Goal: Task Accomplishment & Management: Use online tool/utility

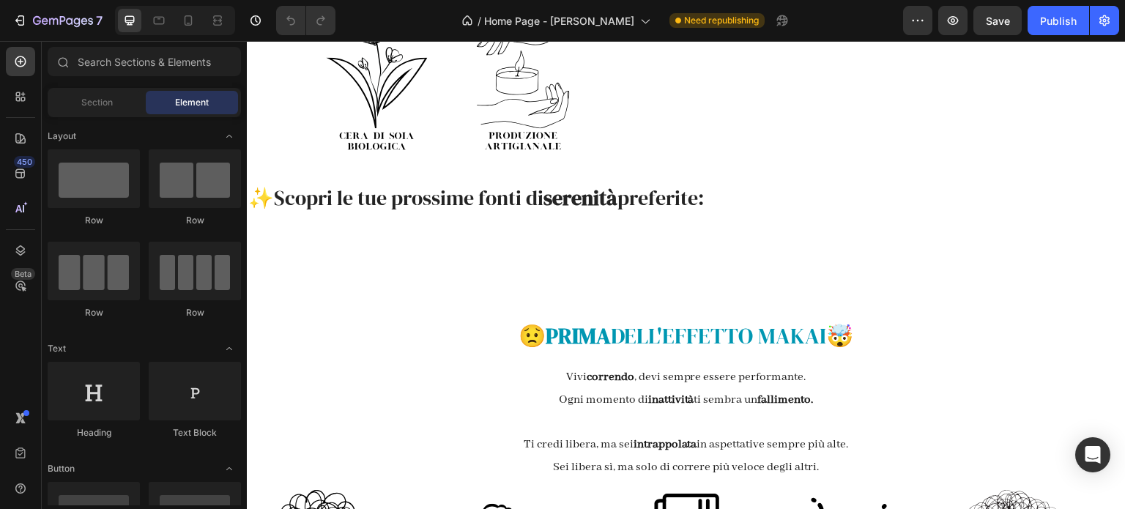
scroll to position [1245, 0]
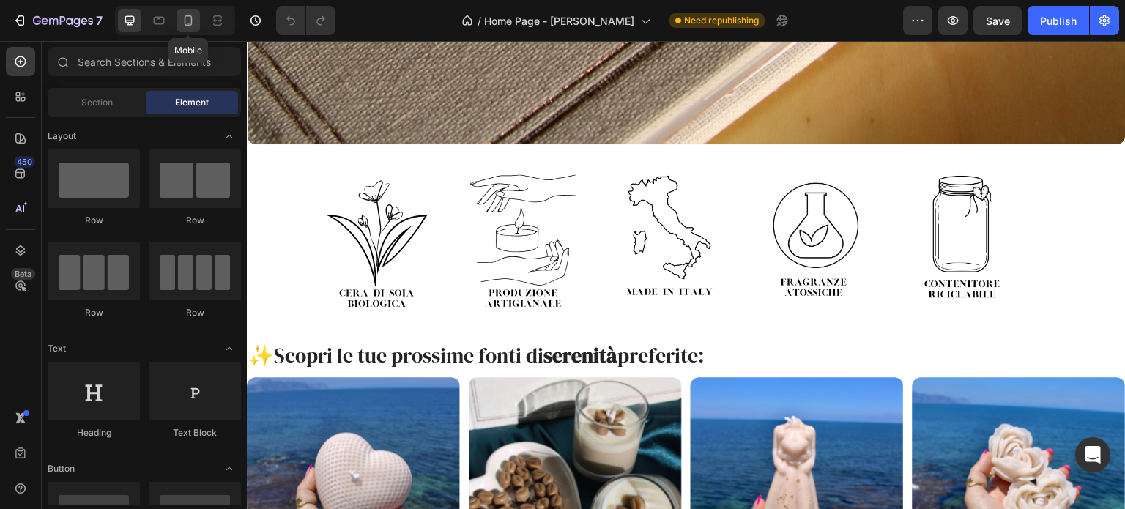
click at [194, 24] on icon at bounding box center [188, 20] width 15 height 15
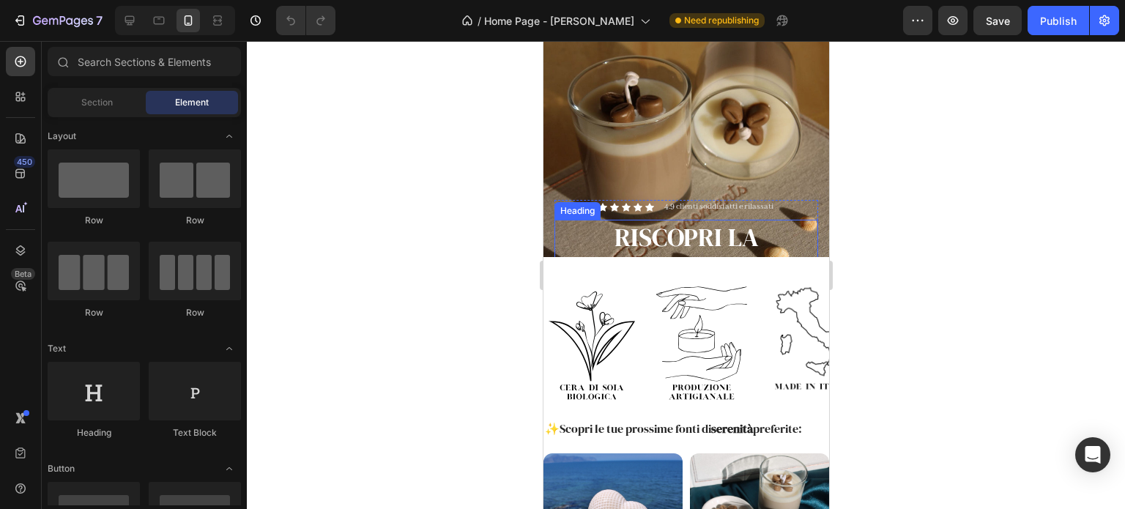
scroll to position [146, 0]
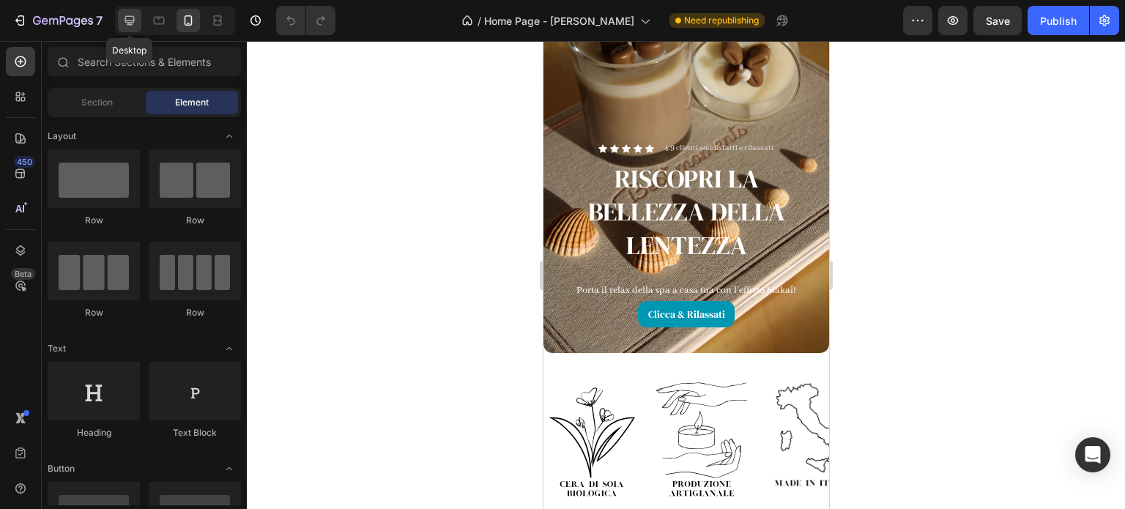
click at [132, 11] on div at bounding box center [129, 20] width 23 height 23
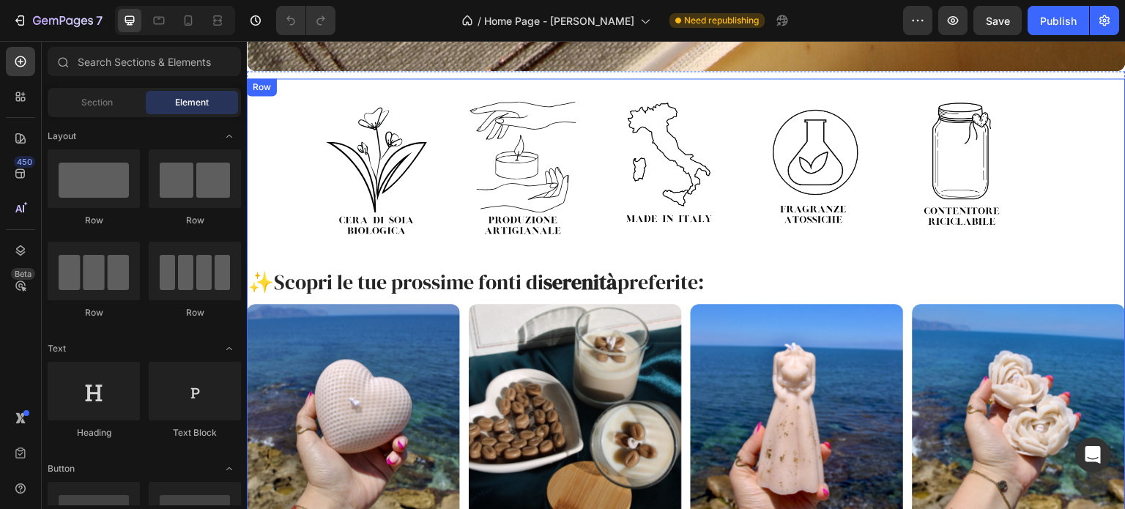
scroll to position [1172, 0]
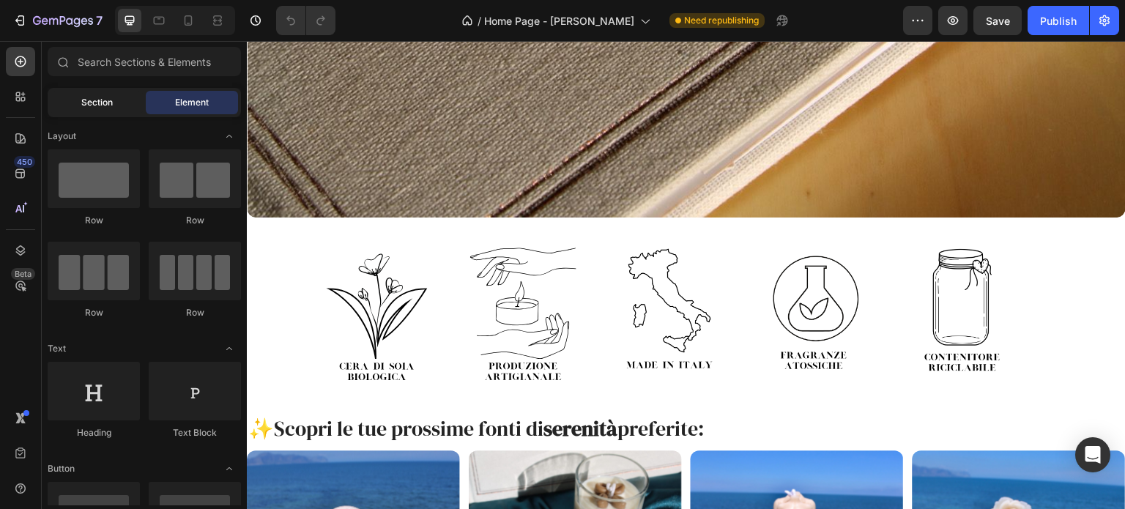
click at [104, 111] on div "Section" at bounding box center [97, 102] width 92 height 23
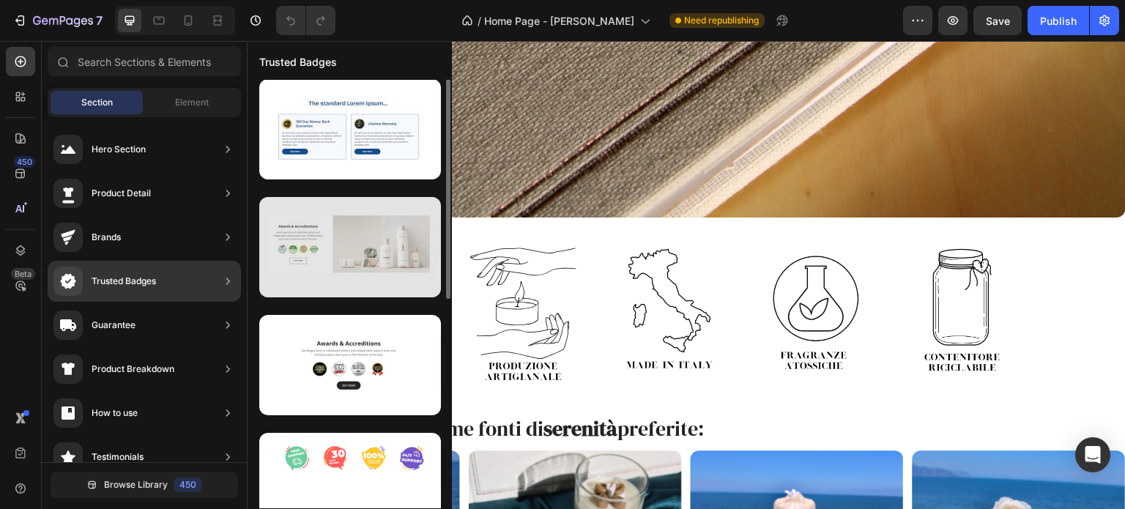
scroll to position [0, 0]
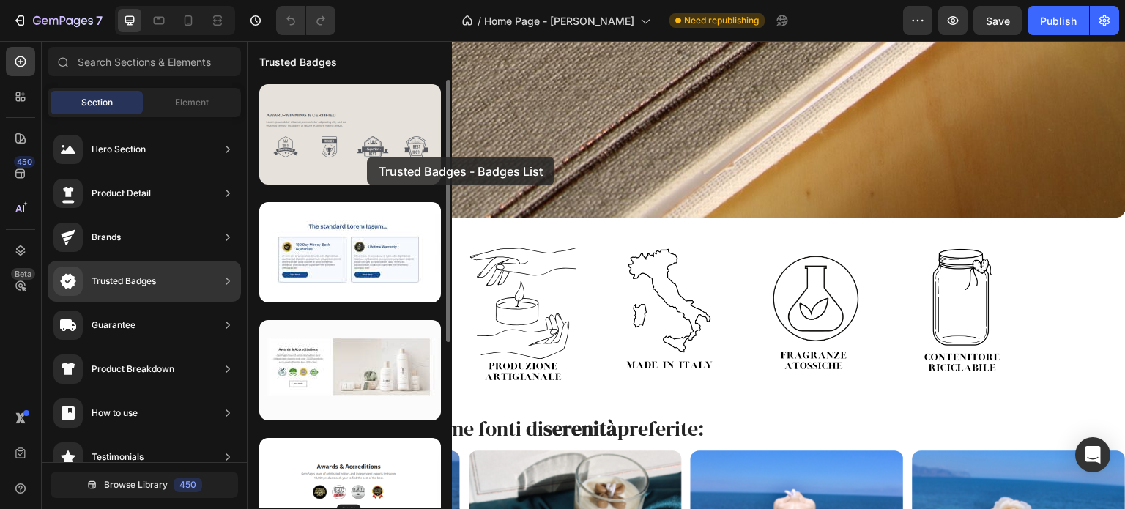
click at [367, 157] on div at bounding box center [350, 134] width 182 height 100
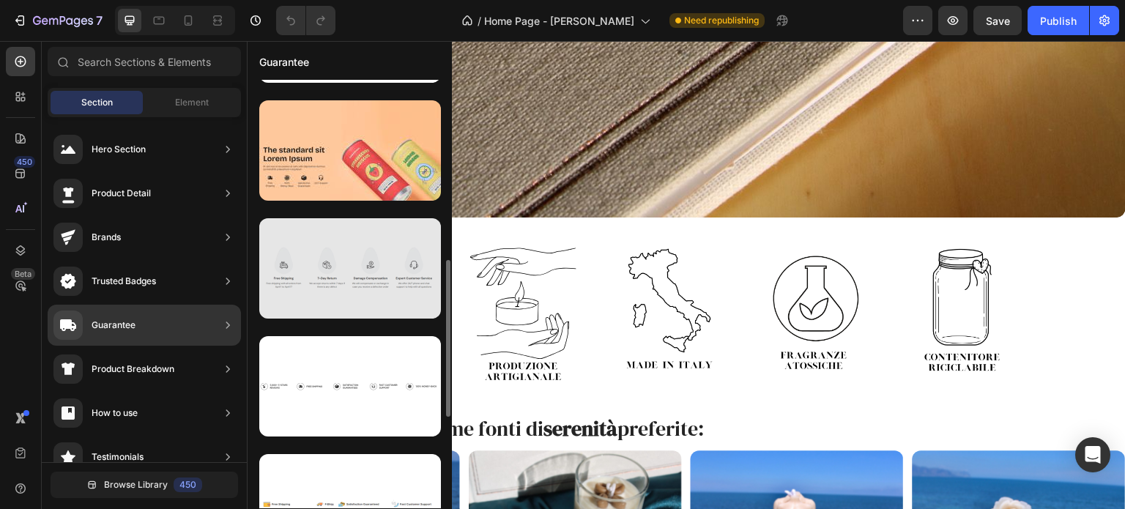
scroll to position [293, 0]
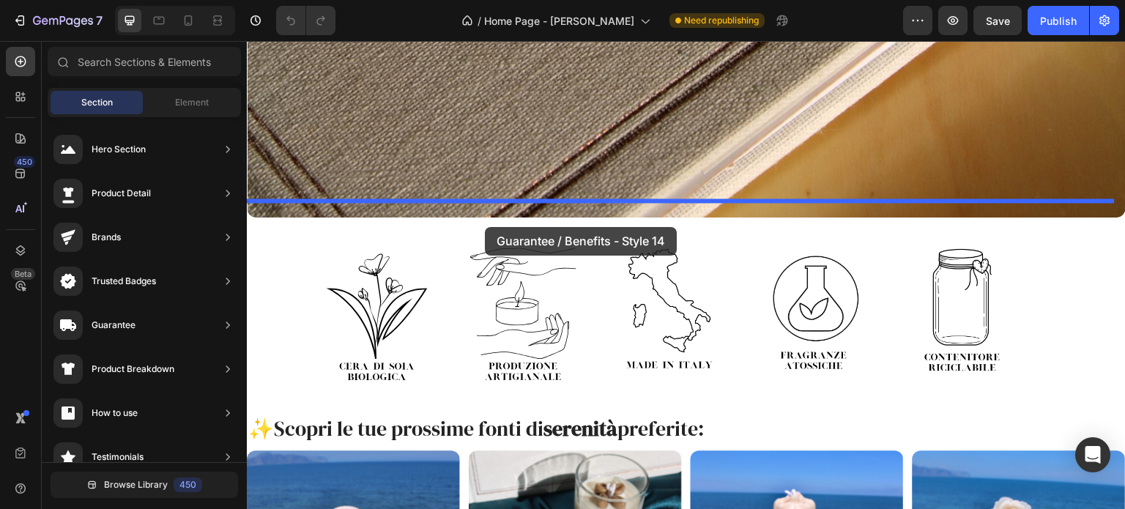
drag, startPoint x: 614, startPoint y: 274, endPoint x: 485, endPoint y: 227, distance: 137.8
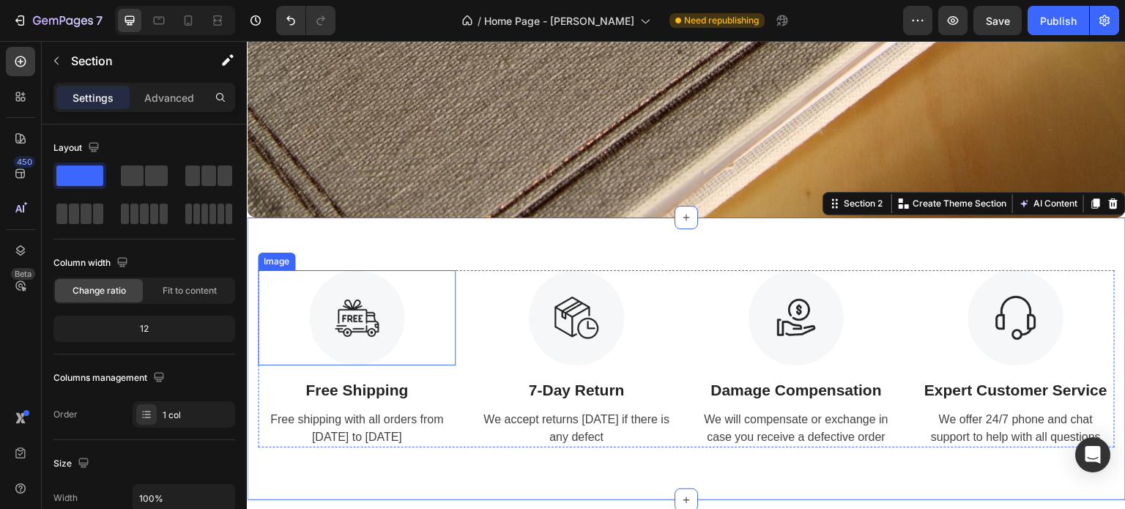
click at [365, 324] on img at bounding box center [356, 317] width 95 height 95
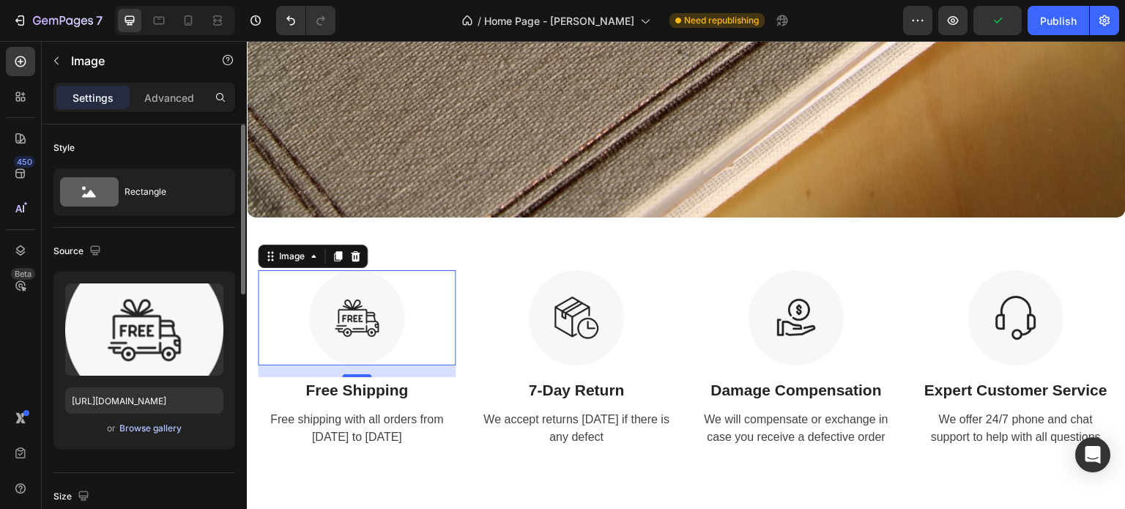
click at [150, 431] on div "Browse gallery" at bounding box center [150, 428] width 62 height 13
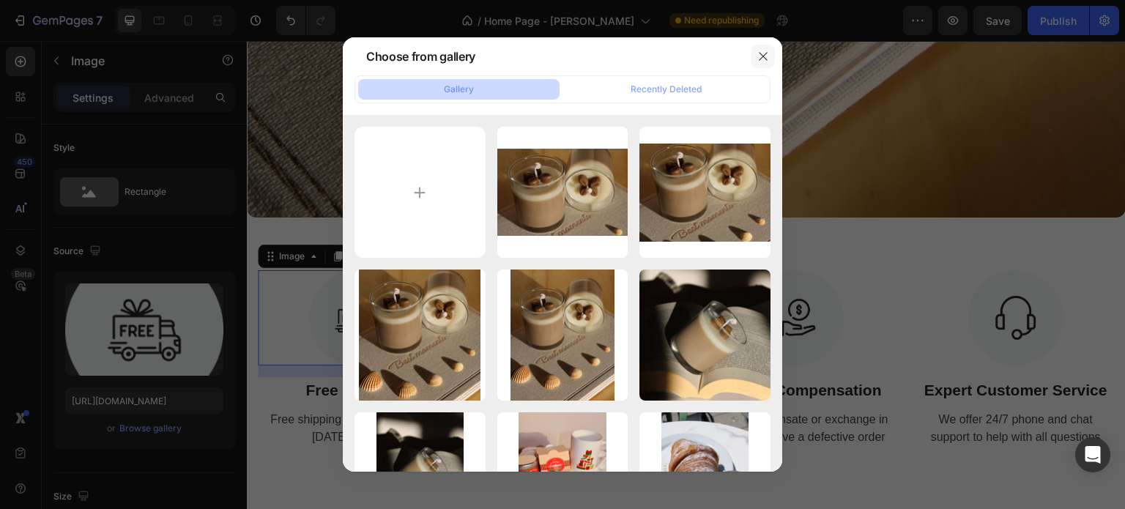
click at [766, 55] on icon "button" at bounding box center [763, 57] width 12 height 12
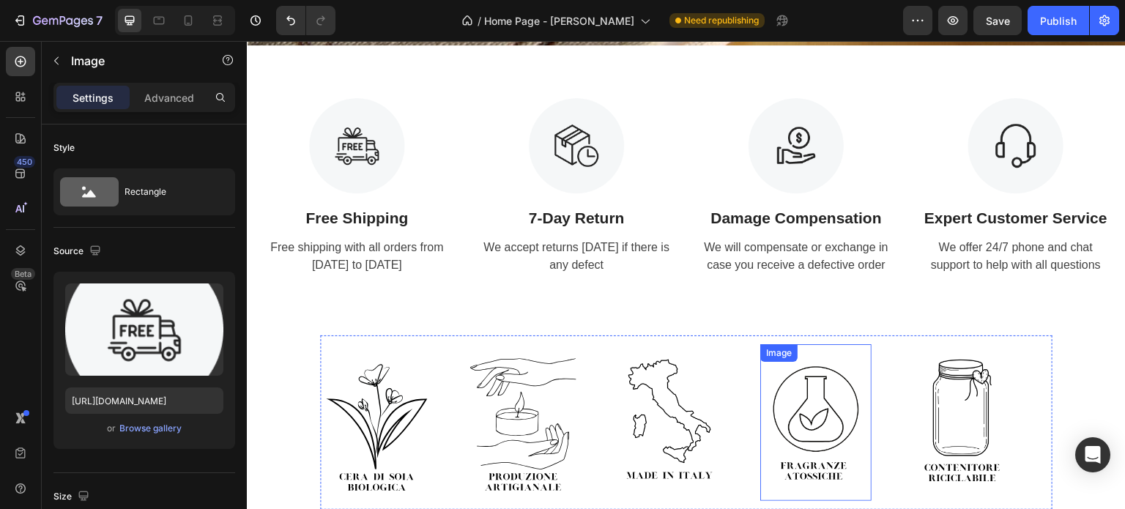
scroll to position [1318, 0]
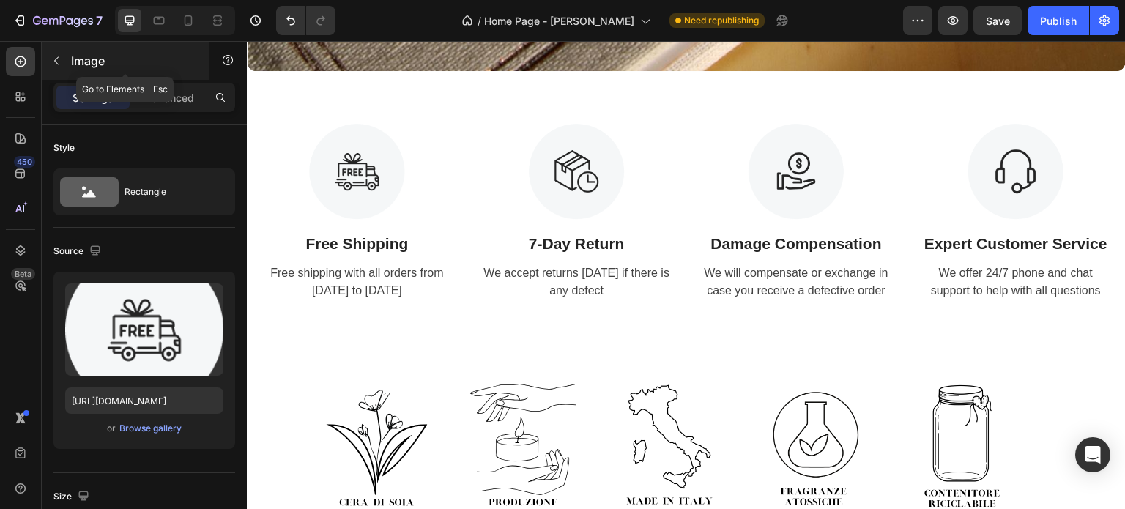
click at [52, 63] on icon "button" at bounding box center [57, 61] width 12 height 12
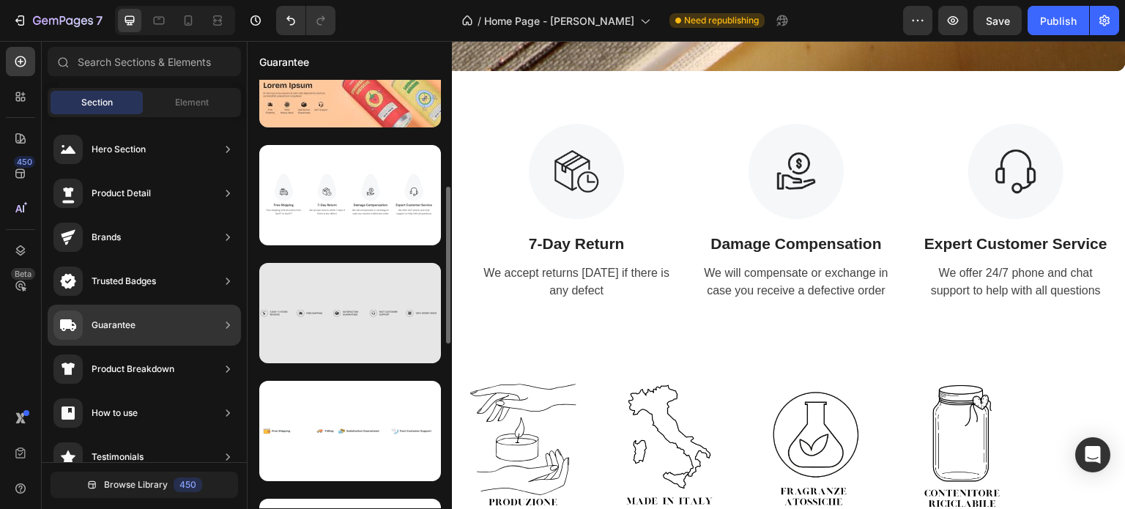
scroll to position [73, 0]
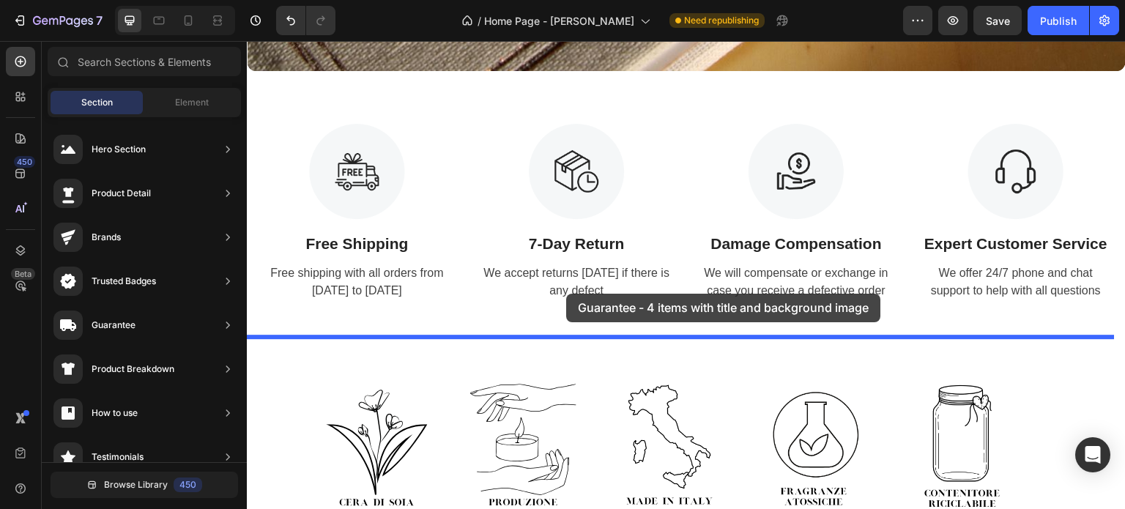
drag, startPoint x: 625, startPoint y: 351, endPoint x: 566, endPoint y: 294, distance: 82.3
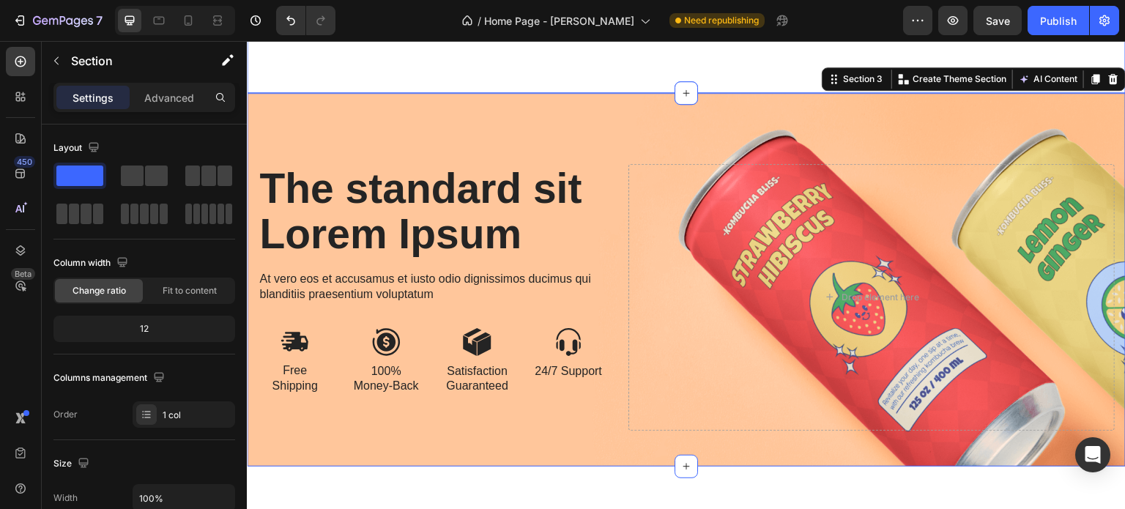
scroll to position [1269, 0]
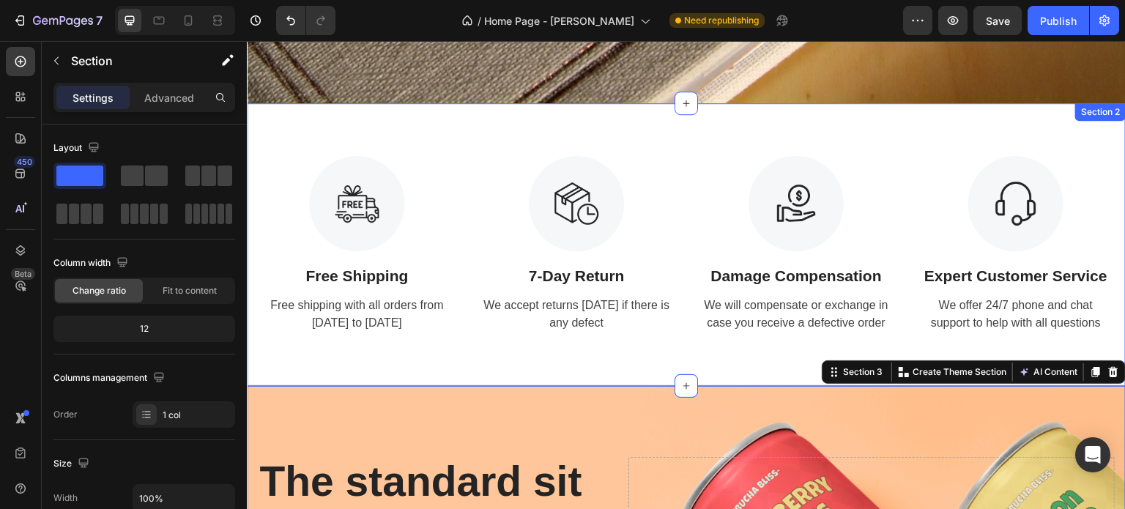
click at [699, 149] on div "Image Free Shipping Text Block Free shipping with all orders from April 1 to Ap…" at bounding box center [686, 244] width 879 height 283
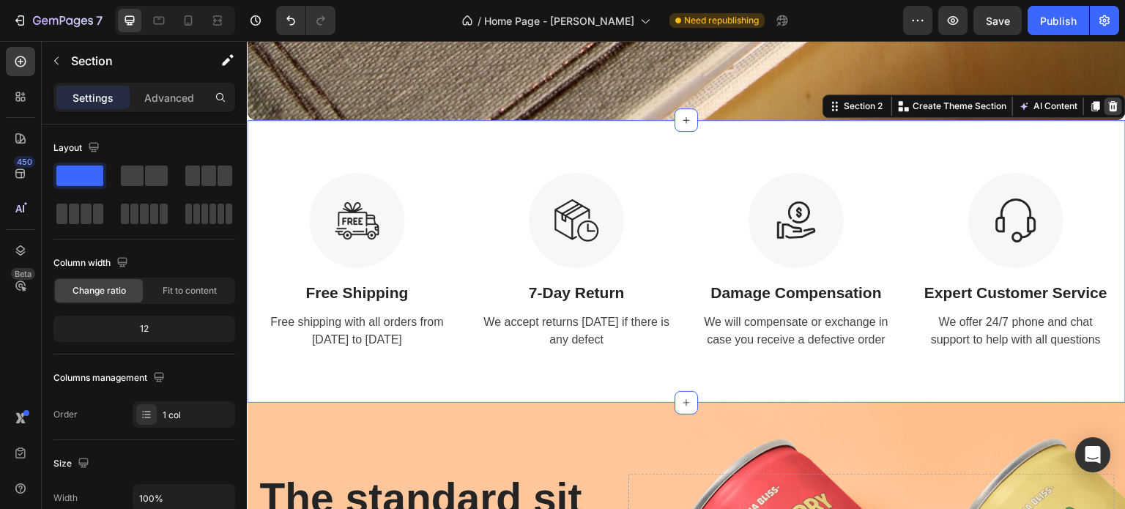
click at [1107, 100] on icon at bounding box center [1113, 106] width 12 height 12
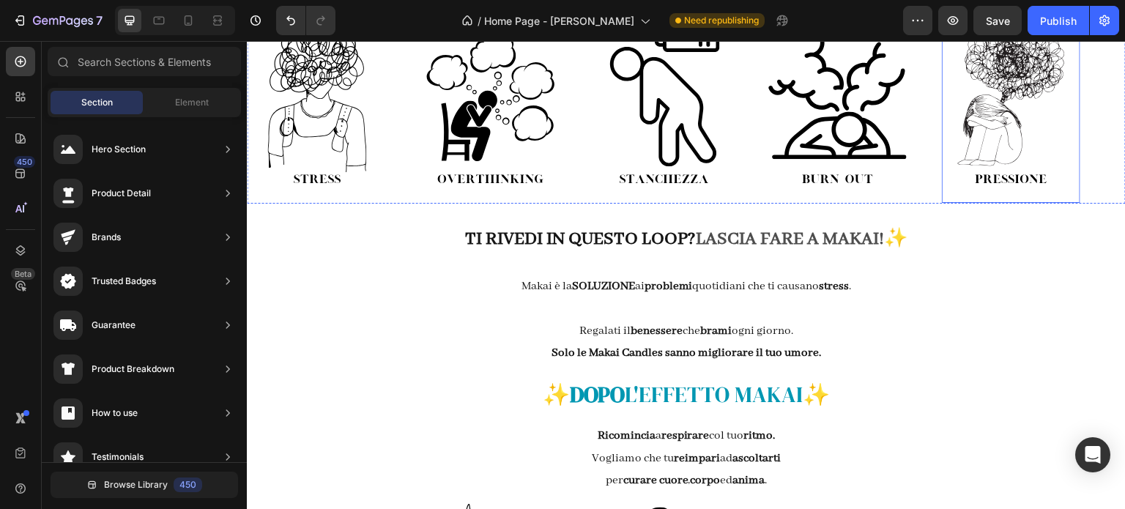
scroll to position [2514, 0]
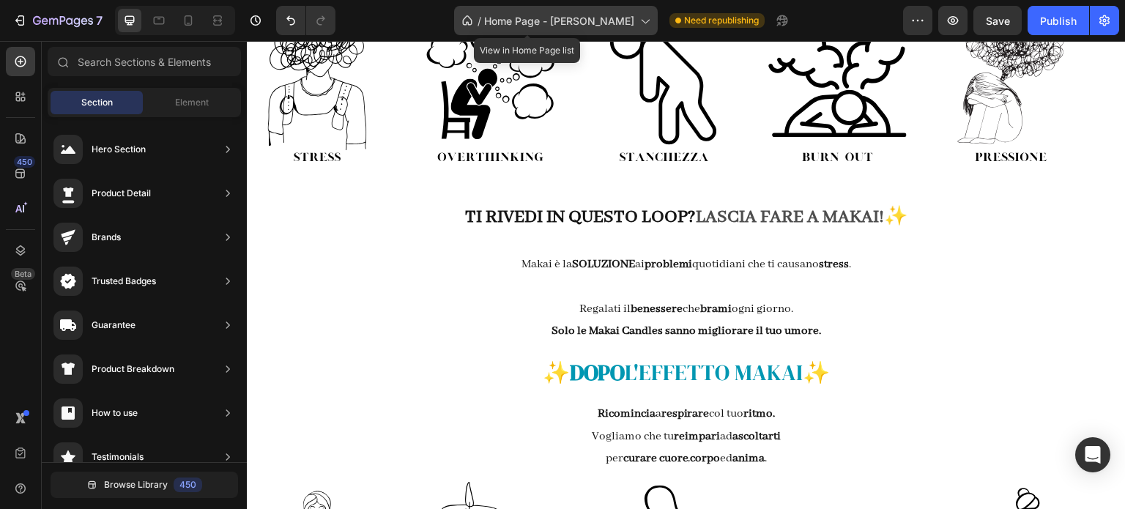
click at [576, 20] on span "Home Page - [PERSON_NAME]" at bounding box center [559, 20] width 150 height 15
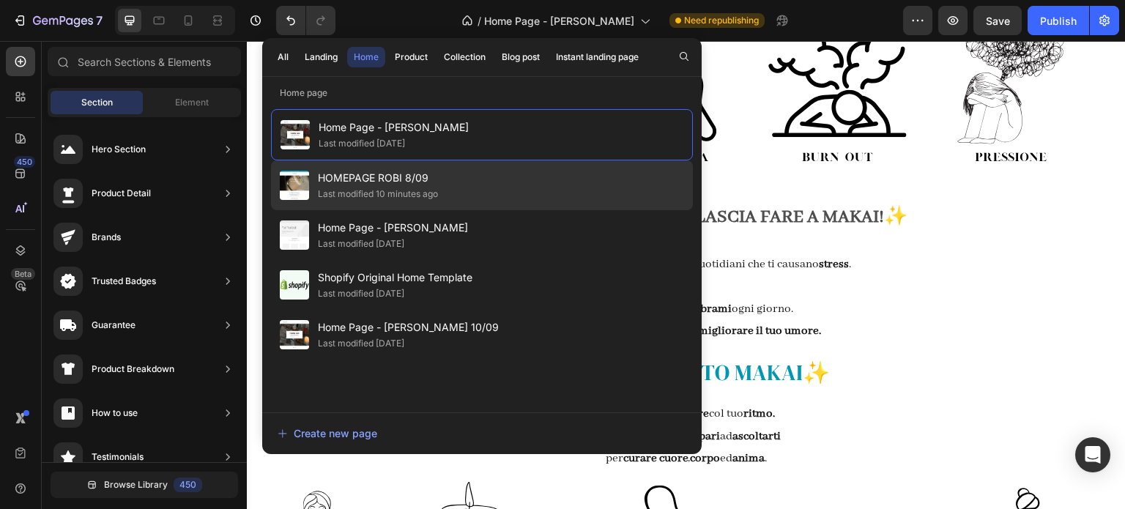
click at [413, 187] on div "Last modified 10 minutes ago" at bounding box center [378, 194] width 120 height 15
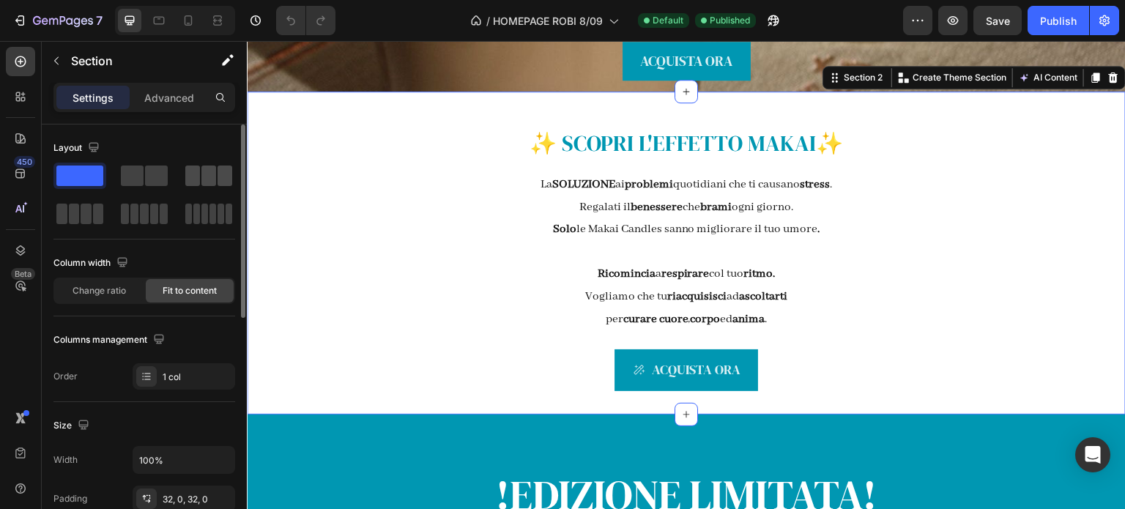
click at [204, 176] on span at bounding box center [208, 175] width 15 height 21
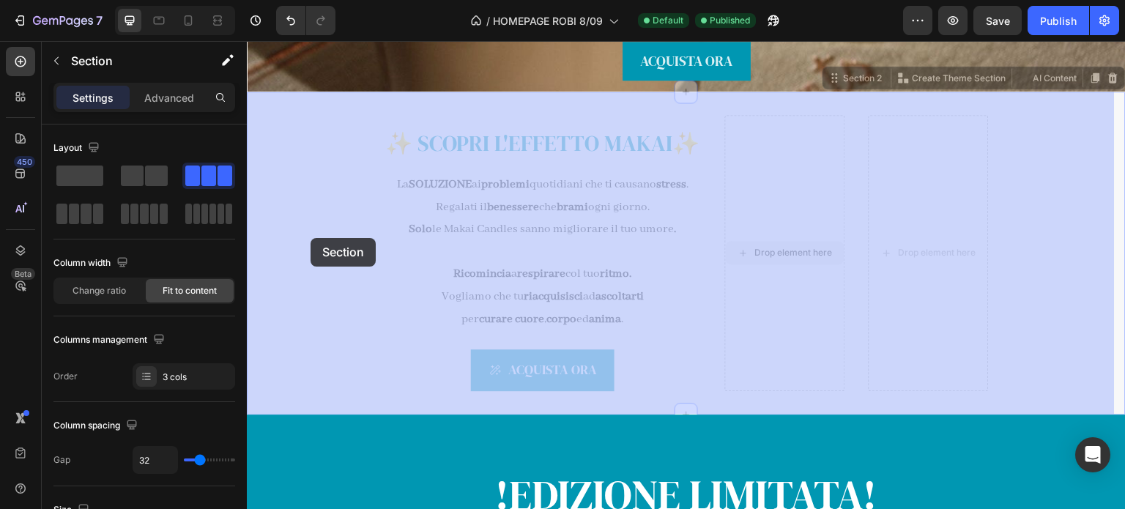
drag, startPoint x: 791, startPoint y: 324, endPoint x: 310, endPoint y: 238, distance: 488.6
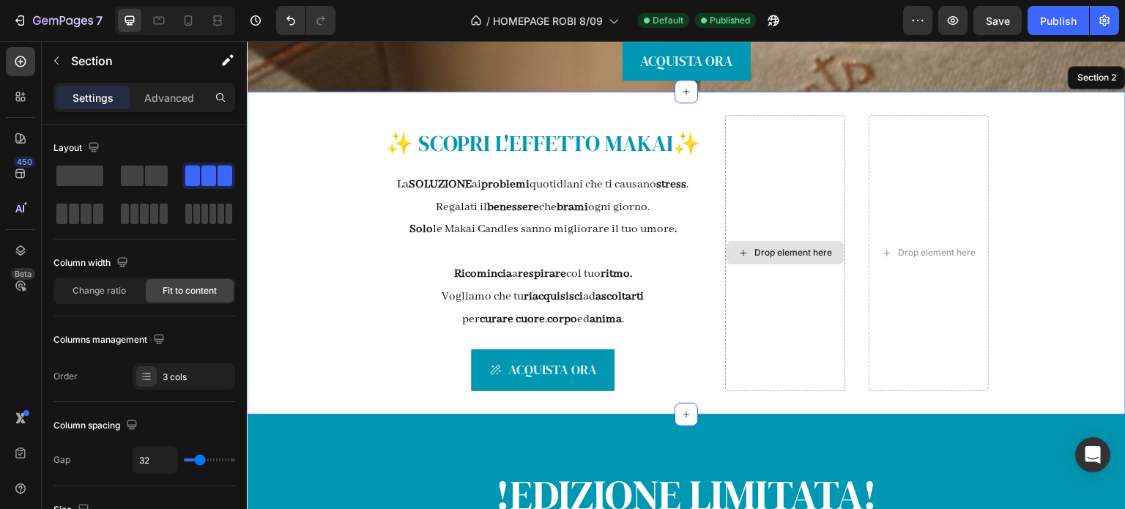
click at [772, 134] on div "Drop element here" at bounding box center [785, 253] width 120 height 276
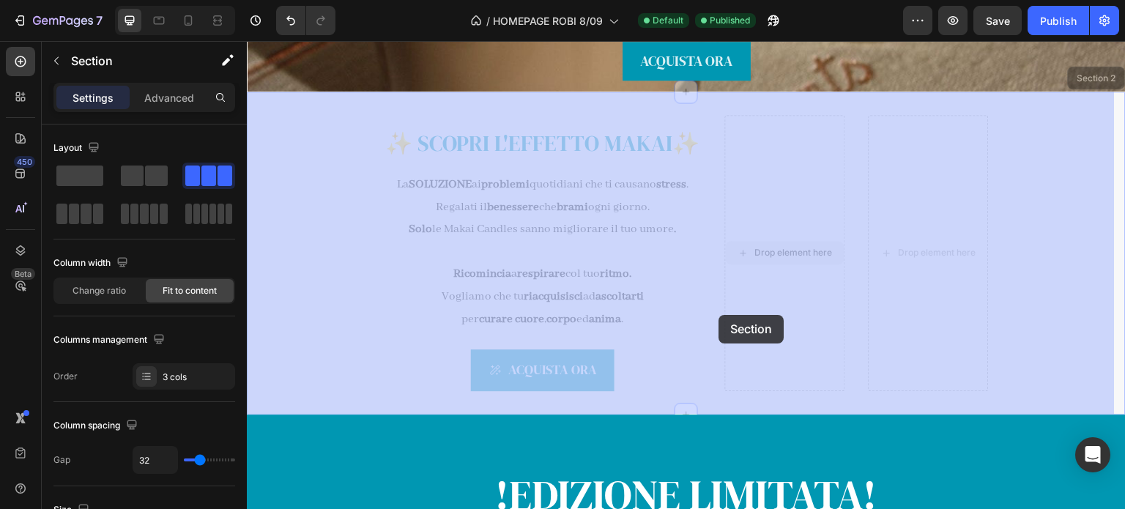
drag, startPoint x: 787, startPoint y: 335, endPoint x: 719, endPoint y: 315, distance: 71.1
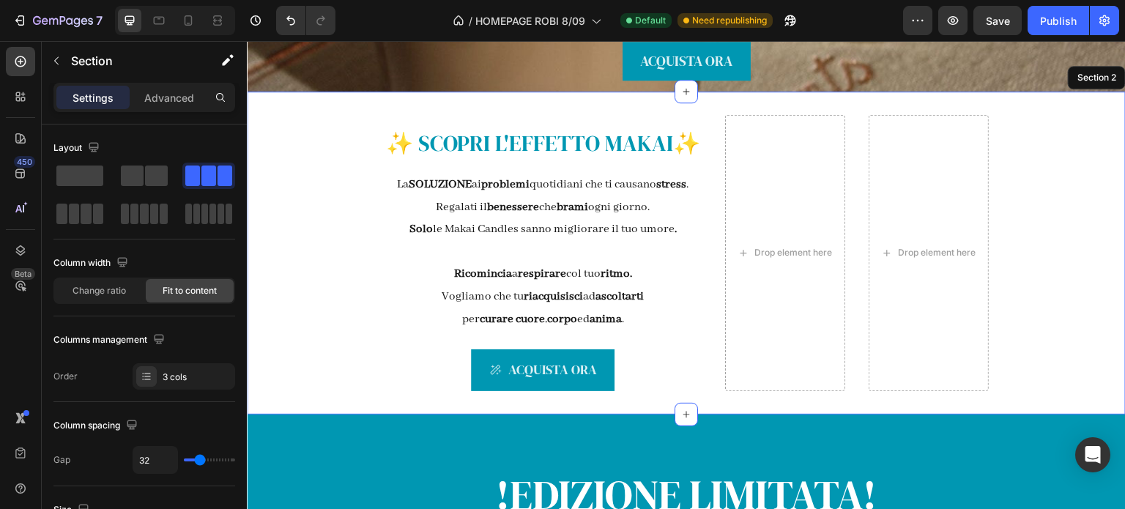
click at [663, 337] on div "✨ SCOPRI L' EFFETTO MAKAI ✨ Text Block La SOLUZIONE ai problemi quotidiani che …" at bounding box center [542, 253] width 317 height 276
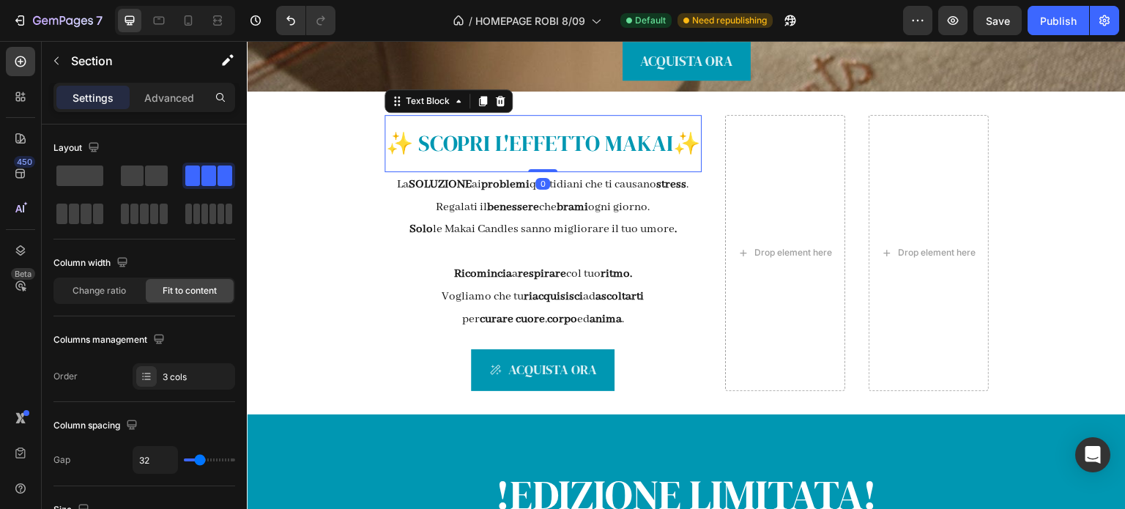
click at [545, 117] on div "✨ SCOPRI L' EFFETTO MAKAI ✨ Text Block 0" at bounding box center [542, 143] width 317 height 57
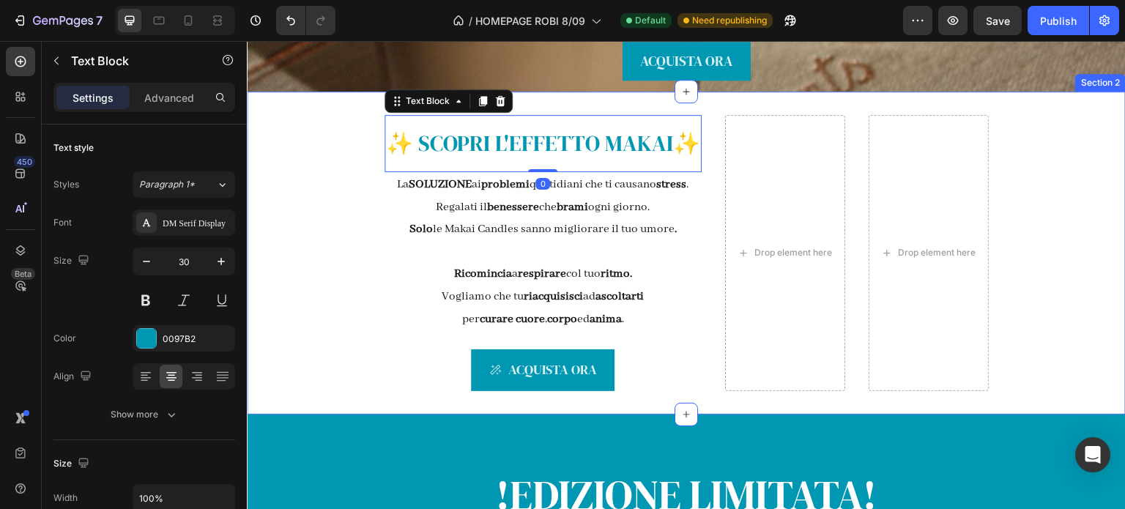
click at [543, 108] on div "✨ SCOPRI L' EFFETTO MAKAI ✨ Text Block 0 La SOLUZIONE ai problemi quotidiani ch…" at bounding box center [686, 253] width 879 height 323
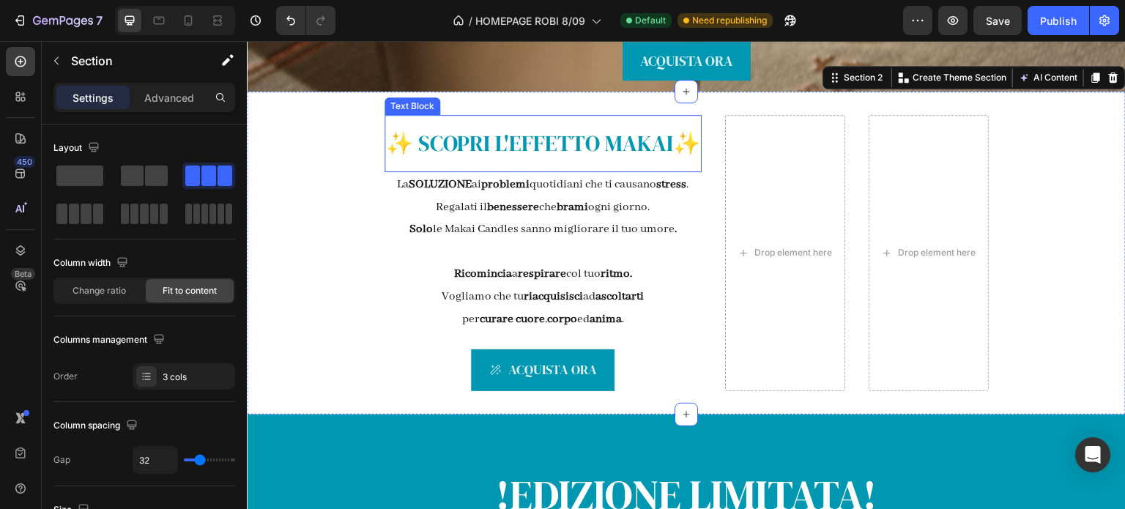
click at [544, 121] on div "✨ SCOPRI L' EFFETTO MAKAI ✨ Text Block" at bounding box center [542, 143] width 317 height 57
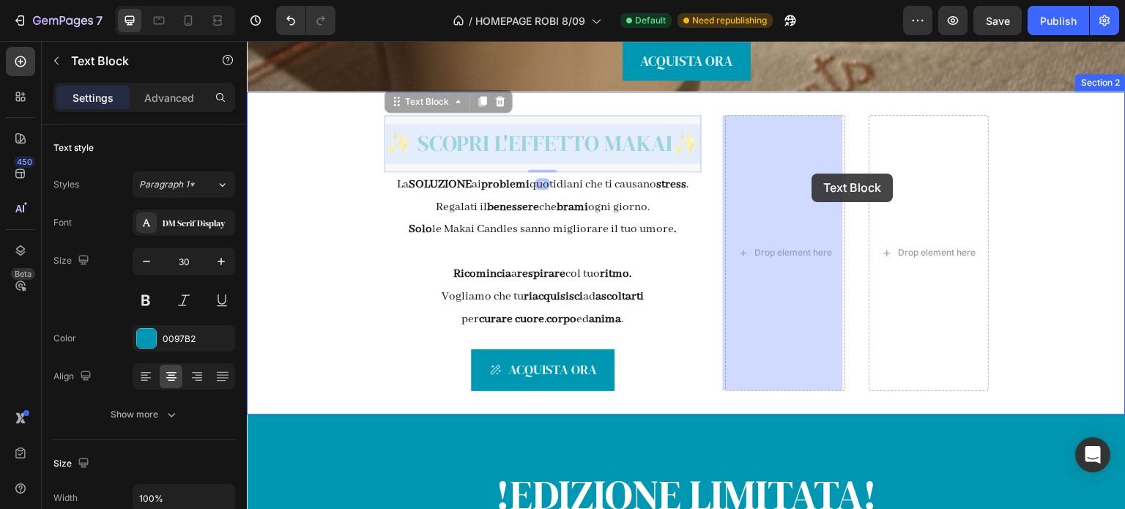
drag, startPoint x: 523, startPoint y: 157, endPoint x: 812, endPoint y: 174, distance: 289.7
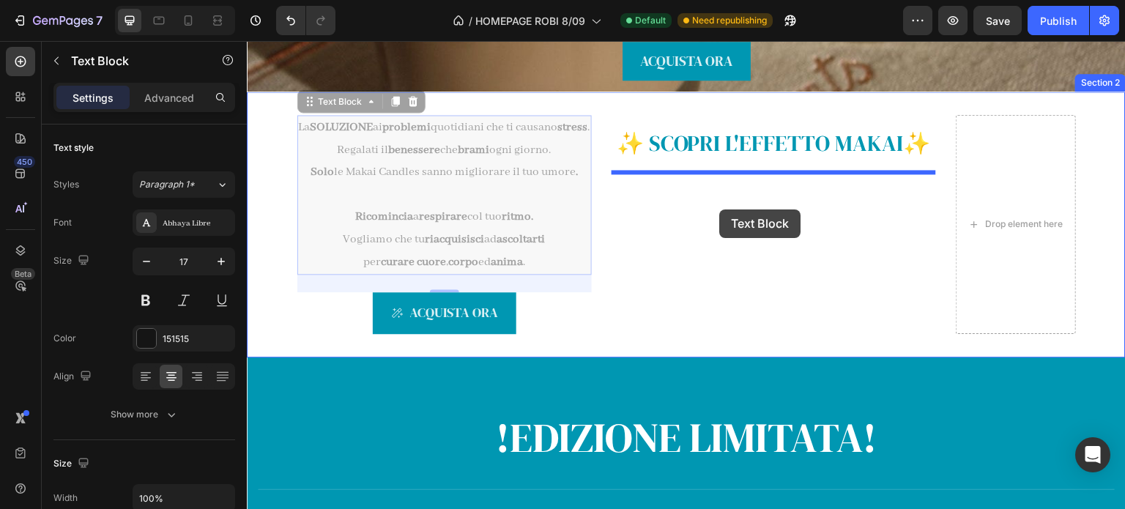
drag, startPoint x: 493, startPoint y: 152, endPoint x: 722, endPoint y: 207, distance: 235.8
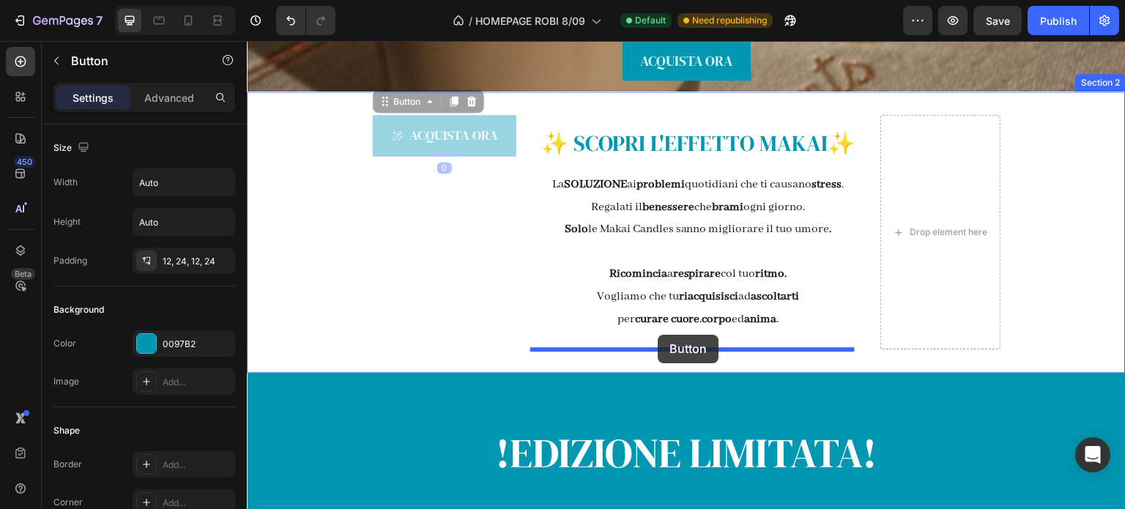
drag, startPoint x: 504, startPoint y: 190, endPoint x: 658, endPoint y: 335, distance: 210.8
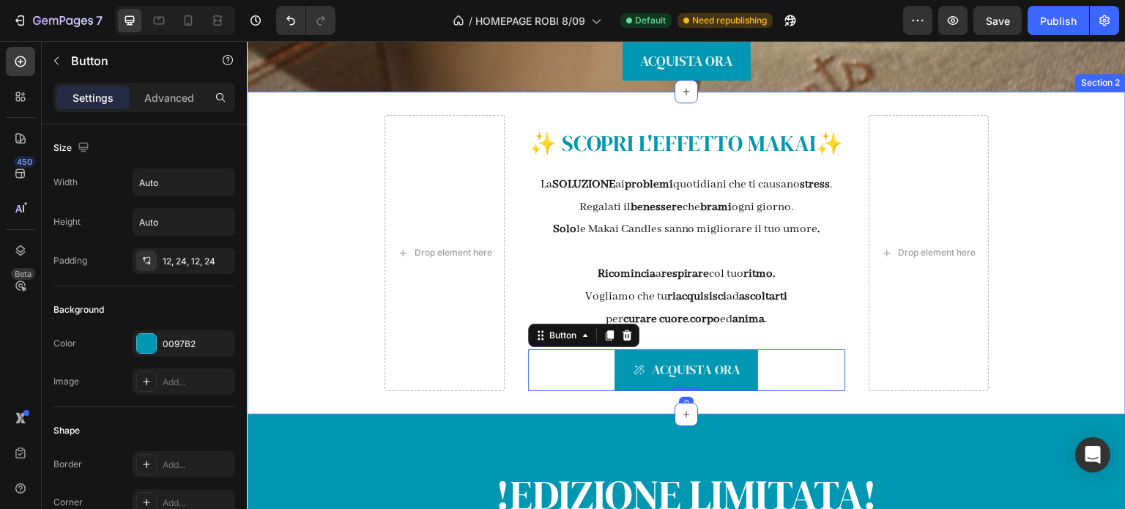
click at [321, 223] on div "Drop element here ✨ SCOPRI L' EFFETTO MAKAI ✨ Text Block La SOLUZIONE ai proble…" at bounding box center [686, 253] width 879 height 323
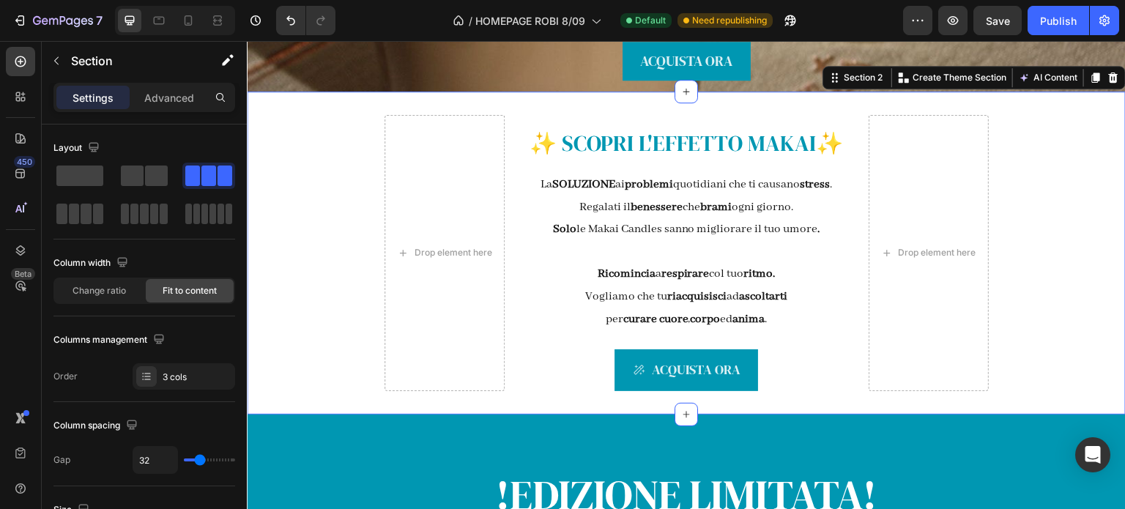
click at [1035, 240] on div "Drop element here ✨ SCOPRI L' EFFETTO MAKAI ✨ Text Block La SOLUZIONE ai proble…" at bounding box center [686, 253] width 879 height 323
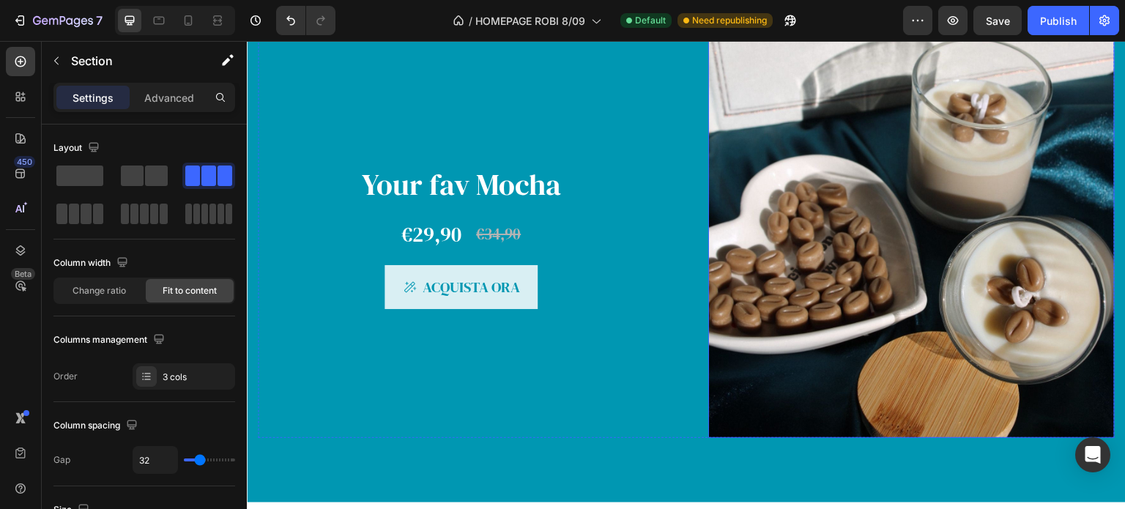
scroll to position [879, 0]
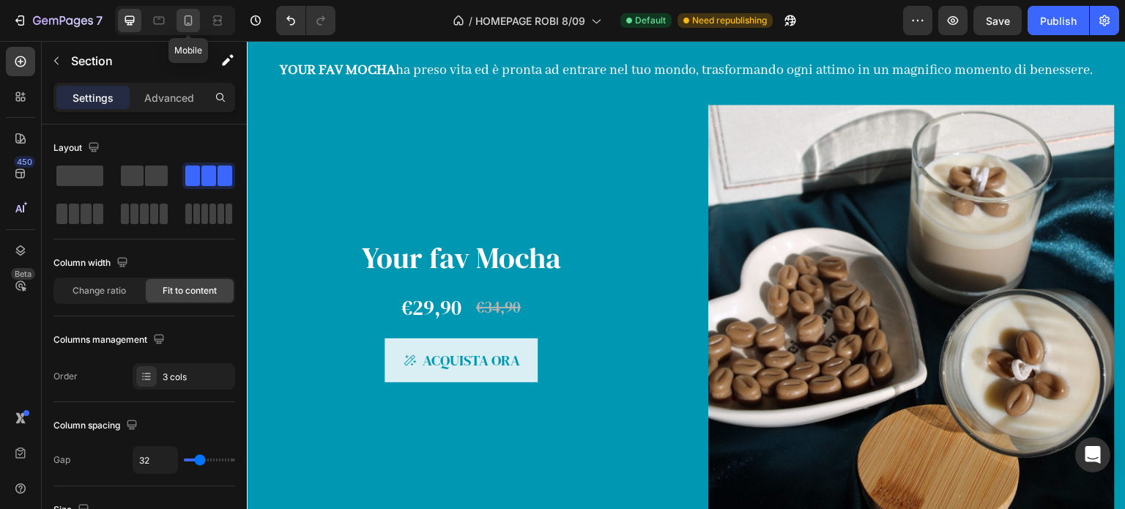
click at [187, 15] on icon at bounding box center [189, 20] width 8 height 10
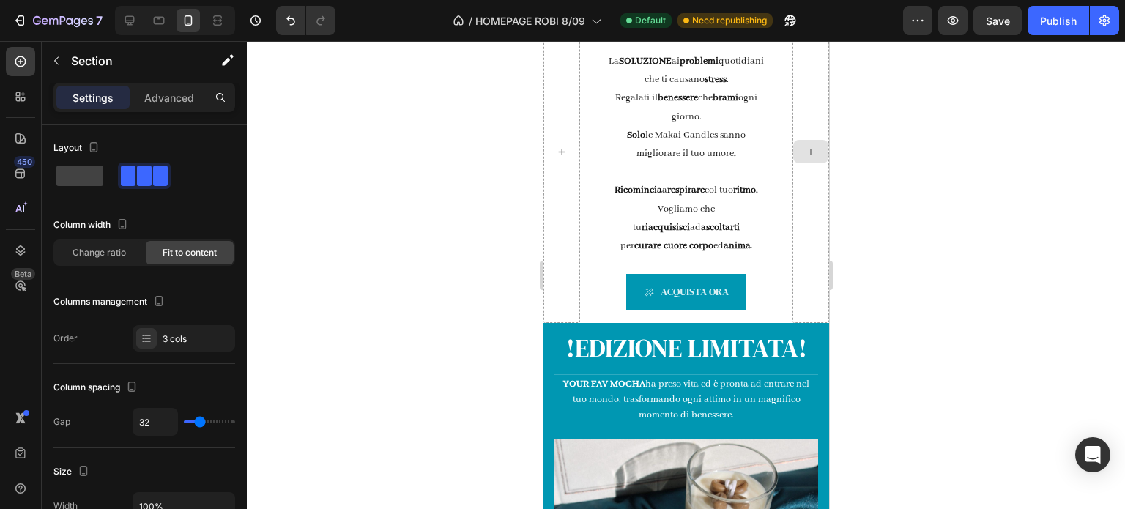
scroll to position [365, 0]
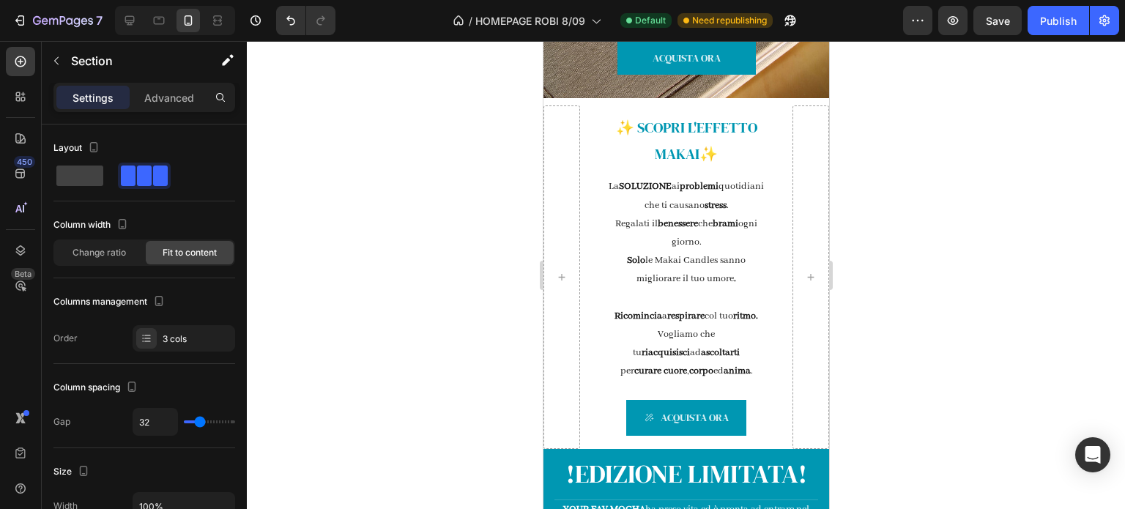
click at [592, 283] on div "✨ SCOPRI L' EFFETTO MAKAI ✨ Text Block La SOLUZIONE ai problemi quotidiani che …" at bounding box center [686, 273] width 286 height 350
click at [600, 193] on div "✨ SCOPRI L' EFFETTO MAKAI ✨ Text Block La SOLUZIONE ai problemi quotidiani che …" at bounding box center [686, 273] width 286 height 350
click at [804, 283] on icon at bounding box center [810, 277] width 12 height 12
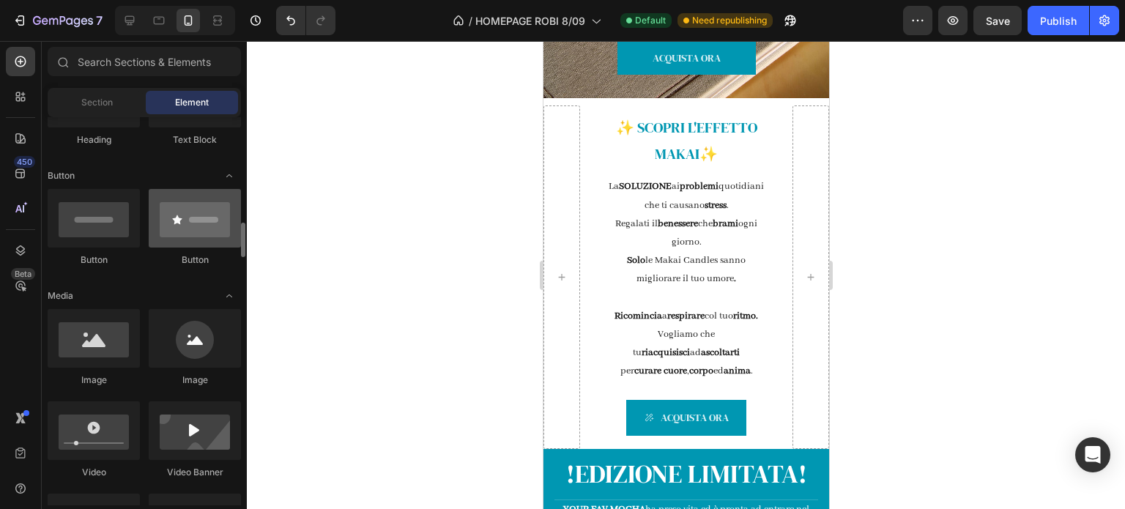
scroll to position [439, 0]
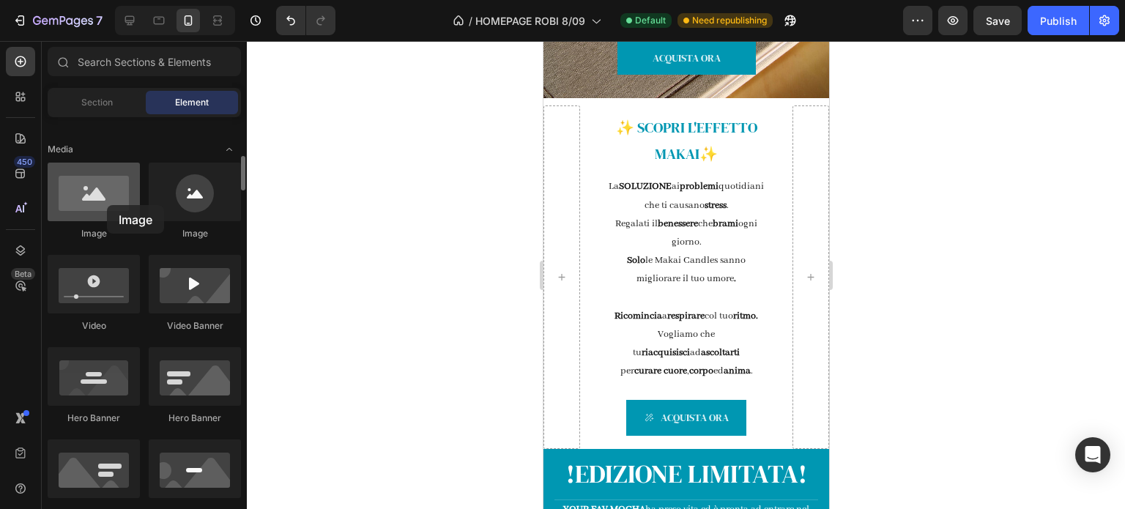
click at [107, 205] on div at bounding box center [94, 192] width 92 height 59
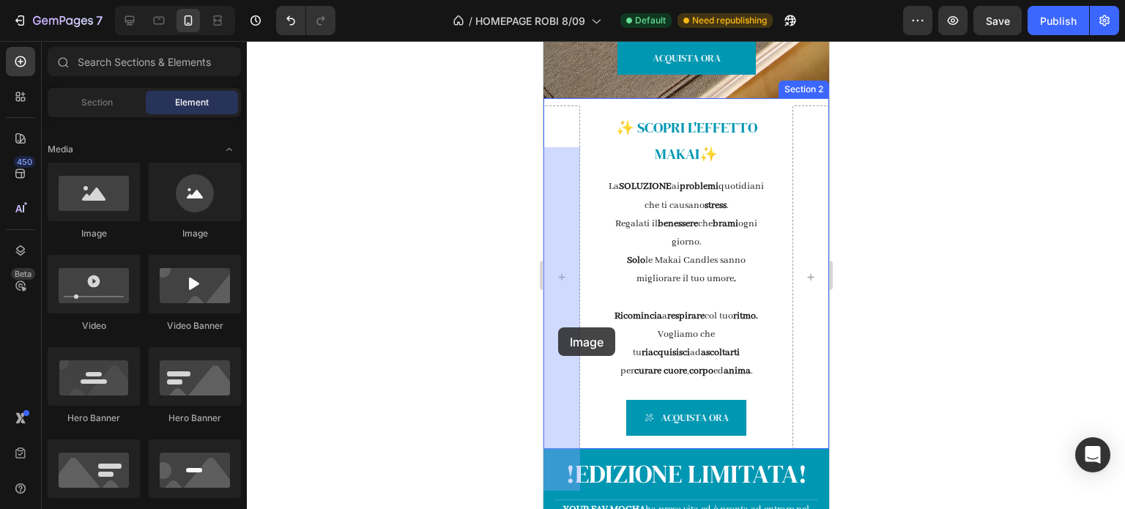
drag, startPoint x: 642, startPoint y: 245, endPoint x: 543, endPoint y: 316, distance: 122.1
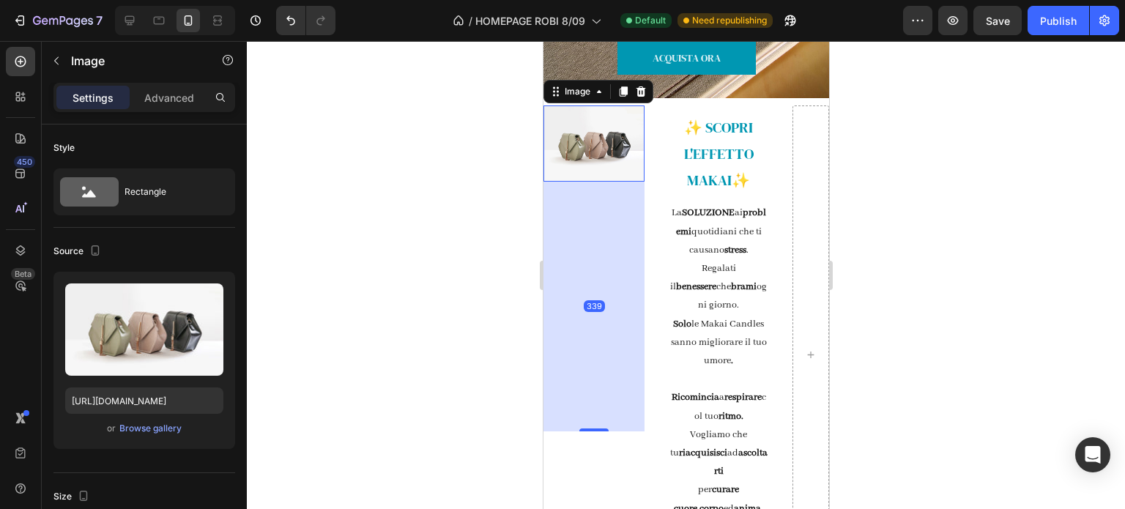
drag, startPoint x: 590, startPoint y: 217, endPoint x: 546, endPoint y: 467, distance: 254.2
click at [546, 182] on div "339" at bounding box center [593, 182] width 101 height 0
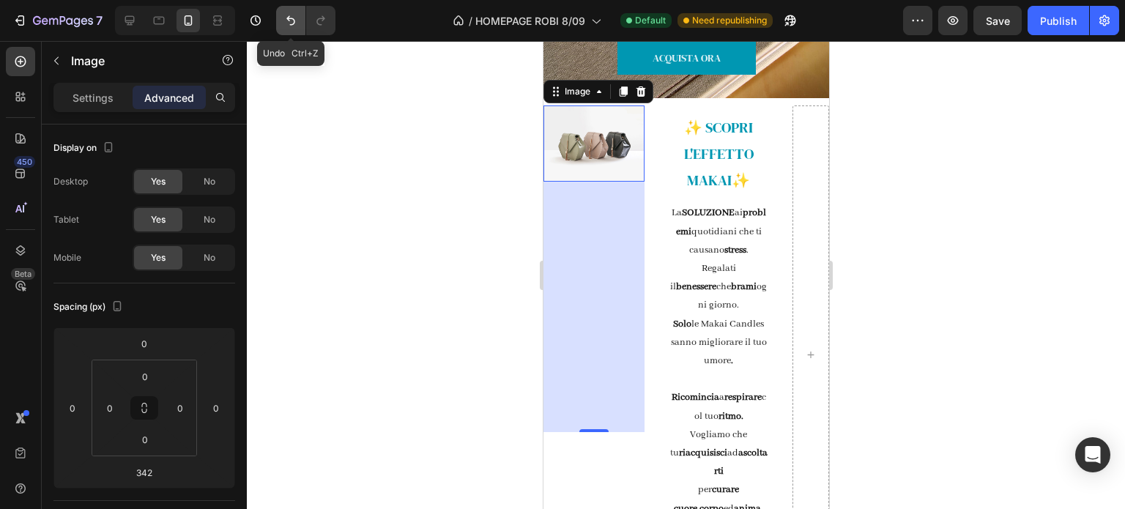
click at [292, 17] on icon "Undo/Redo" at bounding box center [290, 20] width 15 height 15
click at [301, 21] on button "Undo/Redo" at bounding box center [290, 20] width 29 height 29
click at [396, 224] on div at bounding box center [686, 275] width 878 height 468
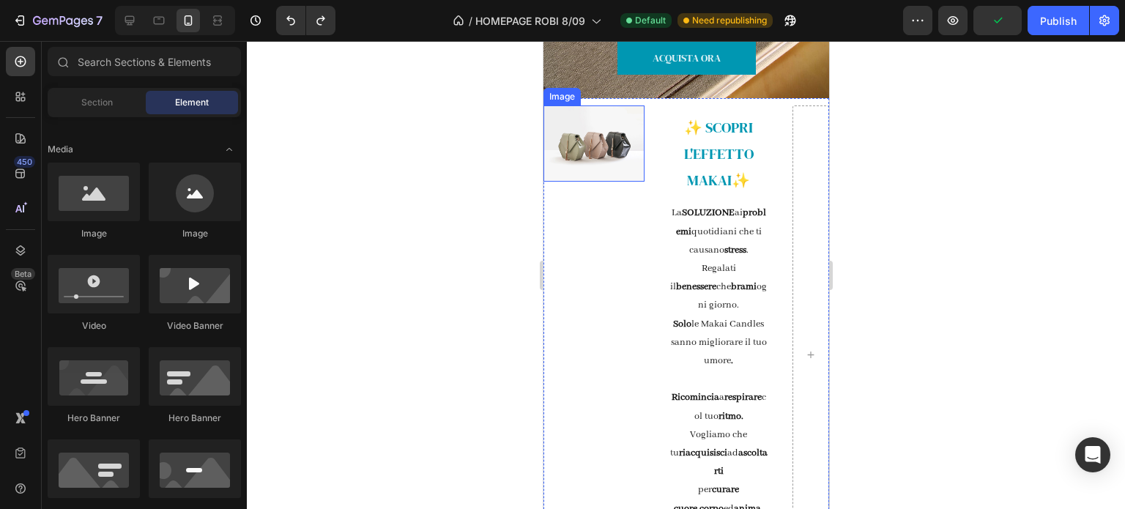
click at [625, 182] on img at bounding box center [593, 143] width 101 height 76
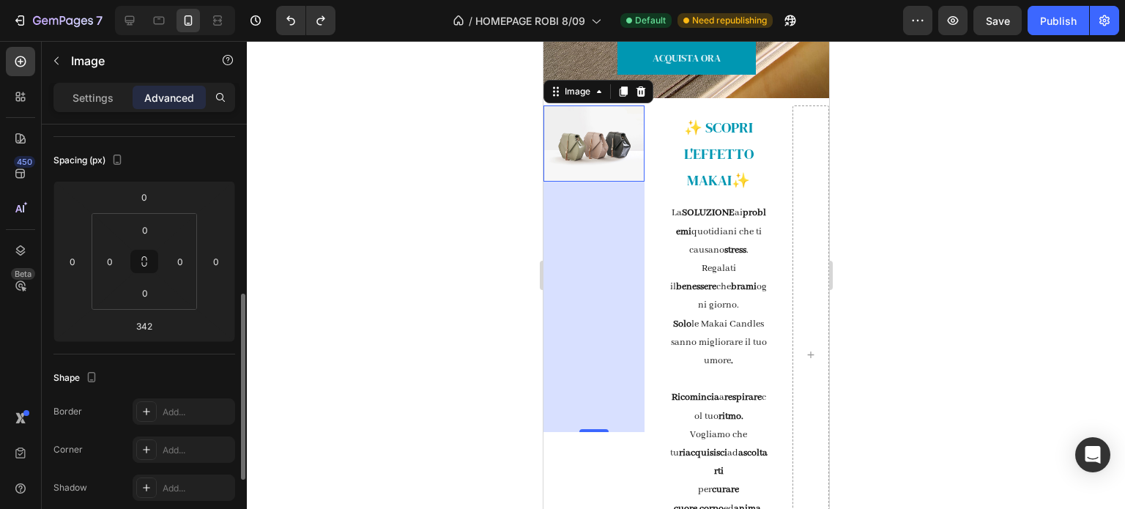
scroll to position [220, 0]
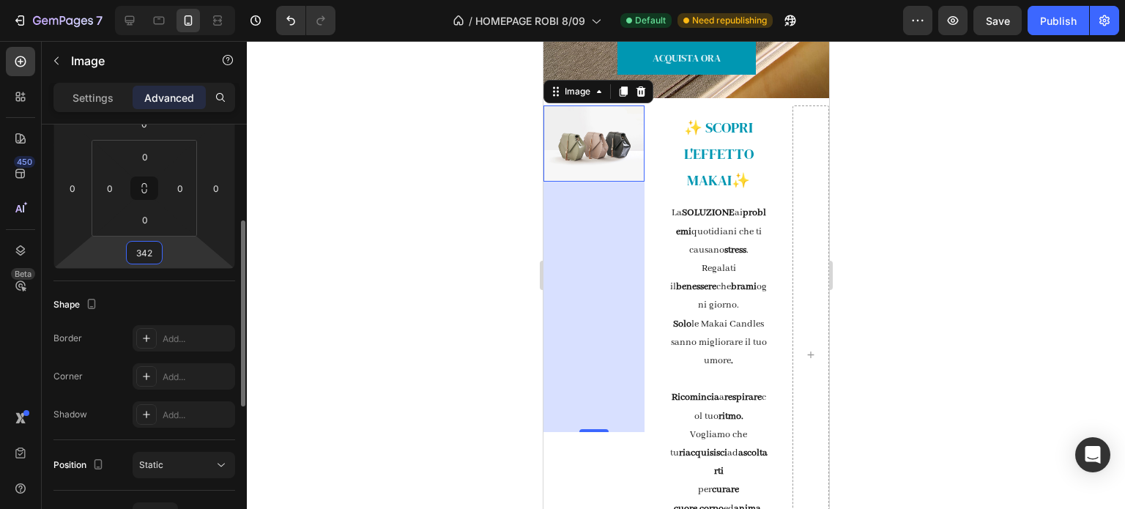
drag, startPoint x: 156, startPoint y: 251, endPoint x: 106, endPoint y: 247, distance: 50.0
click at [106, 247] on div "0 0 342 0" at bounding box center [144, 188] width 182 height 161
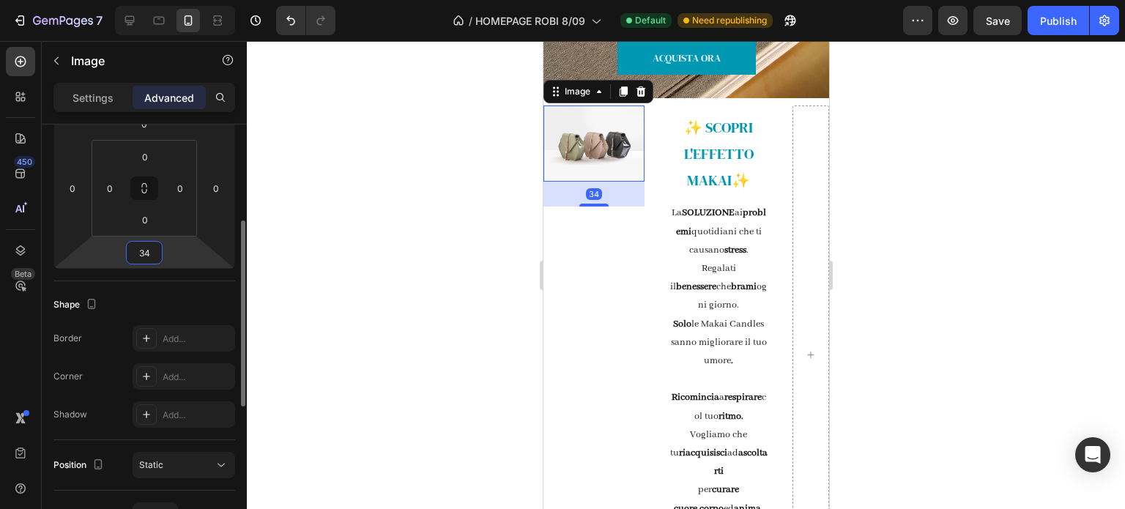
type input "3"
type input "0"
click at [419, 236] on div at bounding box center [686, 275] width 878 height 468
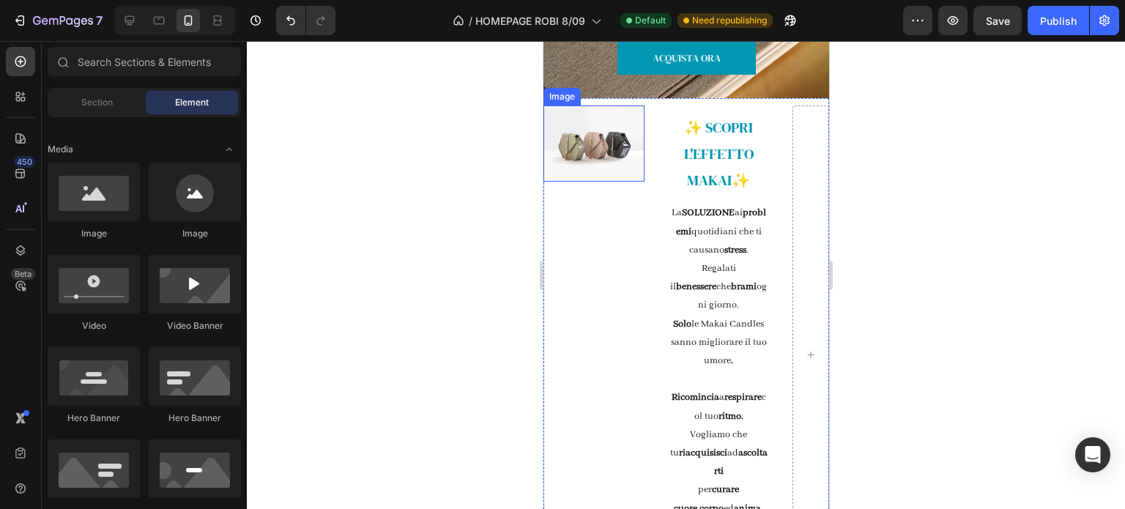
click at [582, 182] on img at bounding box center [593, 143] width 101 height 76
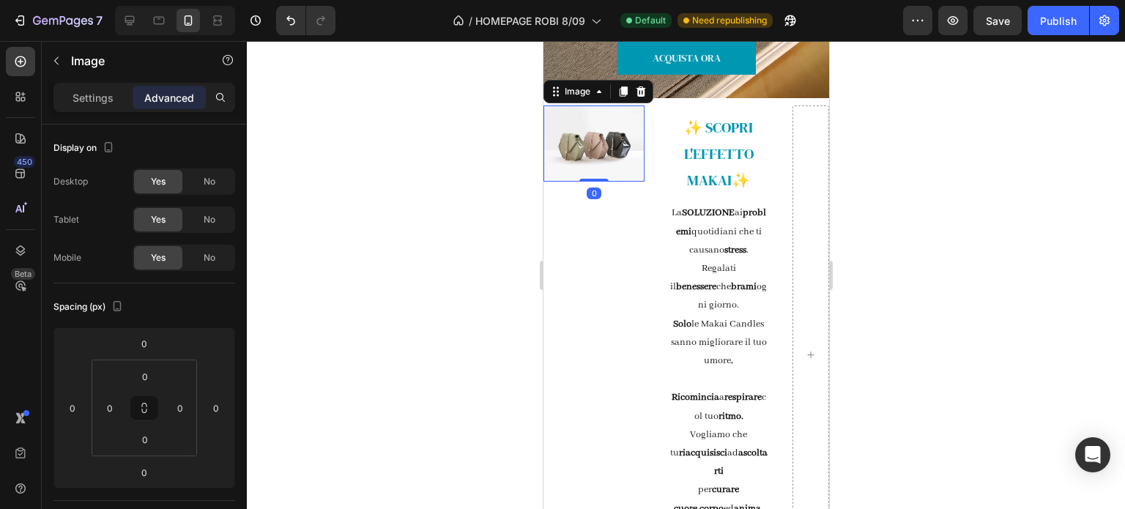
click at [503, 234] on div at bounding box center [686, 275] width 878 height 468
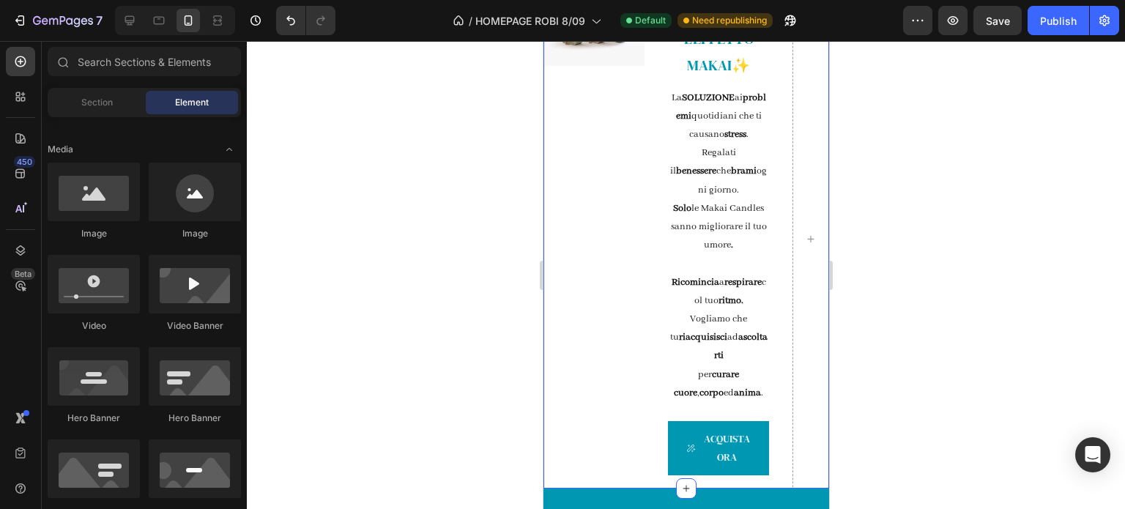
scroll to position [439, 0]
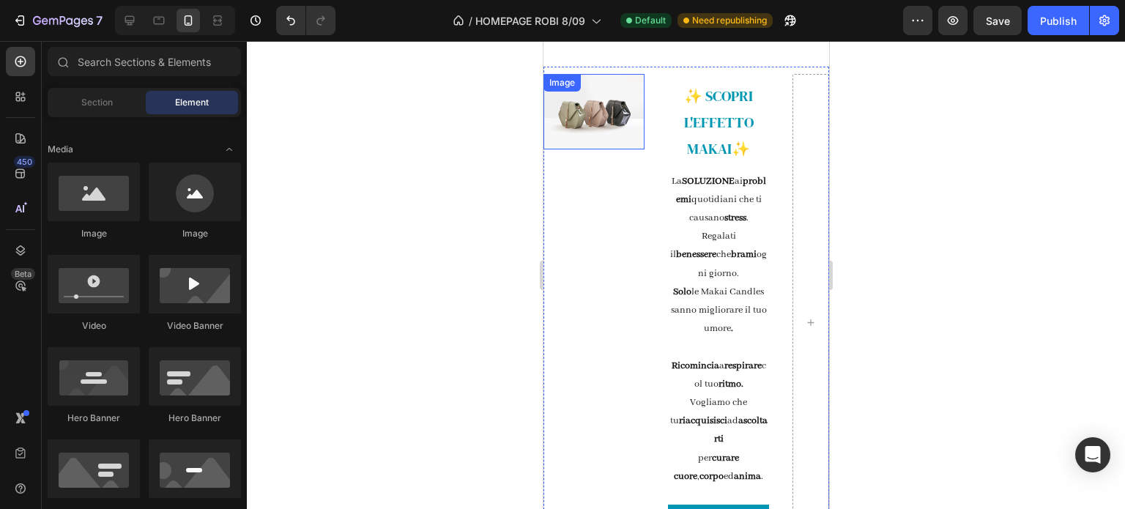
click at [622, 137] on img at bounding box center [593, 112] width 101 height 76
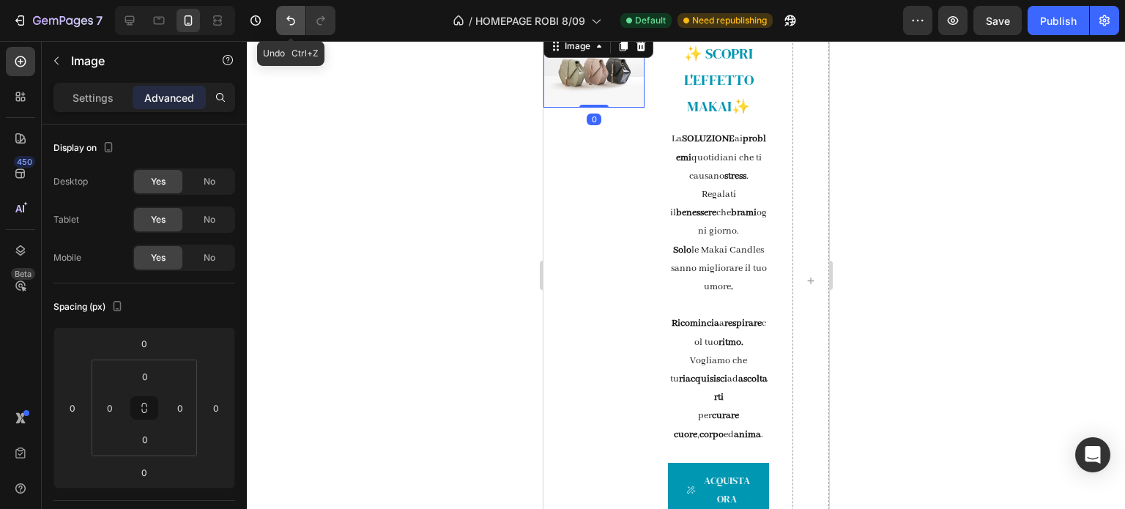
click at [294, 31] on button "Undo/Redo" at bounding box center [290, 20] width 29 height 29
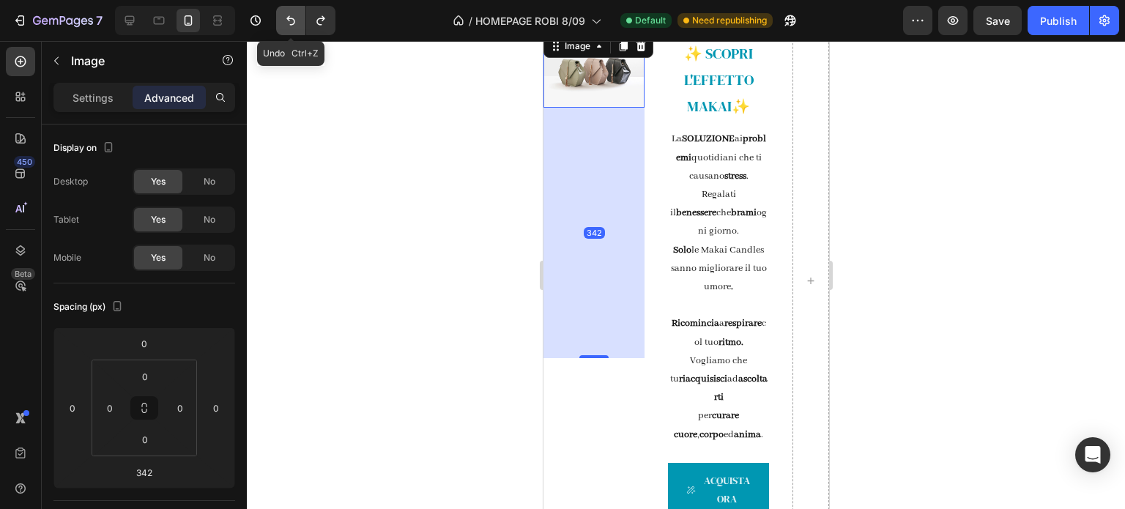
click at [294, 31] on button "Undo/Redo" at bounding box center [290, 20] width 29 height 29
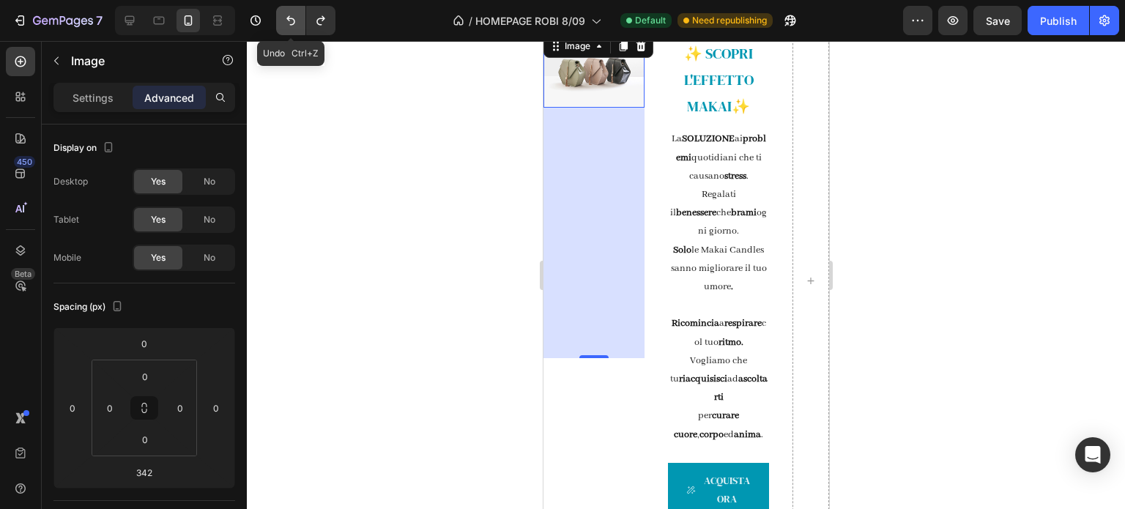
type input "0"
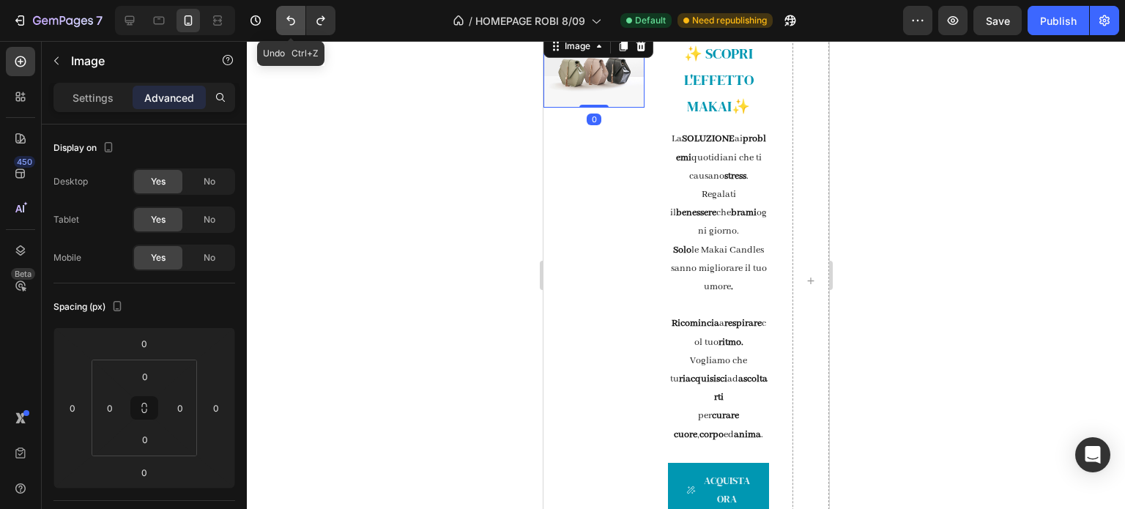
click at [294, 31] on button "Undo/Redo" at bounding box center [290, 20] width 29 height 29
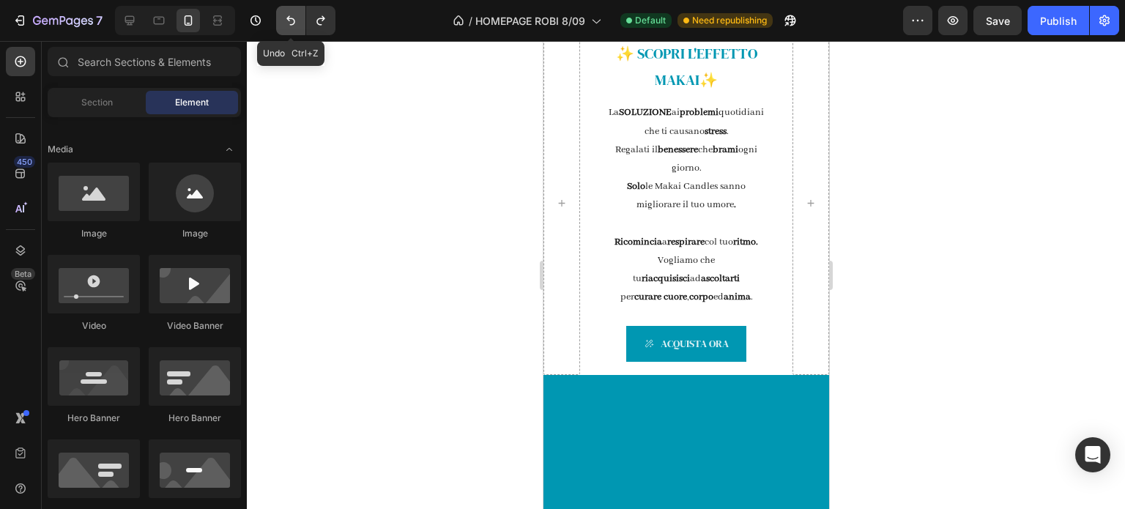
click at [294, 31] on button "Undo/Redo" at bounding box center [290, 20] width 29 height 29
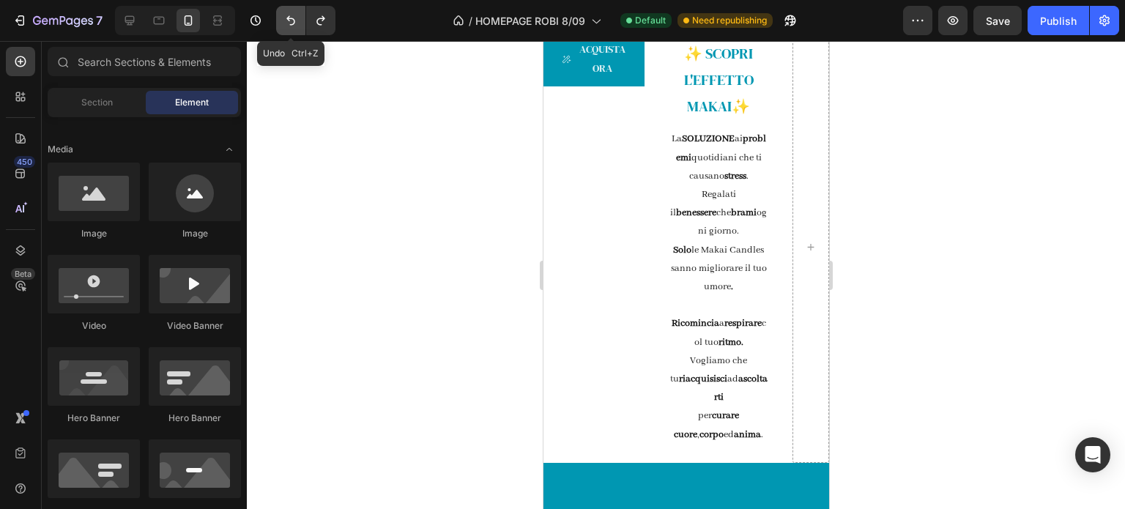
click at [294, 31] on button "Undo/Redo" at bounding box center [290, 20] width 29 height 29
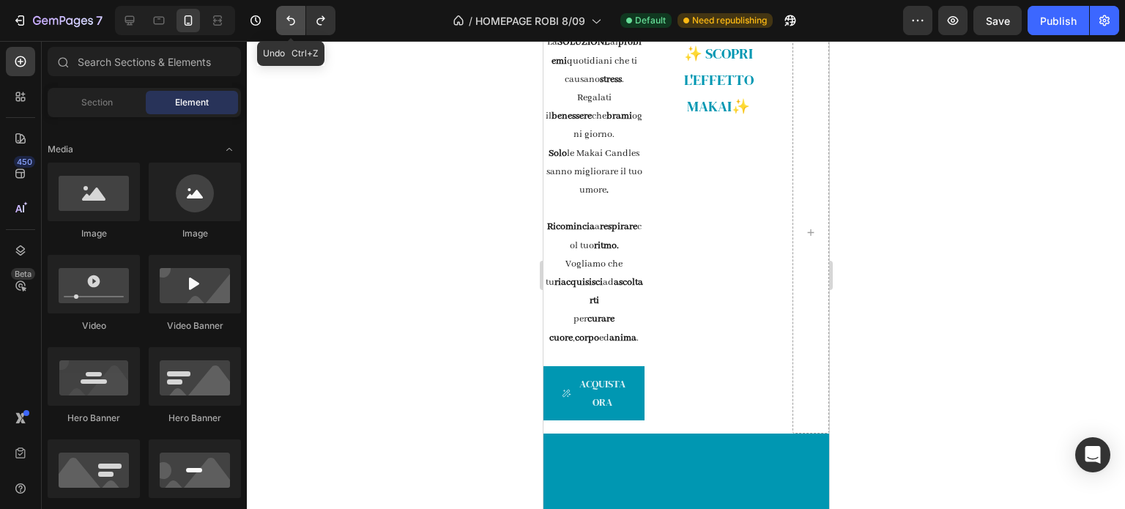
click at [294, 31] on button "Undo/Redo" at bounding box center [290, 20] width 29 height 29
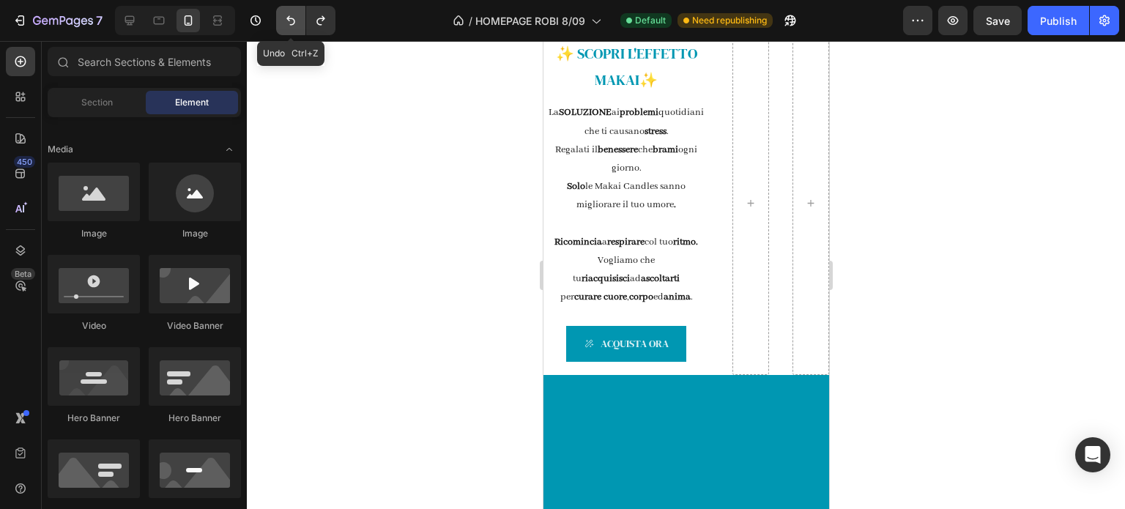
click at [294, 31] on button "Undo/Redo" at bounding box center [290, 20] width 29 height 29
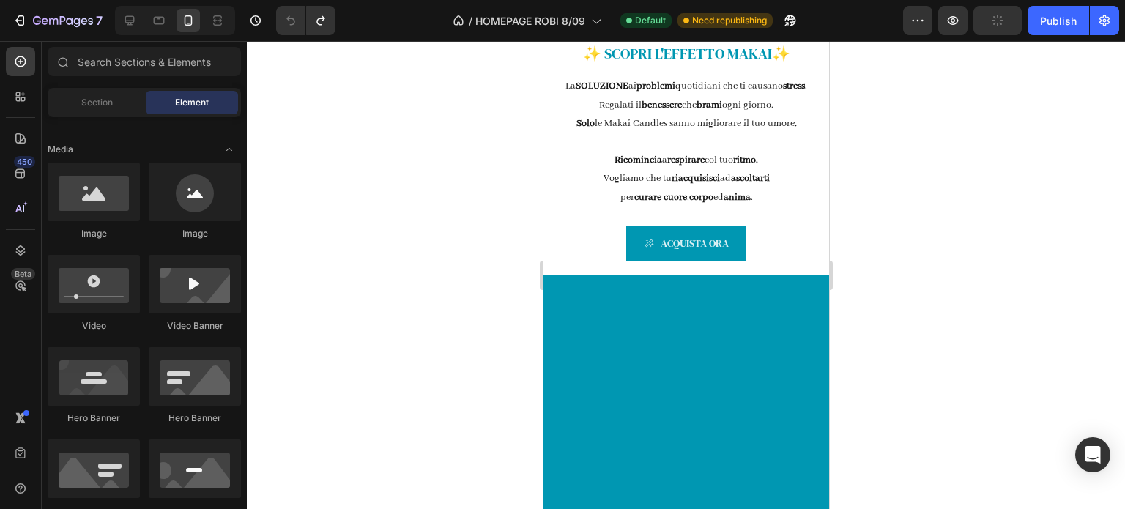
click at [960, 294] on div at bounding box center [686, 275] width 878 height 468
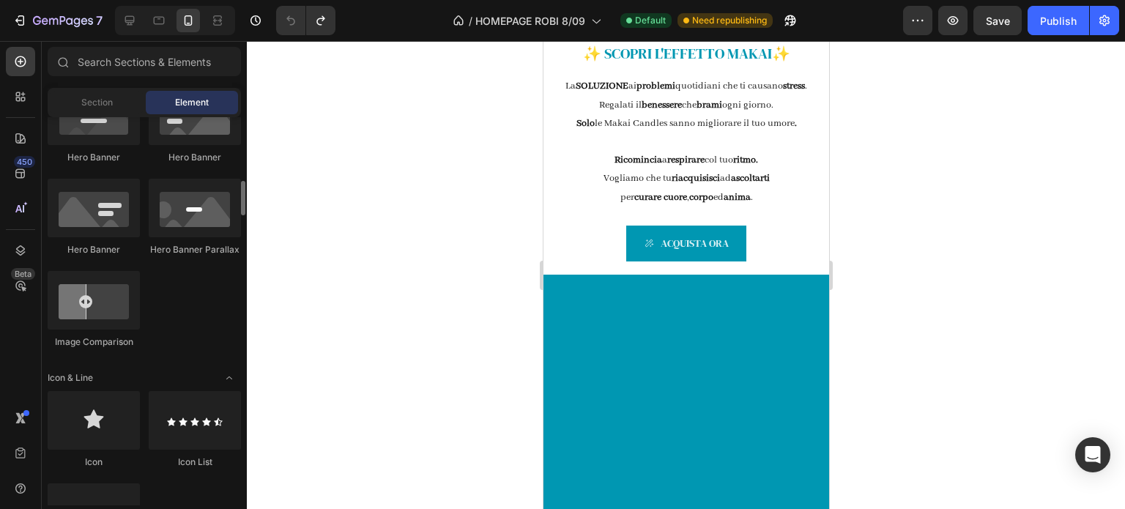
scroll to position [702, 0]
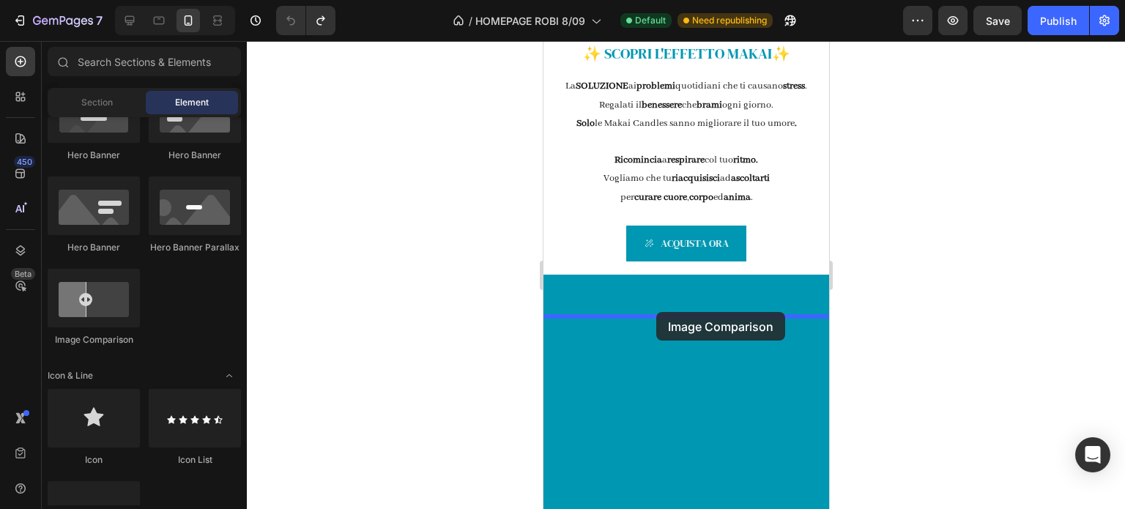
drag, startPoint x: 654, startPoint y: 360, endPoint x: 655, endPoint y: 311, distance: 48.3
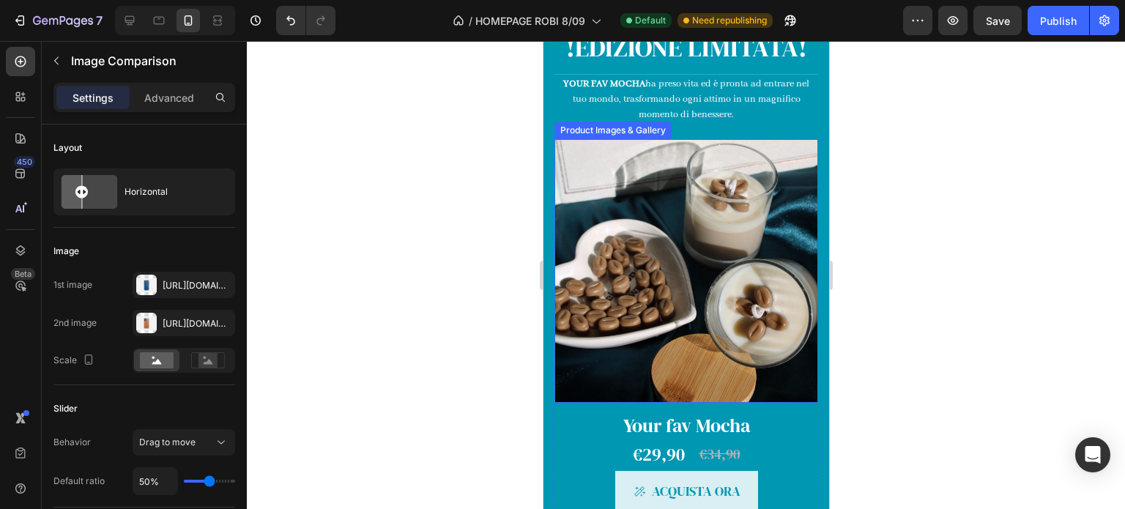
scroll to position [879, 0]
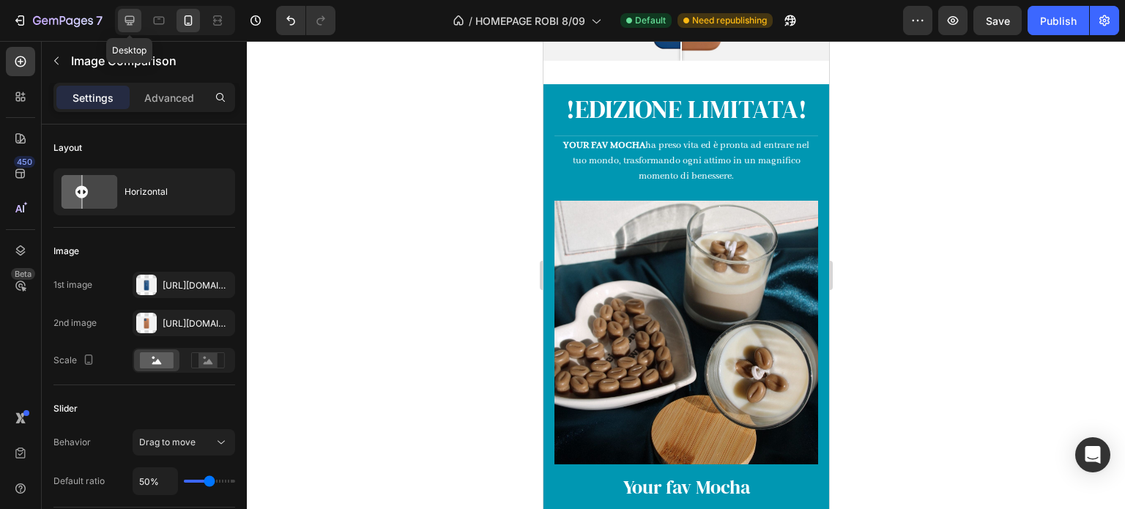
click at [133, 26] on icon at bounding box center [129, 20] width 15 height 15
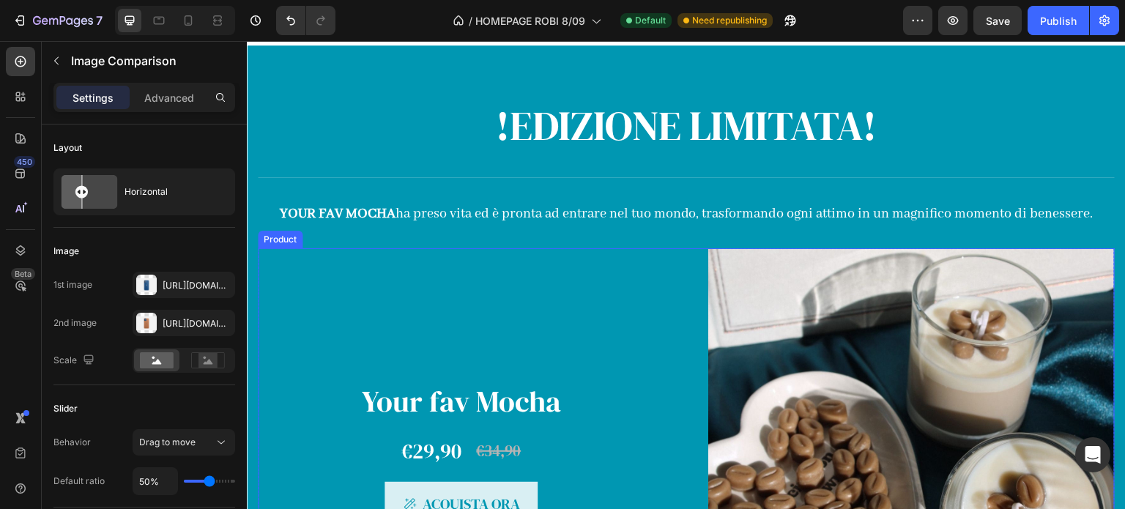
scroll to position [979, 0]
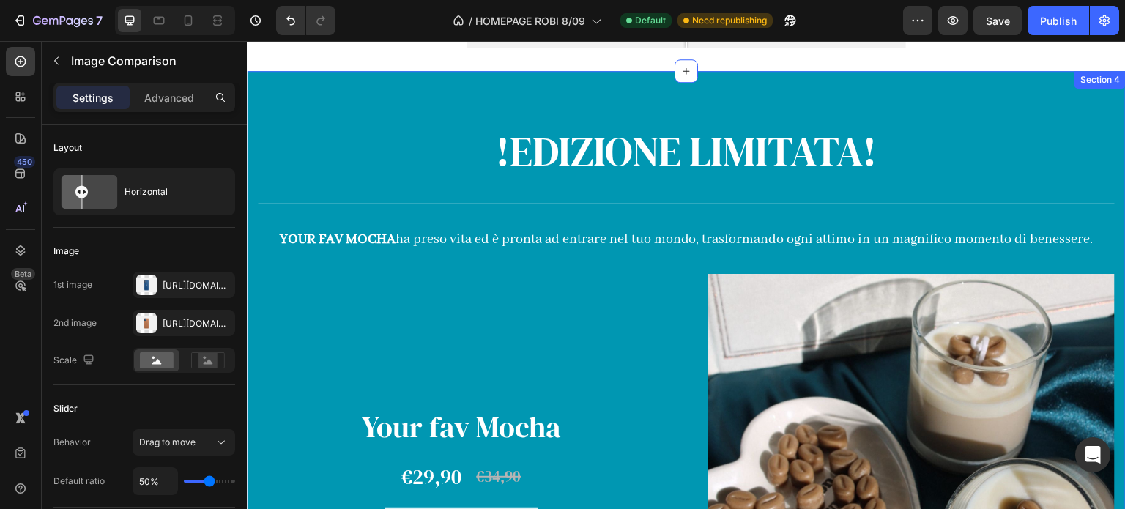
click at [653, 97] on div "!EDIZIONE LIMITATA! Heading Title Line YOUR FAV MOCHA ha preso vita ed è pronta…" at bounding box center [686, 408] width 879 height 674
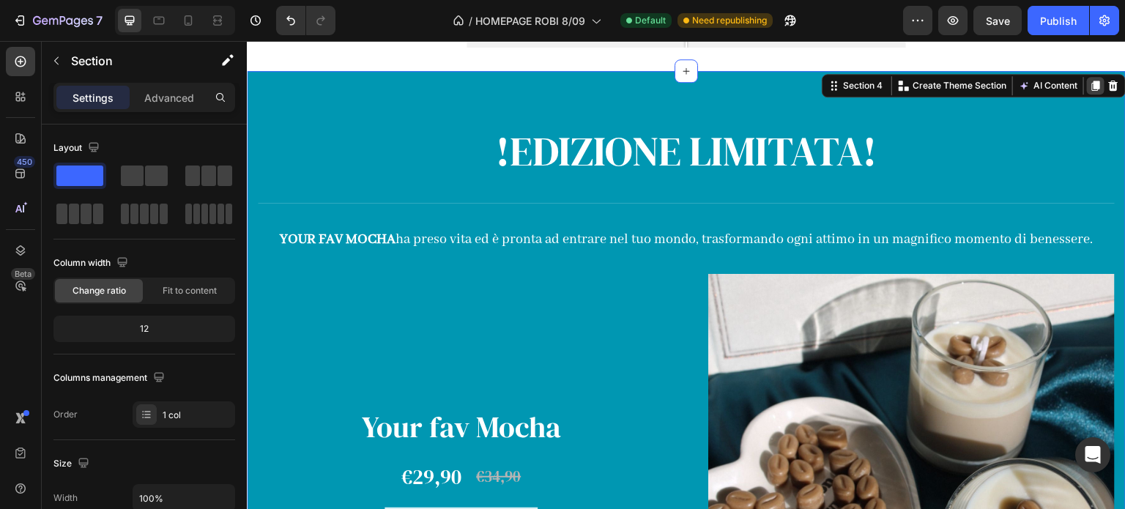
click at [1089, 87] on icon at bounding box center [1095, 86] width 12 height 12
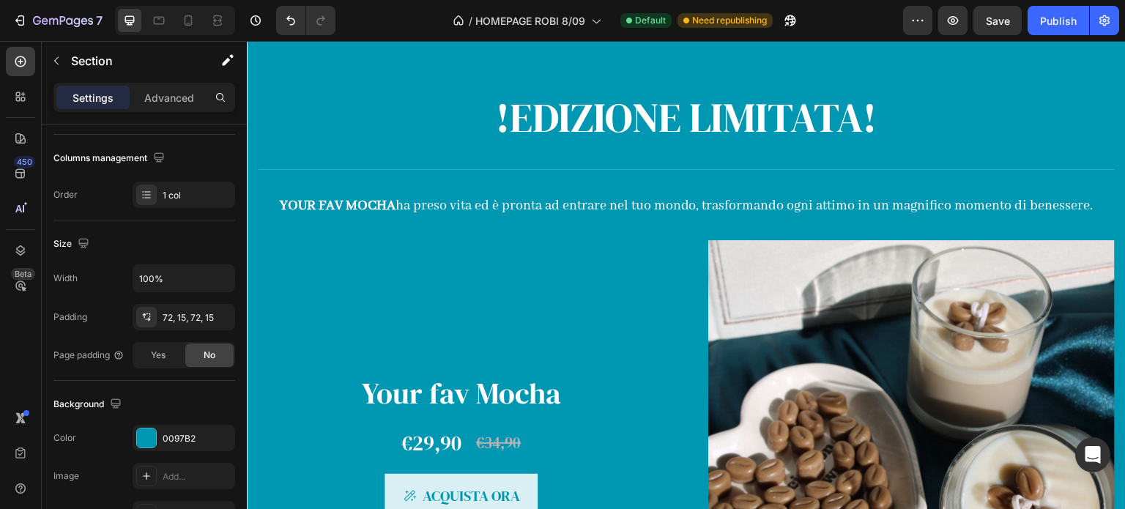
scroll to position [893, 0]
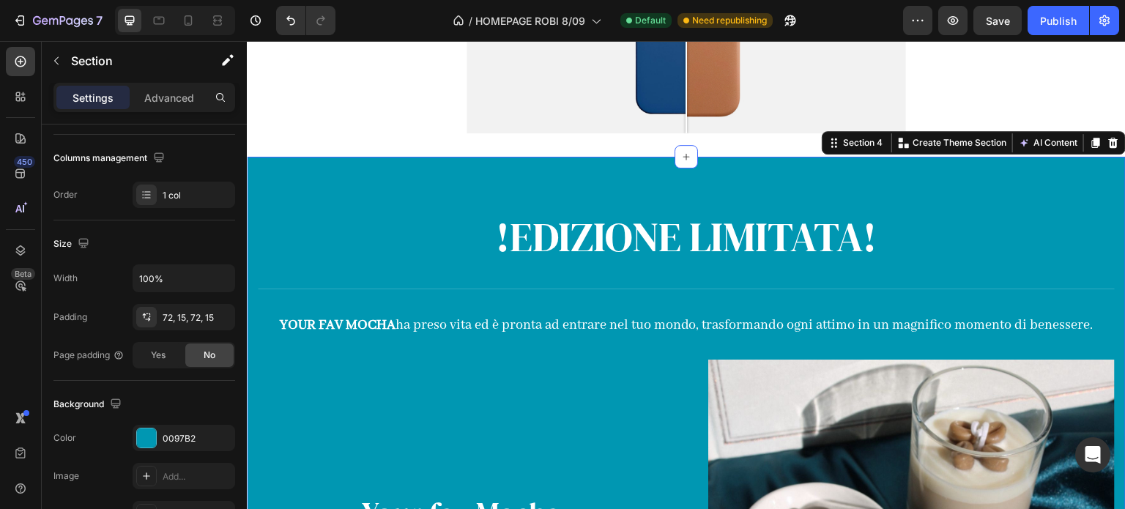
click at [842, 186] on div "!EDIZIONE LIMITATA! Heading Title Line YOUR FAV MOCHA ha preso vita ed è pronta…" at bounding box center [686, 494] width 879 height 674
click at [163, 94] on p "Advanced" at bounding box center [169, 97] width 50 height 15
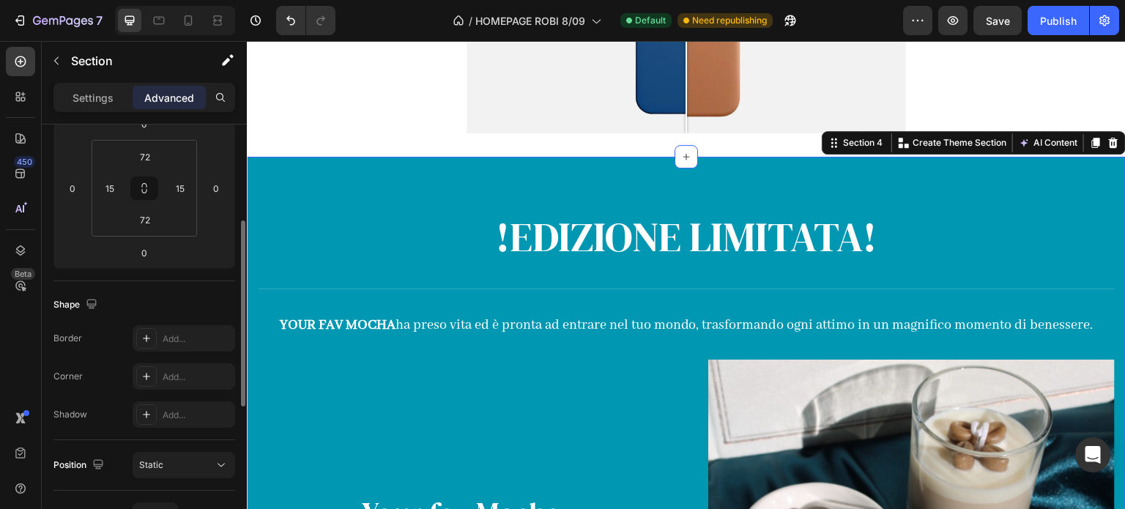
scroll to position [0, 0]
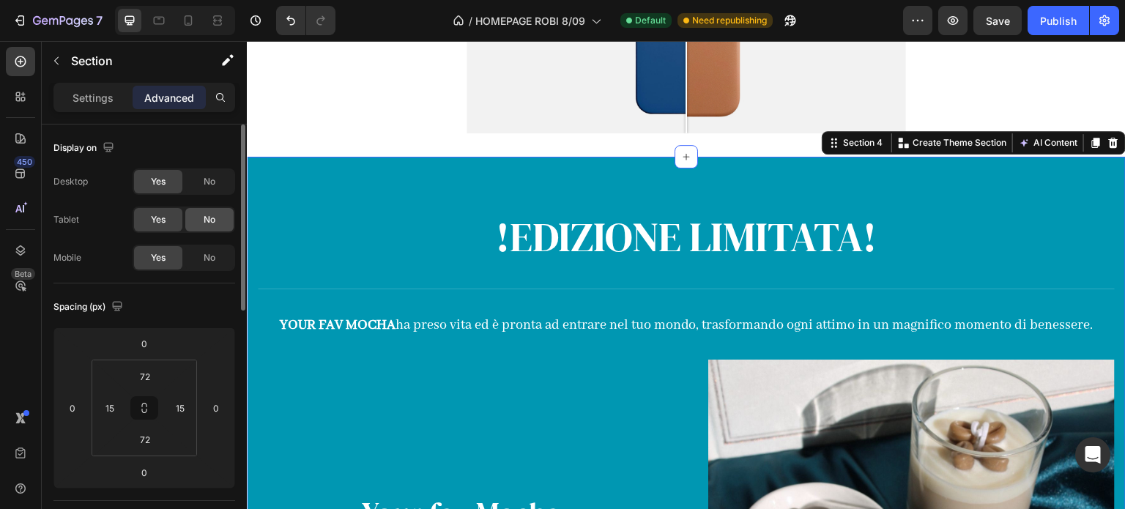
click at [201, 216] on div "No" at bounding box center [209, 219] width 48 height 23
click at [223, 269] on div "Yes No" at bounding box center [184, 258] width 103 height 26
click at [217, 262] on div "No" at bounding box center [209, 257] width 48 height 23
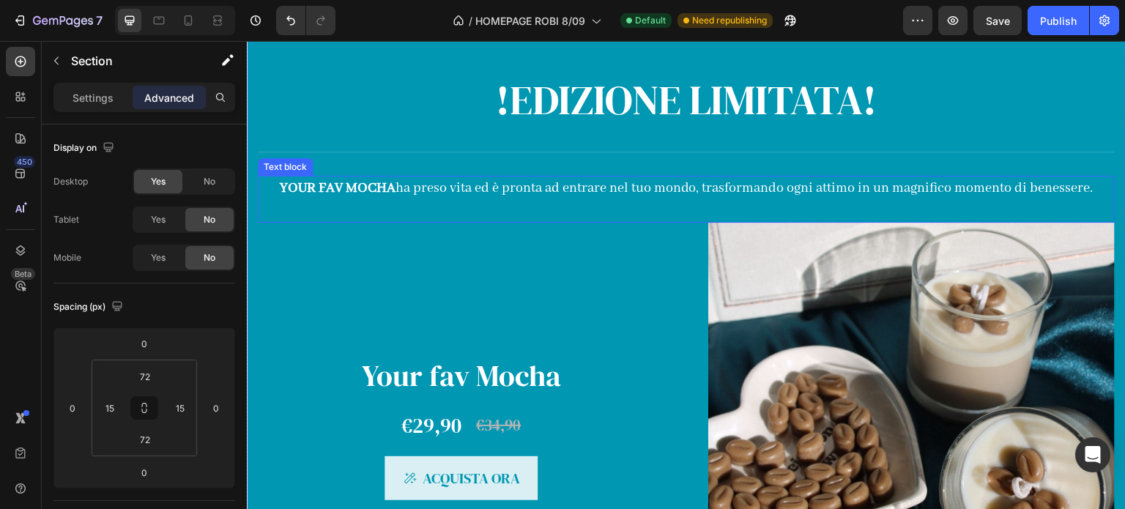
scroll to position [1552, 0]
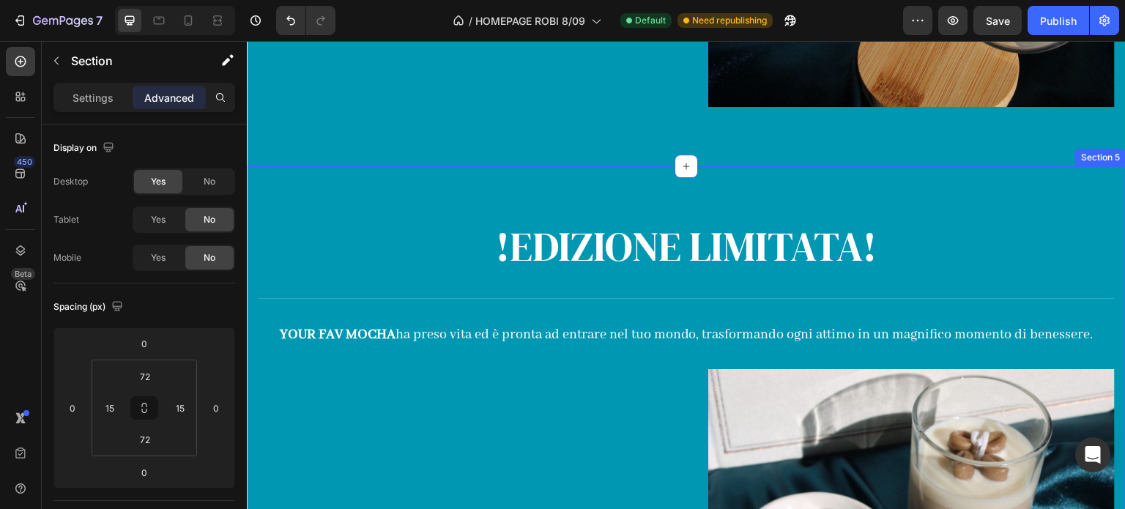
click at [958, 181] on div "!EDIZIONE LIMITATA! Heading Title Line YOUR FAV MOCHA ha preso vita ed è pronta…" at bounding box center [686, 503] width 879 height 674
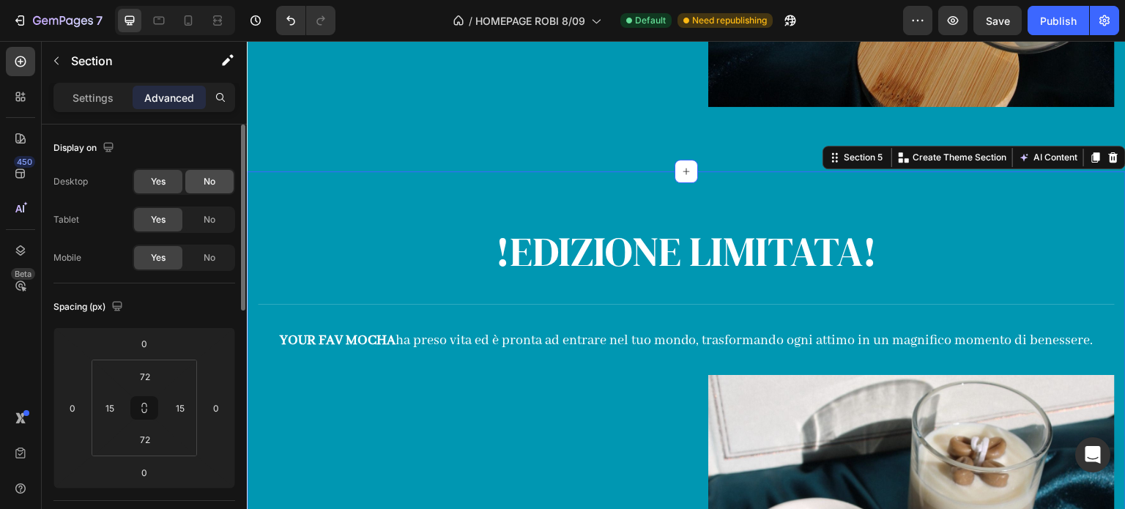
click at [195, 185] on div "No" at bounding box center [209, 181] width 48 height 23
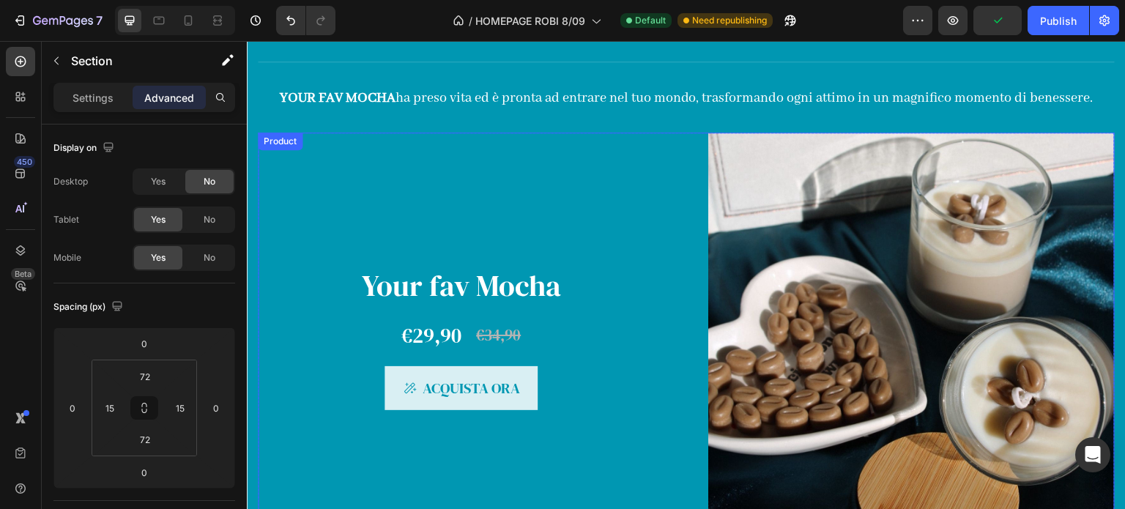
scroll to position [1113, 0]
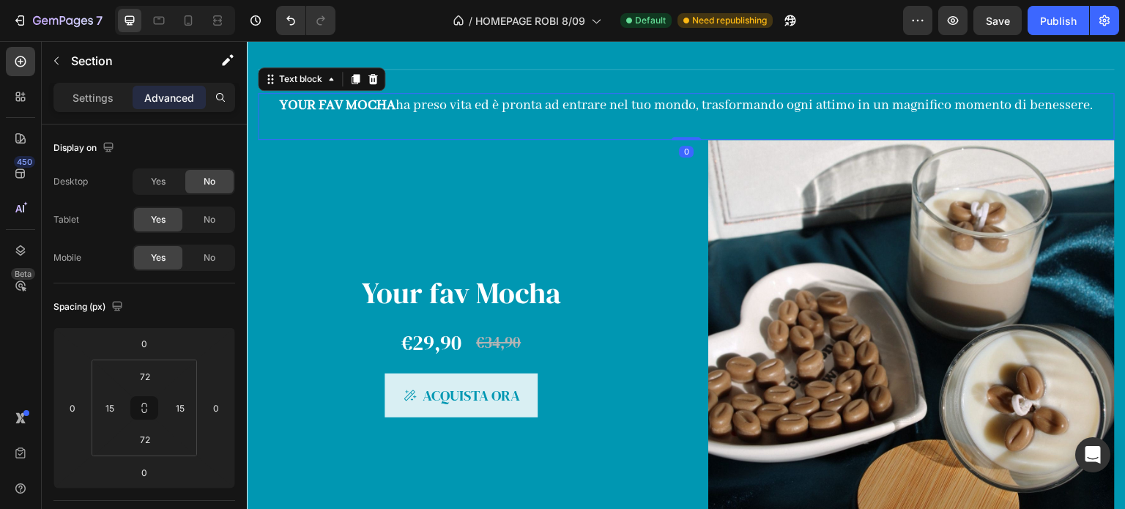
click at [624, 125] on p at bounding box center [686, 127] width 854 height 22
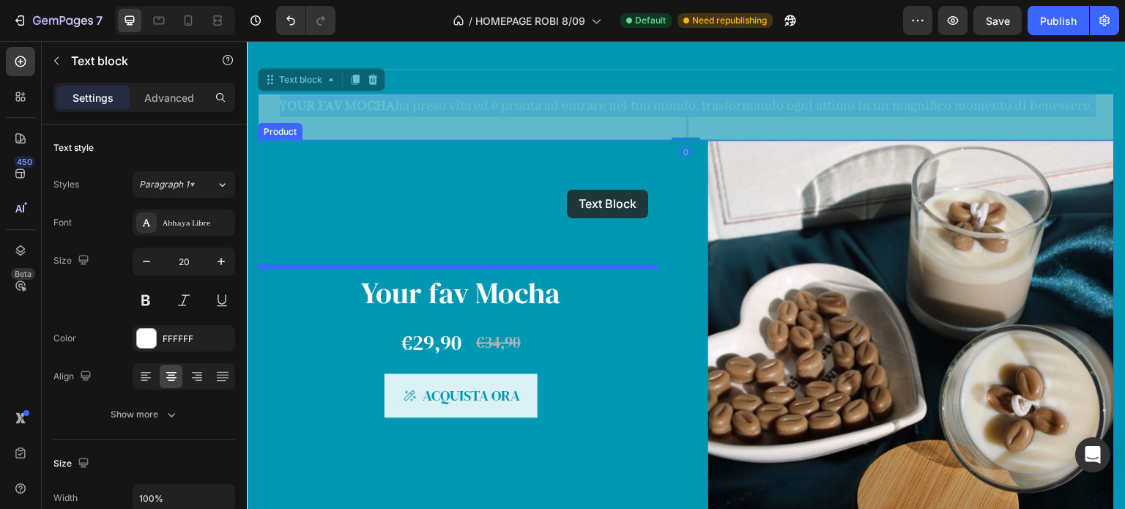
drag, startPoint x: 666, startPoint y: 119, endPoint x: 567, endPoint y: 190, distance: 122.3
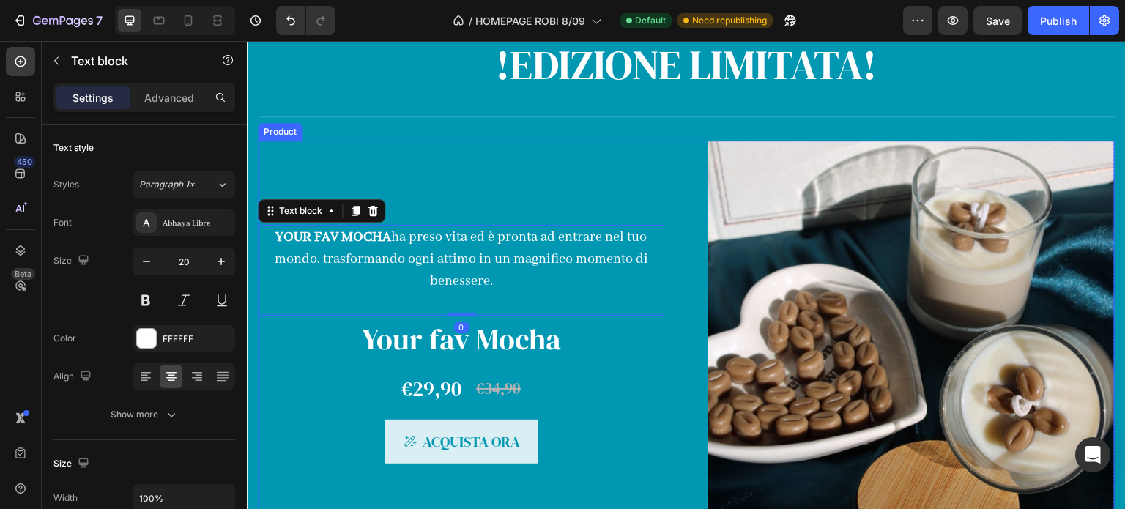
scroll to position [1040, 0]
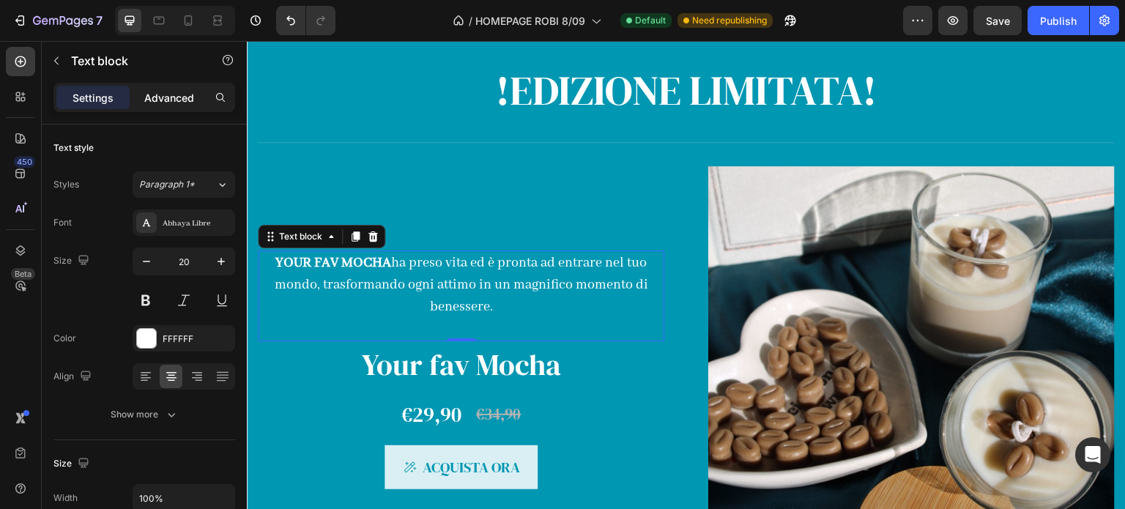
click at [165, 95] on p "Advanced" at bounding box center [169, 97] width 50 height 15
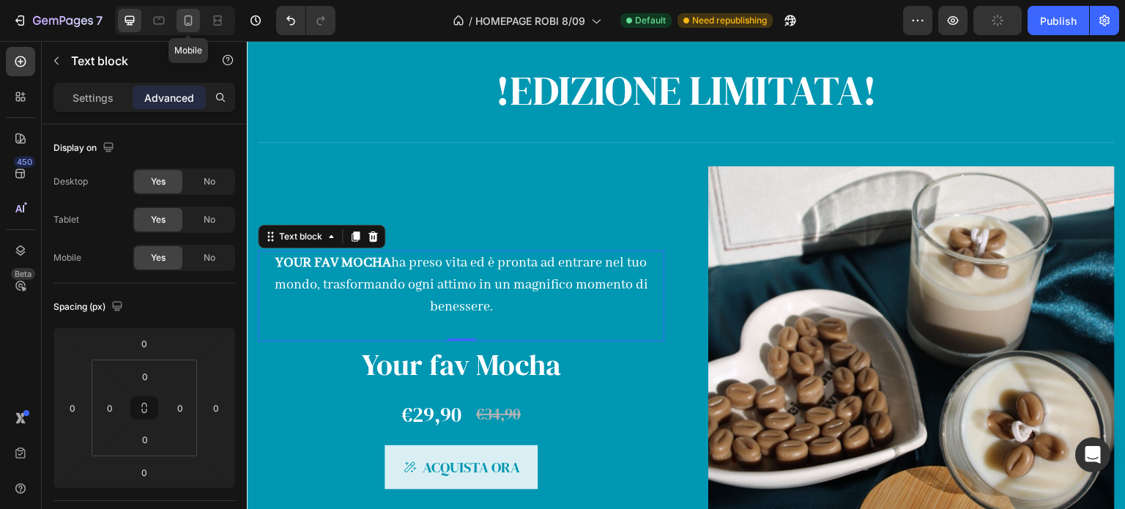
click at [187, 23] on icon at bounding box center [188, 20] width 15 height 15
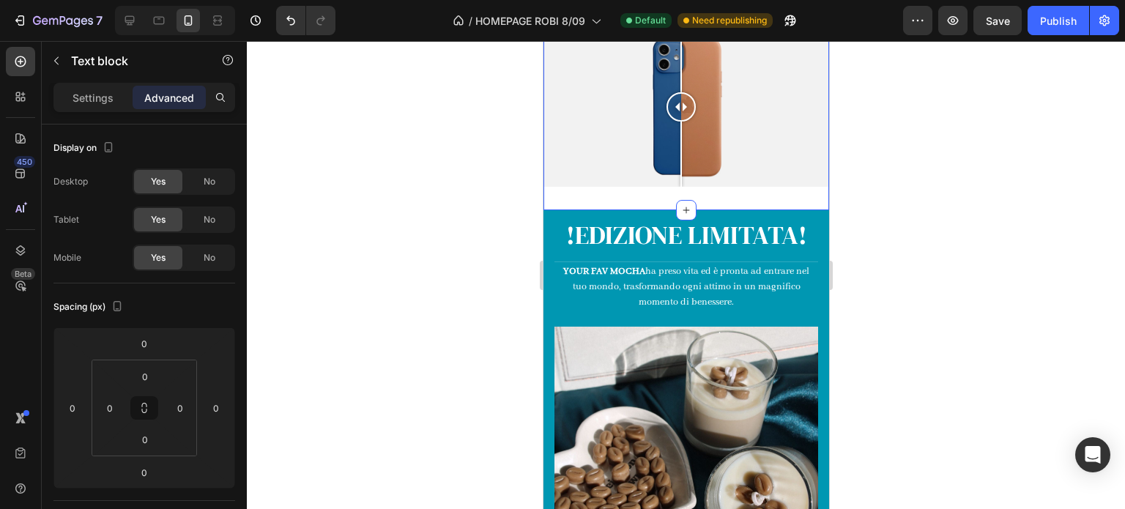
scroll to position [770, 0]
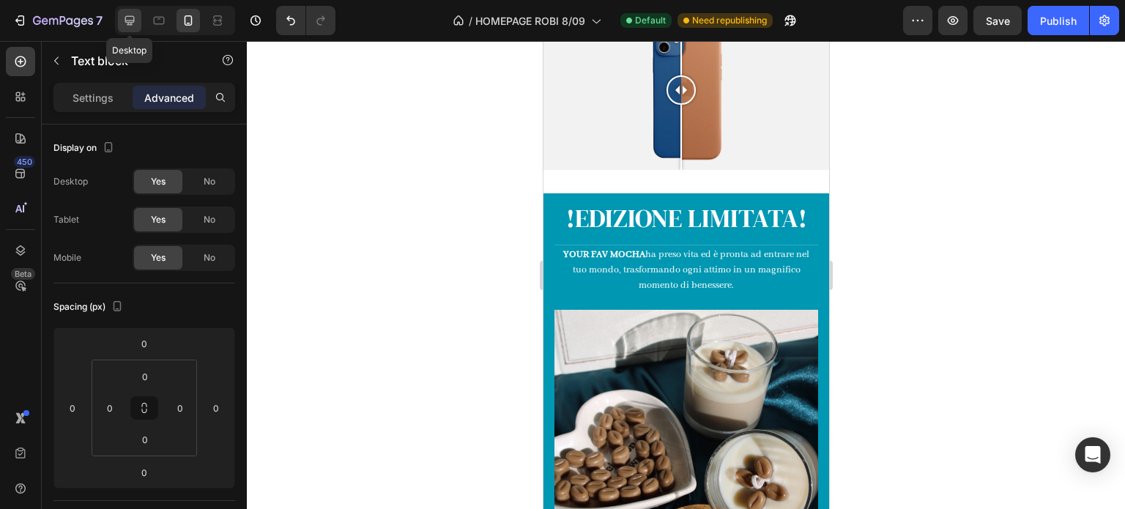
click at [139, 30] on div at bounding box center [129, 20] width 23 height 23
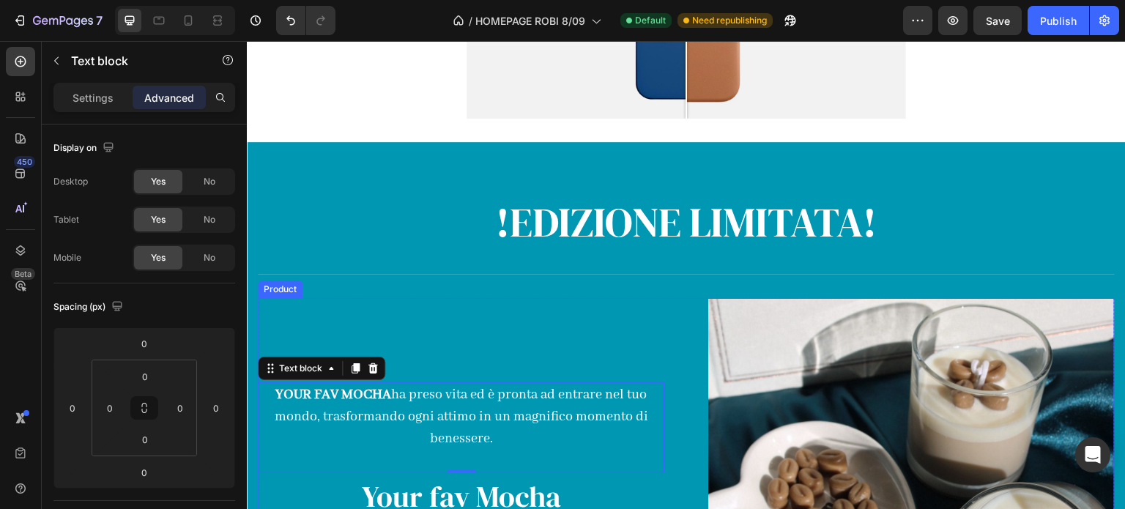
scroll to position [901, 0]
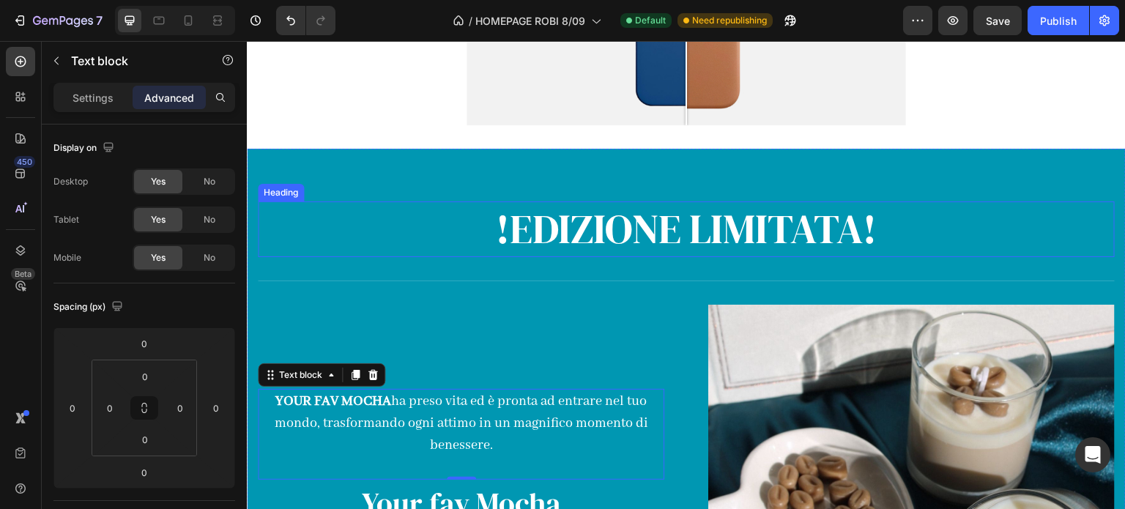
click at [633, 237] on h2 "!EDIZIONE LIMITATA!" at bounding box center [686, 229] width 857 height 56
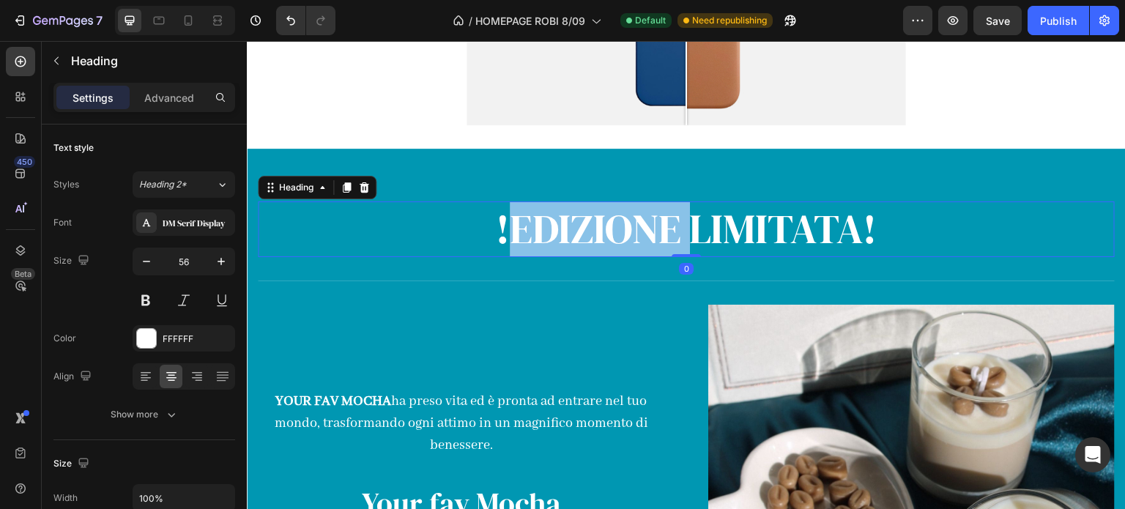
click at [633, 237] on h2 "!EDIZIONE LIMITATA!" at bounding box center [686, 229] width 857 height 56
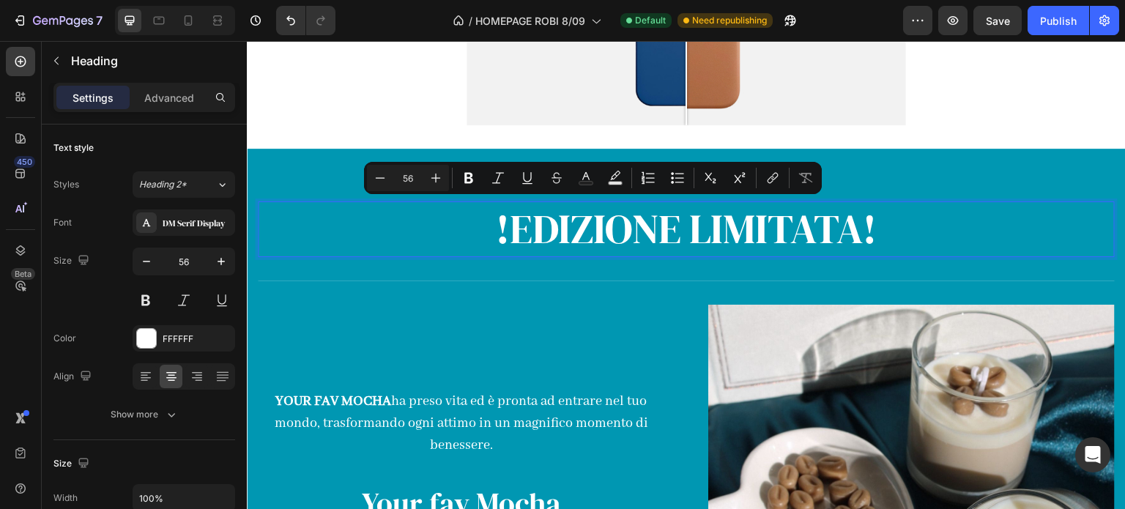
click at [767, 226] on p "!EDIZIONE LIMITATA!" at bounding box center [686, 229] width 854 height 53
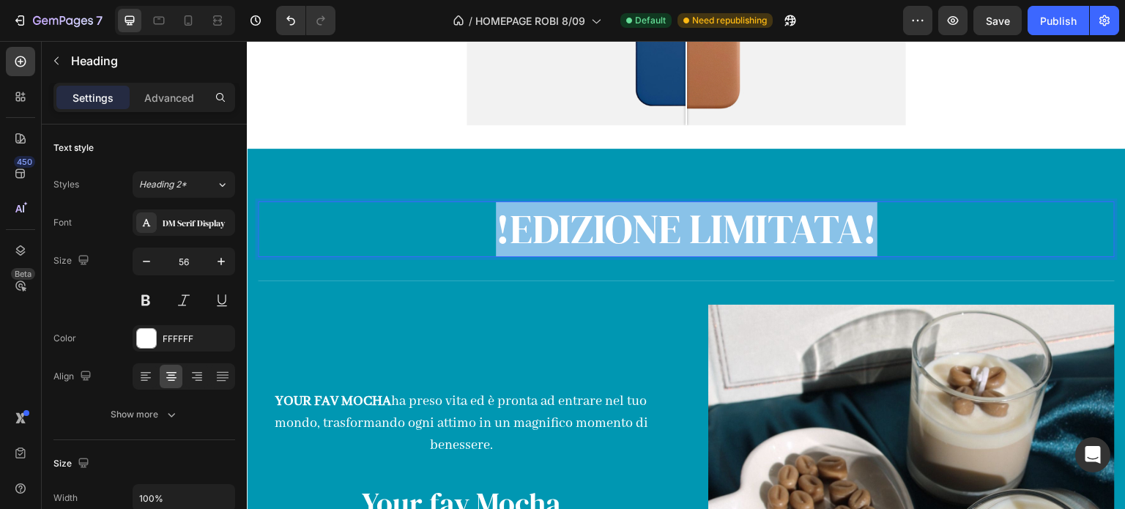
drag, startPoint x: 916, startPoint y: 226, endPoint x: 449, endPoint y: 203, distance: 467.7
click at [449, 203] on p "!EDIZIONE LIMITATA!" at bounding box center [686, 229] width 854 height 53
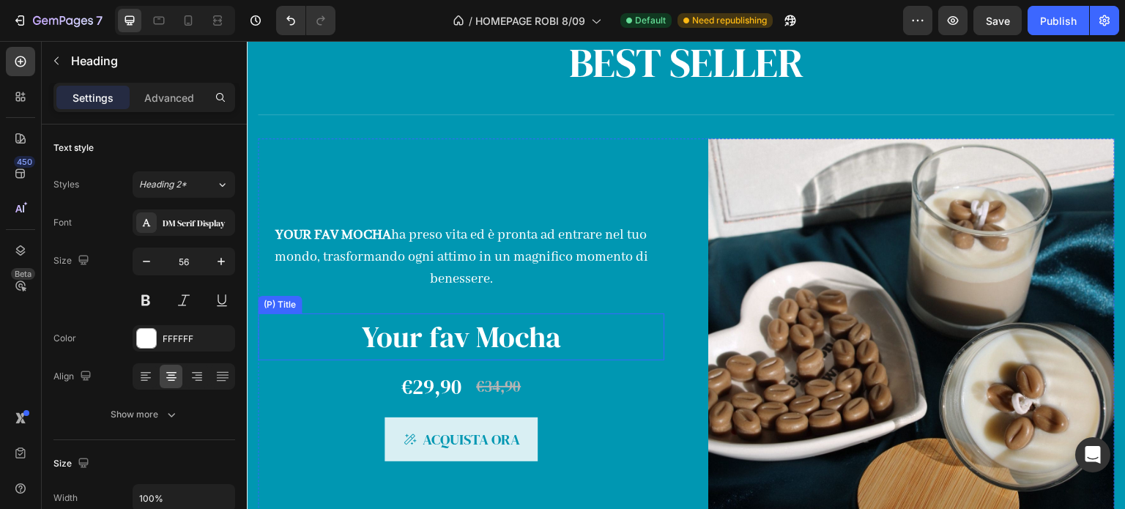
scroll to position [1048, 0]
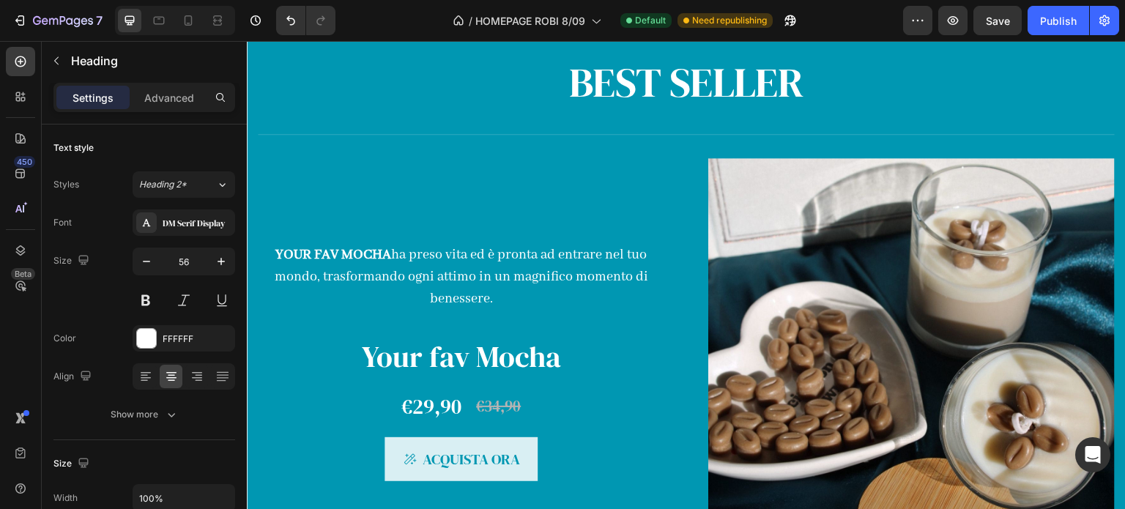
click at [820, 94] on h2 "BEST SELLER" at bounding box center [686, 83] width 857 height 56
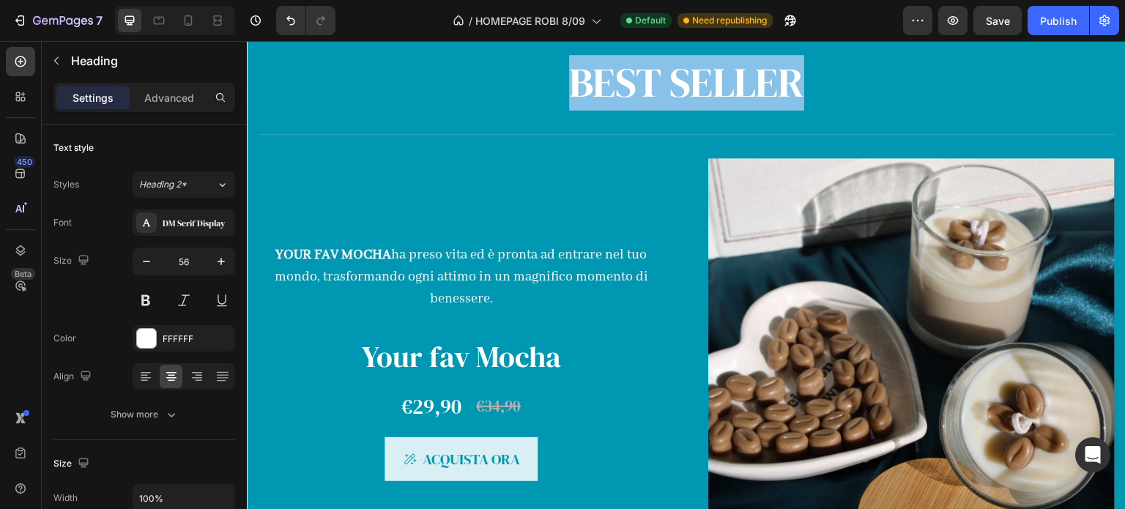
drag, startPoint x: 819, startPoint y: 85, endPoint x: 525, endPoint y: 87, distance: 293.6
click at [525, 87] on p "BEST SELLER" at bounding box center [686, 82] width 854 height 53
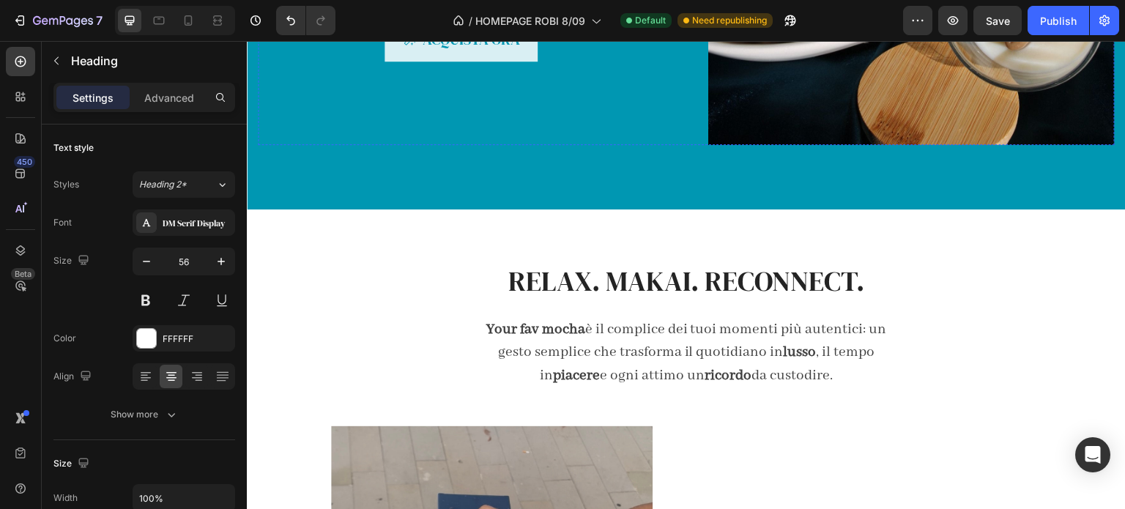
scroll to position [1560, 0]
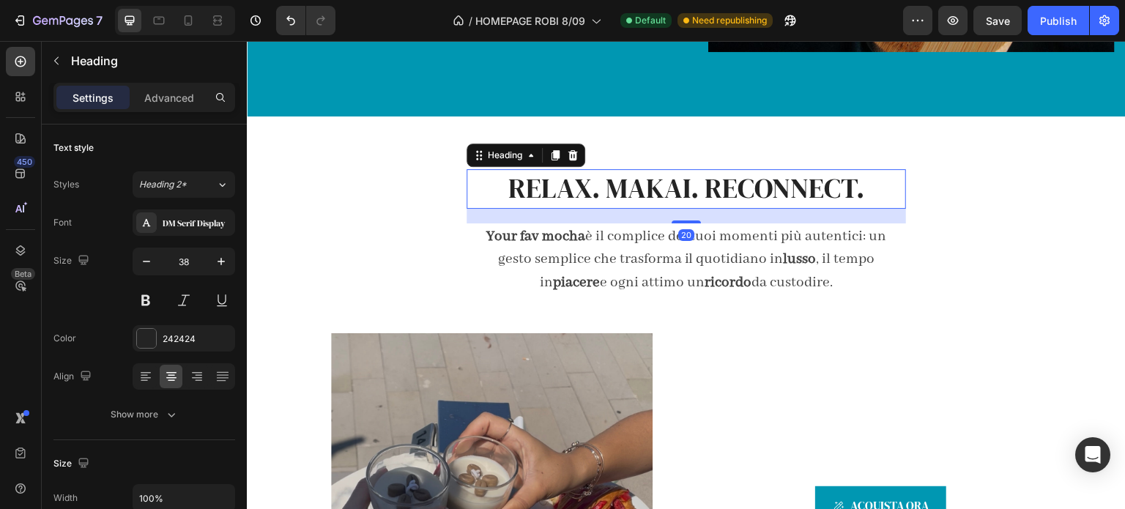
click at [868, 188] on h2 "RELAX. MAKAI. RECONNECT." at bounding box center [685, 188] width 439 height 39
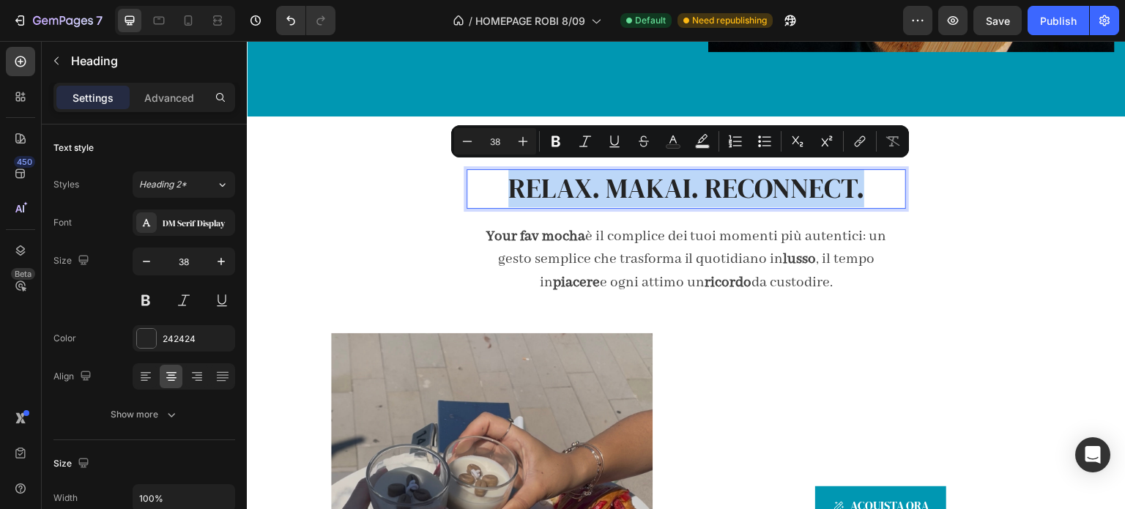
drag, startPoint x: 868, startPoint y: 188, endPoint x: 483, endPoint y: 193, distance: 384.4
click at [483, 193] on p "RELAX. MAKAI. RECONNECT." at bounding box center [686, 189] width 436 height 36
copy p "RELAX. MAKAI. RECONNECT."
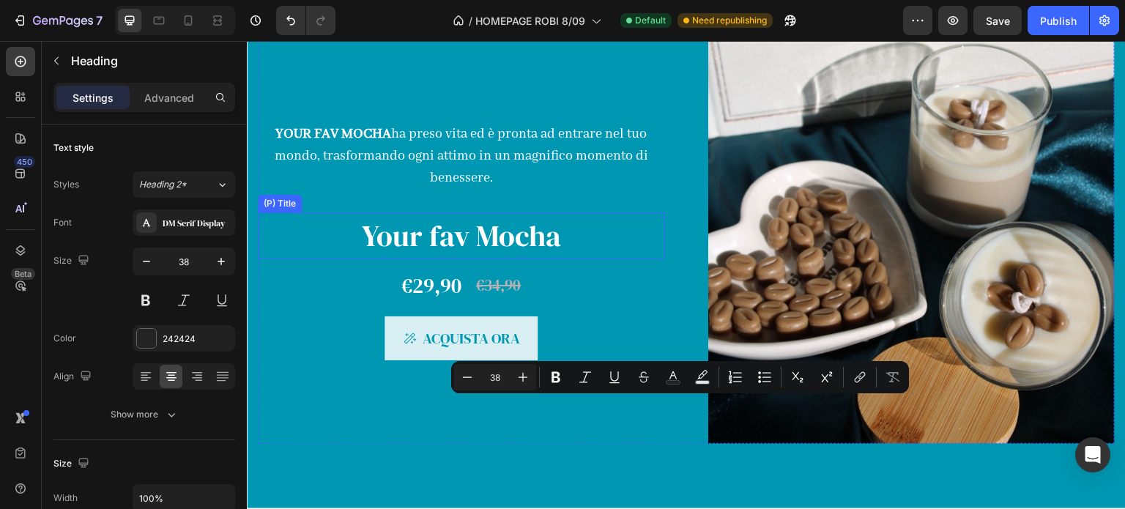
type input "16"
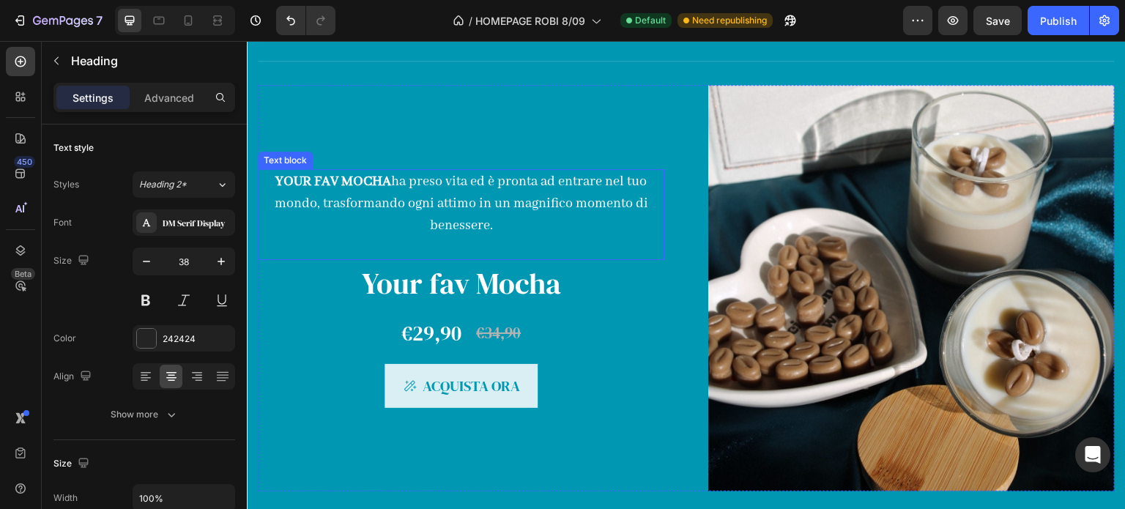
scroll to position [828, 0]
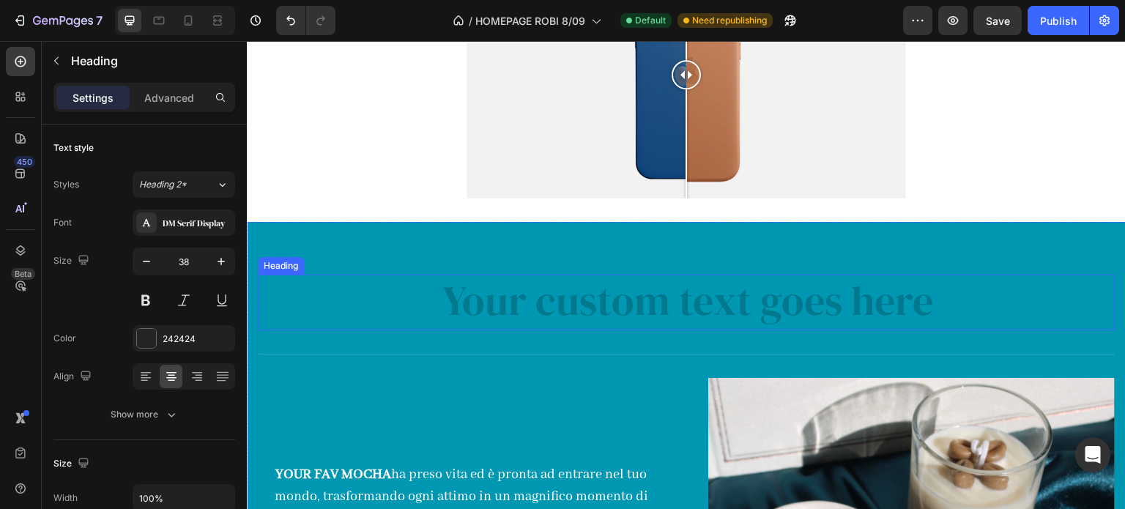
click at [575, 302] on h2 "Rich Text Editor. Editing area: main" at bounding box center [686, 303] width 857 height 56
click at [589, 301] on h2 "Rich Text Editor. Editing area: main" at bounding box center [686, 303] width 857 height 56
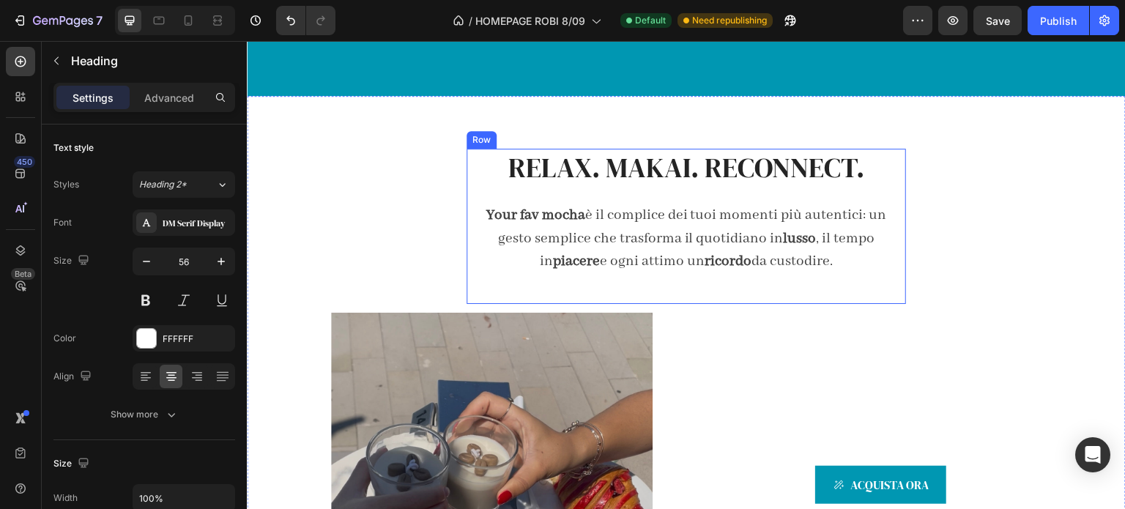
scroll to position [1560, 0]
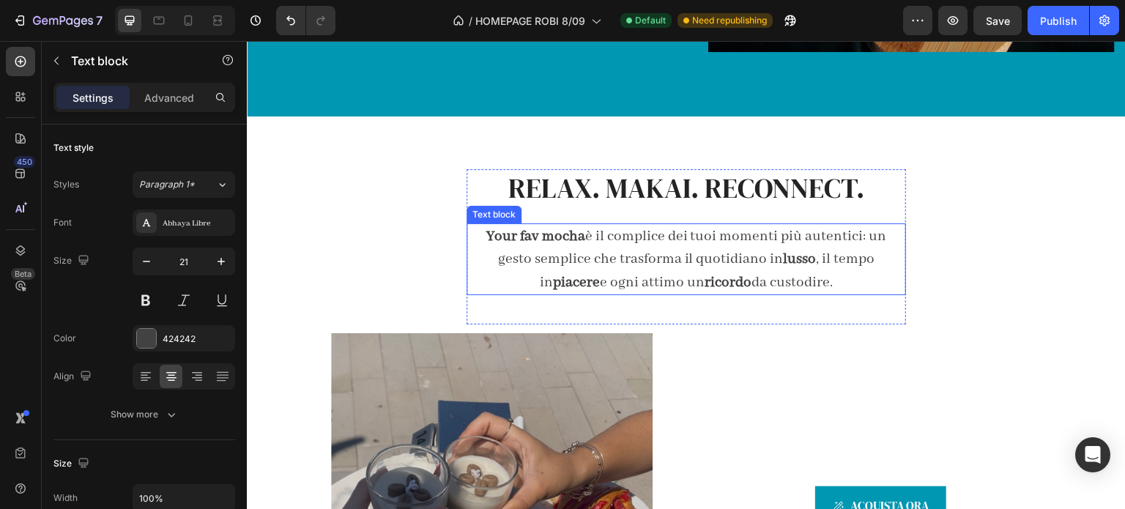
click at [822, 271] on p "Your fav mocha è il complice dei tuoi momenti più autentici: un gesto semplice …" at bounding box center [686, 260] width 436 height 70
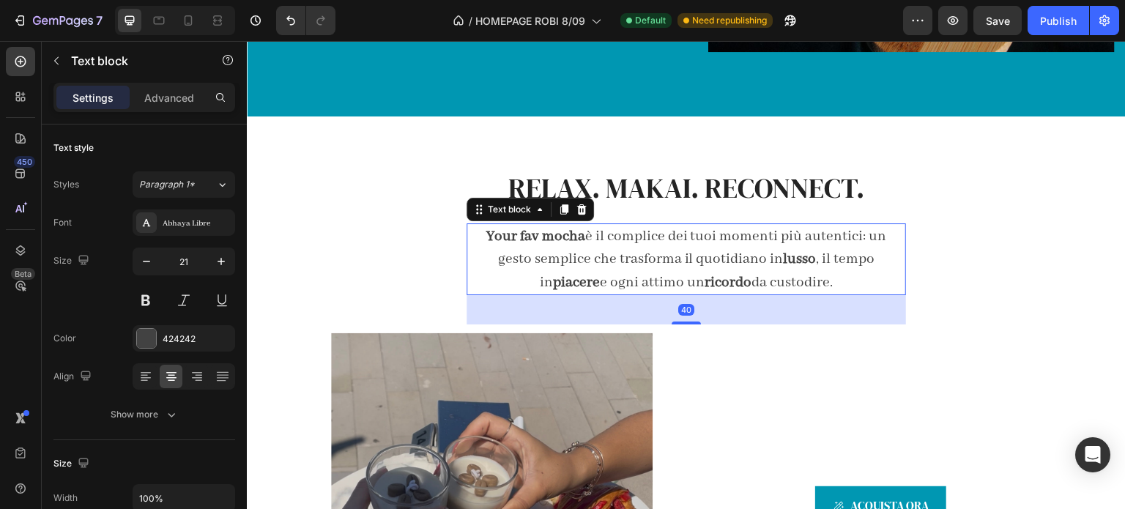
click at [805, 275] on p "Your fav mocha è il complice dei tuoi momenti più autentici: un gesto semplice …" at bounding box center [686, 260] width 436 height 70
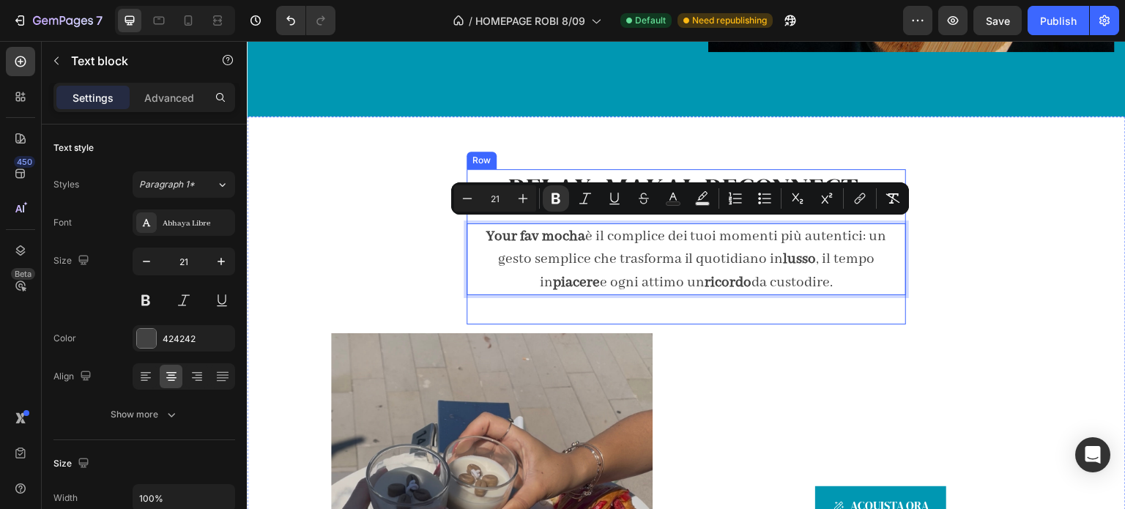
drag, startPoint x: 805, startPoint y: 275, endPoint x: 466, endPoint y: 212, distance: 344.7
click at [466, 212] on div "RELAX. MAKAI. RECONNECT. Heading Your fav mocha è il complice dei tuoi momenti …" at bounding box center [685, 246] width 439 height 155
copy p "Your fav mocha è il complice dei tuoi momenti più autentici: un gesto semplice …"
click at [969, 172] on div "RELAX. MAKAI. RECONNECT. Heading Your fav mocha è il complice dei tuoi momenti …" at bounding box center [686, 423] width 857 height 509
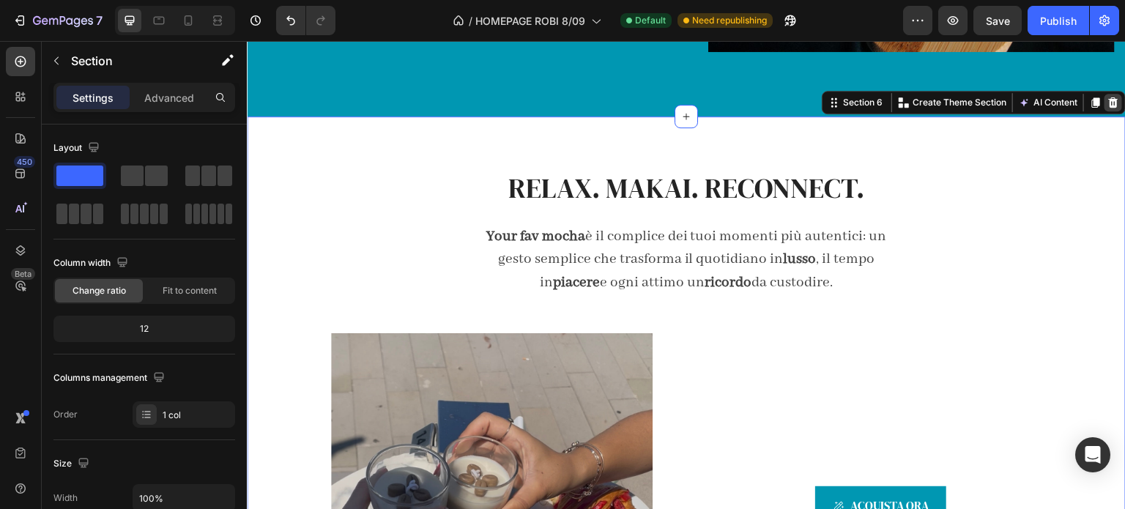
click at [1109, 99] on icon at bounding box center [1114, 102] width 10 height 10
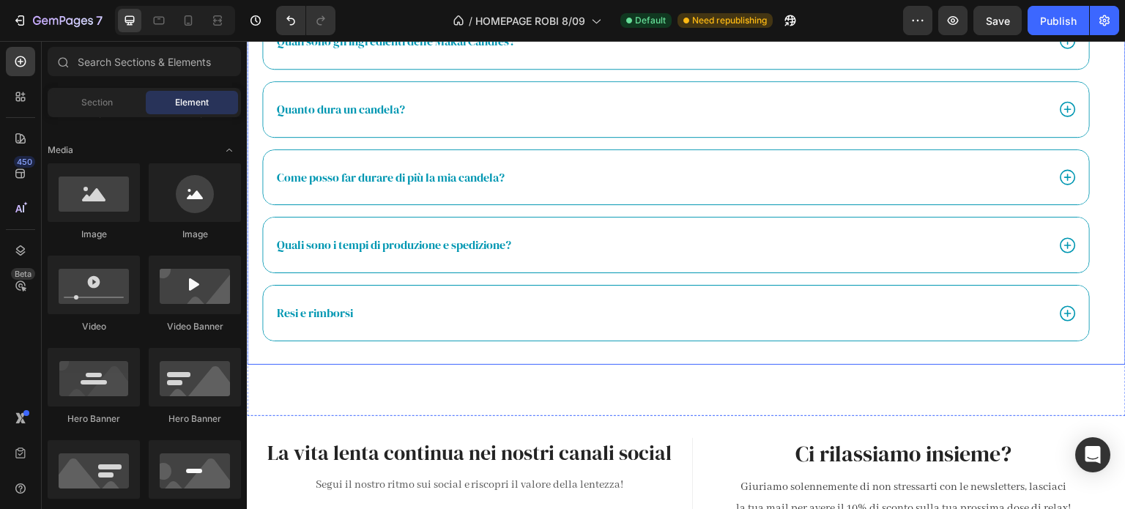
scroll to position [3025, 0]
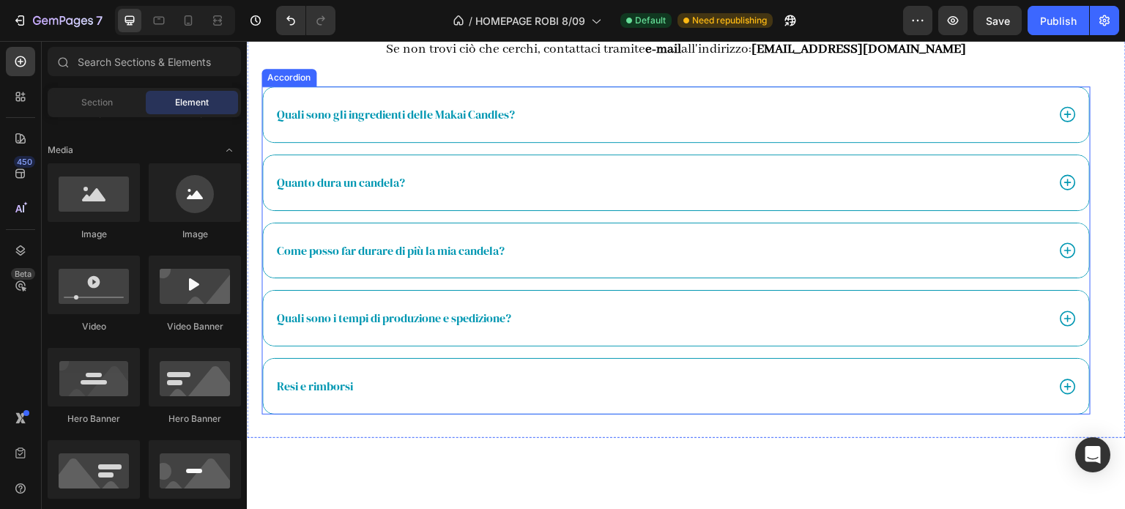
click at [1058, 119] on icon at bounding box center [1067, 114] width 19 height 19
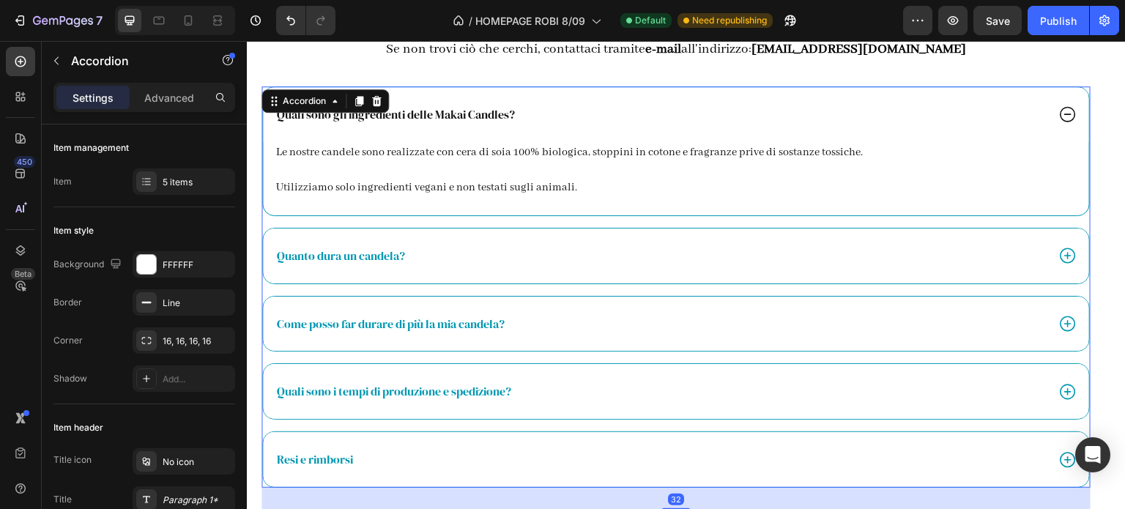
click at [1058, 119] on icon at bounding box center [1067, 114] width 19 height 19
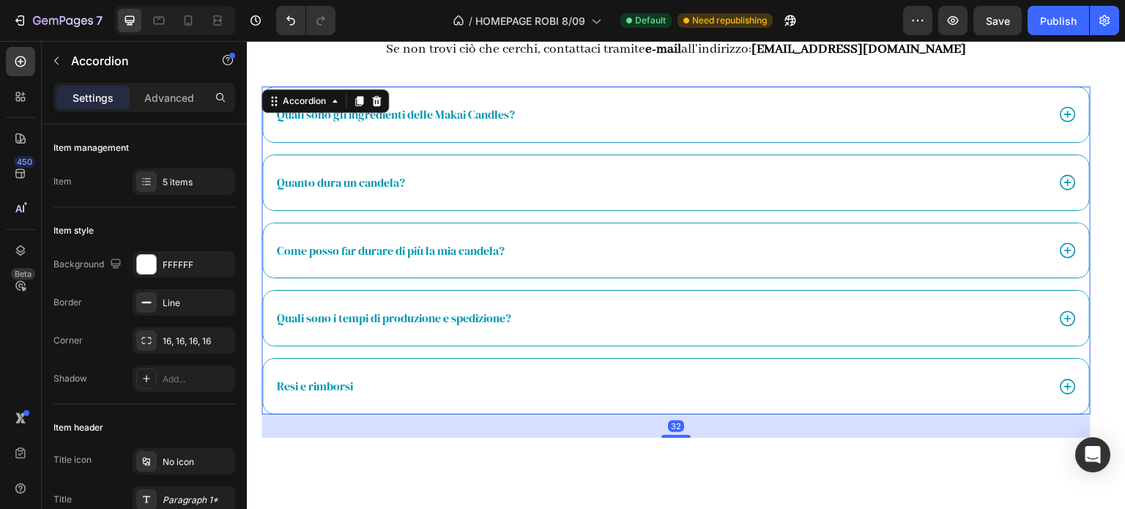
click at [1060, 181] on icon at bounding box center [1067, 182] width 19 height 19
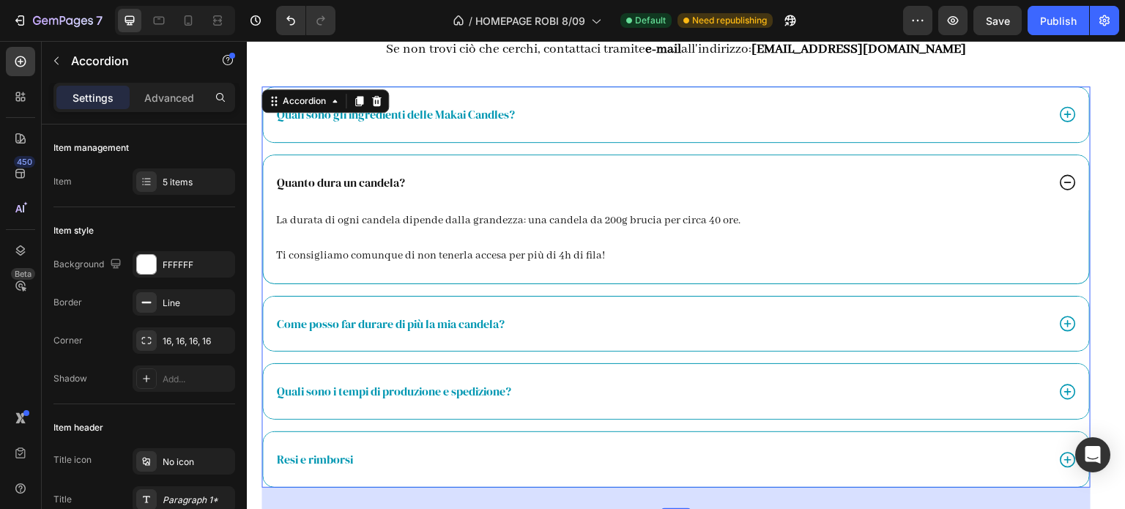
click at [1060, 181] on icon at bounding box center [1067, 182] width 19 height 19
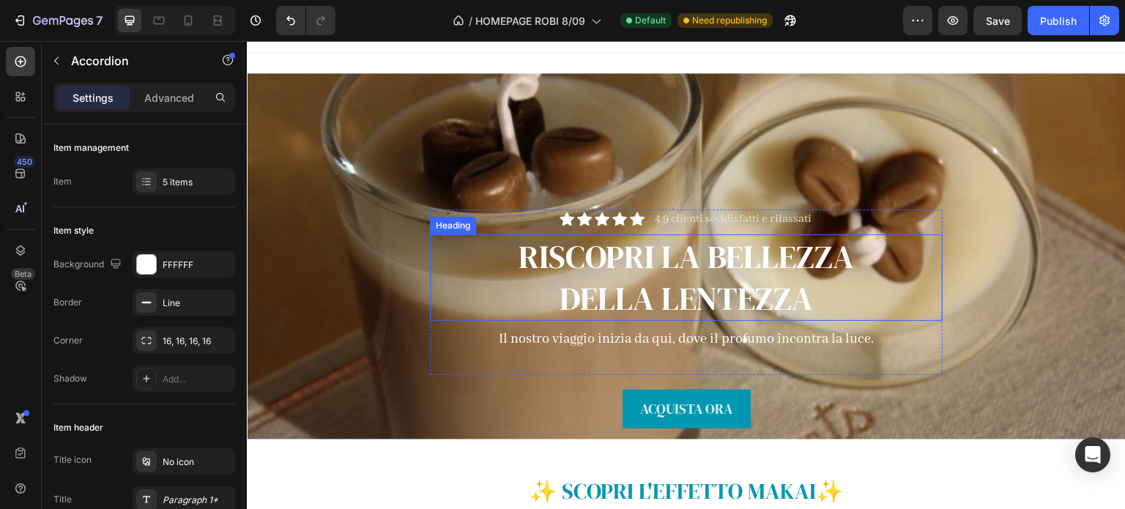
scroll to position [0, 0]
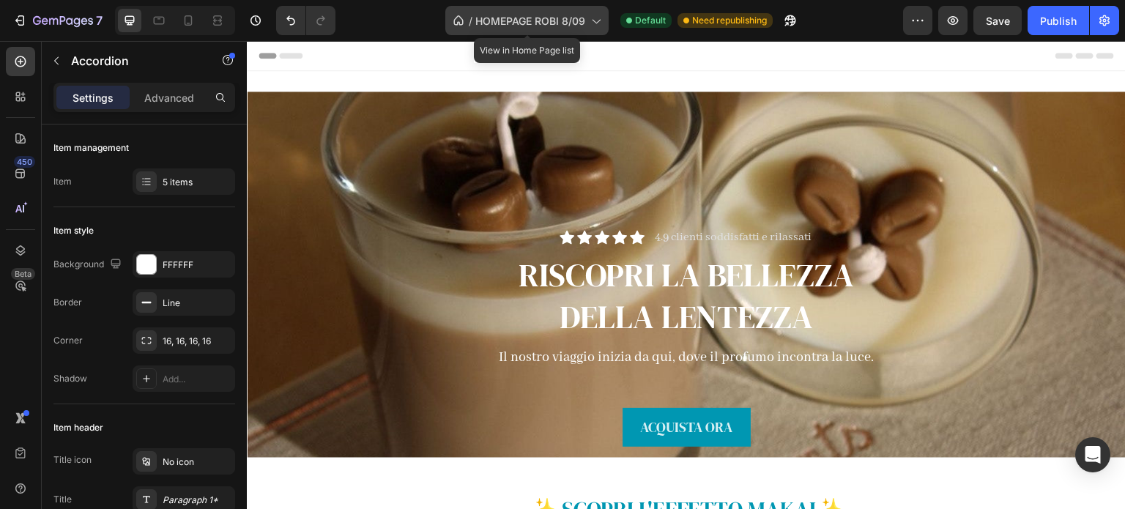
click at [548, 12] on div "/ HOMEPAGE ROBI 8/09" at bounding box center [526, 20] width 163 height 29
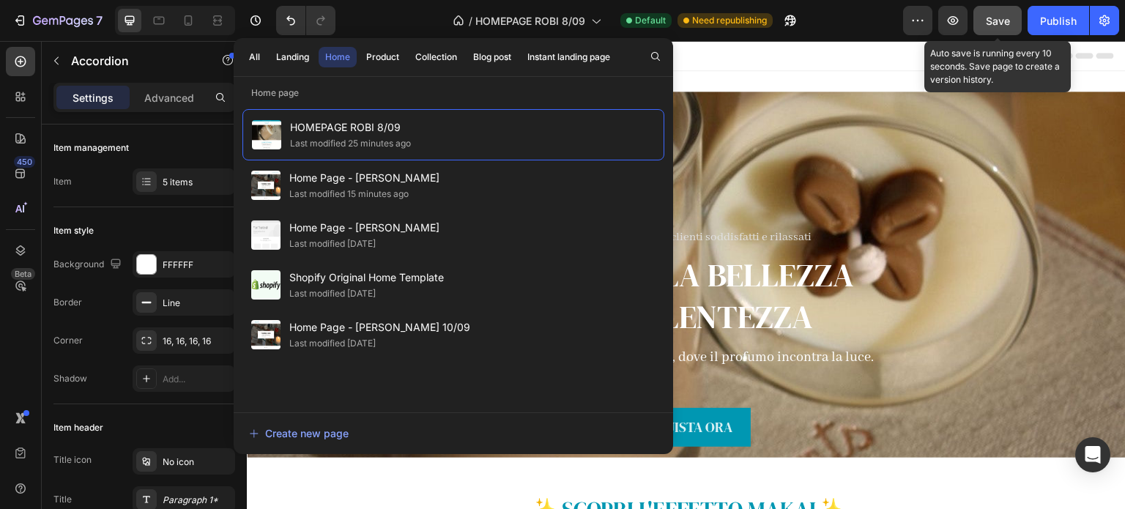
click at [1014, 20] on button "Save" at bounding box center [997, 20] width 48 height 29
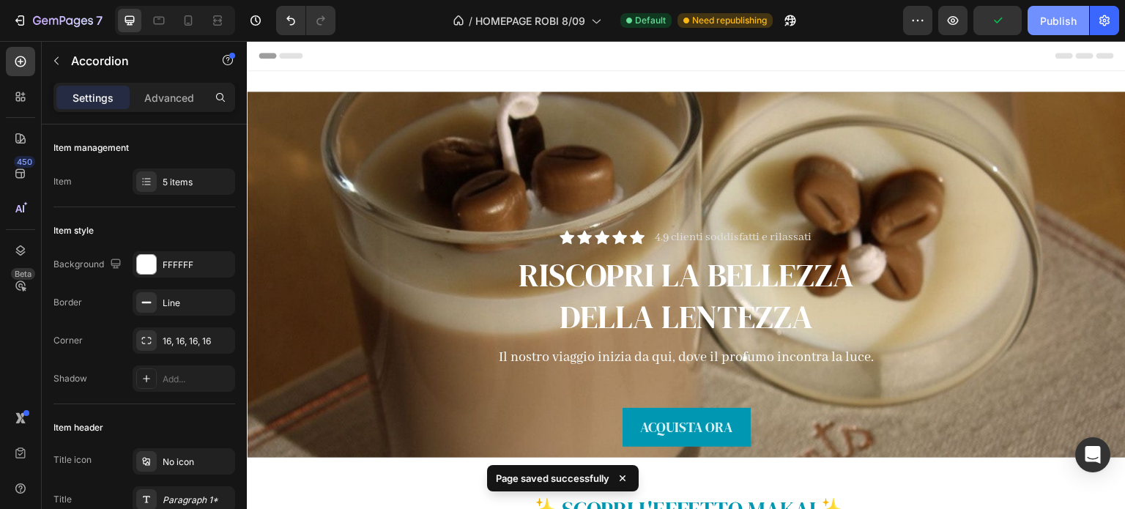
click at [1057, 13] on div "Publish" at bounding box center [1058, 20] width 37 height 15
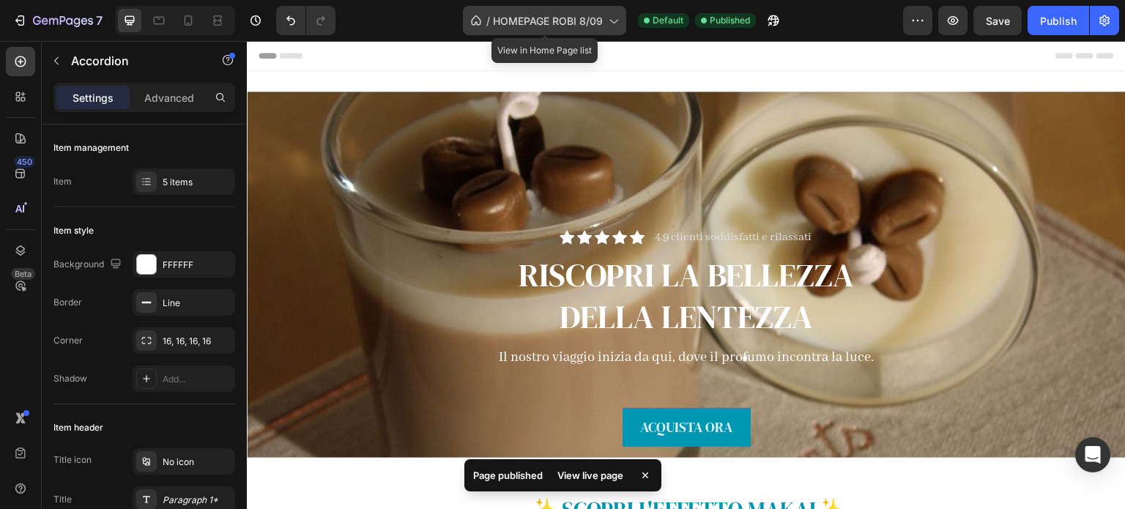
click at [573, 29] on div "/ HOMEPAGE ROBI 8/09" at bounding box center [544, 20] width 163 height 29
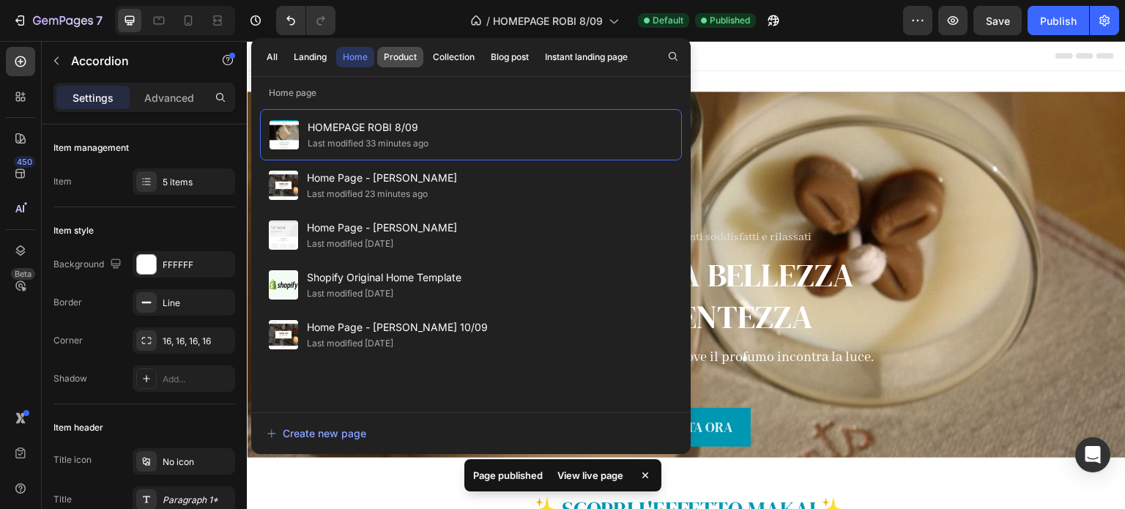
click at [411, 59] on div "Product" at bounding box center [400, 57] width 33 height 13
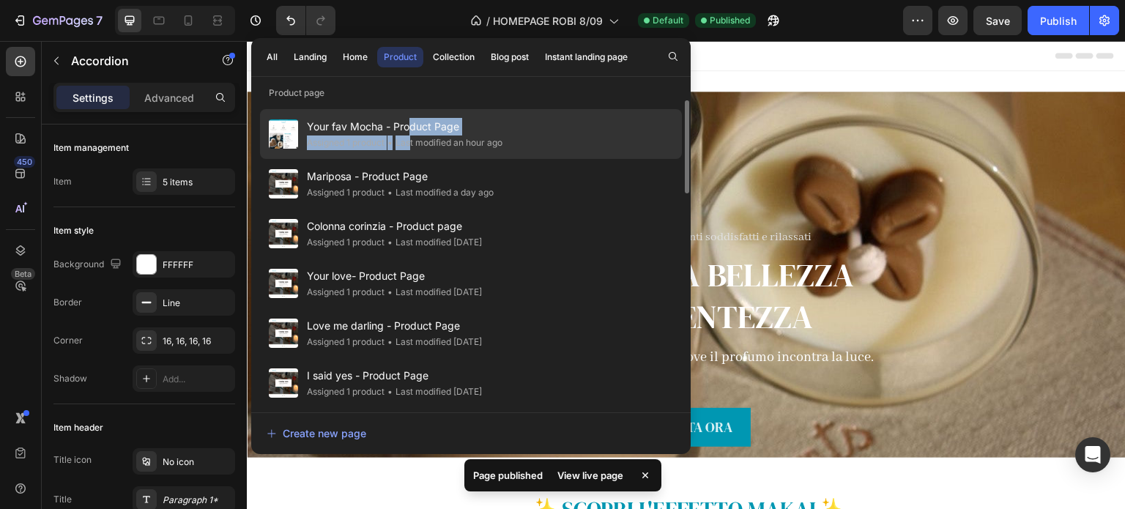
click at [411, 135] on div "Your fav Mocha - Product Page Assigned 1 product • Last modified an hour ago" at bounding box center [404, 134] width 195 height 32
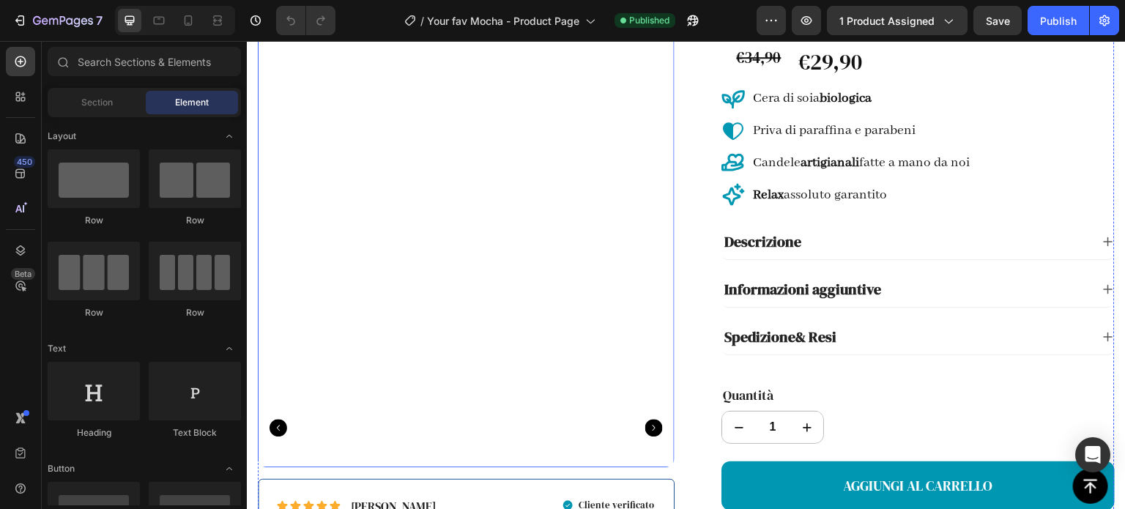
scroll to position [366, 0]
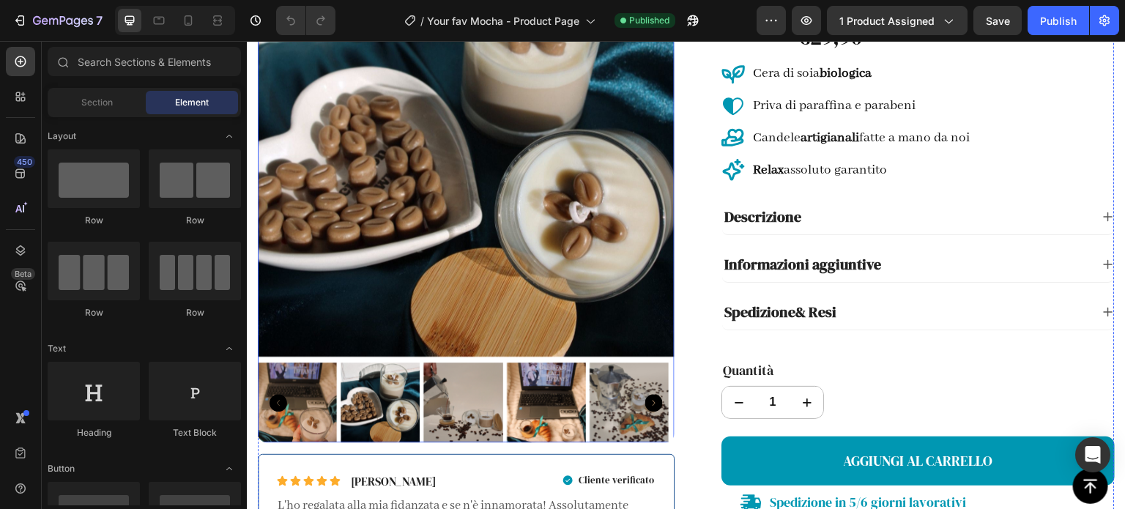
click at [603, 405] on img at bounding box center [628, 401] width 79 height 79
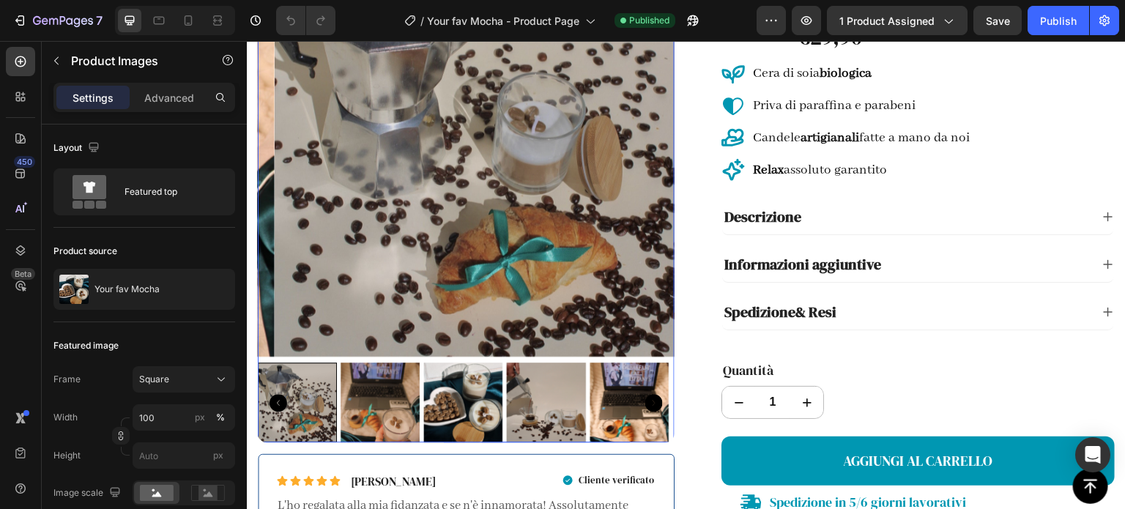
click at [550, 391] on img at bounding box center [546, 401] width 79 height 79
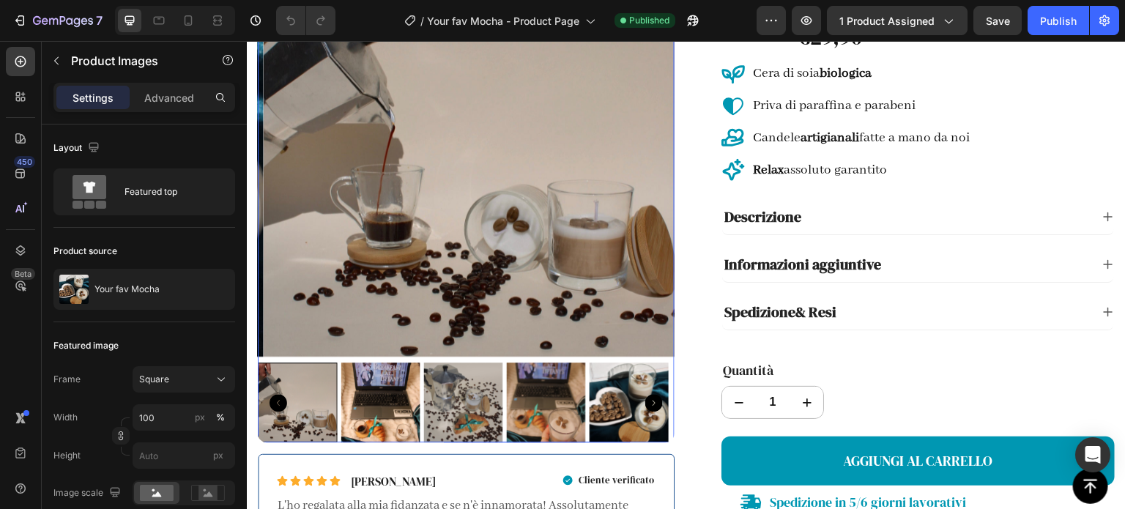
click at [458, 396] on img at bounding box center [463, 401] width 79 height 79
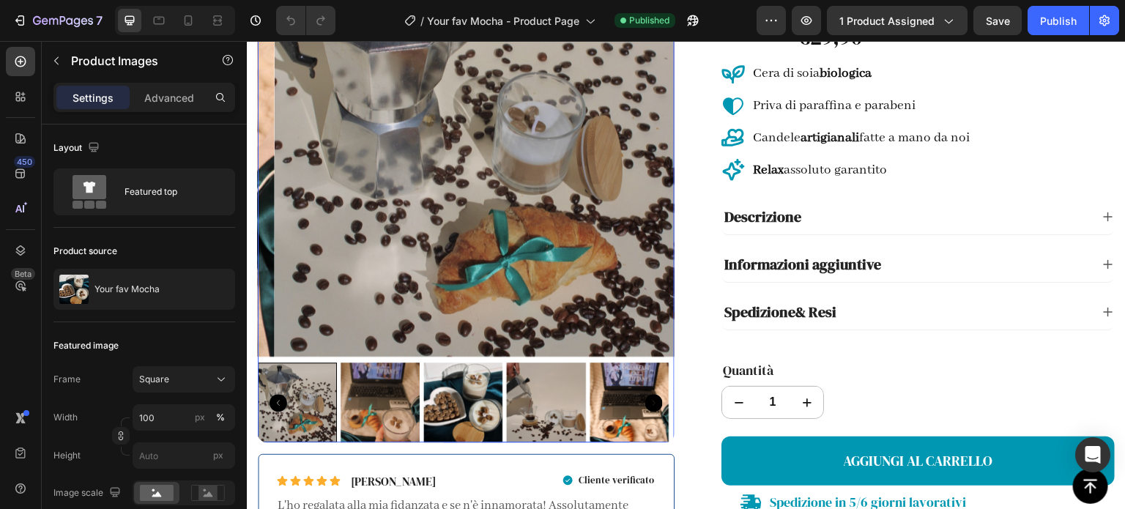
click at [363, 402] on img at bounding box center [379, 401] width 79 height 79
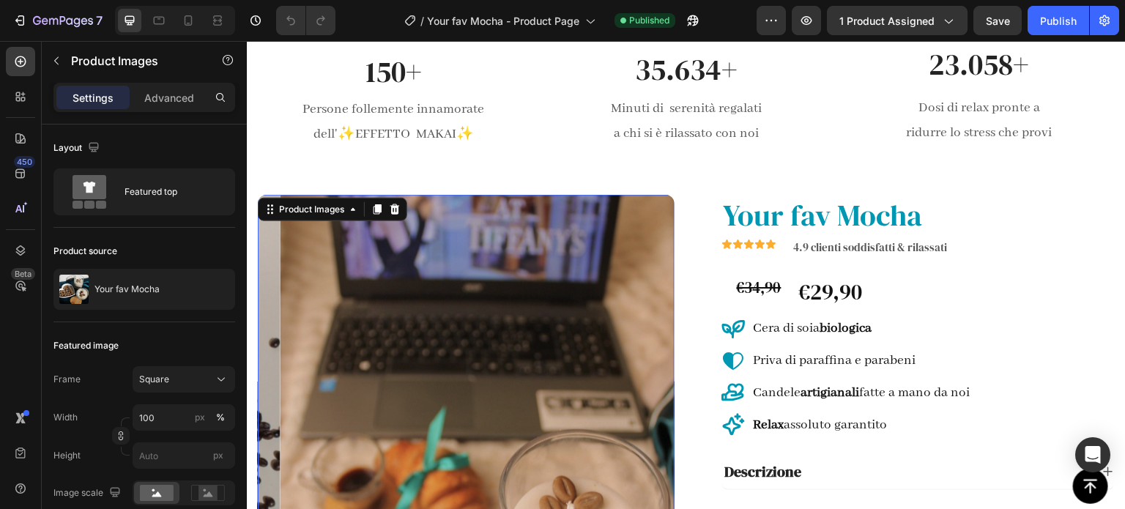
scroll to position [0, 0]
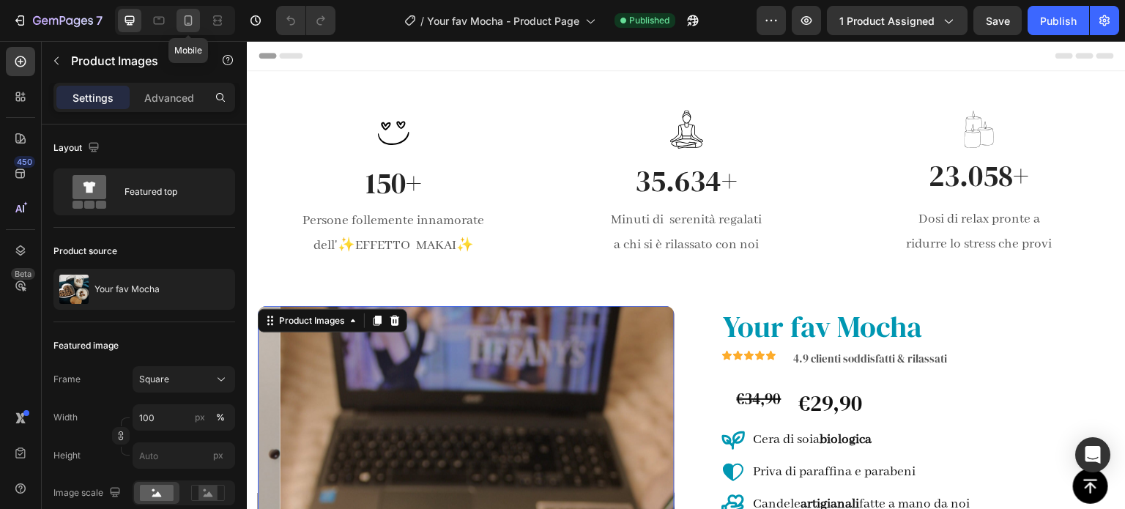
click at [190, 31] on div at bounding box center [187, 20] width 23 height 23
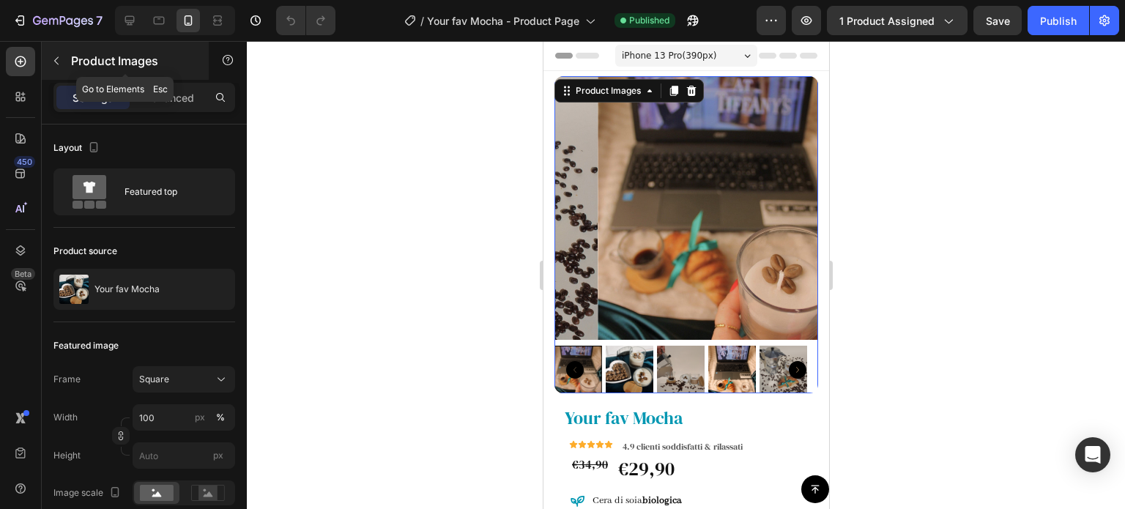
click at [64, 67] on button "button" at bounding box center [56, 60] width 23 height 23
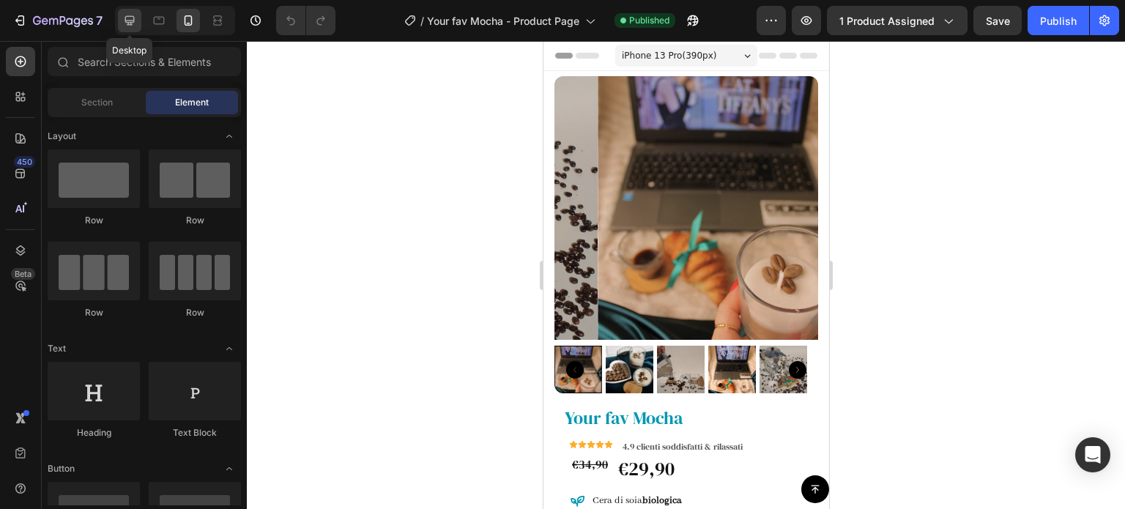
click at [130, 31] on div at bounding box center [129, 20] width 23 height 23
click at [133, 31] on div at bounding box center [129, 20] width 23 height 23
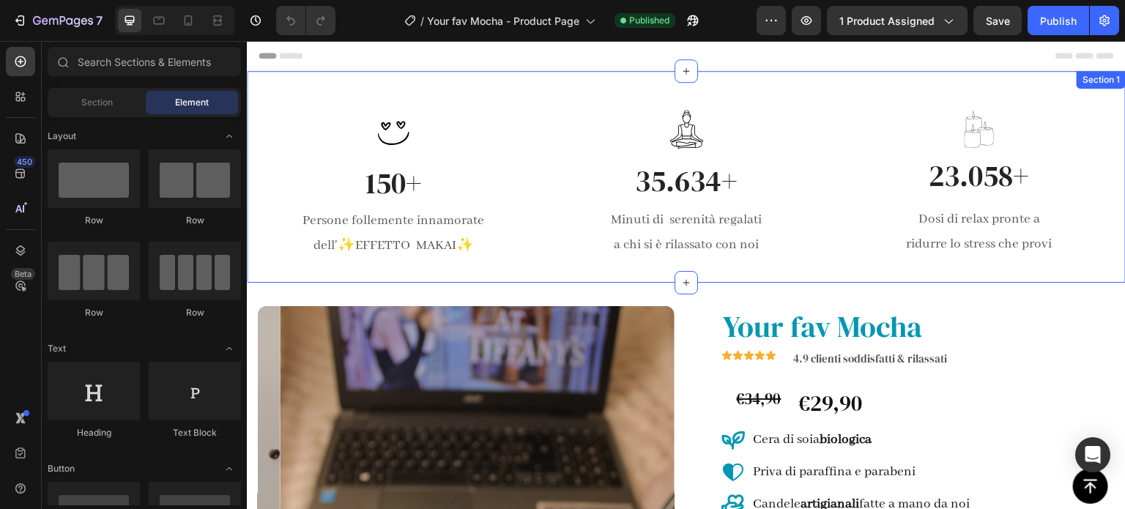
click at [576, 264] on div "Icon 150+ Heading Persone follemente innamorate dell' ✨ EFFETTO MAKAI ✨ Text bl…" at bounding box center [686, 177] width 879 height 212
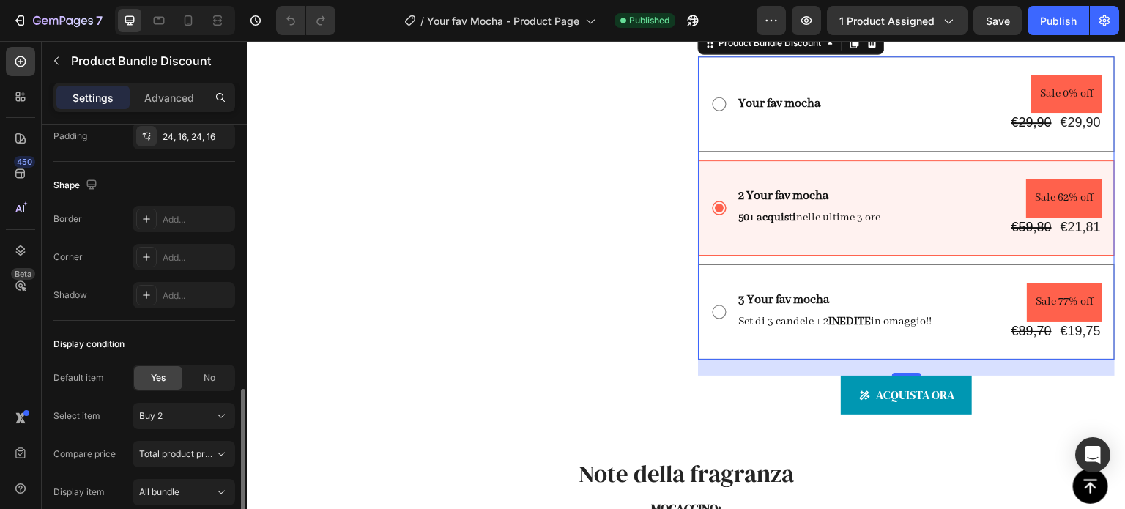
scroll to position [999, 0]
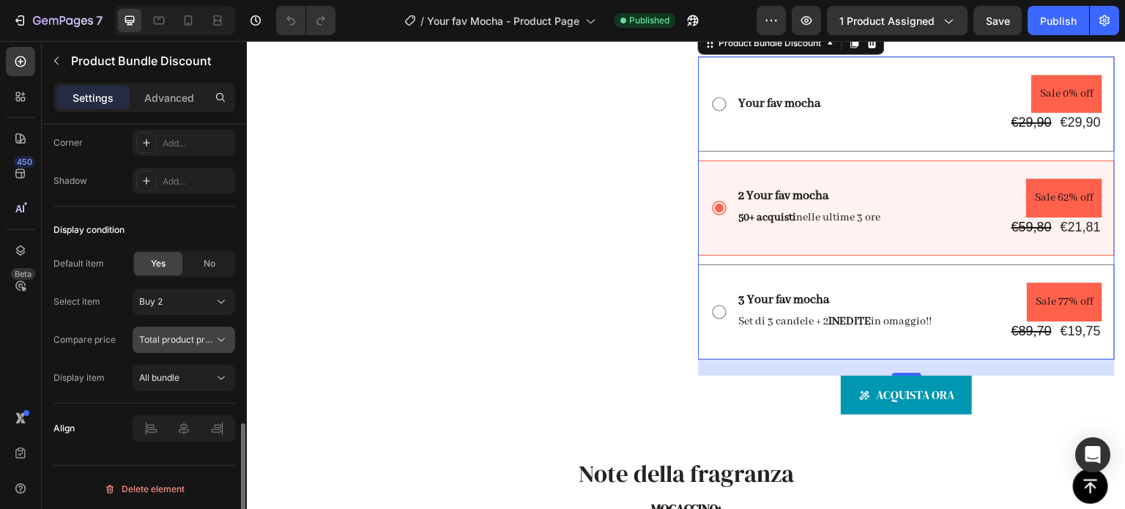
click at [221, 333] on icon at bounding box center [221, 339] width 15 height 15
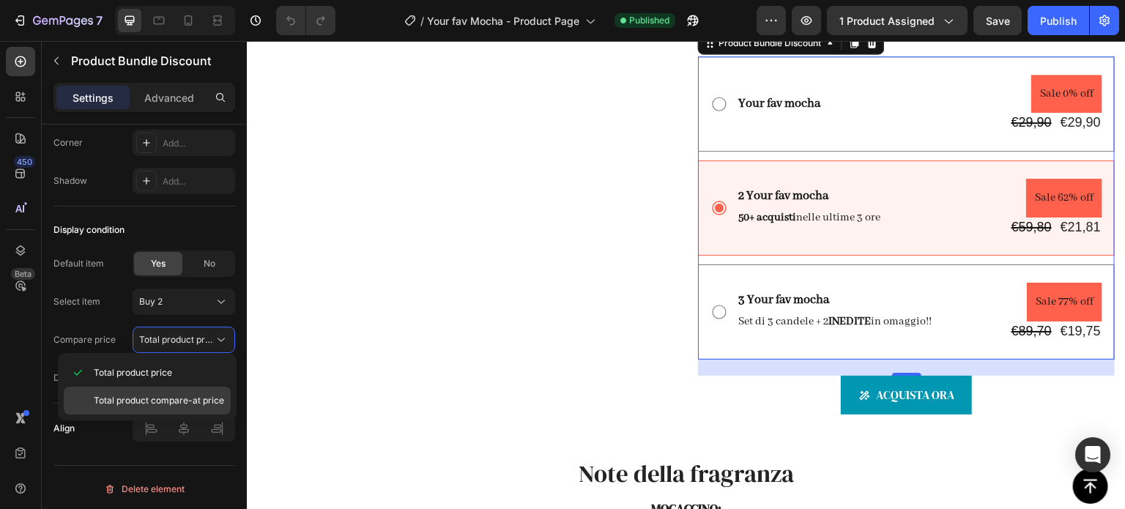
click at [161, 400] on span "Total product compare-at price" at bounding box center [159, 400] width 130 height 13
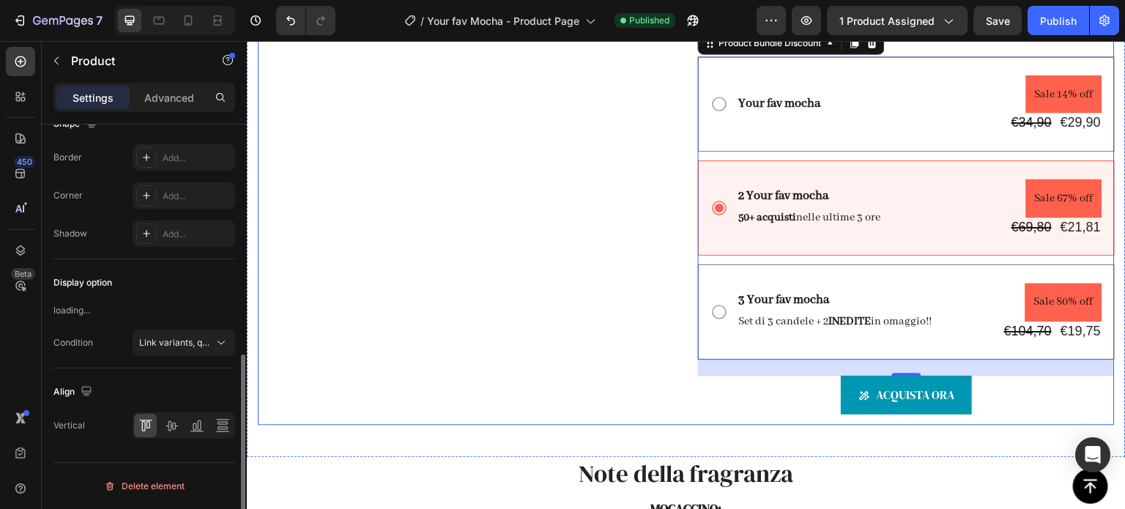
scroll to position [0, 0]
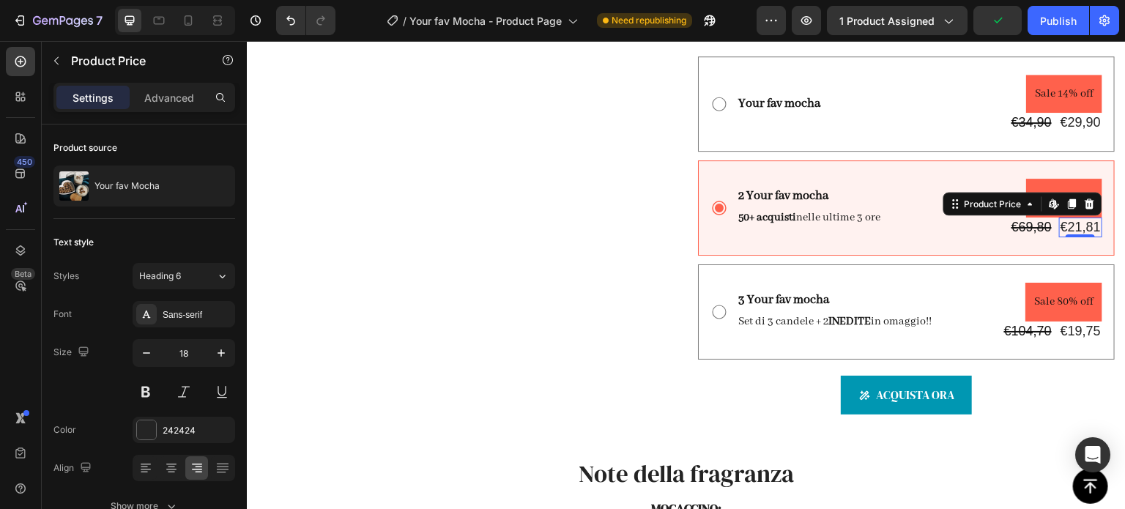
click at [1059, 237] on div "€21,81" at bounding box center [1080, 227] width 43 height 20
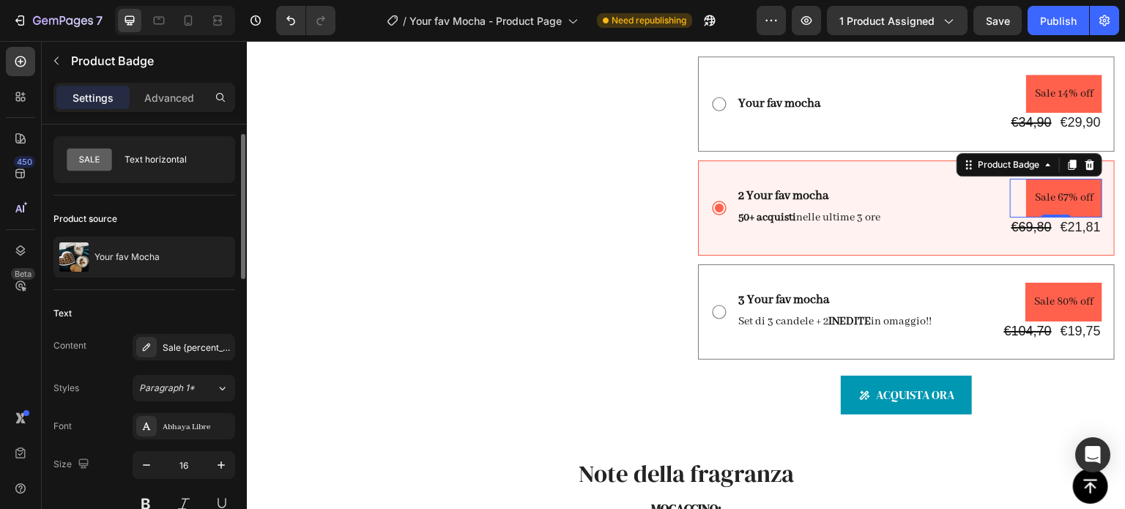
scroll to position [31, 0]
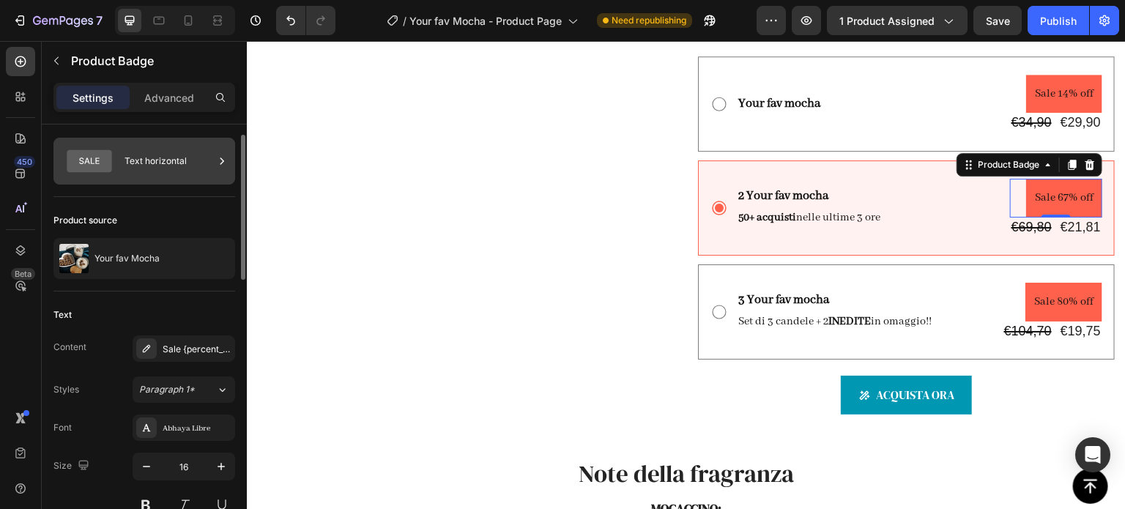
click at [104, 160] on icon at bounding box center [89, 161] width 45 height 23
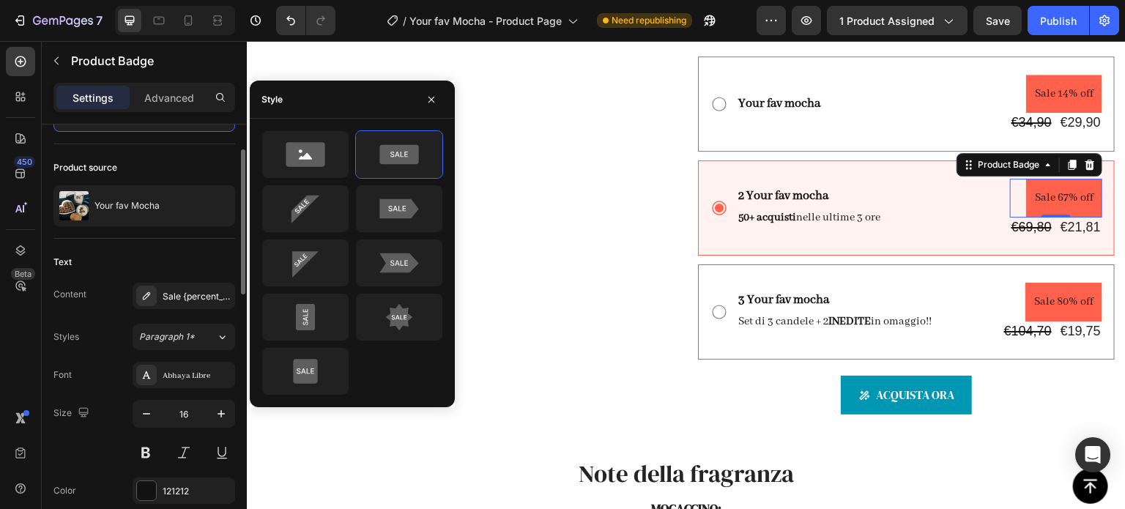
scroll to position [106, 0]
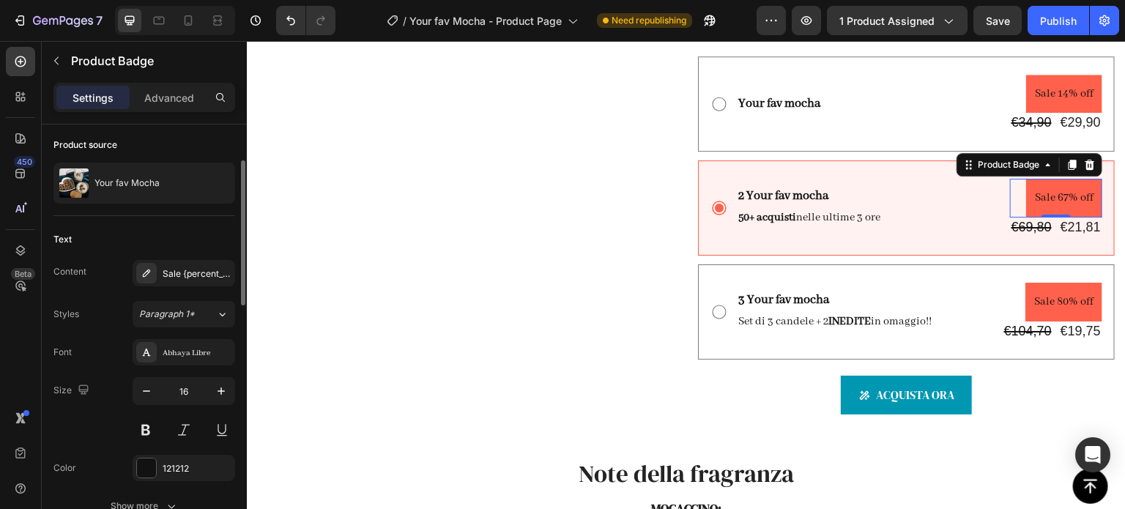
click at [148, 231] on div "Text" at bounding box center [144, 239] width 182 height 23
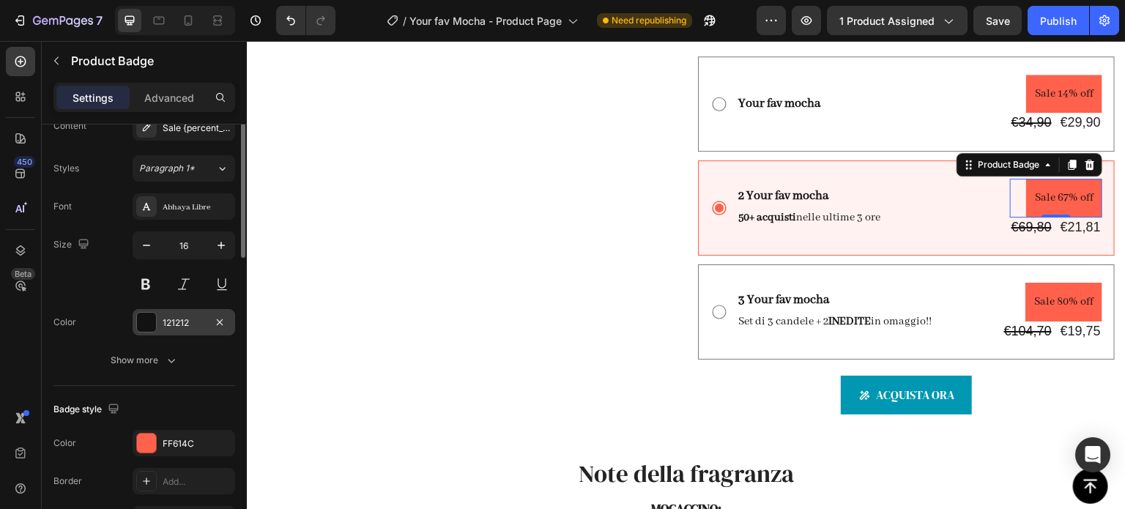
scroll to position [179, 0]
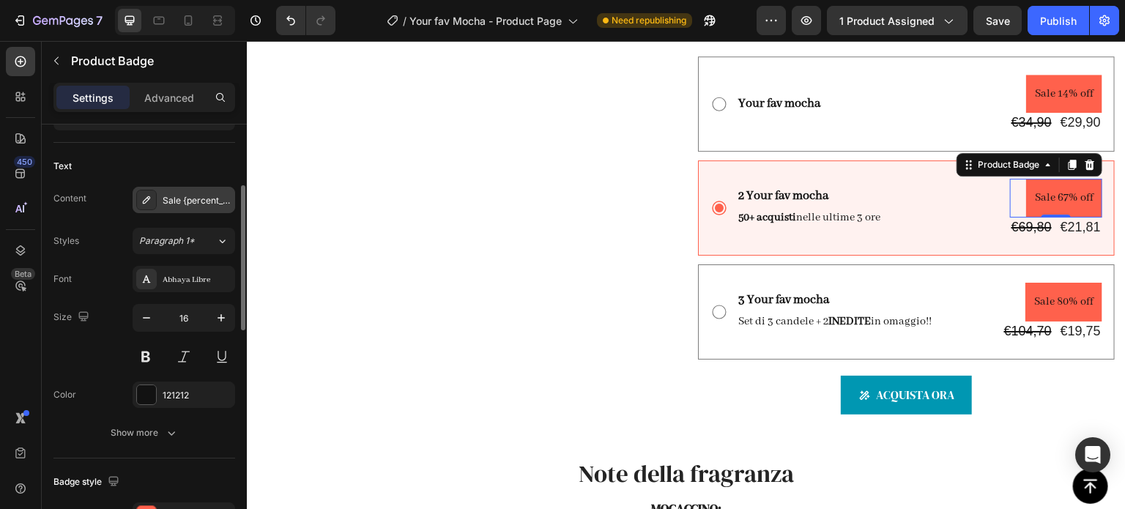
click at [193, 198] on div "Sale {percent_discount} off" at bounding box center [197, 200] width 69 height 13
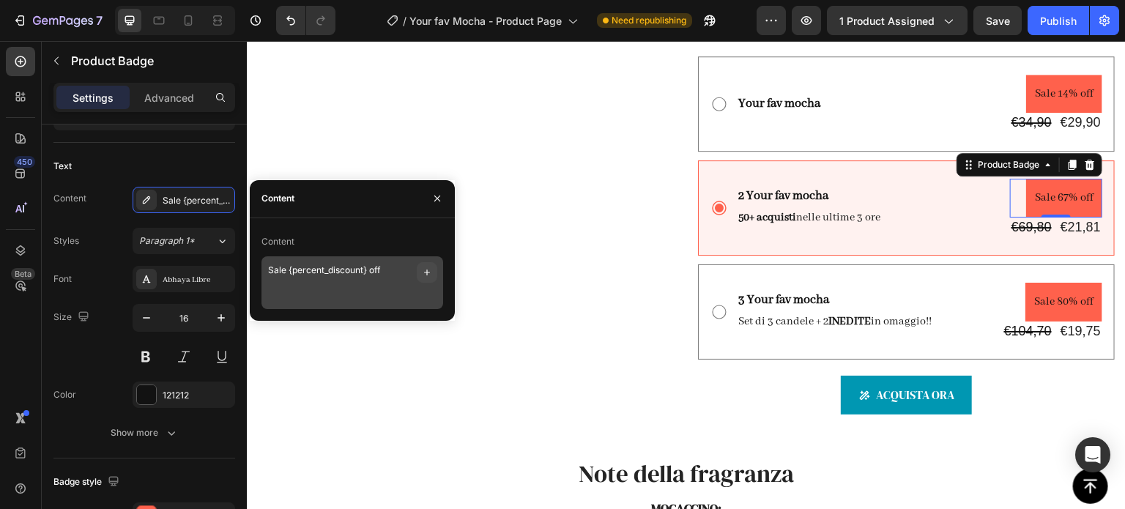
click at [428, 272] on icon "button" at bounding box center [427, 272] width 6 height 6
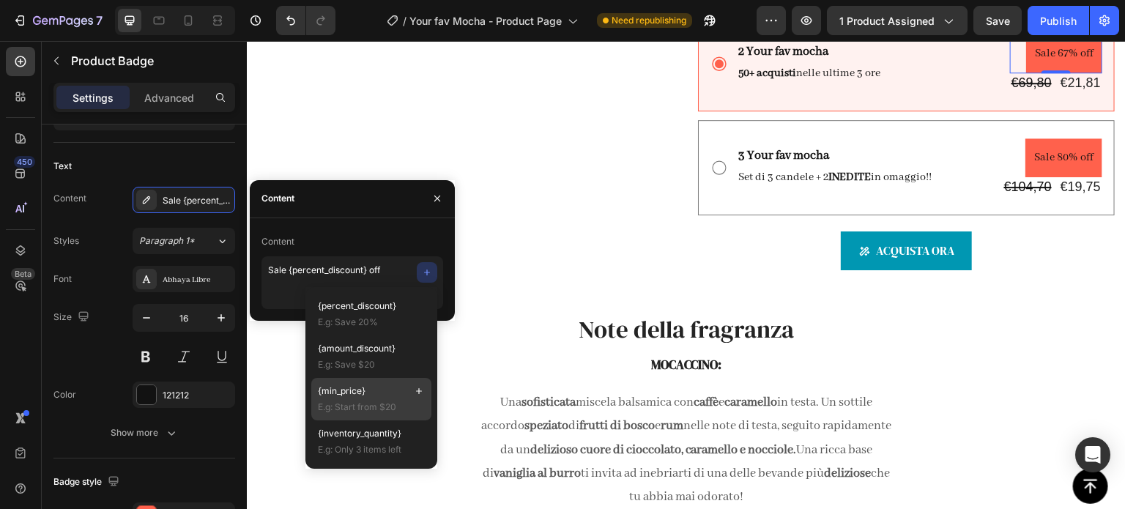
scroll to position [1286, 0]
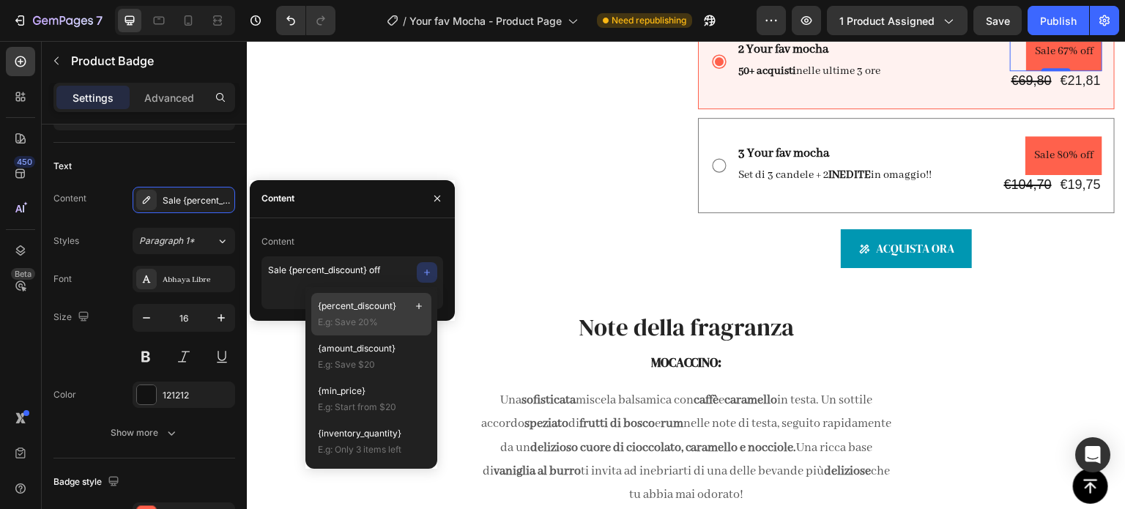
click at [386, 319] on span "E.g: Save 20%" at bounding box center [371, 322] width 107 height 13
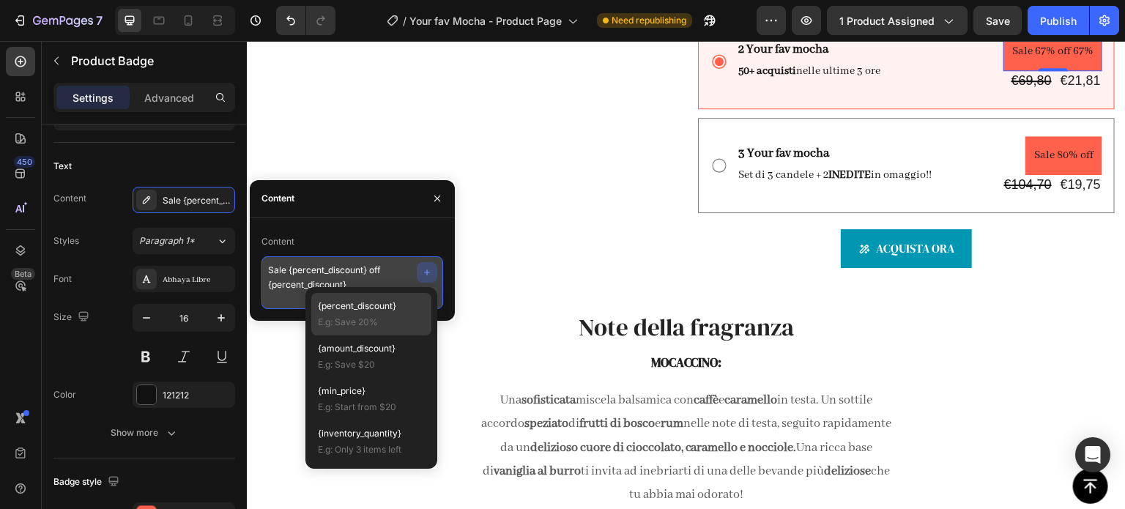
click at [327, 286] on textarea "Sale {percent_discount} off {percent_discount}" at bounding box center [352, 282] width 182 height 53
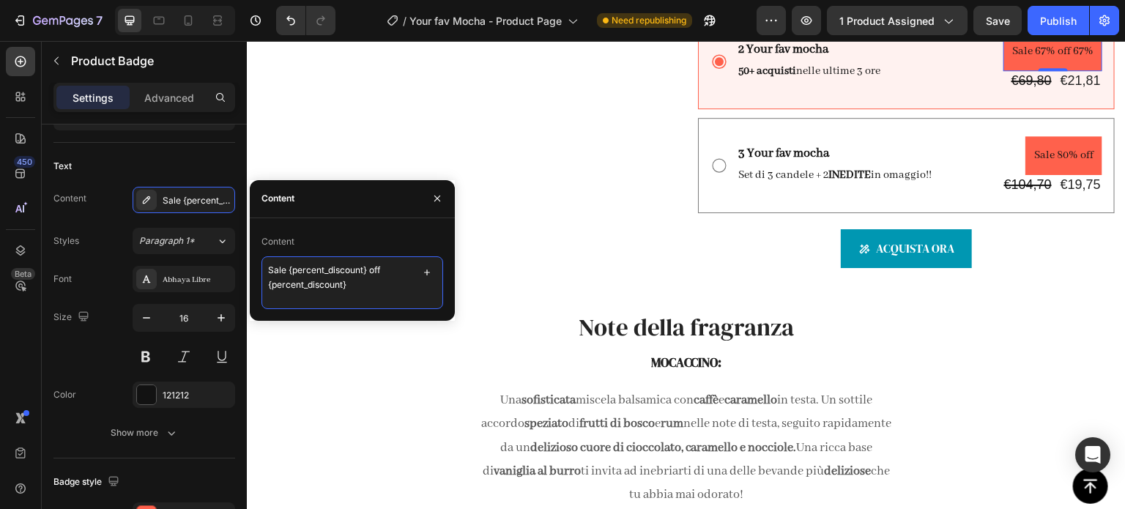
click at [337, 283] on textarea "Sale {percent_discount} off {percent_discount}" at bounding box center [352, 282] width 182 height 53
click at [344, 283] on textarea "Sale {percent_discount} off {percent_discount}" at bounding box center [352, 282] width 182 height 53
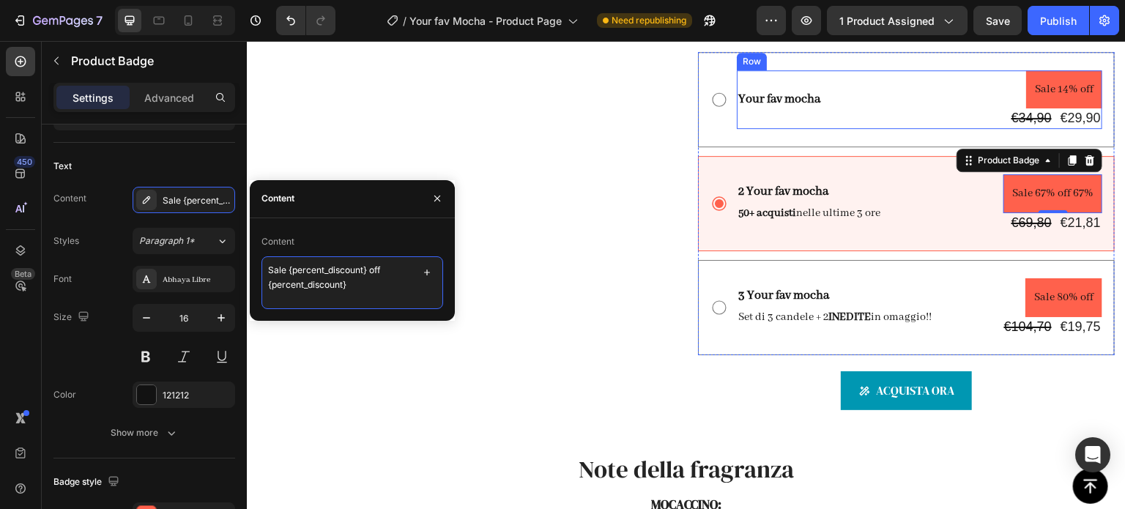
scroll to position [1139, 0]
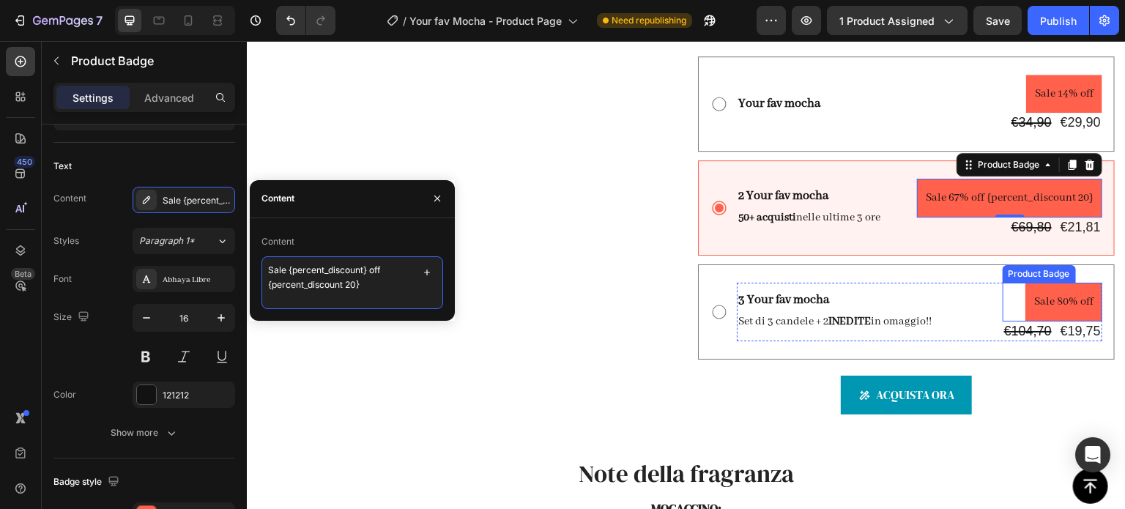
type textarea "Sale {percent_discount} off {percent_discount 20%}"
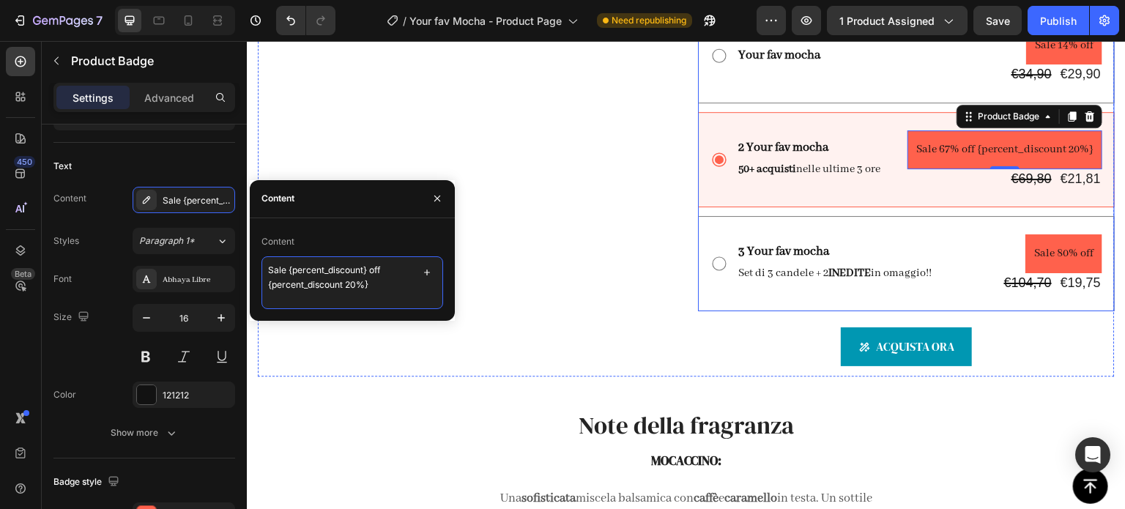
scroll to position [1213, 0]
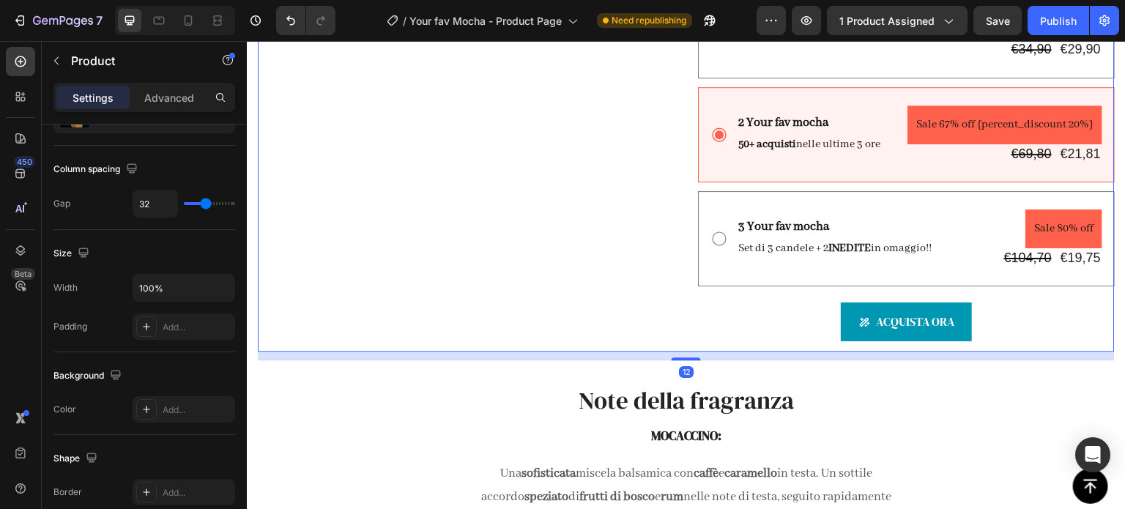
scroll to position [0, 0]
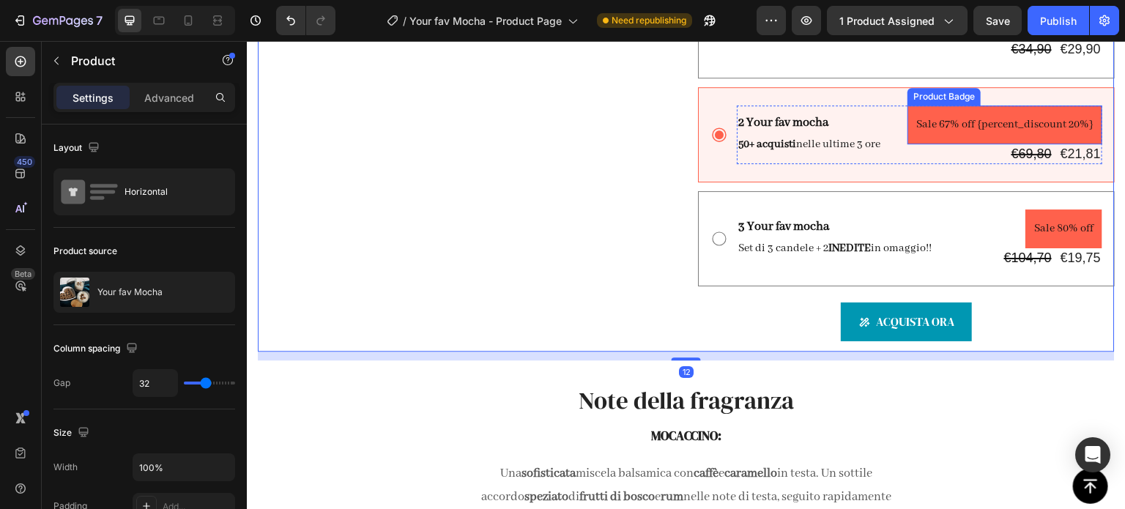
click at [973, 144] on pre "Sale 67% off {percent_discount 20%}" at bounding box center [1004, 124] width 195 height 39
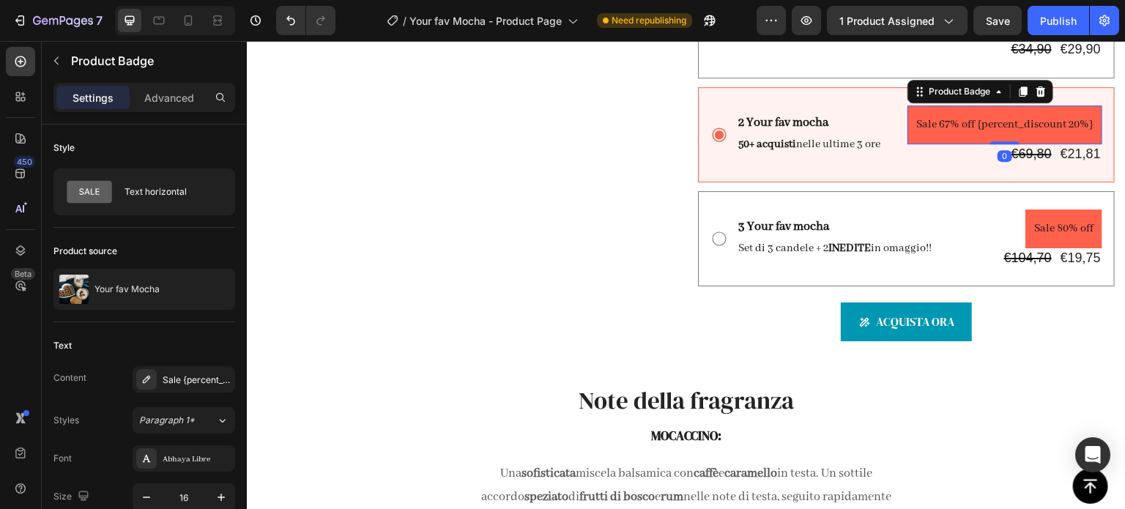
click at [976, 144] on pre "Sale 67% off {percent_discount 20%}" at bounding box center [1004, 124] width 195 height 39
click at [991, 144] on pre "Sale 67% off {percent_discount 20%}" at bounding box center [1004, 124] width 195 height 39
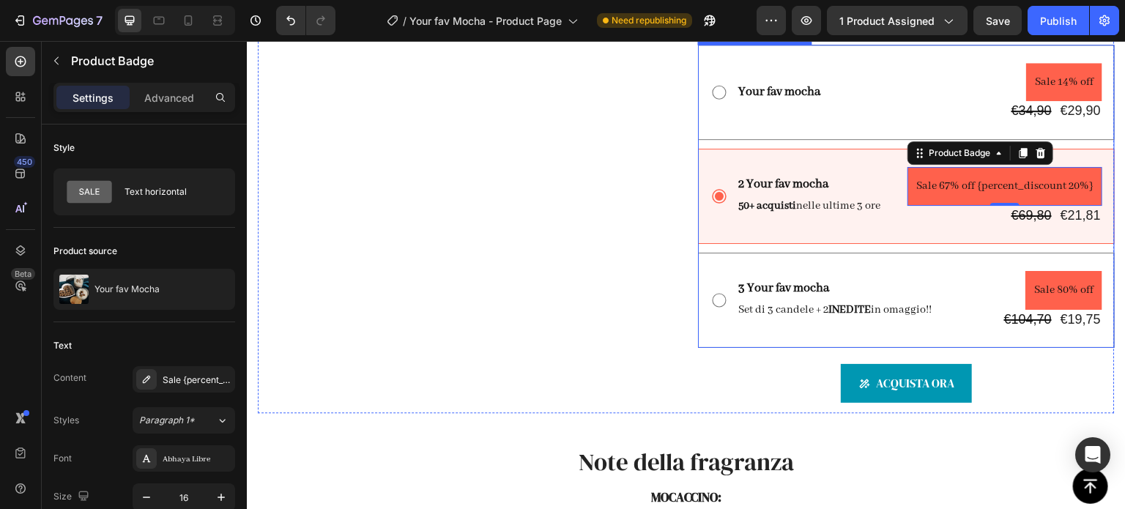
scroll to position [1136, 0]
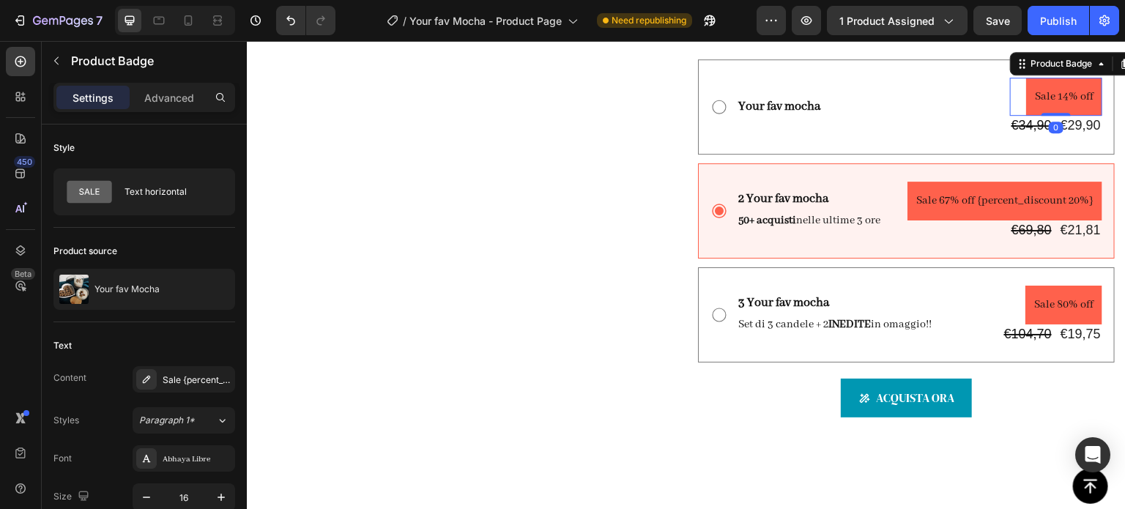
click at [1043, 116] on pre "Sale 14% off" at bounding box center [1064, 97] width 76 height 39
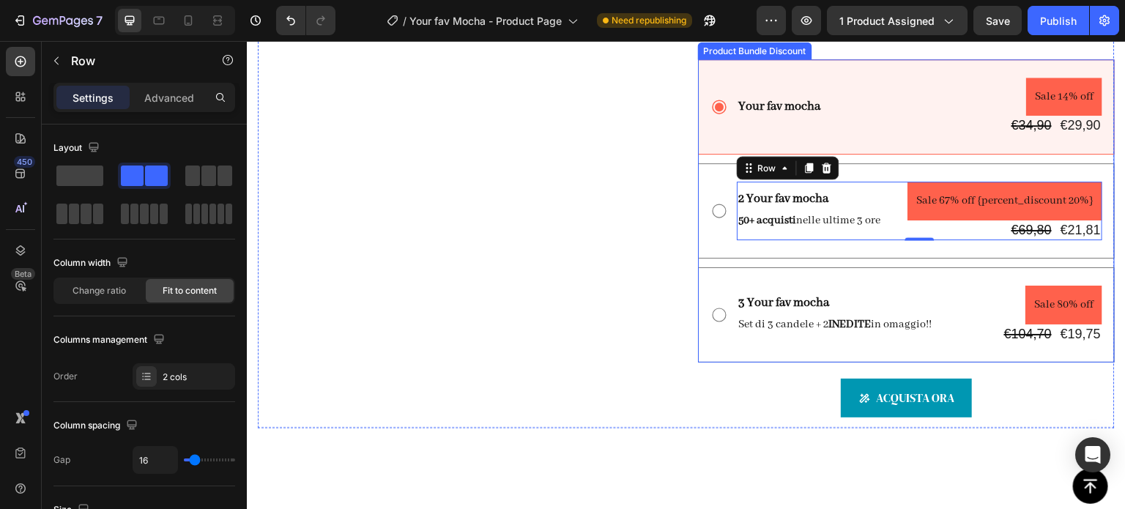
click at [898, 223] on div "2 Your fav mocha Text Block 50+ acquisti nelle ultime 3 ore Text Block Sale 67%…" at bounding box center [906, 210] width 417 height 95
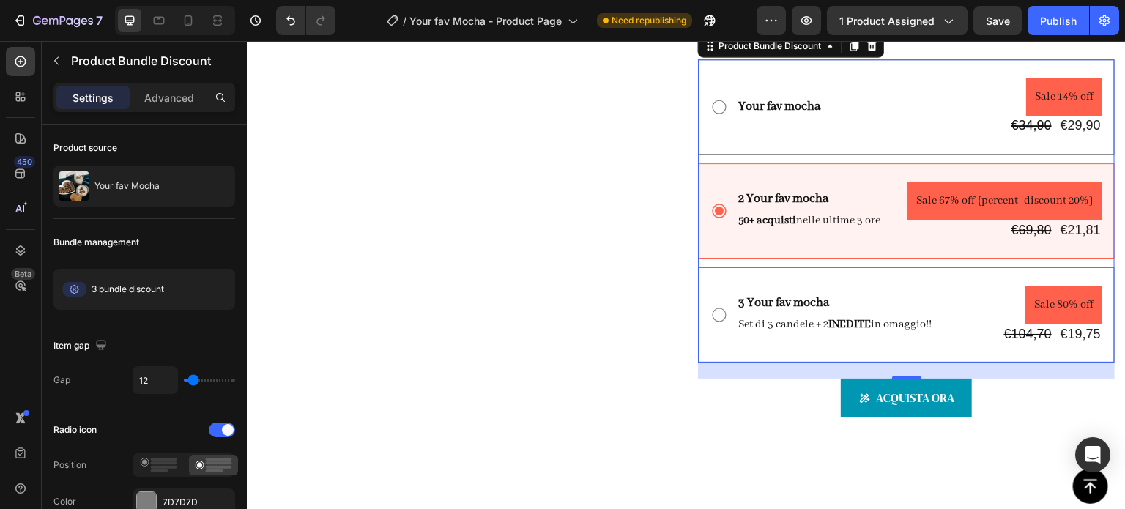
click at [1002, 224] on div "2 Your fav mocha Text Block 50+ acquisti nelle ultime 3 ore Text Block Sale 67%…" at bounding box center [906, 210] width 417 height 95
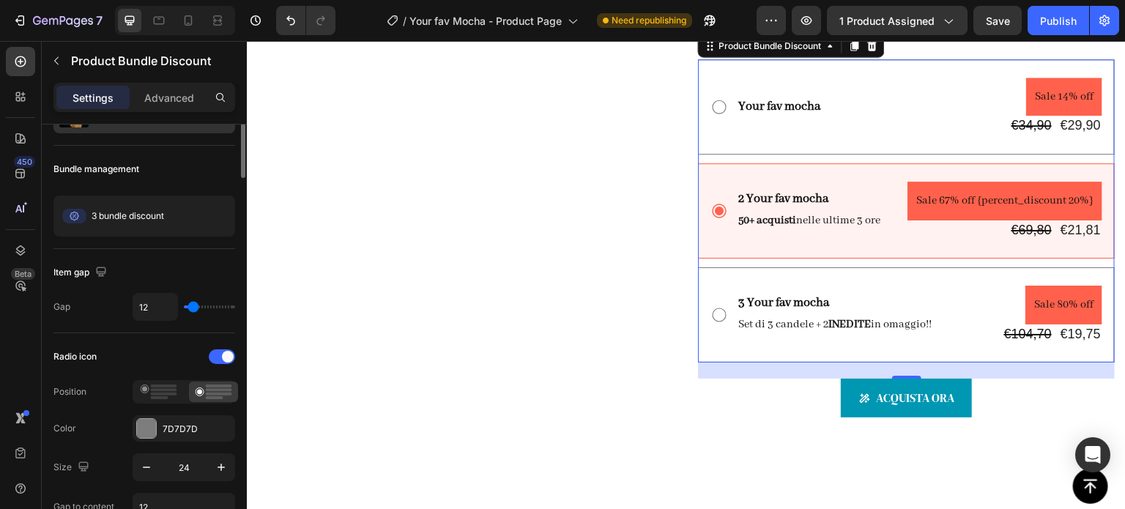
scroll to position [0, 0]
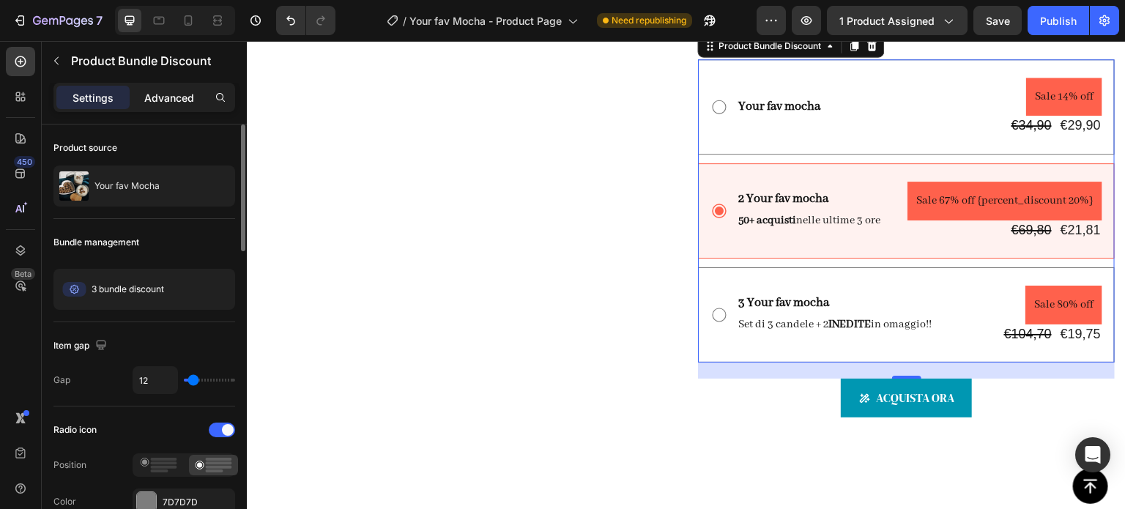
click at [176, 96] on p "Advanced" at bounding box center [169, 97] width 50 height 15
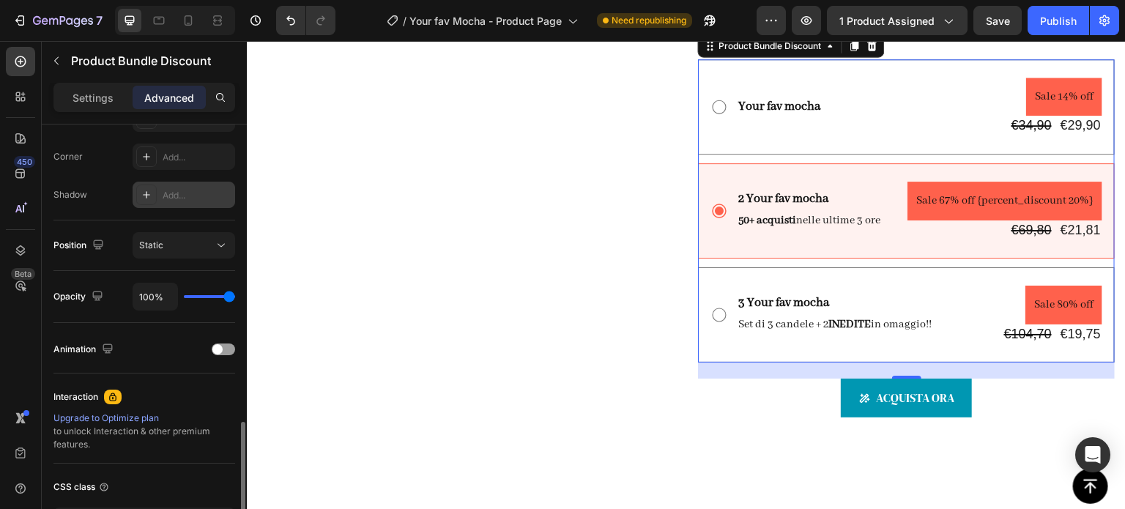
scroll to position [548, 0]
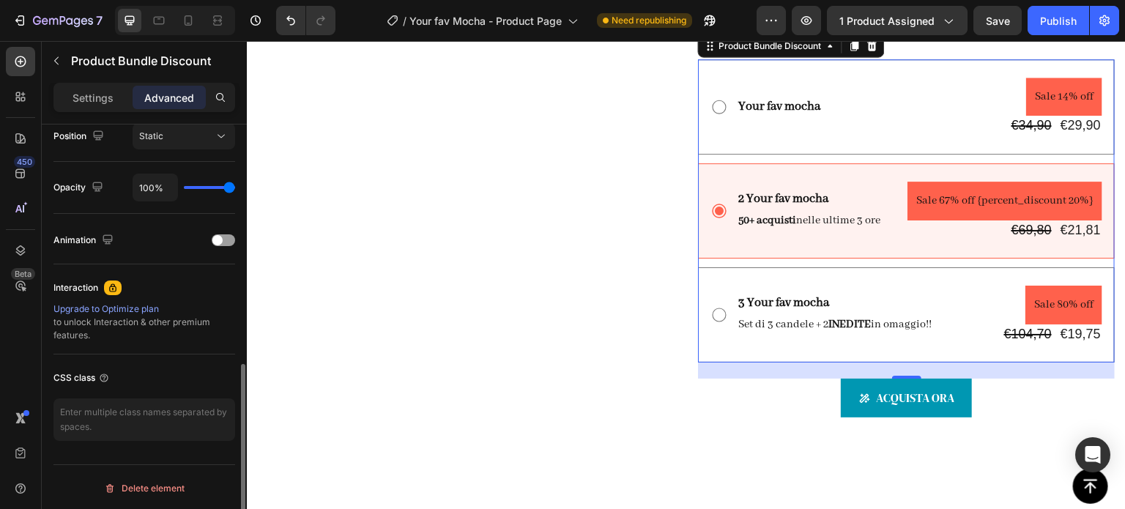
click at [105, 94] on p "Settings" at bounding box center [92, 97] width 41 height 15
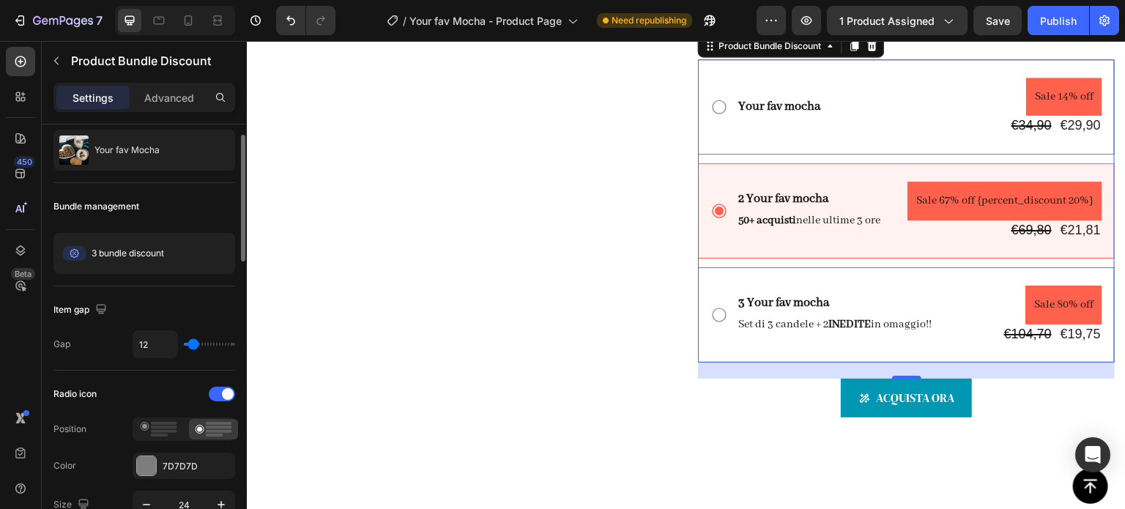
scroll to position [0, 0]
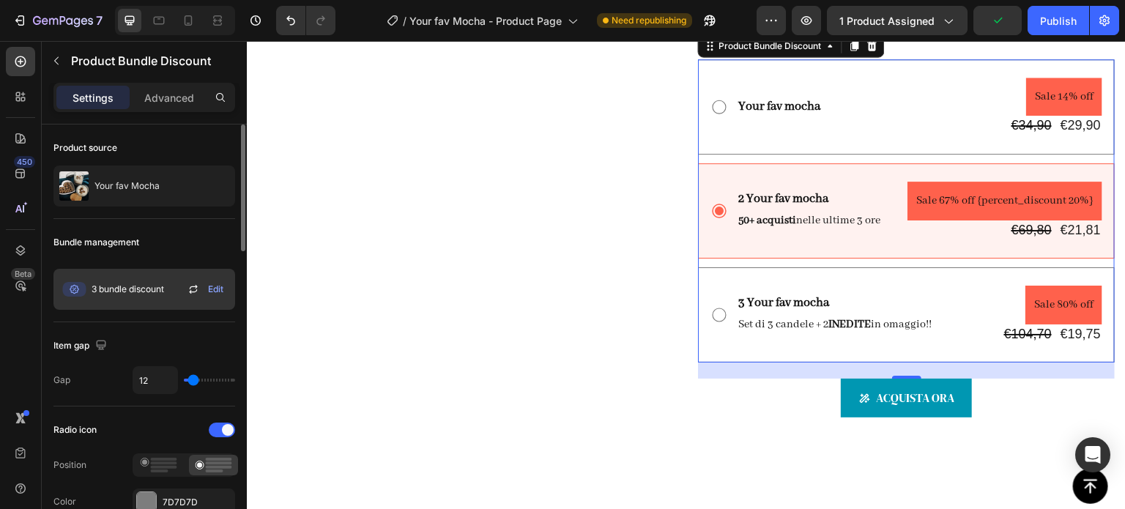
click at [167, 287] on div "3 bundle discount Edit" at bounding box center [144, 289] width 182 height 41
click at [217, 287] on span "Edit" at bounding box center [215, 289] width 15 height 13
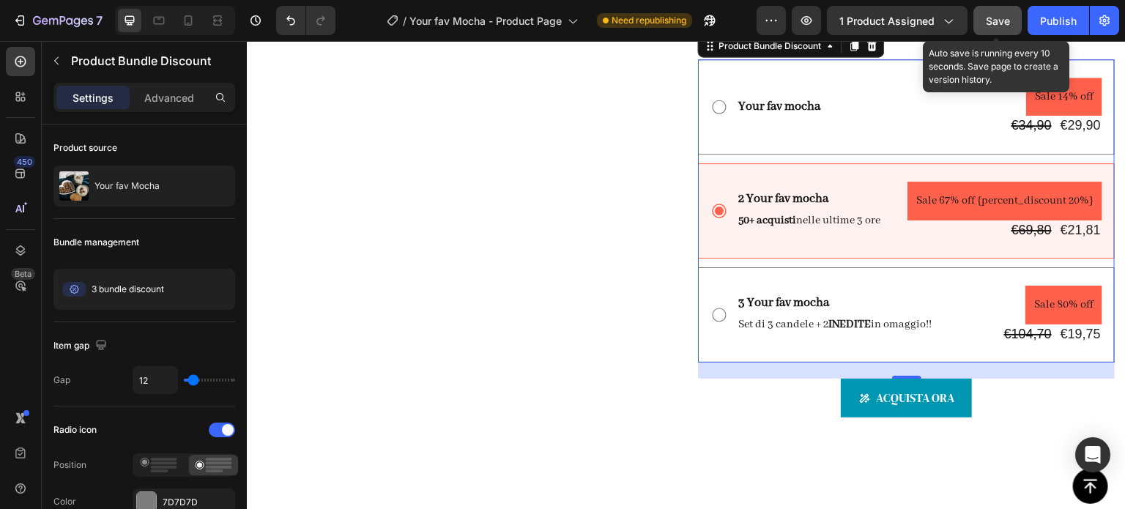
click at [993, 20] on span "Save" at bounding box center [998, 21] width 24 height 12
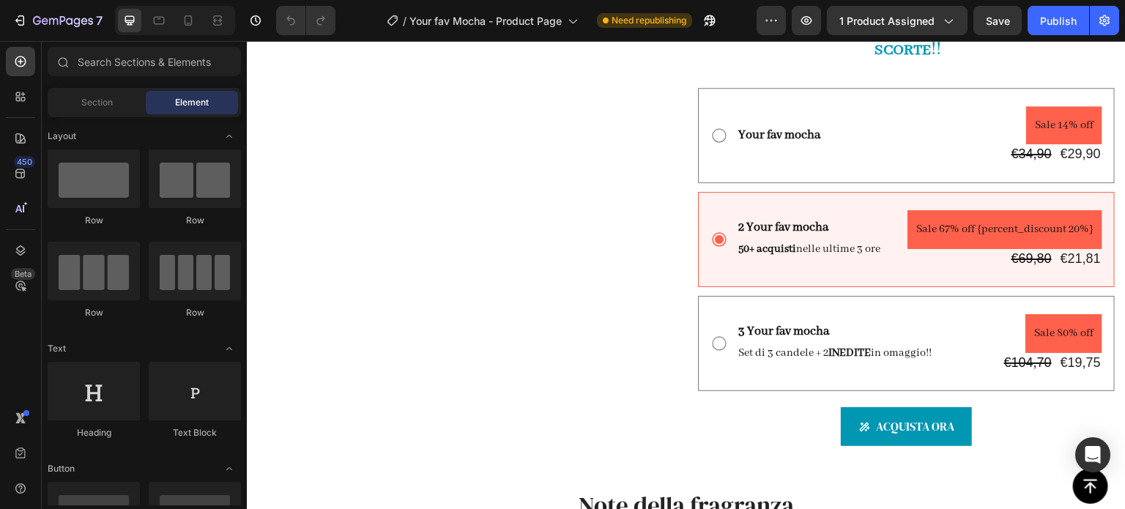
scroll to position [1172, 0]
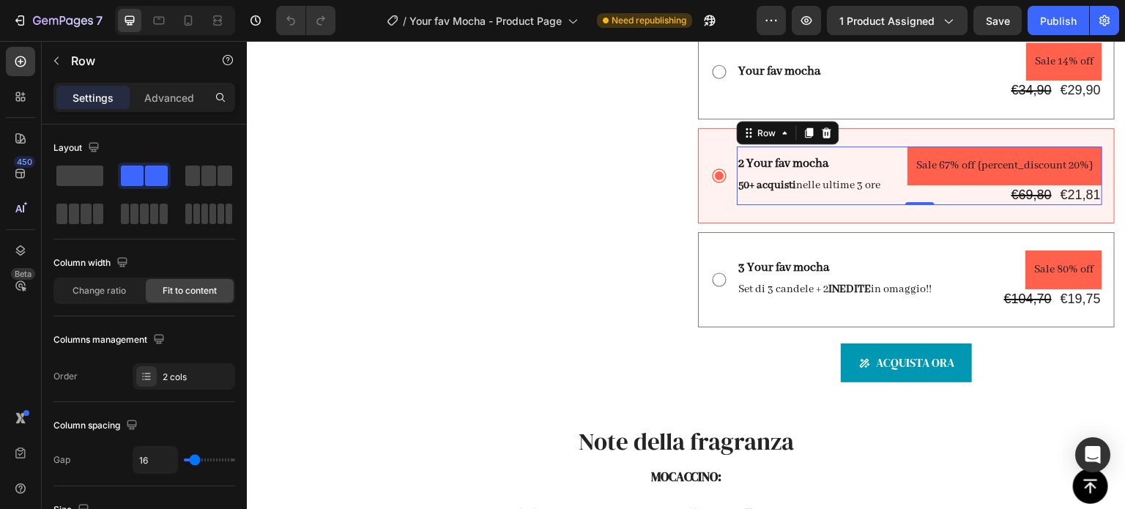
click at [879, 205] on div "2 Your fav mocha Text Block 50+ acquisti nelle ultime 3 ore Text Block Sale 67%…" at bounding box center [919, 175] width 365 height 59
click at [924, 185] on pre "Sale 67% off {percent_discount 20%}" at bounding box center [1004, 165] width 195 height 39
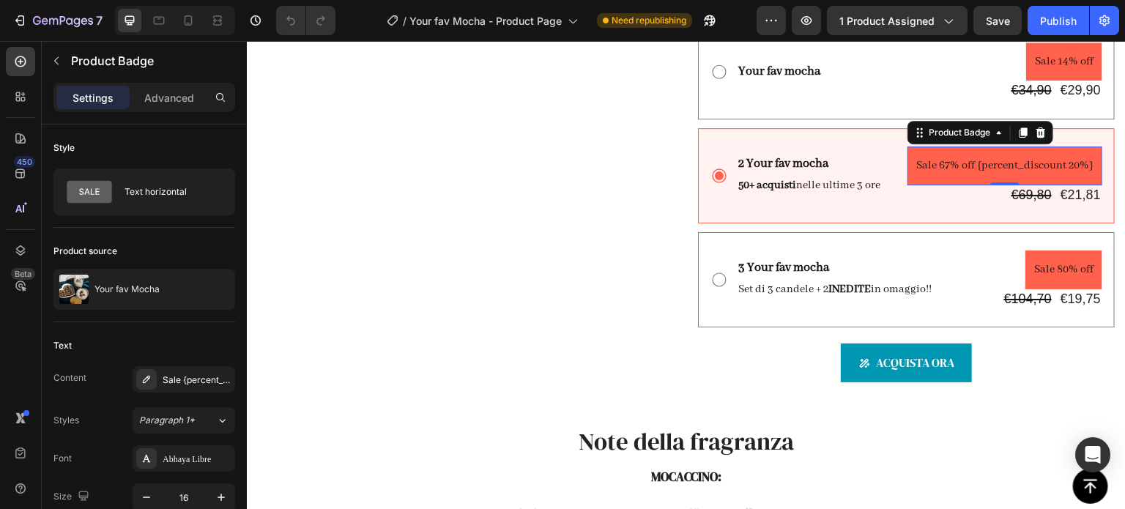
click at [993, 185] on pre "Sale 67% off {percent_discount 20%}" at bounding box center [1004, 165] width 195 height 39
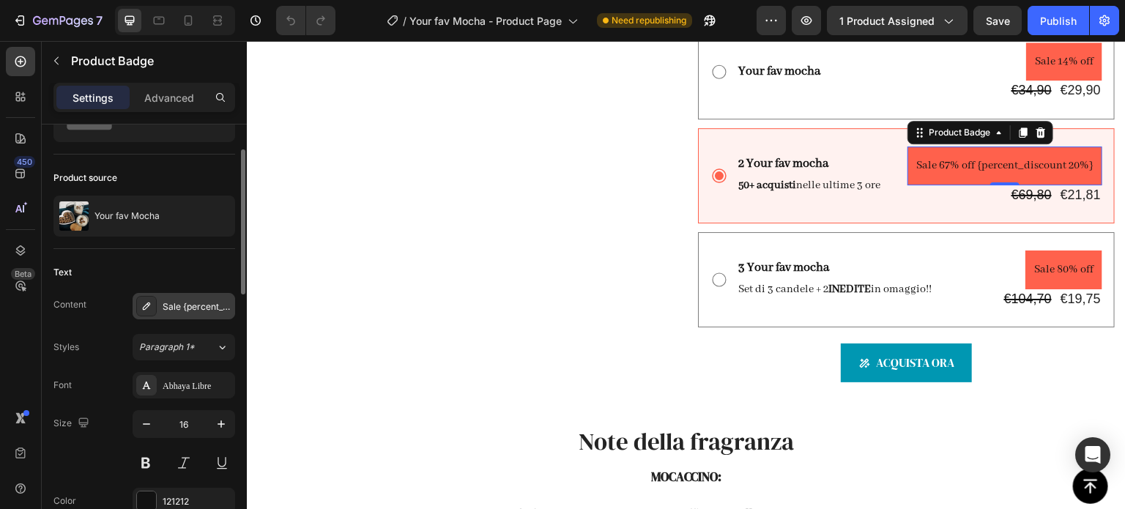
click at [192, 305] on div "Sale {percent_discount} off {percent_discount 20%}" at bounding box center [197, 306] width 69 height 13
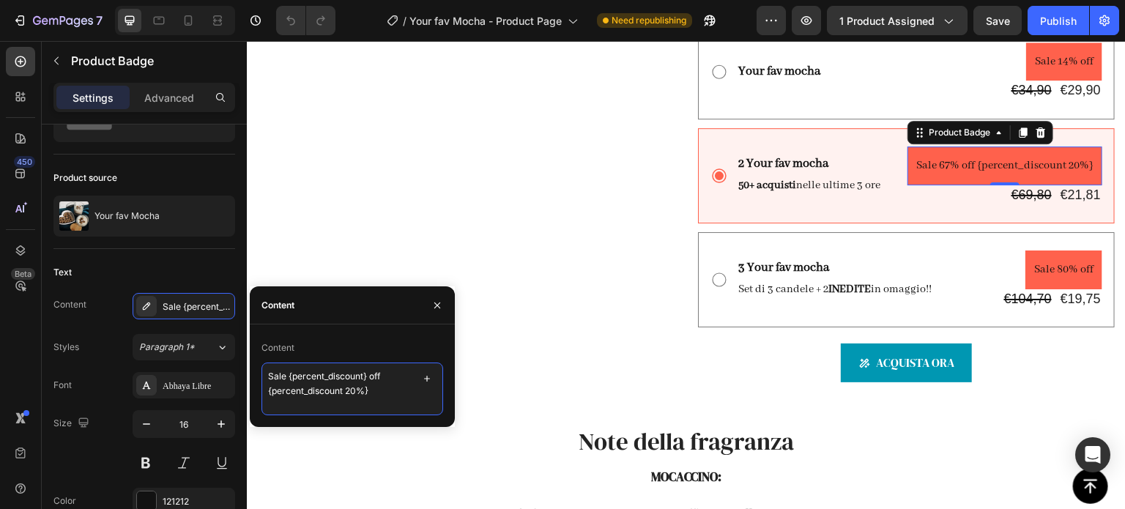
click at [375, 391] on textarea "Sale {percent_discount} off {percent_discount 20%}" at bounding box center [352, 388] width 182 height 53
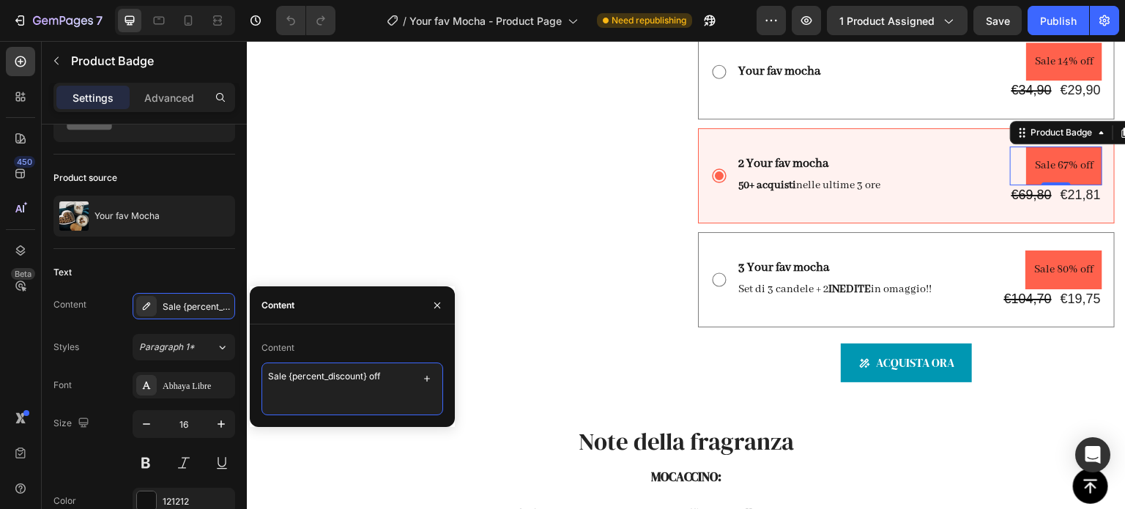
click at [365, 374] on textarea "Sale {percent_discount} off" at bounding box center [352, 388] width 182 height 53
type textarea "Sale off"
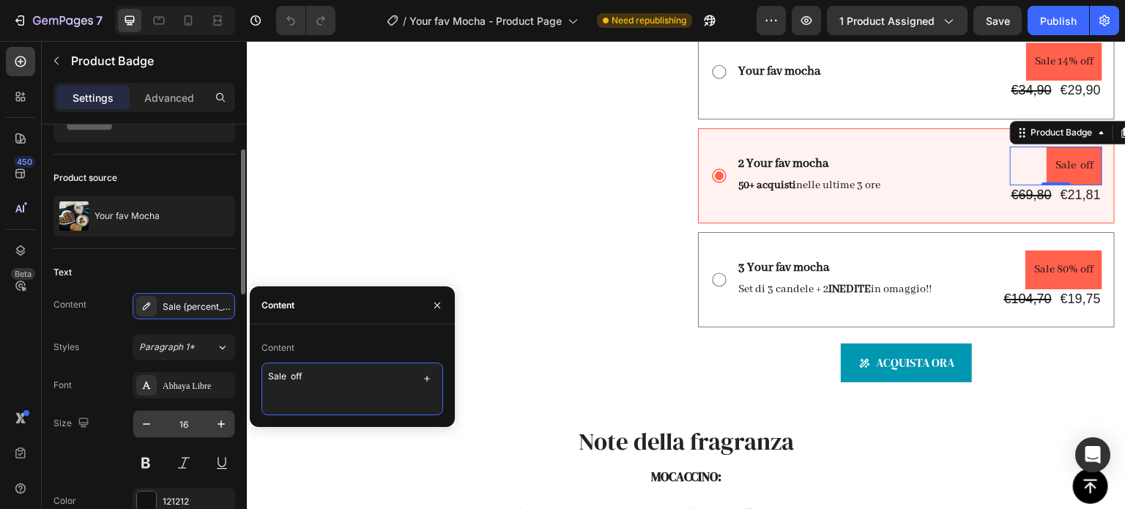
drag, startPoint x: 349, startPoint y: 377, endPoint x: 187, endPoint y: 425, distance: 168.2
click at [187, 425] on div "450 Beta Sections(18) Elements(84) Section Element Hero Section Product Detail …" at bounding box center [123, 275] width 247 height 468
type textarea "SCONTO 20%"
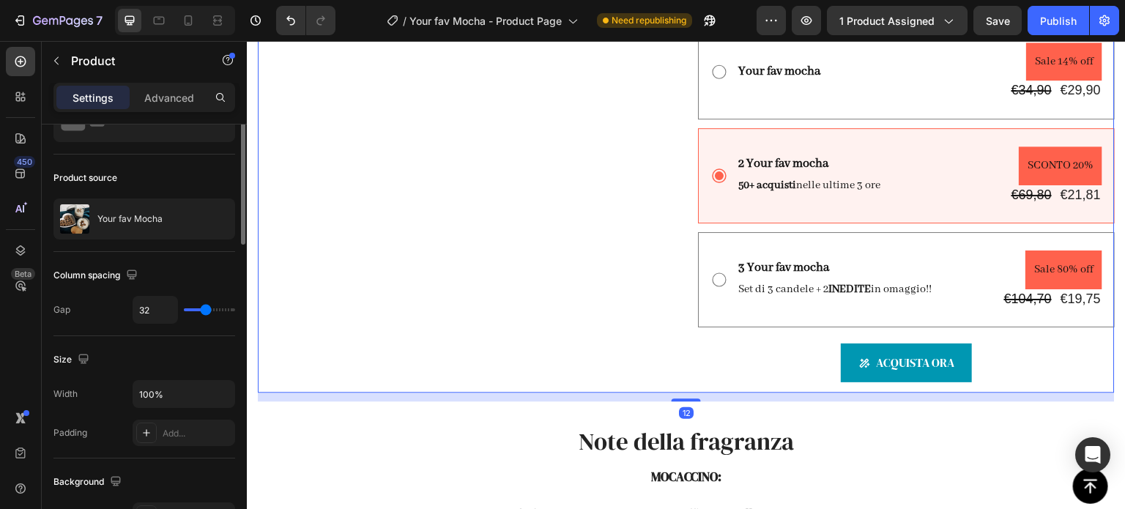
scroll to position [0, 0]
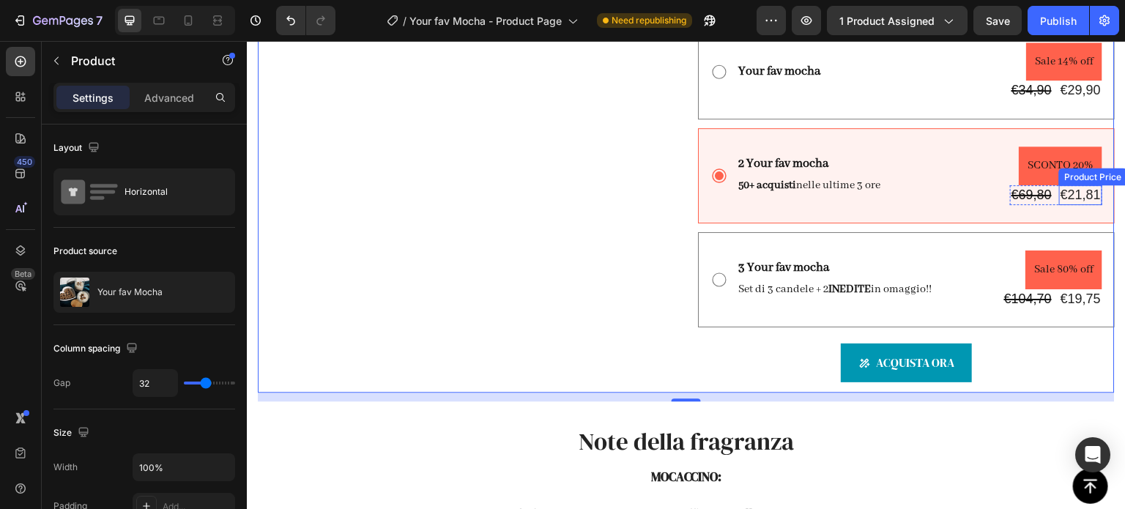
click at [1059, 205] on div "€21,81" at bounding box center [1080, 195] width 43 height 20
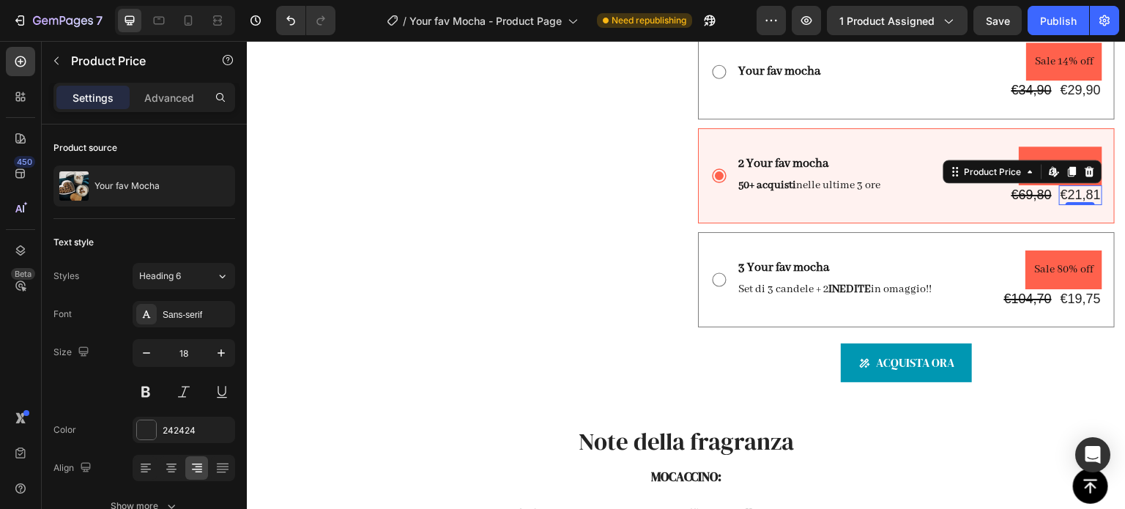
click at [1066, 205] on div "€21,81" at bounding box center [1080, 195] width 43 height 20
click at [997, 178] on div "Product Price" at bounding box center [992, 171] width 63 height 13
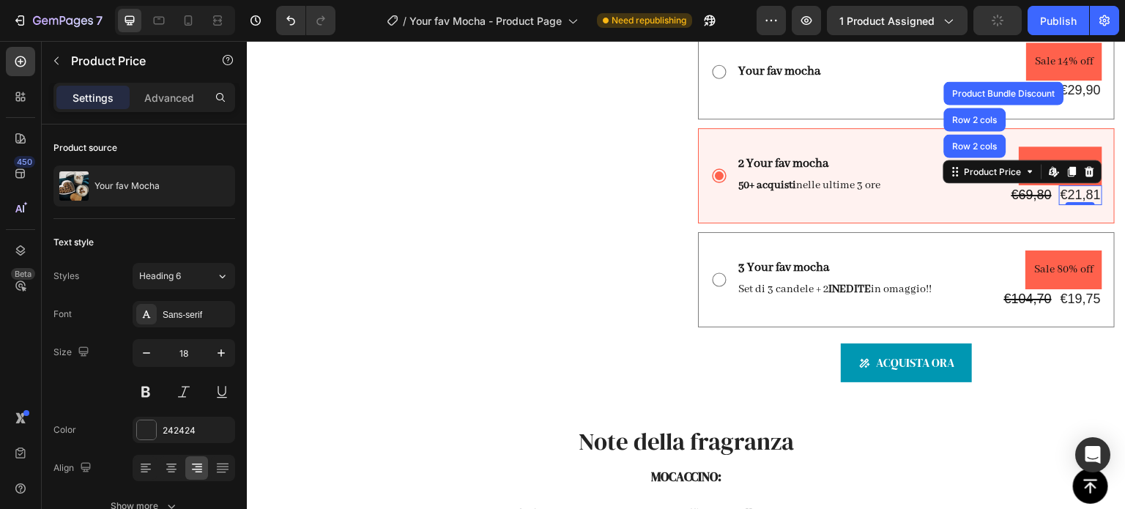
click at [1059, 205] on div "€21,81" at bounding box center [1080, 195] width 43 height 20
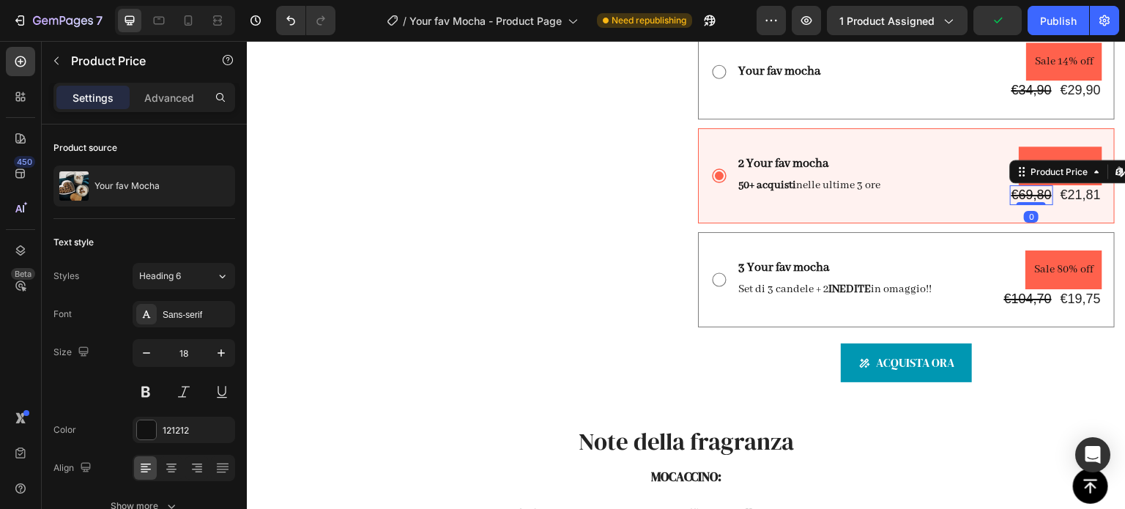
click at [1021, 205] on div "€69,80" at bounding box center [1031, 195] width 43 height 20
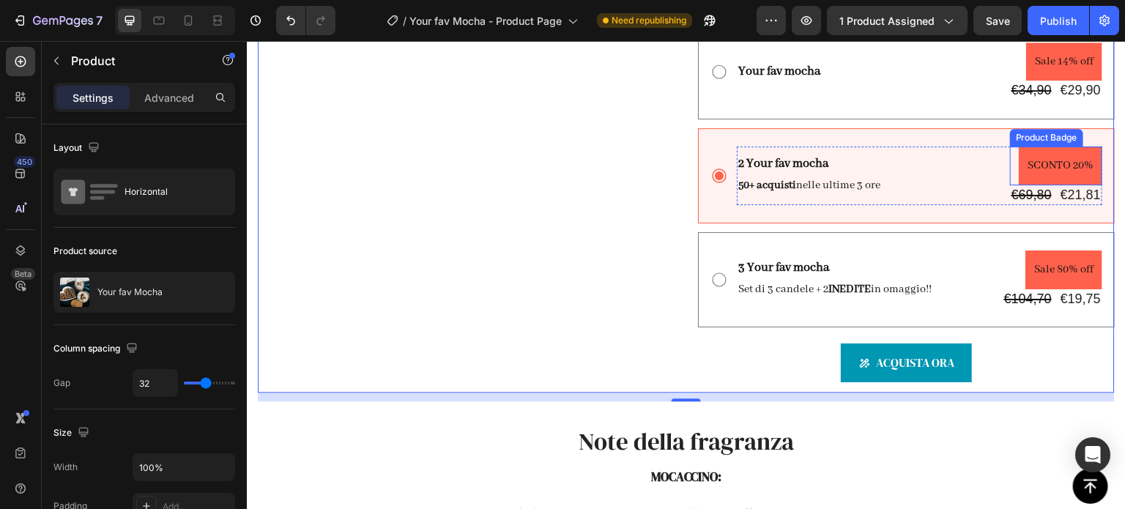
click at [1044, 185] on pre "SCONTO 20%" at bounding box center [1059, 165] width 83 height 39
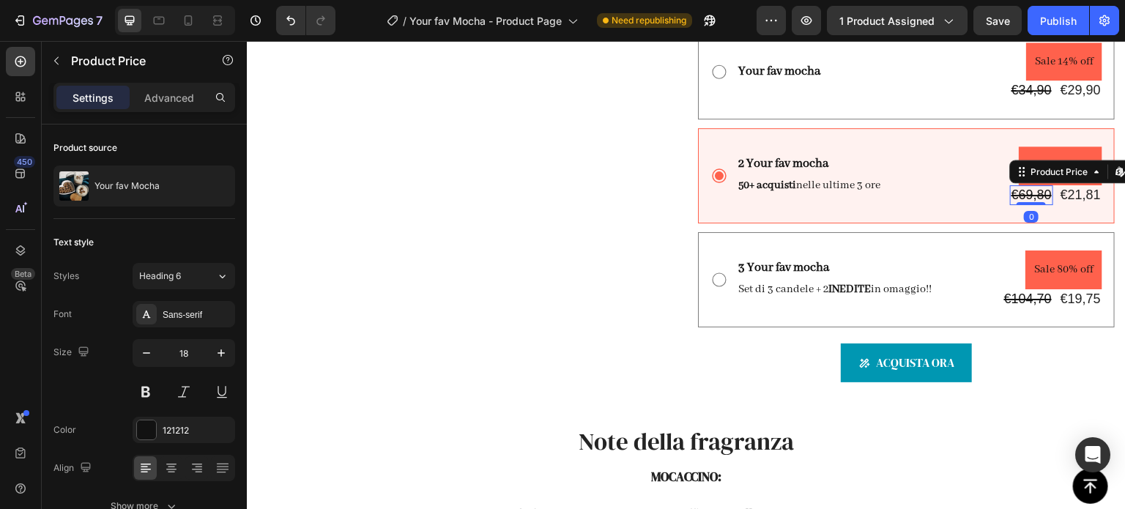
click at [1034, 205] on div "€69,80" at bounding box center [1031, 195] width 43 height 20
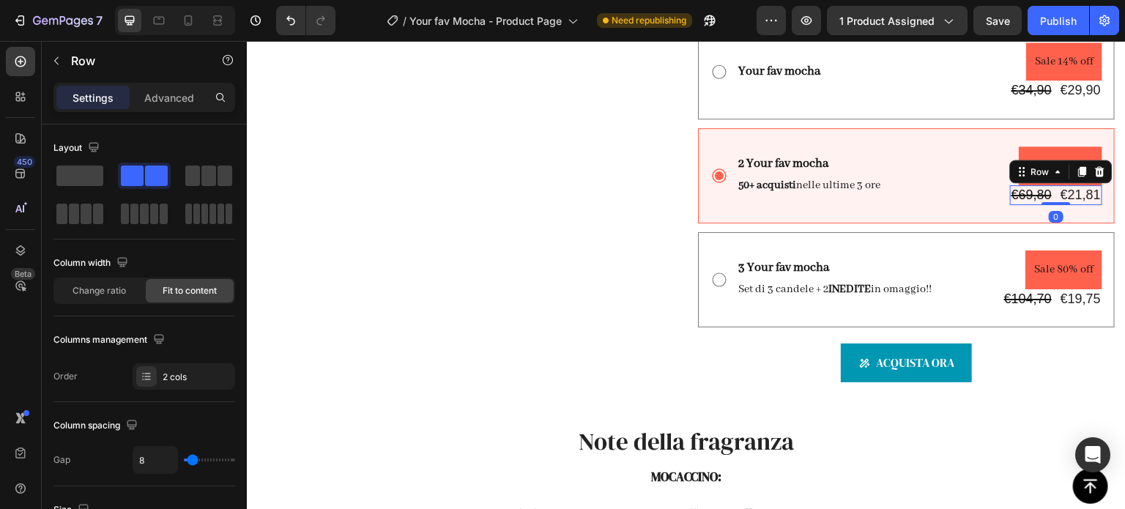
click at [1043, 205] on div "€69,80 Product Price Product Price €21,81 Product Price Product Price Row 0" at bounding box center [1056, 195] width 92 height 20
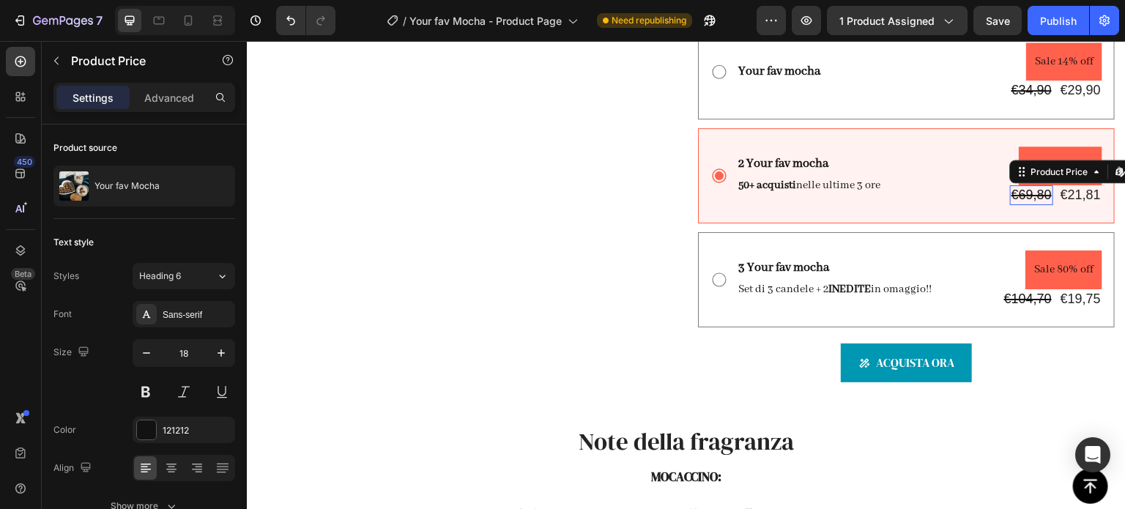
click at [1025, 205] on div "€69,80" at bounding box center [1031, 195] width 43 height 20
click at [1059, 205] on div "€21,81" at bounding box center [1080, 195] width 43 height 20
click at [1035, 205] on div "€69,80" at bounding box center [1031, 195] width 43 height 20
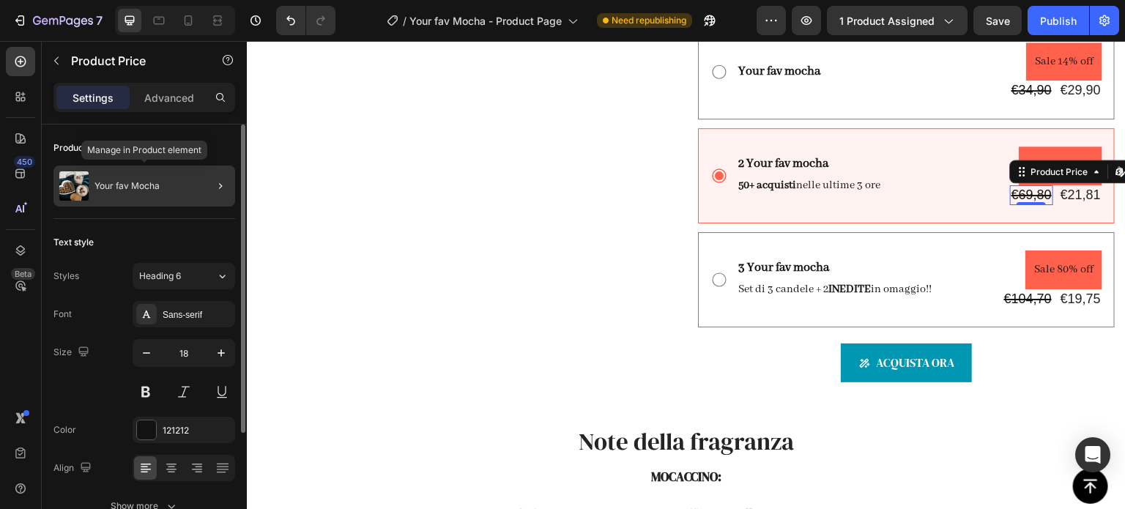
click at [165, 191] on div "Your fav Mocha" at bounding box center [144, 185] width 182 height 41
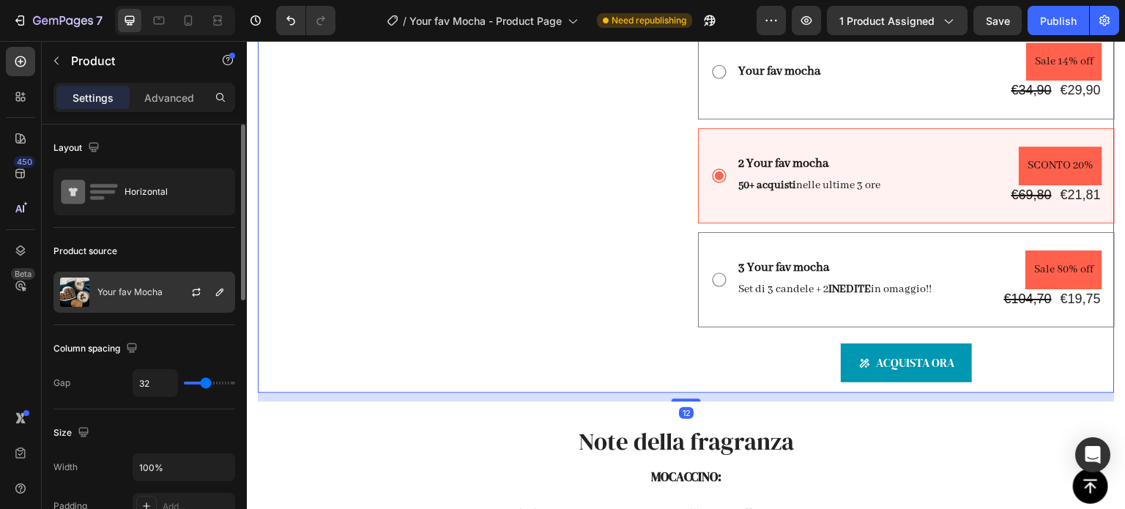
click at [179, 299] on div at bounding box center [202, 292] width 64 height 40
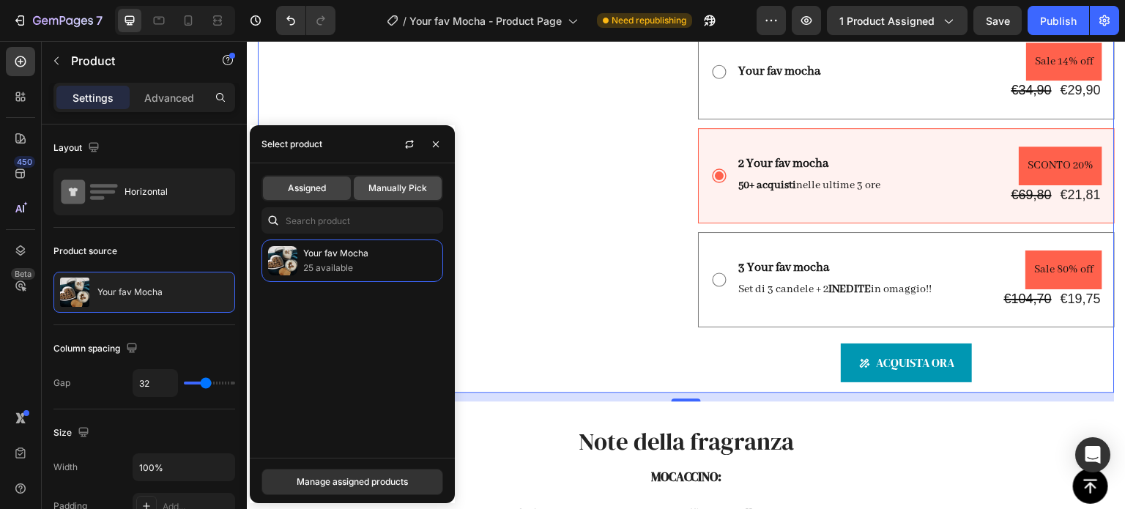
click at [387, 193] on span "Manually Pick" at bounding box center [397, 188] width 59 height 13
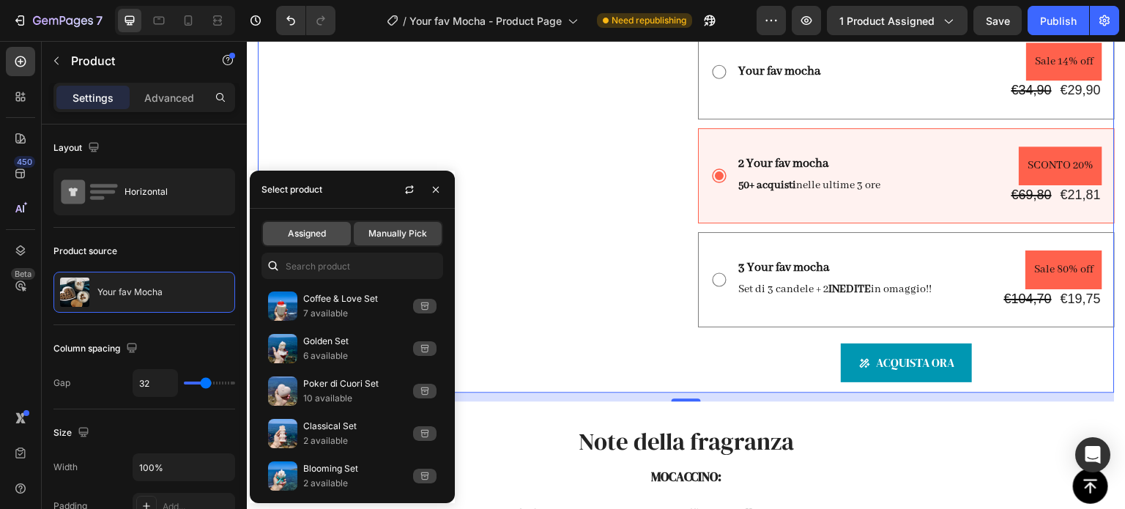
click at [296, 234] on span "Assigned" at bounding box center [307, 233] width 38 height 13
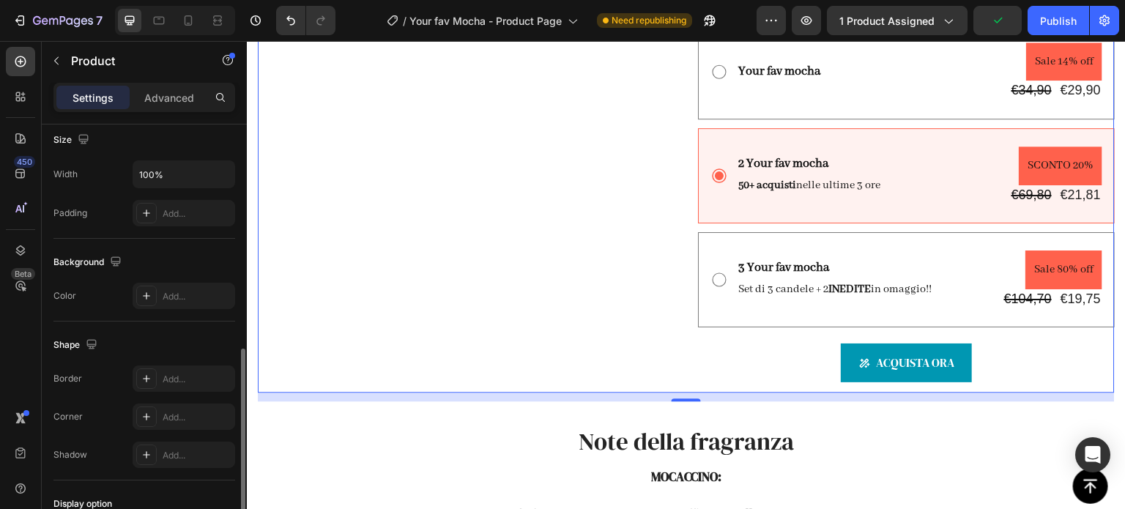
scroll to position [366, 0]
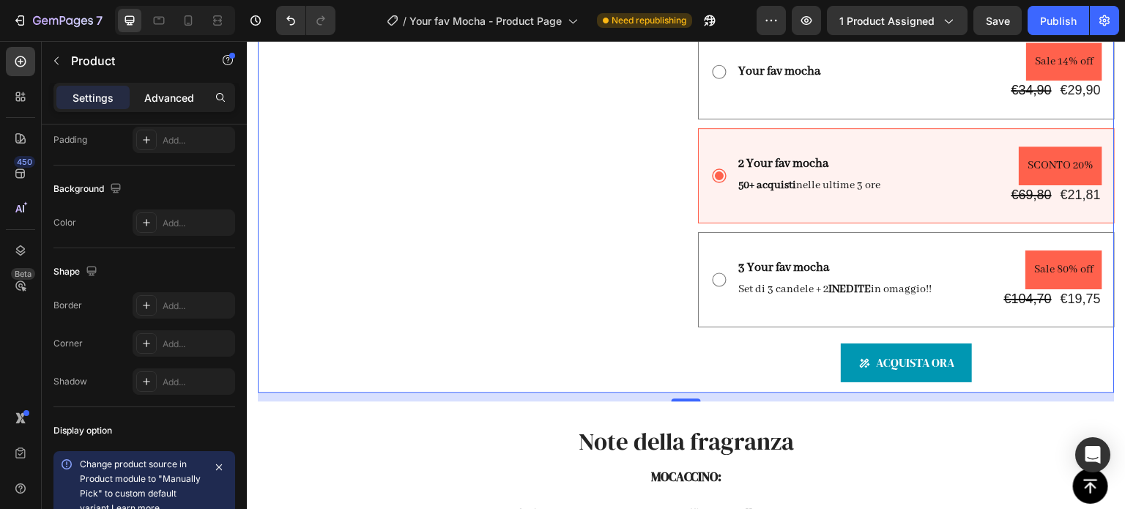
click at [170, 94] on p "Advanced" at bounding box center [169, 97] width 50 height 15
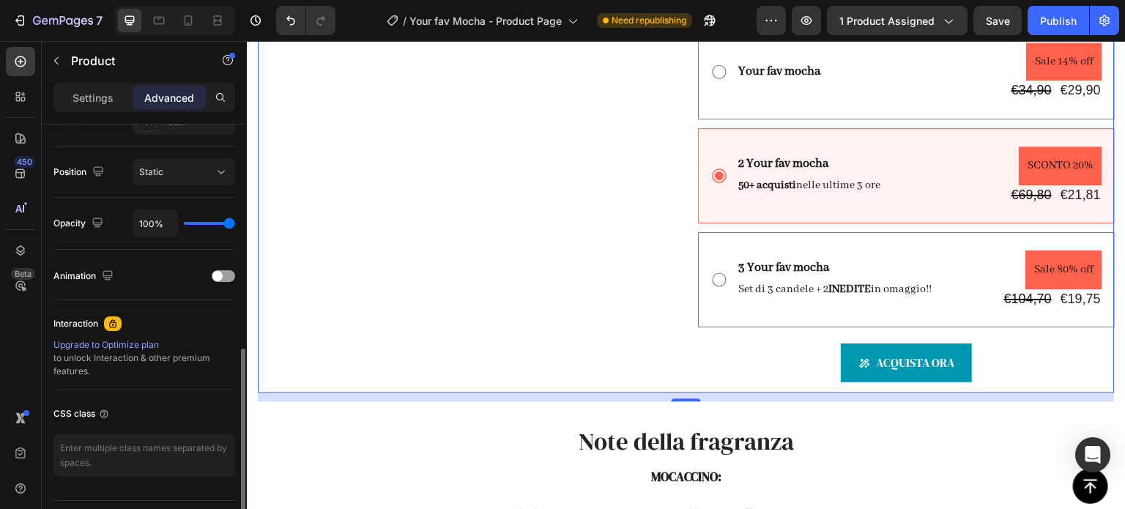
scroll to position [548, 0]
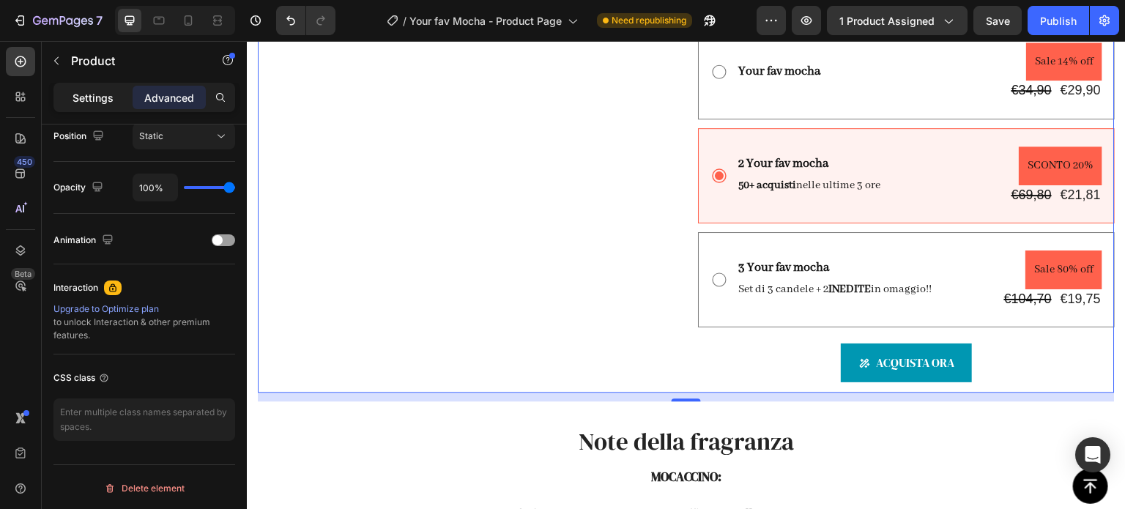
click at [99, 100] on p "Settings" at bounding box center [92, 97] width 41 height 15
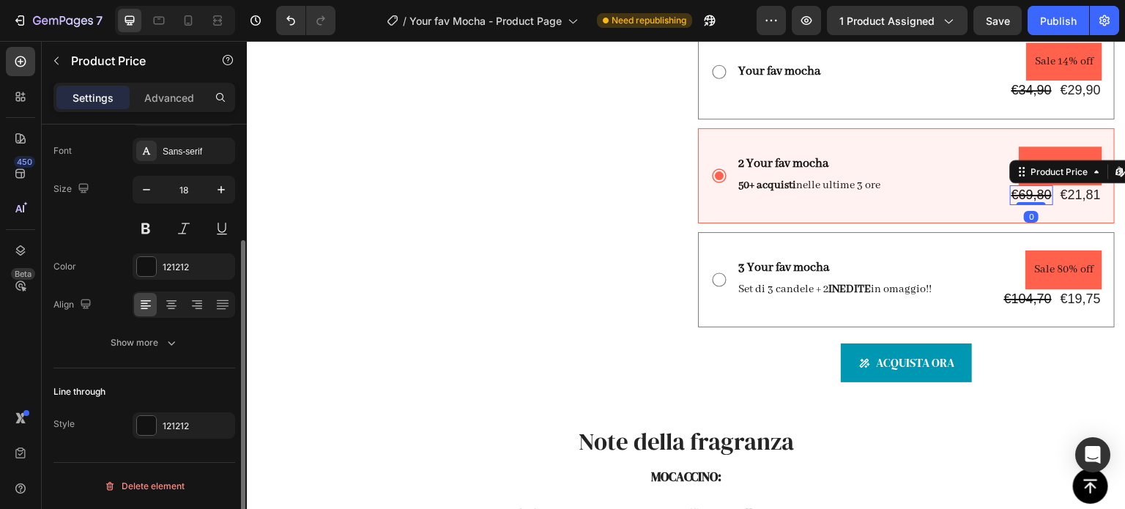
scroll to position [0, 0]
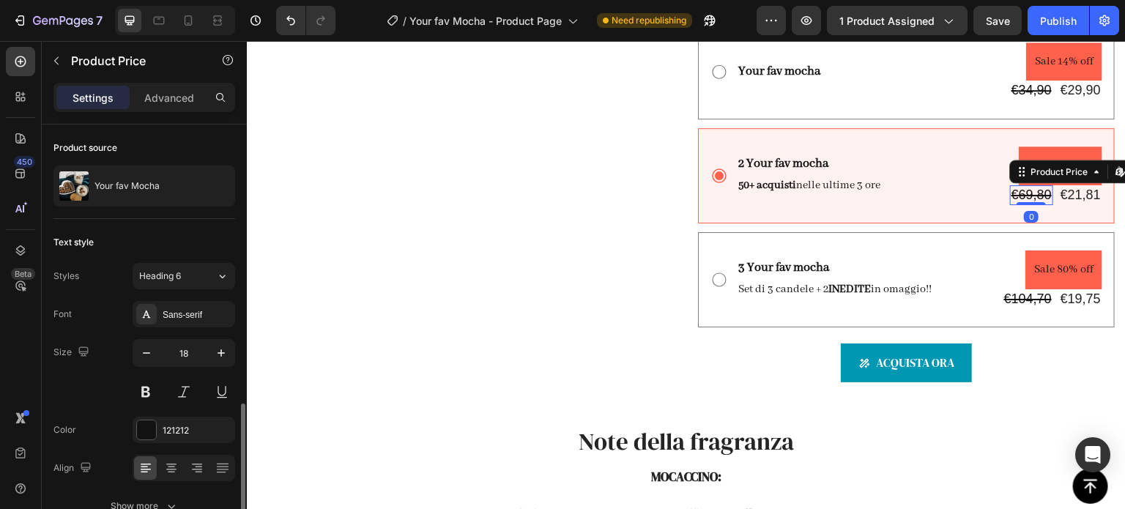
click at [1027, 205] on div "€69,80" at bounding box center [1031, 195] width 43 height 20
click at [1059, 205] on div "€21,81" at bounding box center [1080, 195] width 43 height 20
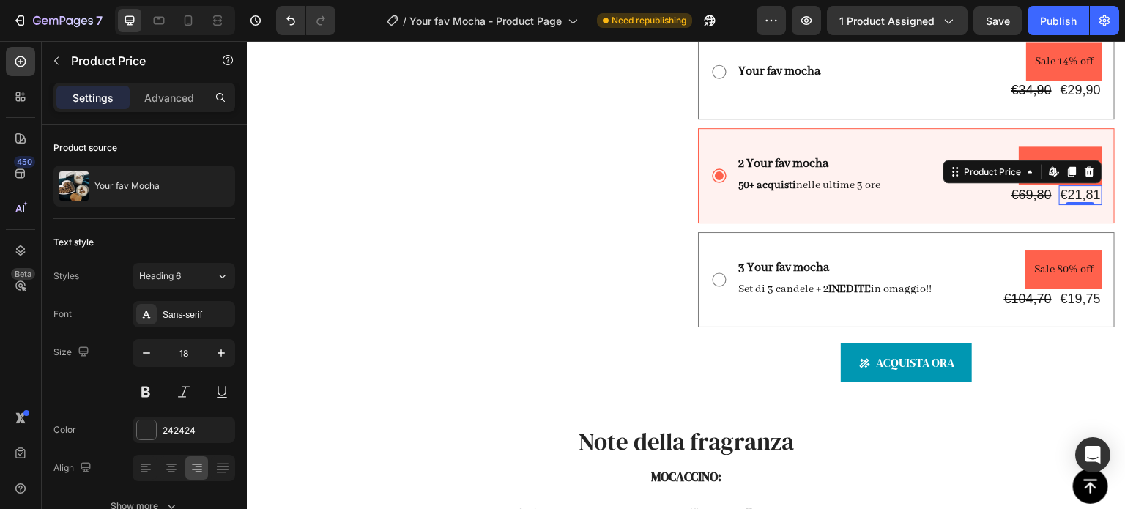
click at [1059, 205] on div "€21,81" at bounding box center [1080, 195] width 43 height 20
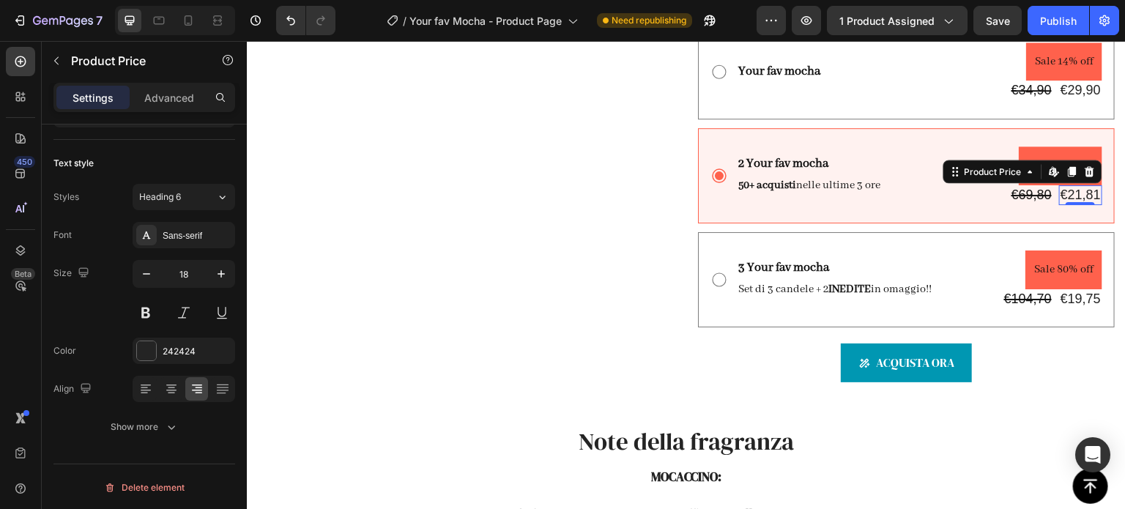
click at [1068, 205] on div "€21,81" at bounding box center [1080, 195] width 43 height 20
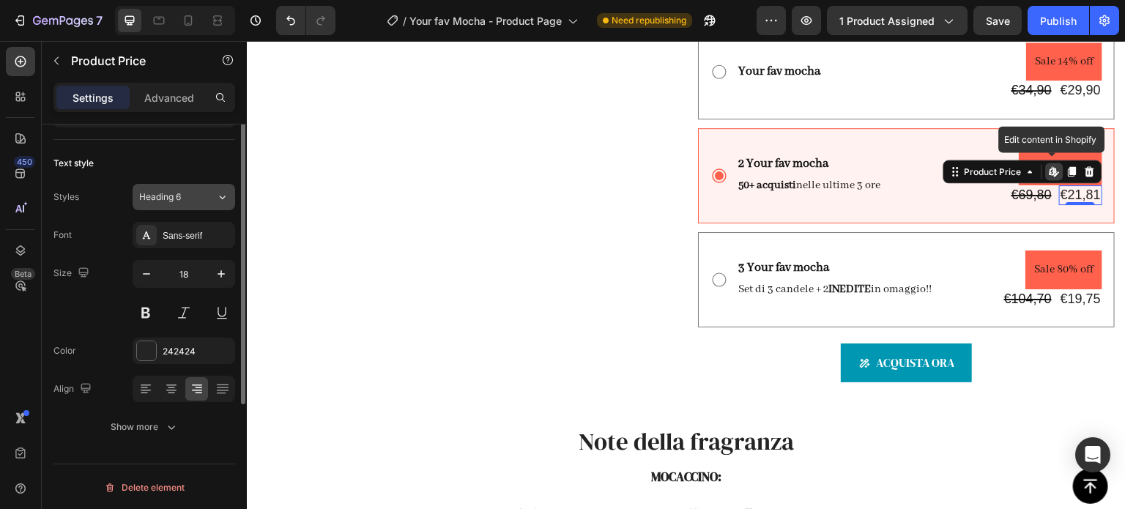
scroll to position [0, 0]
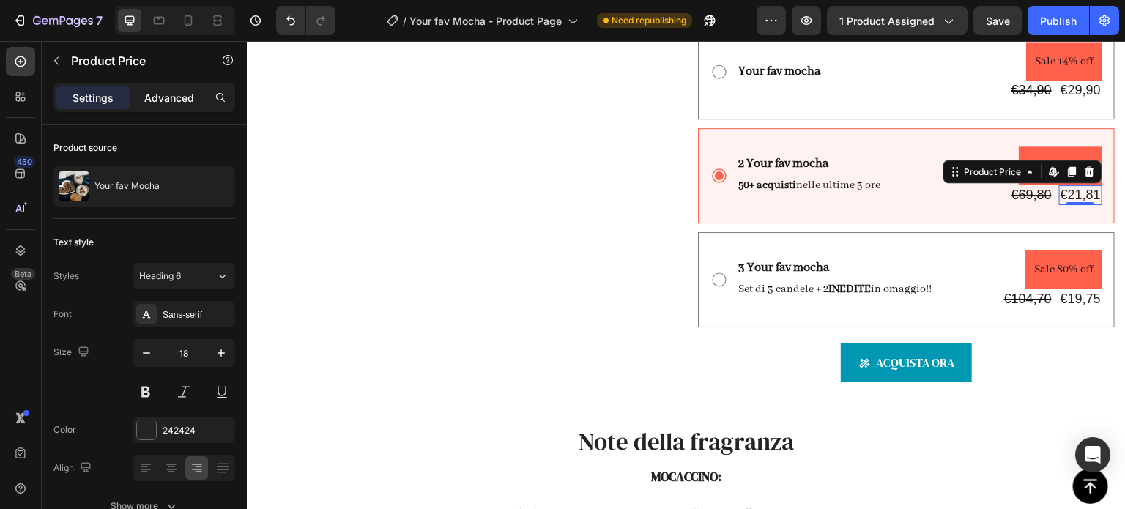
click at [162, 93] on p "Advanced" at bounding box center [169, 97] width 50 height 15
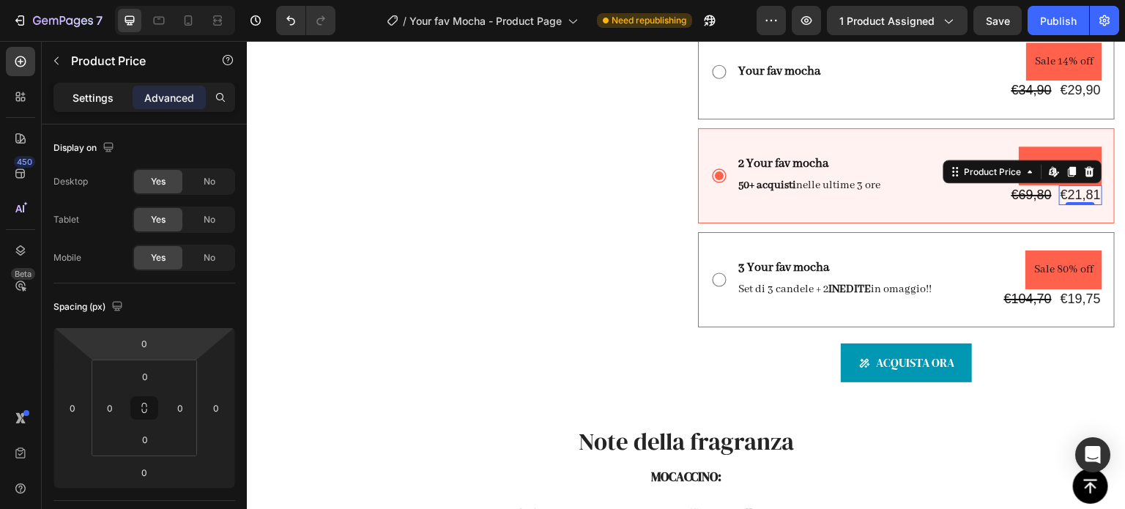
click at [79, 93] on p "Settings" at bounding box center [92, 97] width 41 height 15
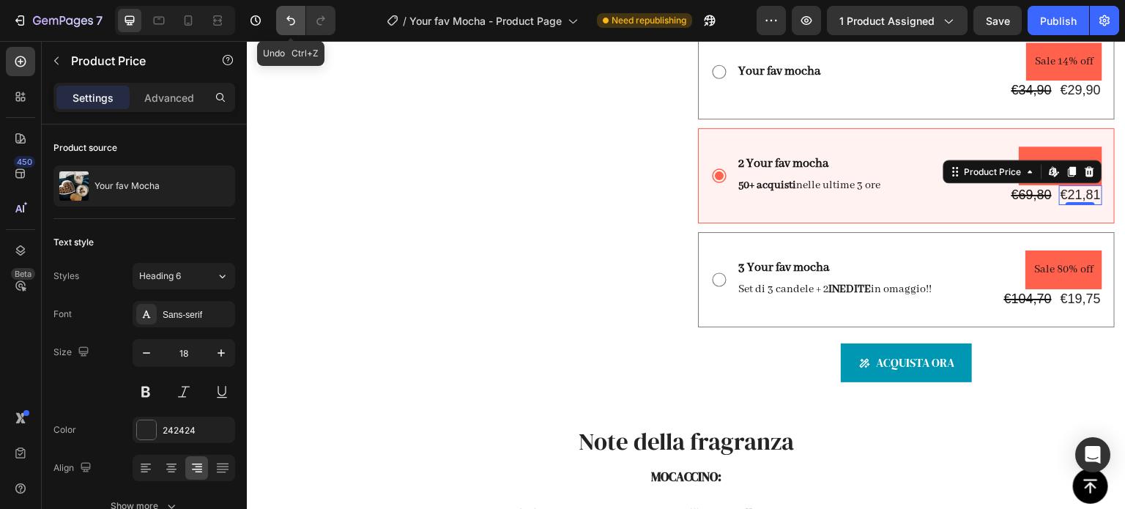
click at [291, 23] on icon "Undo/Redo" at bounding box center [290, 20] width 15 height 15
click at [324, 24] on icon "Undo/Redo" at bounding box center [320, 20] width 15 height 15
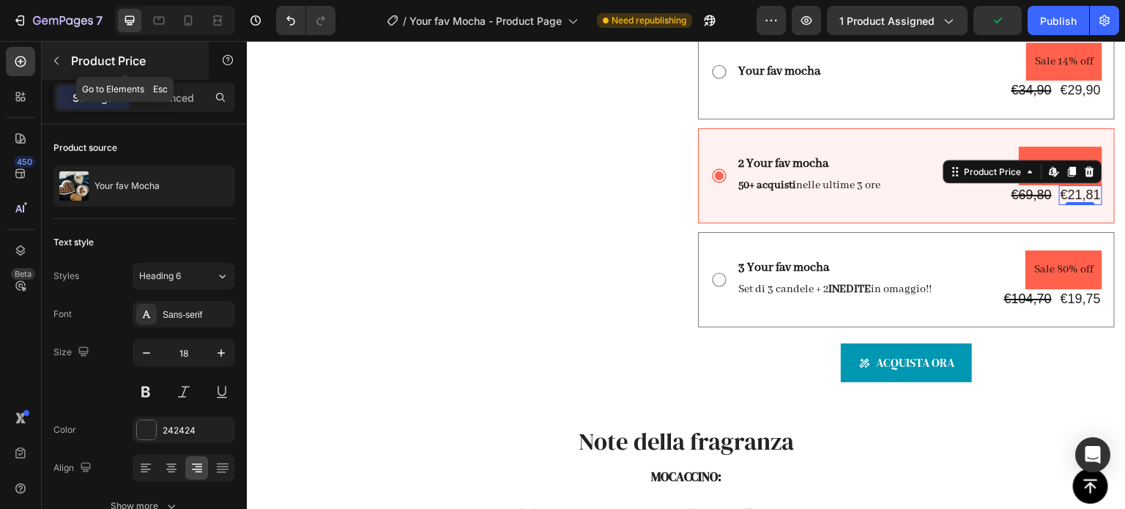
click at [59, 64] on icon "button" at bounding box center [57, 61] width 12 height 12
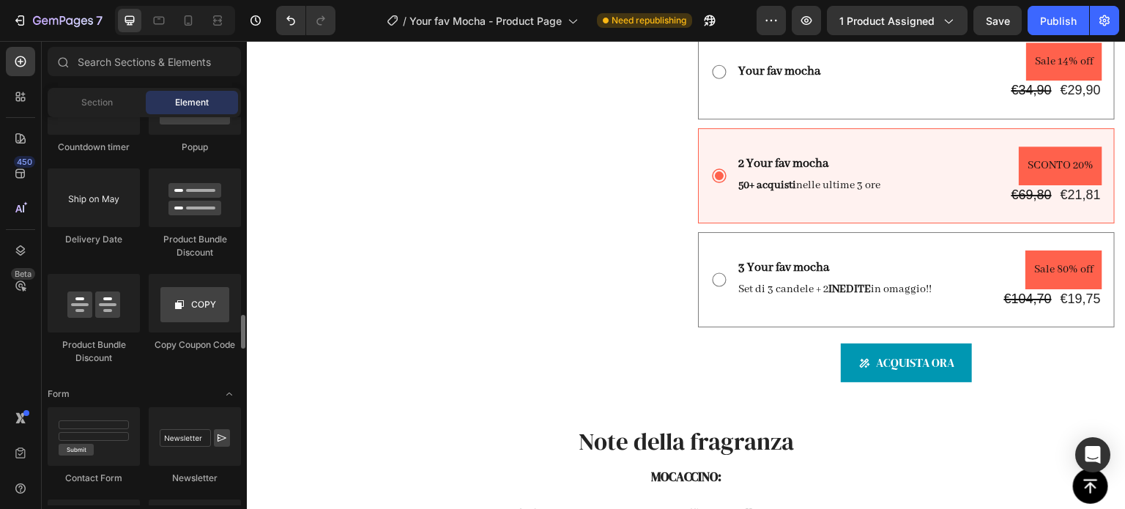
scroll to position [3096, 0]
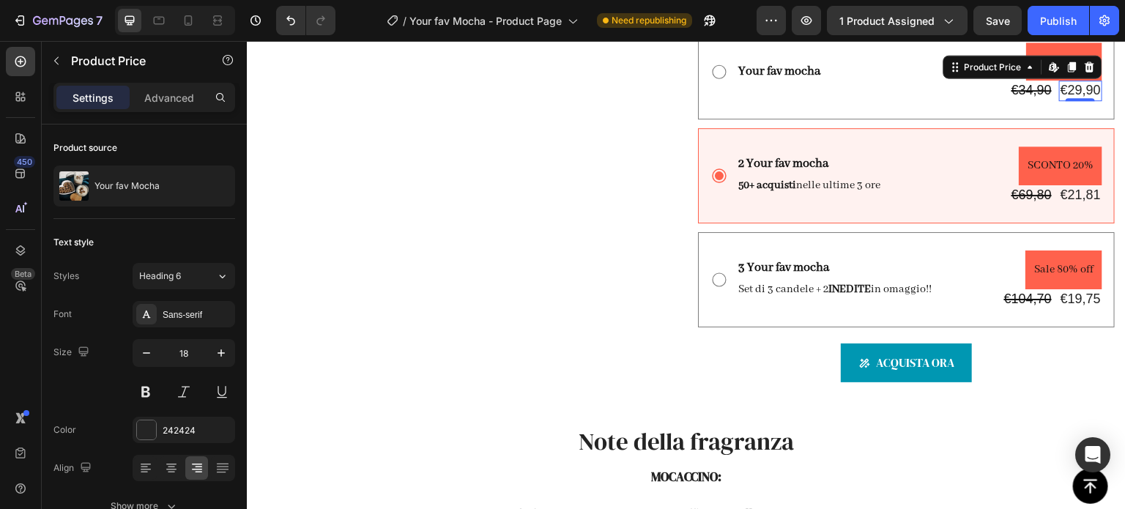
click at [1059, 100] on div "€29,90" at bounding box center [1080, 91] width 43 height 20
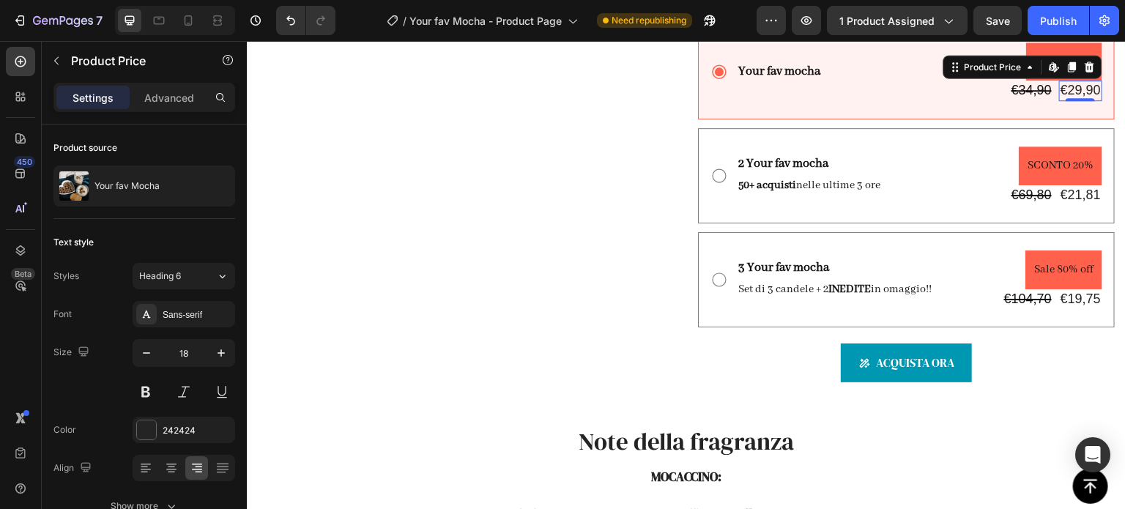
click at [1059, 100] on div "€29,90" at bounding box center [1080, 91] width 43 height 20
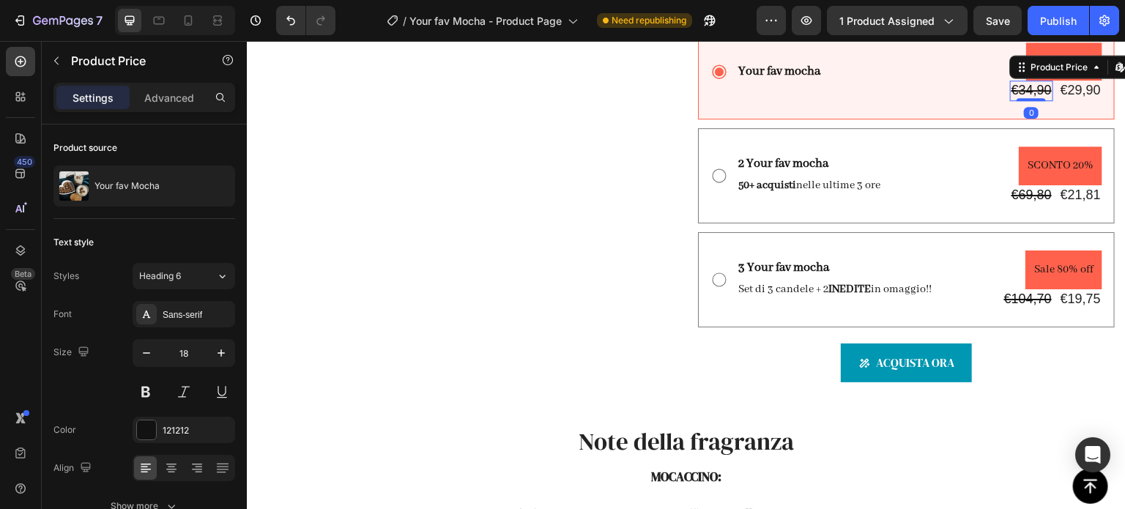
click at [1029, 100] on div "€34,90" at bounding box center [1031, 91] width 43 height 20
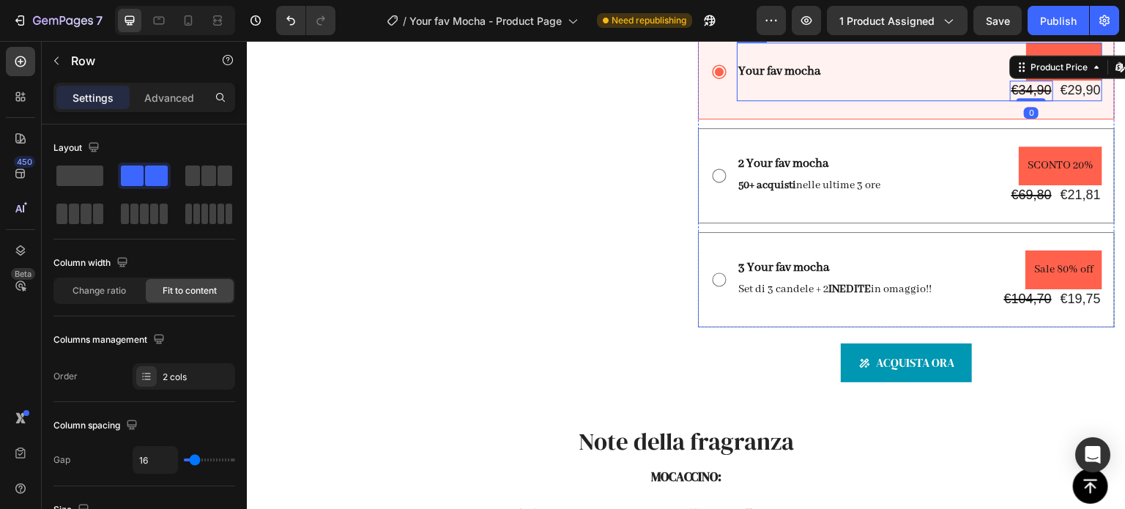
click at [843, 101] on div "Your fav mocha Text Block Sale 14% off Product Badge €34,90 Product Price Edit …" at bounding box center [919, 71] width 365 height 59
click at [843, 101] on div "Your fav mocha Text Block Sale 14% off Product Badge €34,90 Product Price Produ…" at bounding box center [919, 71] width 365 height 59
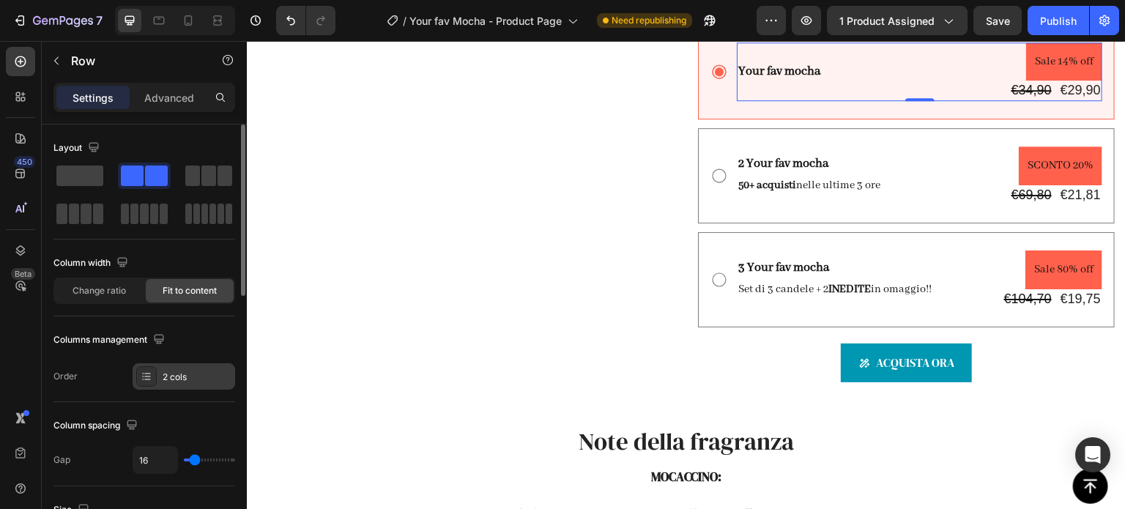
click at [187, 375] on div "2 cols" at bounding box center [197, 376] width 69 height 13
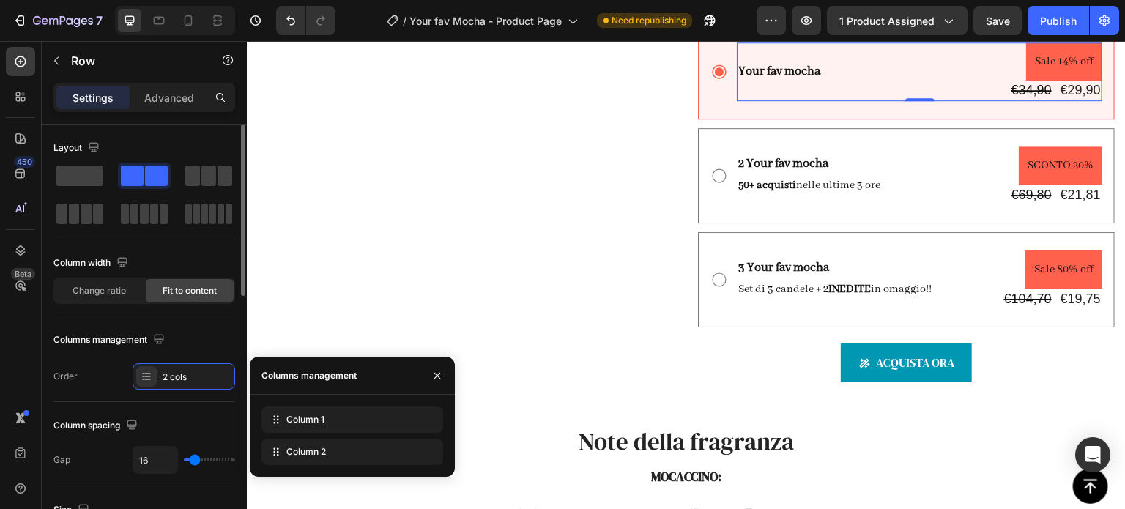
click at [100, 373] on div "Order 2 cols" at bounding box center [144, 376] width 182 height 26
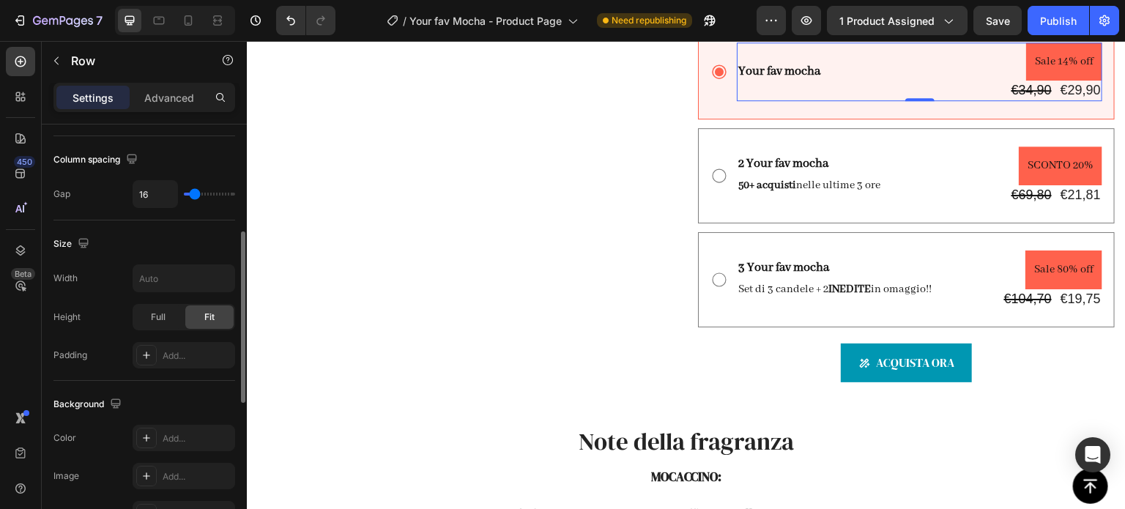
scroll to position [0, 0]
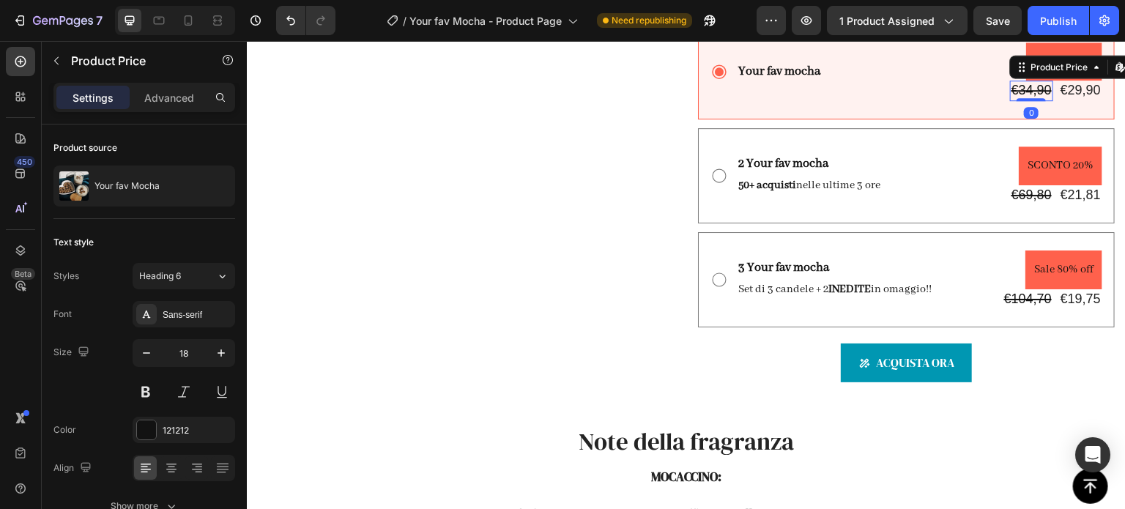
click at [1010, 100] on div "€34,90" at bounding box center [1031, 91] width 43 height 20
click at [158, 99] on p "Advanced" at bounding box center [169, 97] width 50 height 15
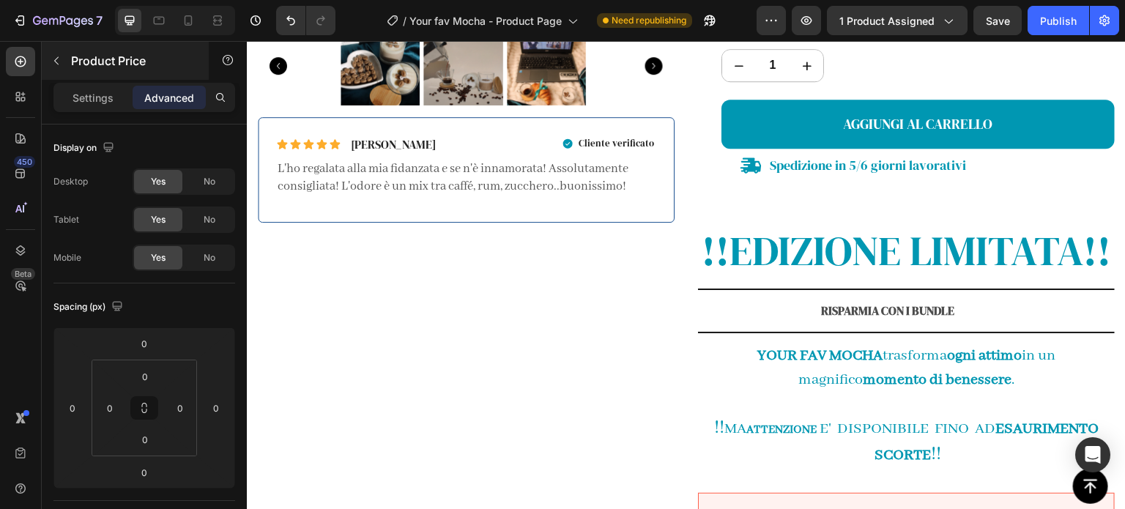
scroll to position [659, 0]
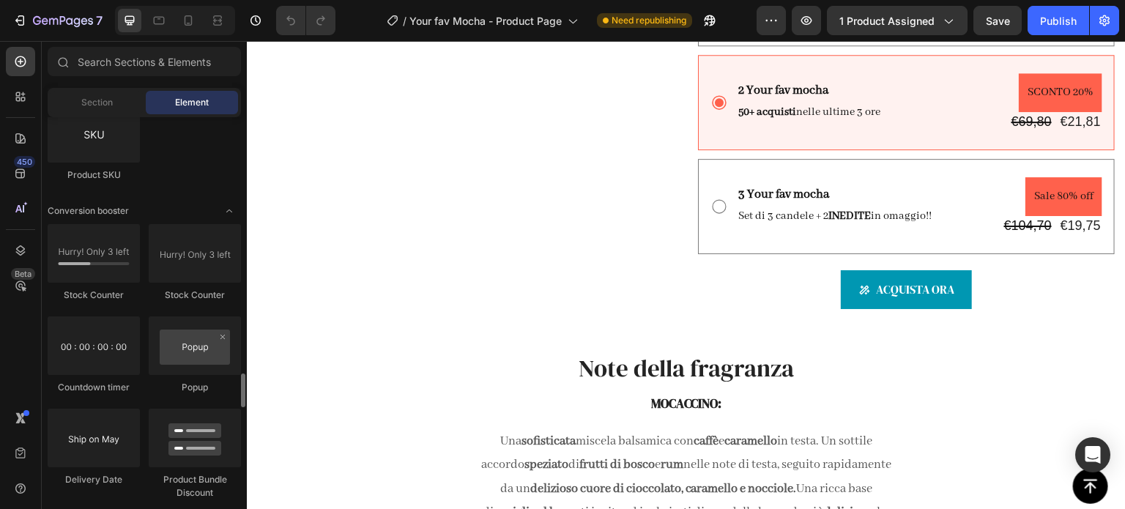
scroll to position [3002, 0]
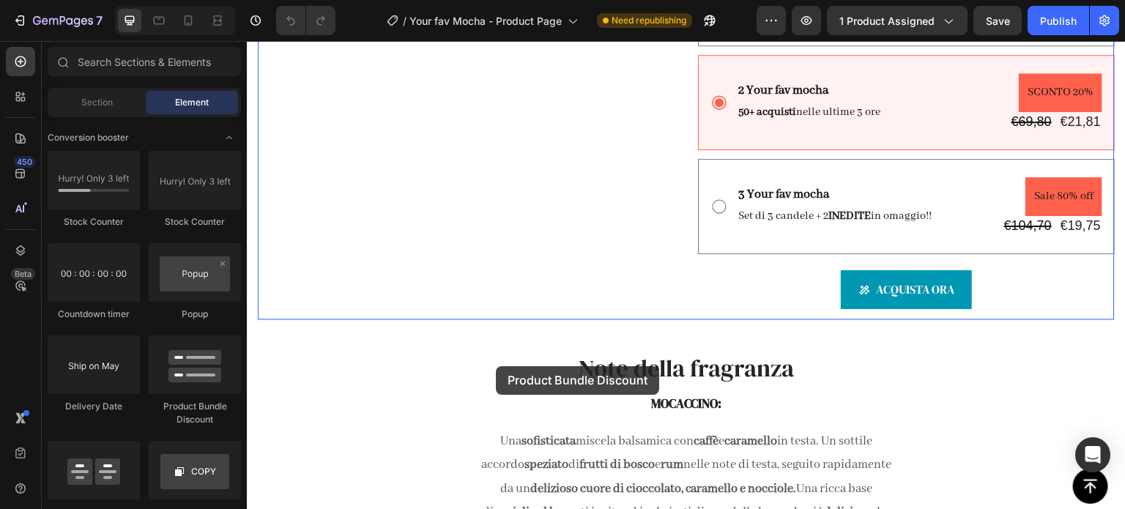
drag, startPoint x: 446, startPoint y: 415, endPoint x: 496, endPoint y: 366, distance: 69.9
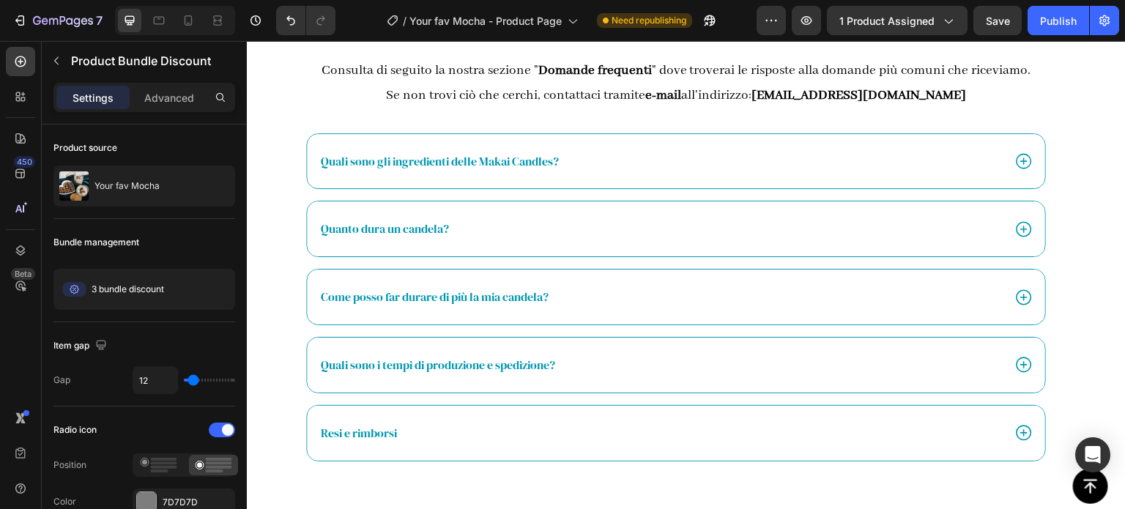
scroll to position [3075, 0]
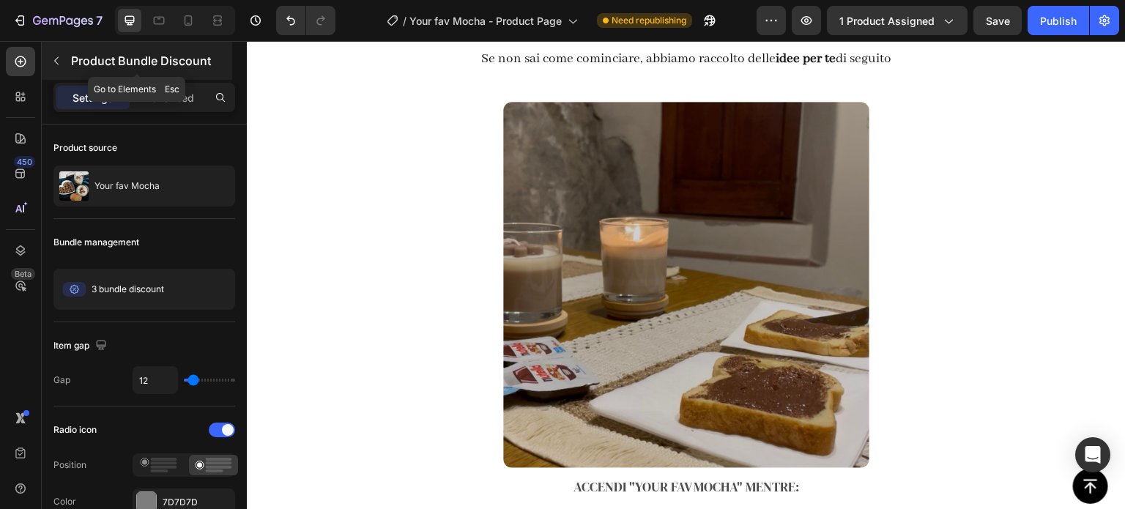
click at [48, 59] on button "button" at bounding box center [56, 60] width 23 height 23
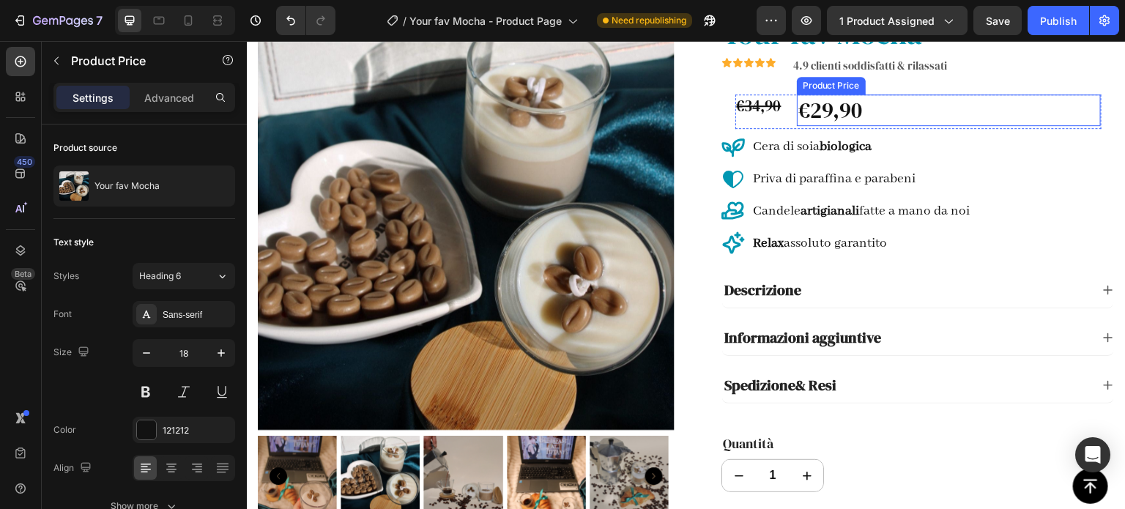
scroll to position [220, 0]
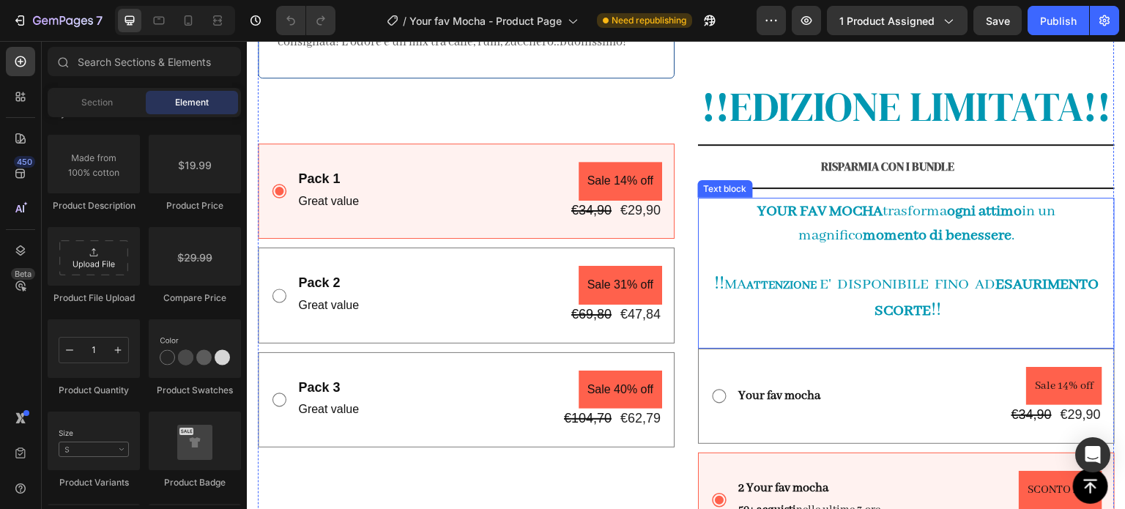
scroll to position [879, 0]
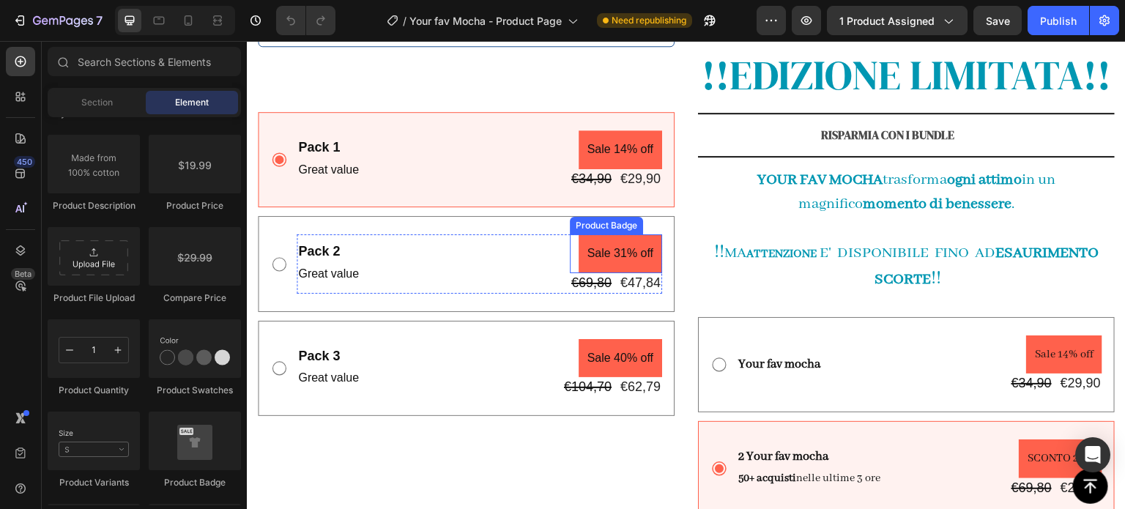
click at [619, 244] on pre "Sale 31% off" at bounding box center [619, 253] width 83 height 39
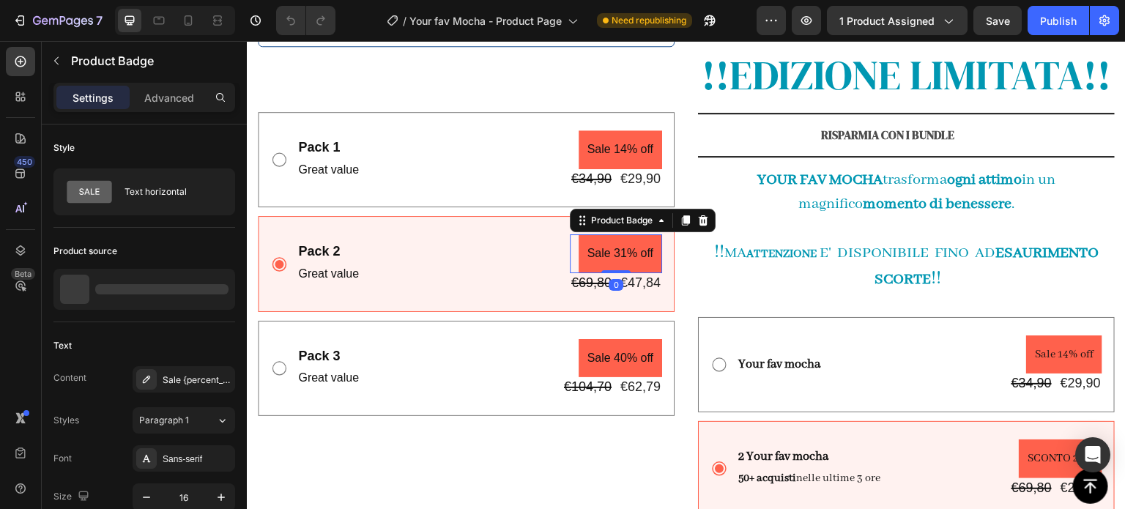
click at [619, 244] on pre "Sale 31% off" at bounding box center [619, 253] width 83 height 39
click at [202, 386] on div "Sale {percent_discount} off" at bounding box center [184, 379] width 103 height 26
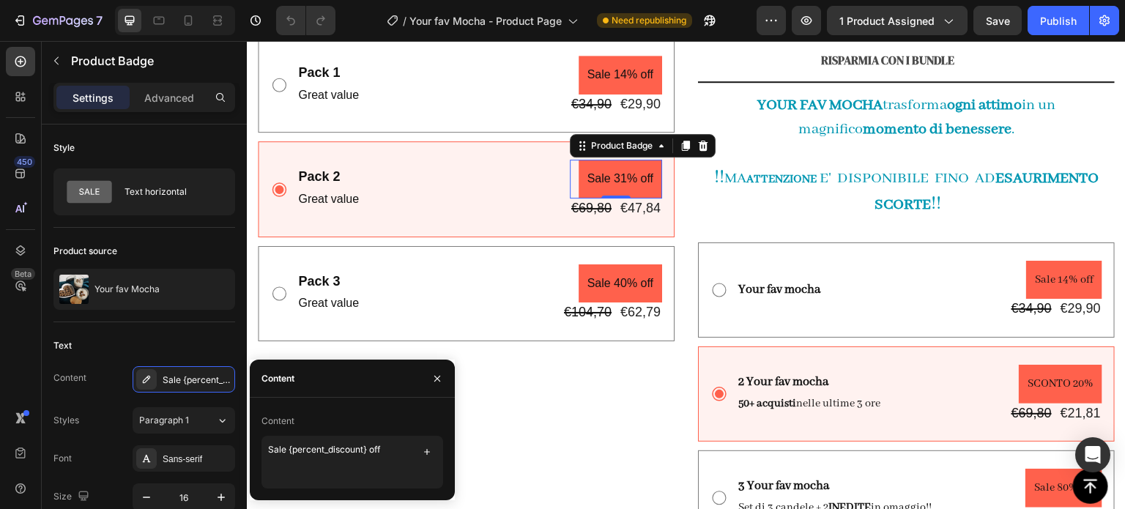
scroll to position [1025, 0]
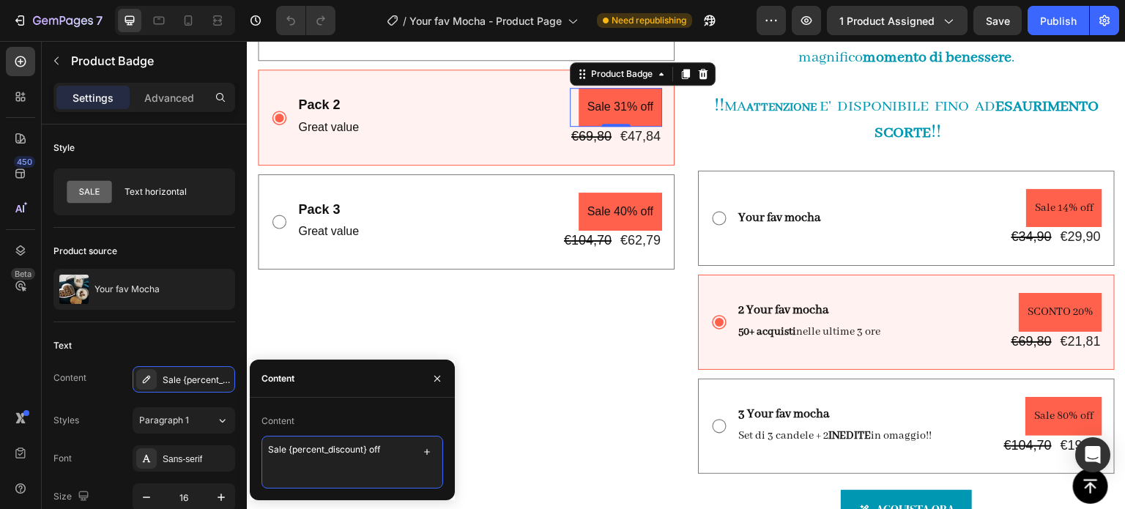
drag, startPoint x: 363, startPoint y: 448, endPoint x: 297, endPoint y: 444, distance: 66.7
click at [297, 444] on textarea "Sale {percent_discount} off" at bounding box center [352, 462] width 182 height 53
type textarea "Sale {20%} off"
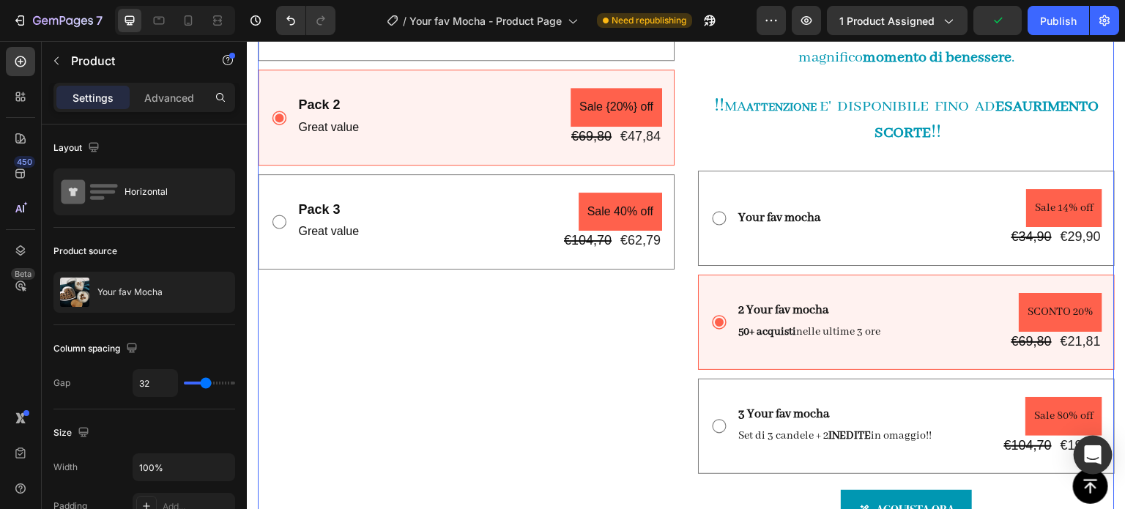
click at [1087, 459] on icon "Open Intercom Messenger" at bounding box center [1092, 454] width 17 height 19
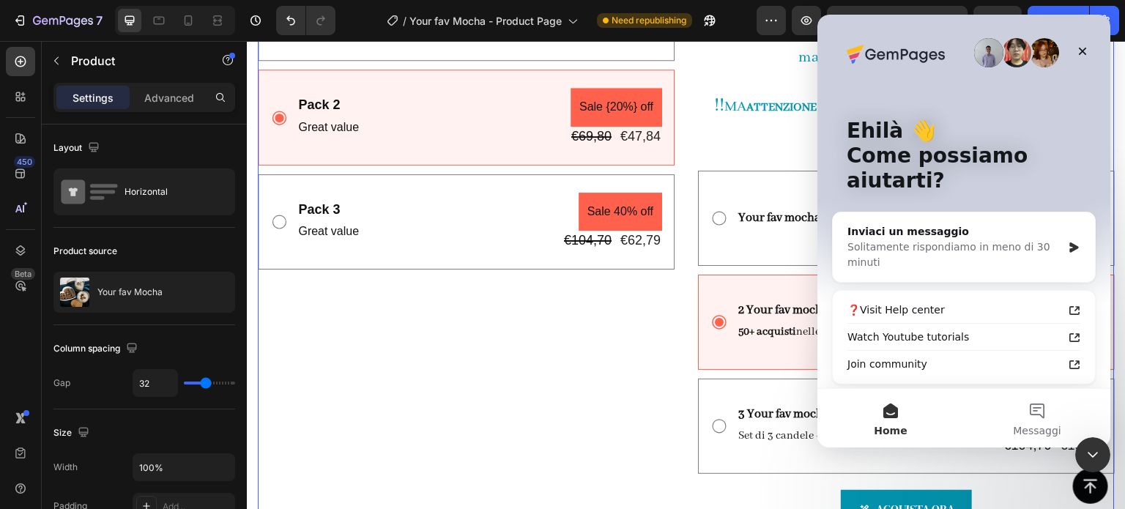
scroll to position [0, 0]
click at [1027, 414] on button "1 Messaggi" at bounding box center [1037, 418] width 146 height 59
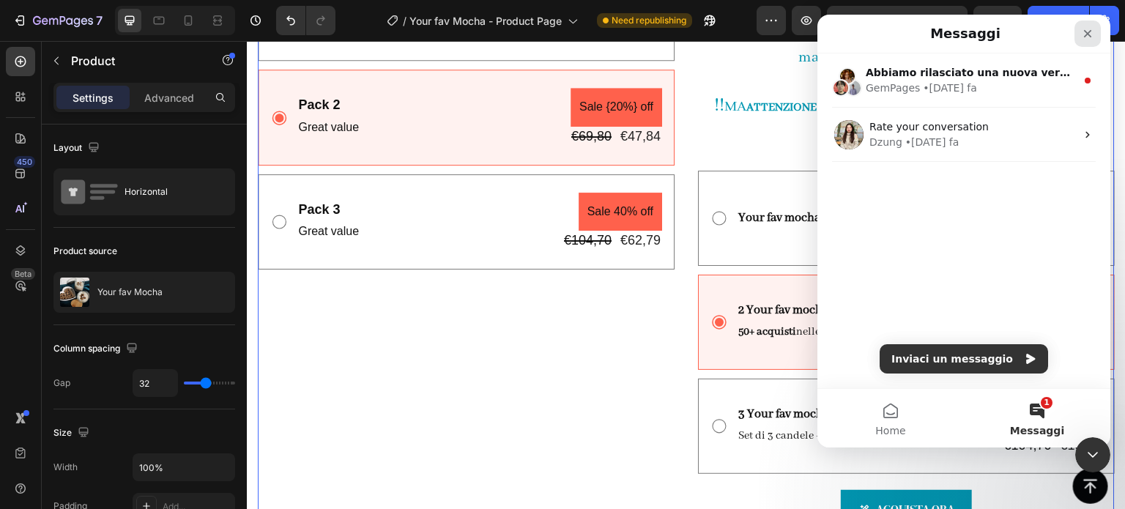
click at [1081, 34] on icon "Chiudi" at bounding box center [1087, 34] width 12 height 12
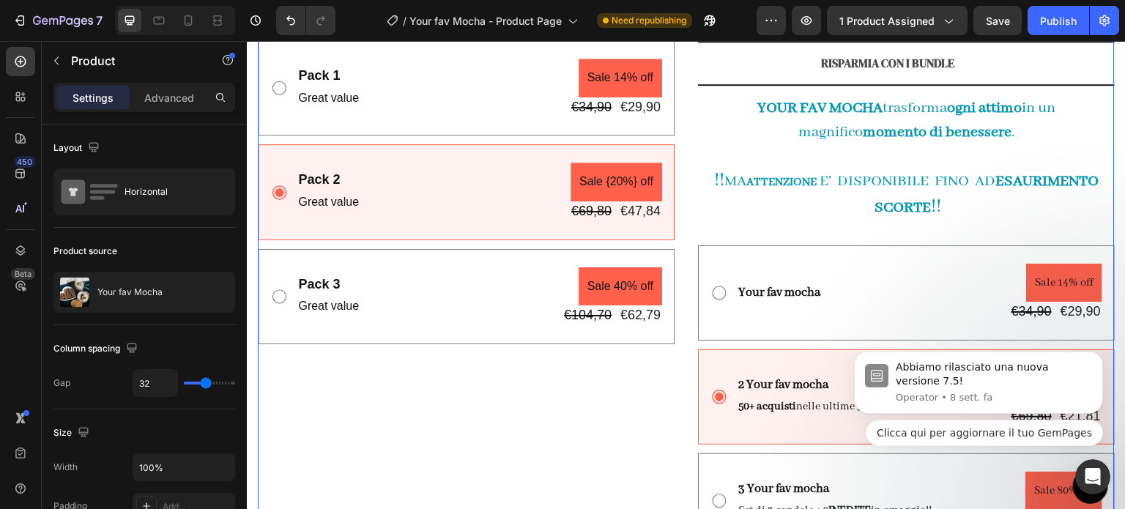
scroll to position [879, 0]
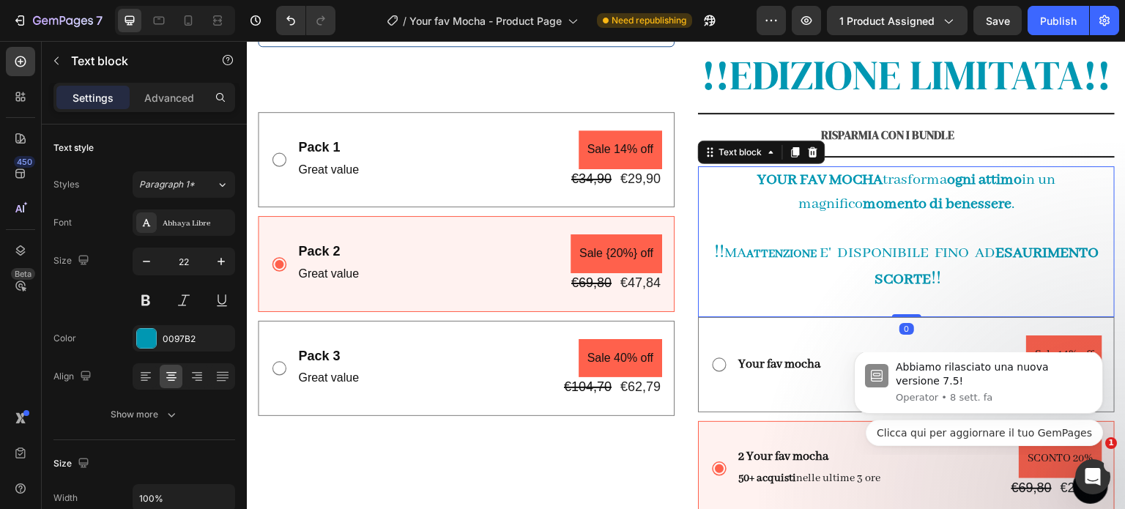
click at [987, 216] on p "YOUR FAV MOCHA trasforma ogni attimo in un magnifico momento di benessere ." at bounding box center [906, 192] width 414 height 48
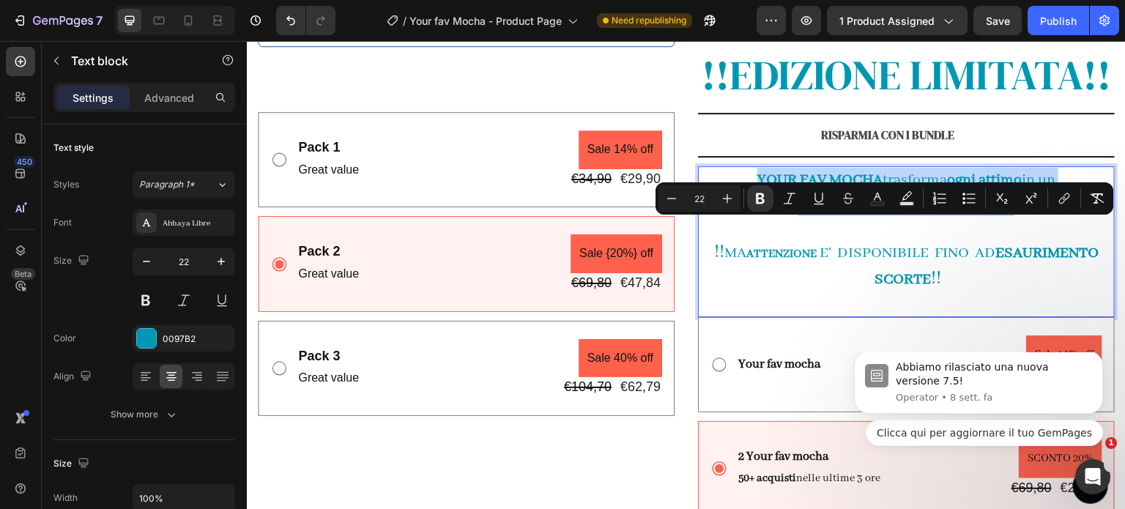
drag, startPoint x: 987, startPoint y: 256, endPoint x: 709, endPoint y: 240, distance: 277.9
click at [709, 216] on p "YOUR FAV MOCHA trasforma ogni attimo in un magnifico momento di benessere ." at bounding box center [906, 192] width 414 height 48
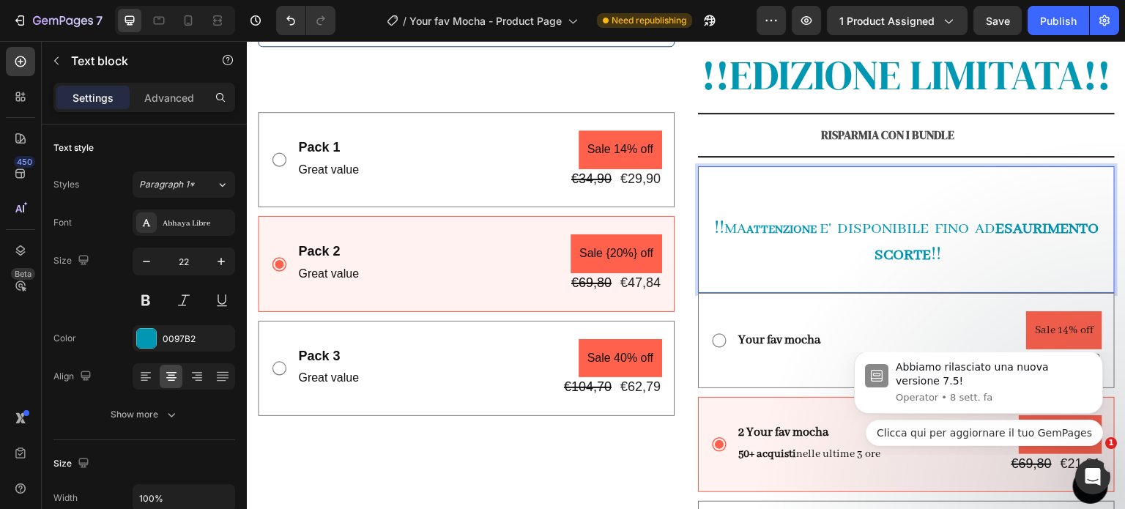
click at [714, 239] on span "!!" at bounding box center [719, 227] width 10 height 23
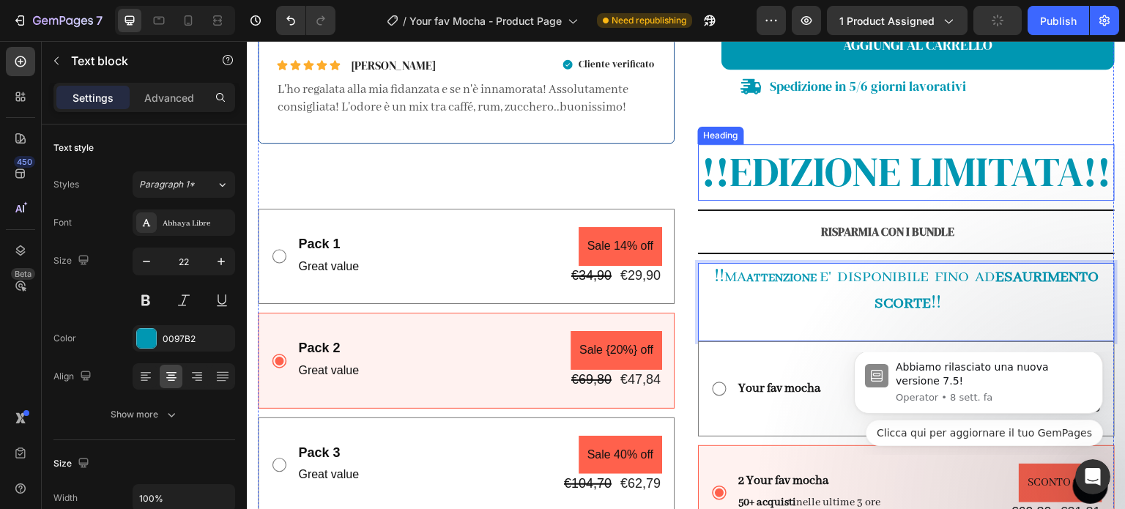
scroll to position [732, 0]
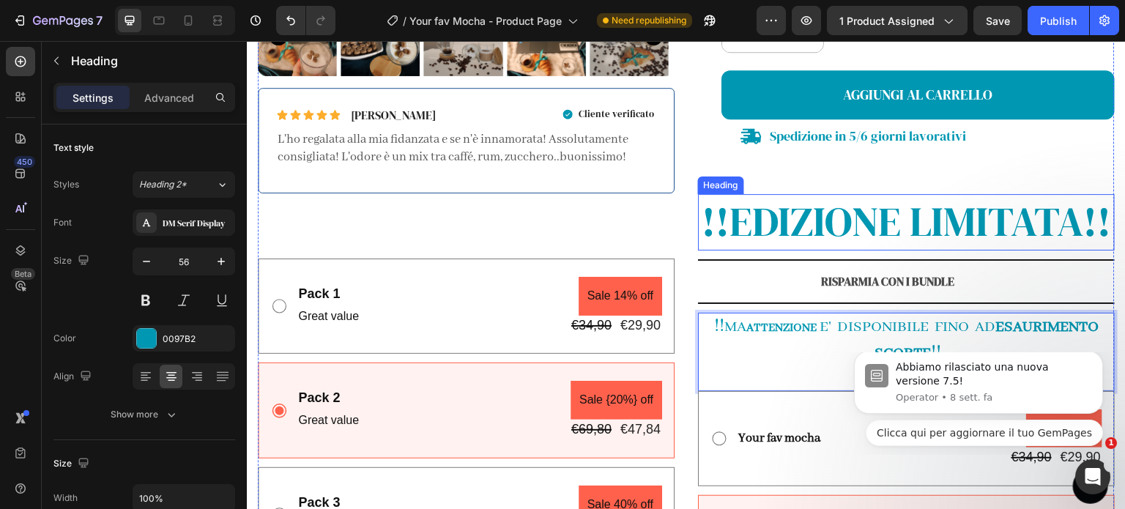
click at [1037, 217] on h2 "!!EDIZIONE LIMITATA!!" at bounding box center [906, 222] width 417 height 56
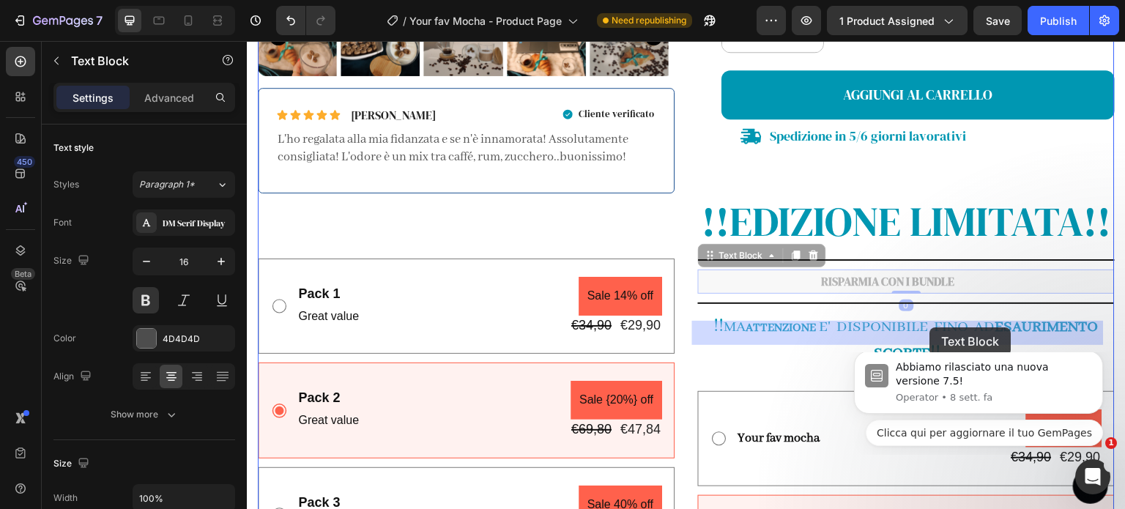
drag, startPoint x: 918, startPoint y: 340, endPoint x: 930, endPoint y: 327, distance: 17.1
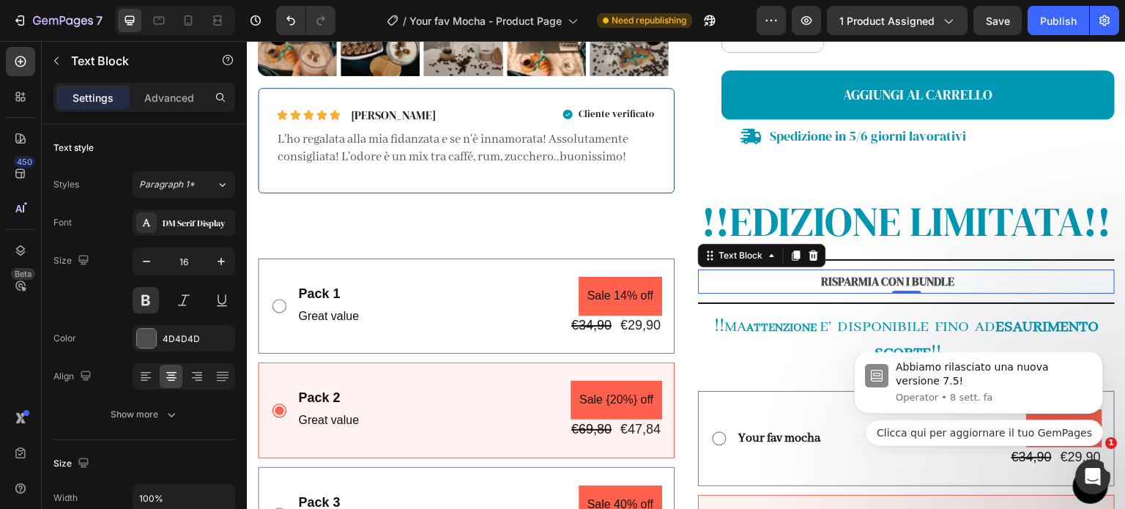
click at [987, 292] on p "RISPARMIA CON I BUNDLE" at bounding box center [887, 281] width 377 height 21
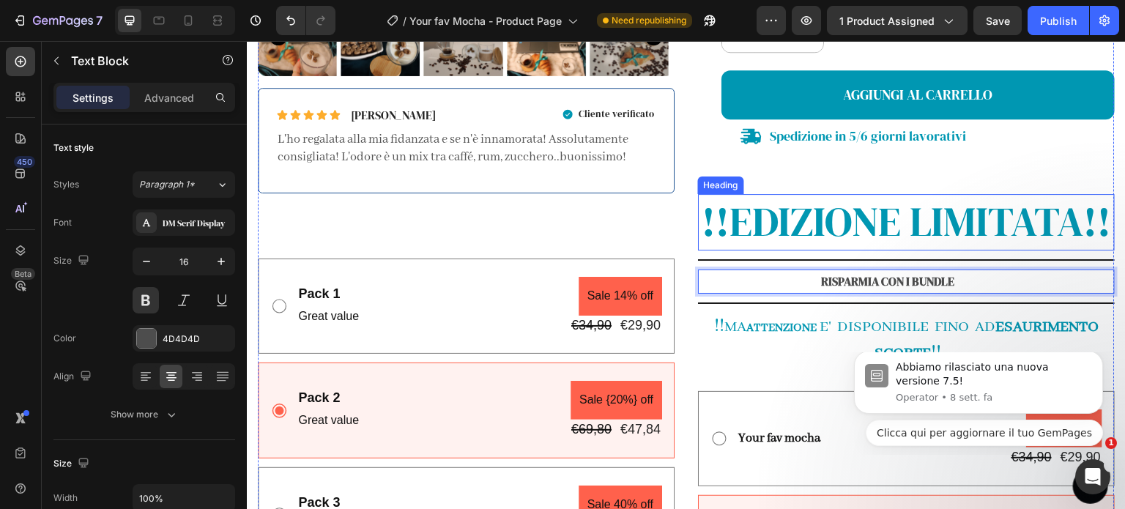
drag, startPoint x: 987, startPoint y: 339, endPoint x: 791, endPoint y: 291, distance: 201.4
click at [791, 291] on div "Your fav Mocha Product Title Row Icon Icon Icon Icon Icon Icon List 4.9 clienti…" at bounding box center [906, 166] width 417 height 1185
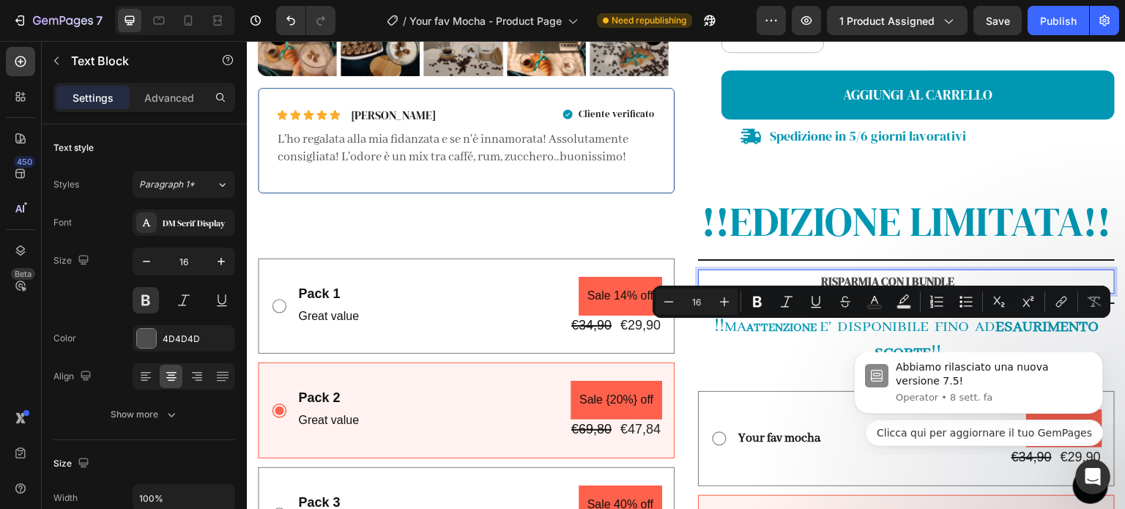
copy p "RISPARMIA CON I BUNDLE"
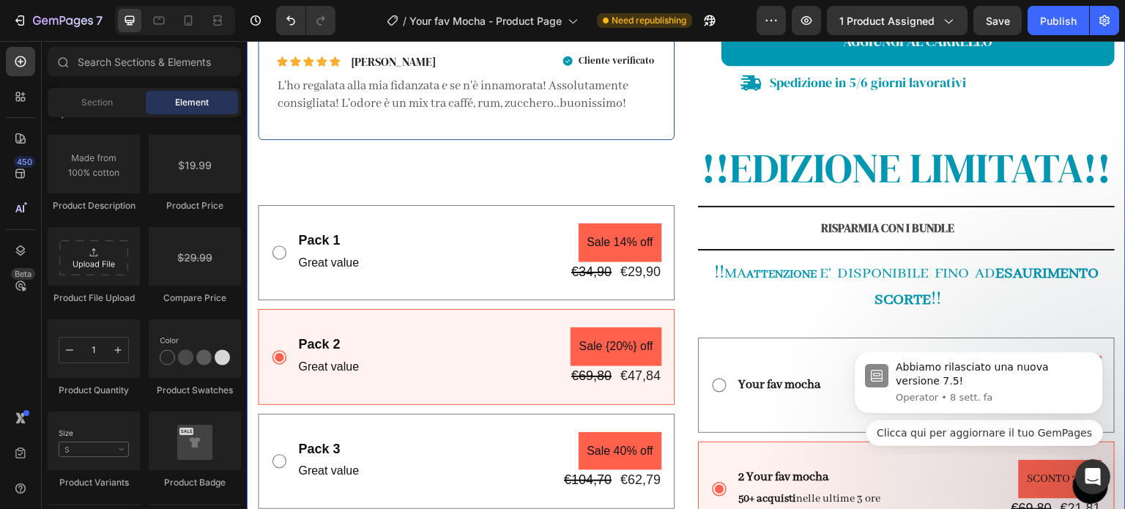
scroll to position [702, 0]
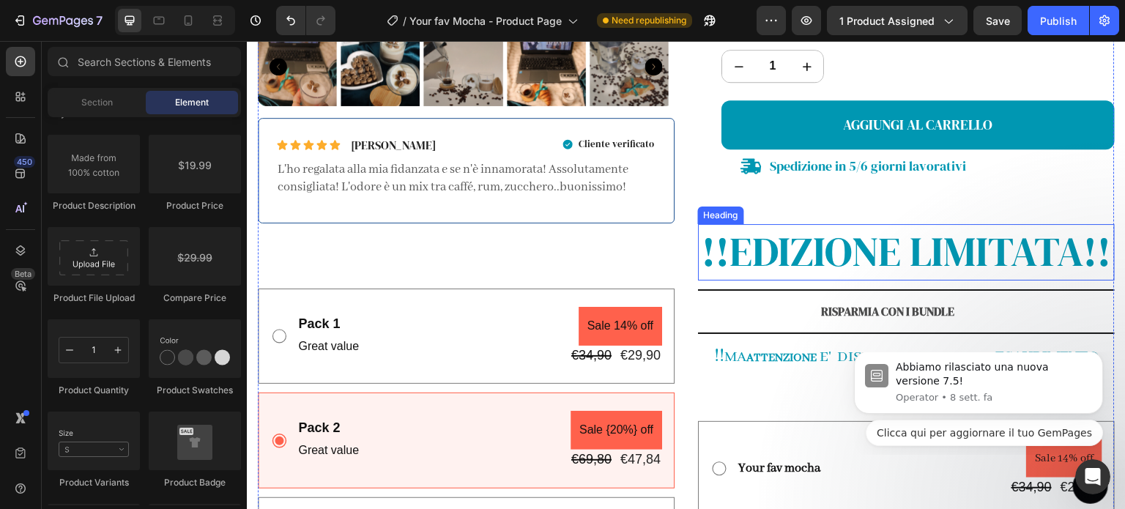
click at [1021, 280] on h2 "!!EDIZIONE LIMITATA!!" at bounding box center [906, 252] width 417 height 56
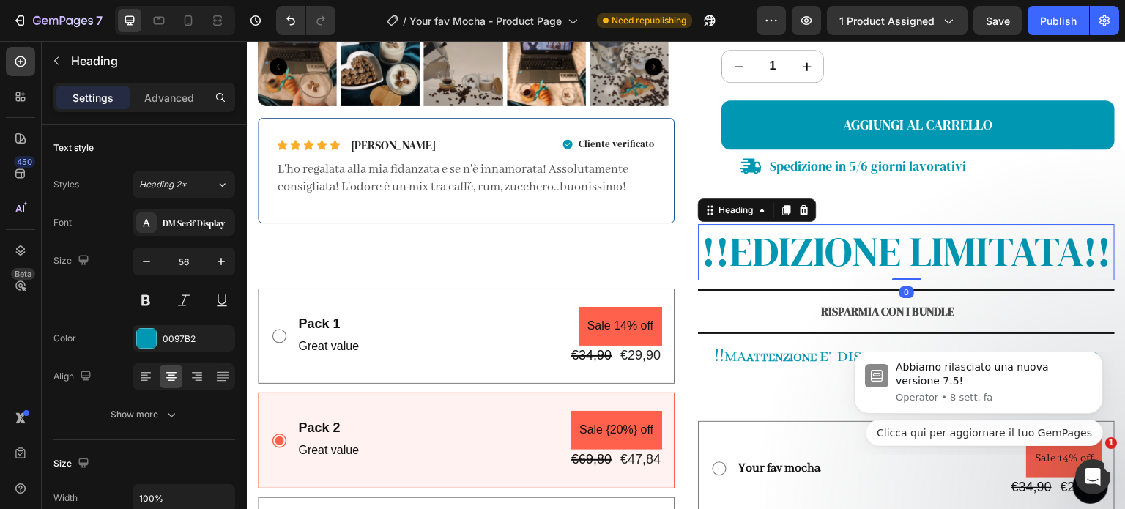
click at [999, 280] on h2 "!!EDIZIONE LIMITATA!!" at bounding box center [906, 252] width 417 height 56
click at [999, 279] on p "!!EDIZIONE LIMITATA!!" at bounding box center [906, 252] width 414 height 53
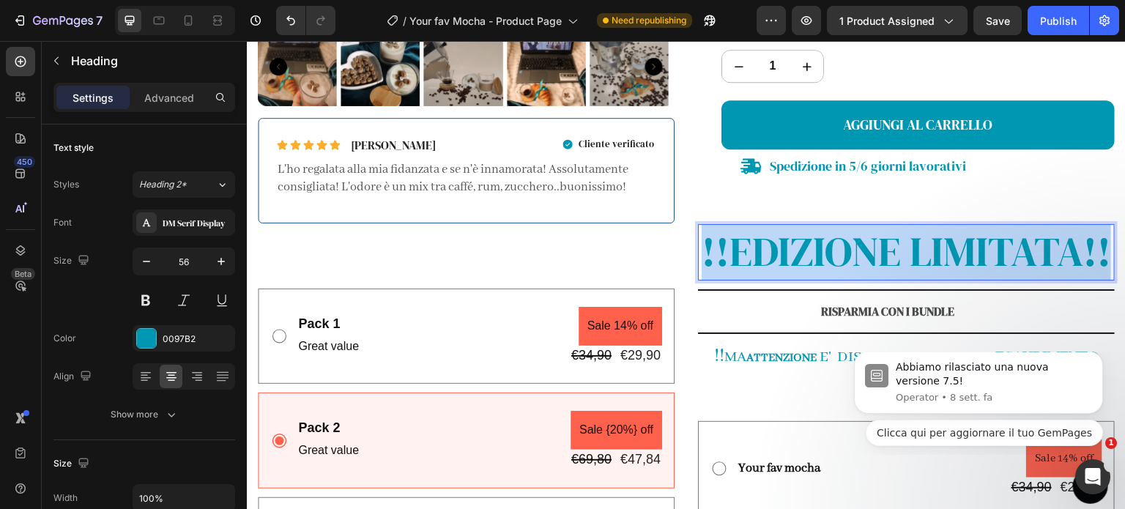
click at [999, 279] on p "!!EDIZIONE LIMITATA!!" at bounding box center [906, 252] width 414 height 53
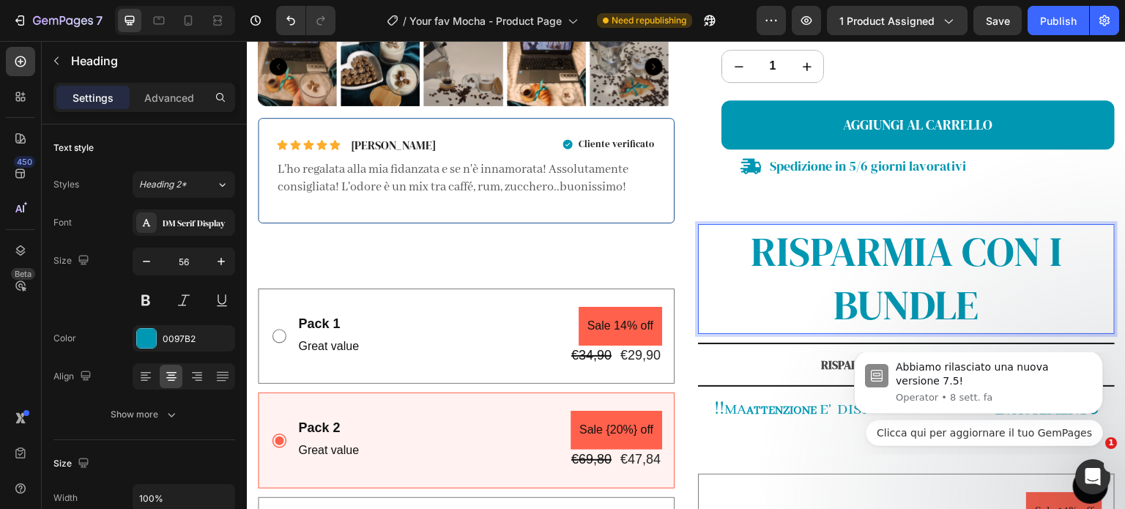
click at [881, 246] on p "RISPARMIA CON I BUNDLE" at bounding box center [906, 279] width 414 height 107
click at [824, 295] on p "RISPARMIA CON I BUNDLE" at bounding box center [906, 279] width 414 height 107
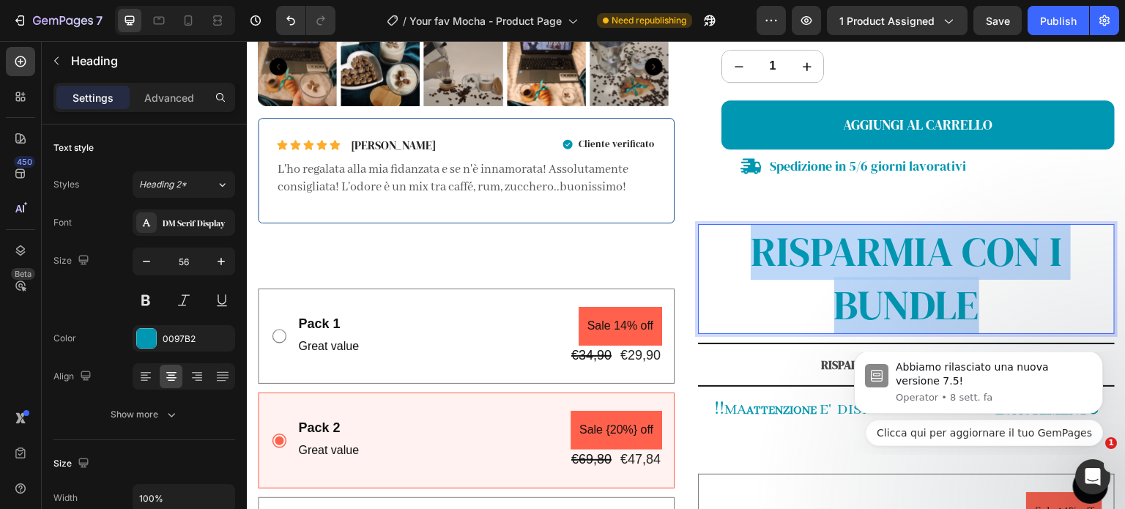
drag, startPoint x: 990, startPoint y: 311, endPoint x: 657, endPoint y: 228, distance: 343.3
click at [724, 229] on p "RISPARMIA CON I BUNDLE" at bounding box center [906, 279] width 414 height 107
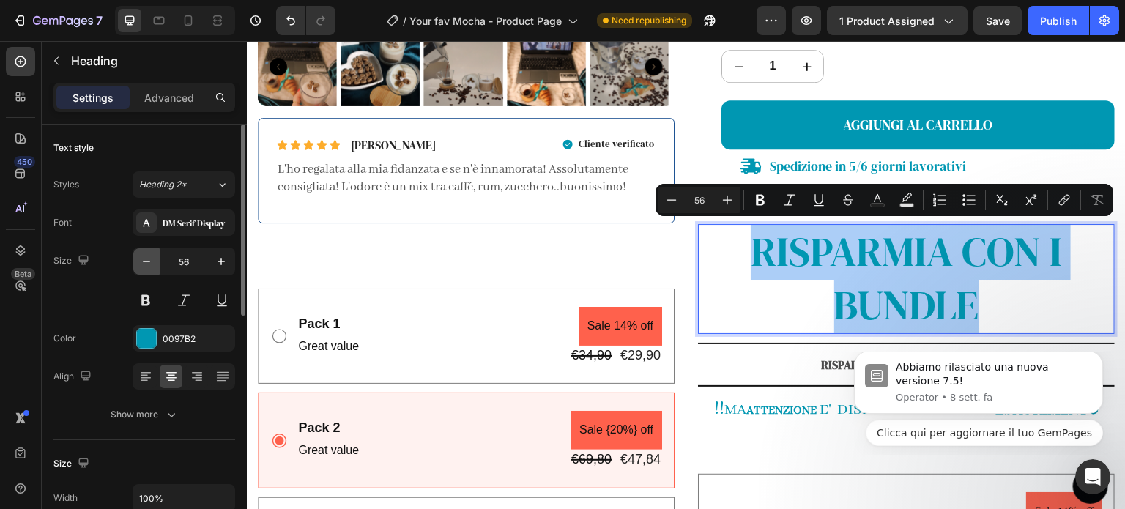
click at [151, 256] on icon "button" at bounding box center [146, 261] width 15 height 15
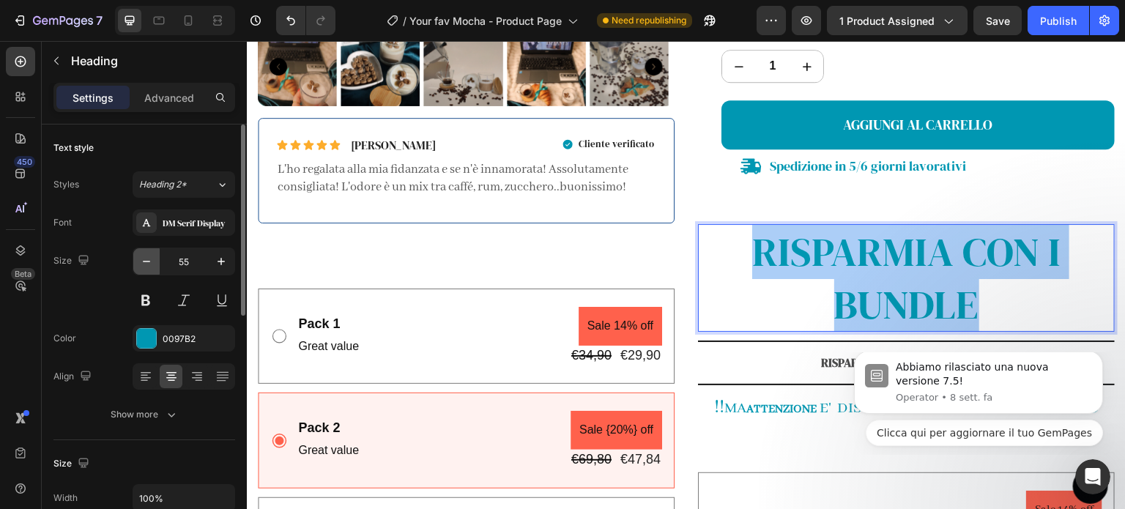
click at [151, 256] on icon "button" at bounding box center [146, 261] width 15 height 15
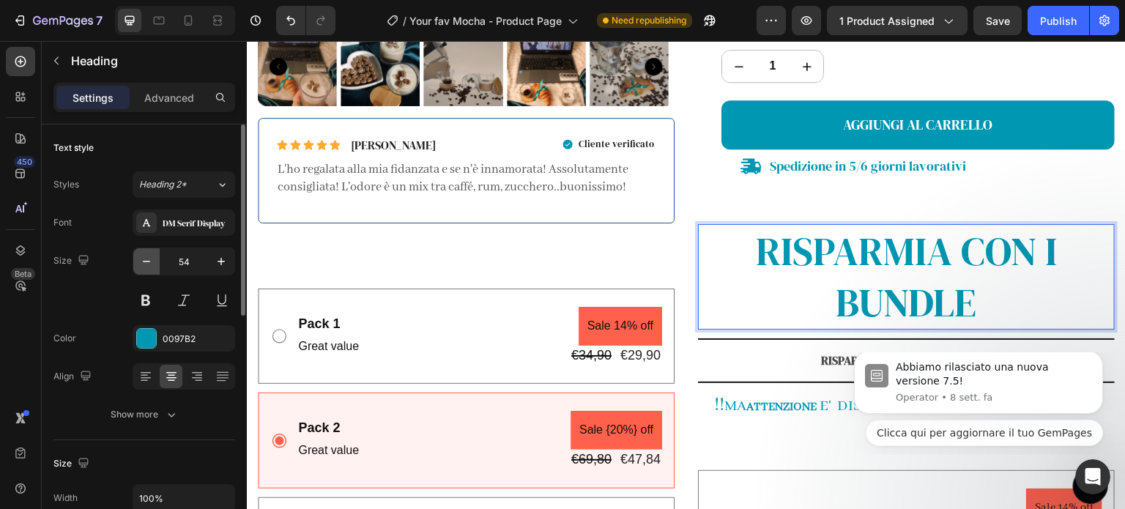
click at [151, 256] on icon "button" at bounding box center [146, 261] width 15 height 15
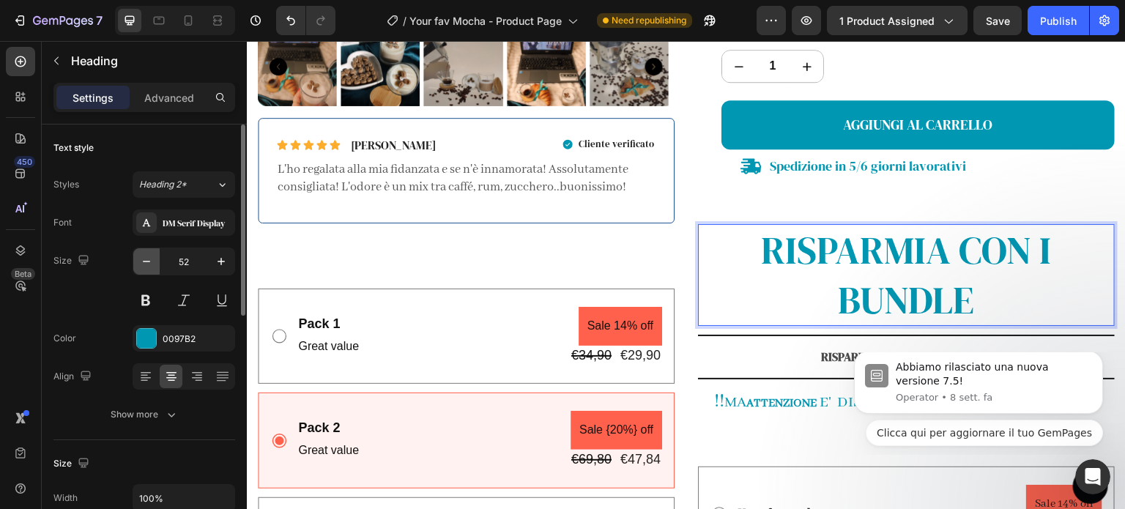
click at [151, 256] on icon "button" at bounding box center [146, 261] width 15 height 15
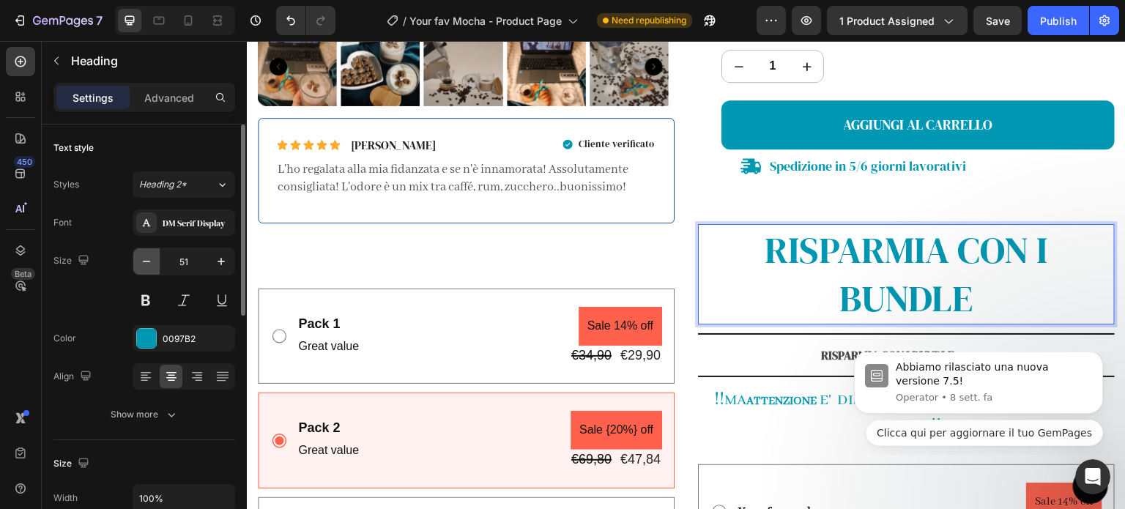
click at [151, 256] on icon "button" at bounding box center [146, 261] width 15 height 15
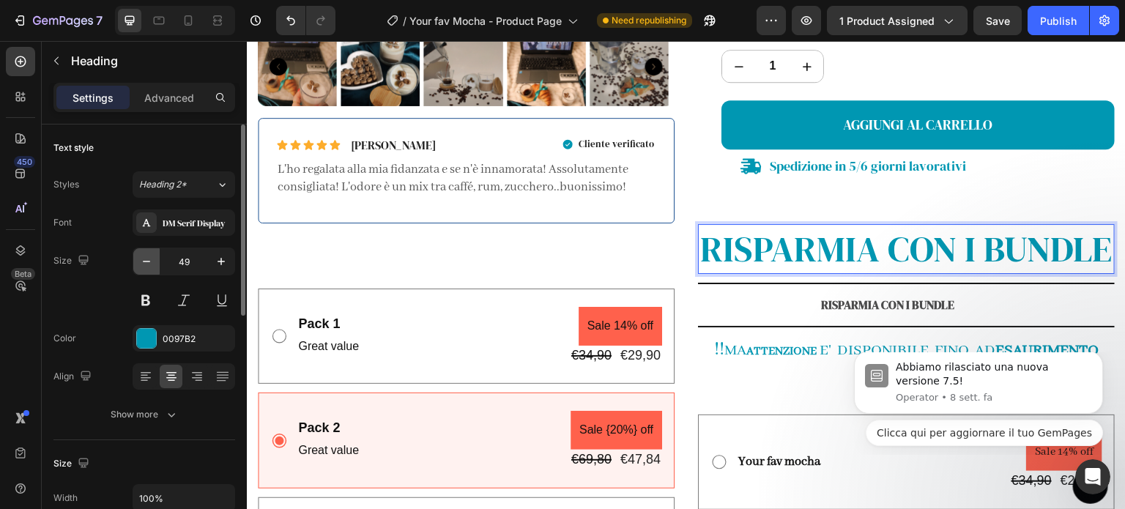
click at [151, 256] on icon "button" at bounding box center [146, 261] width 15 height 15
type input "47"
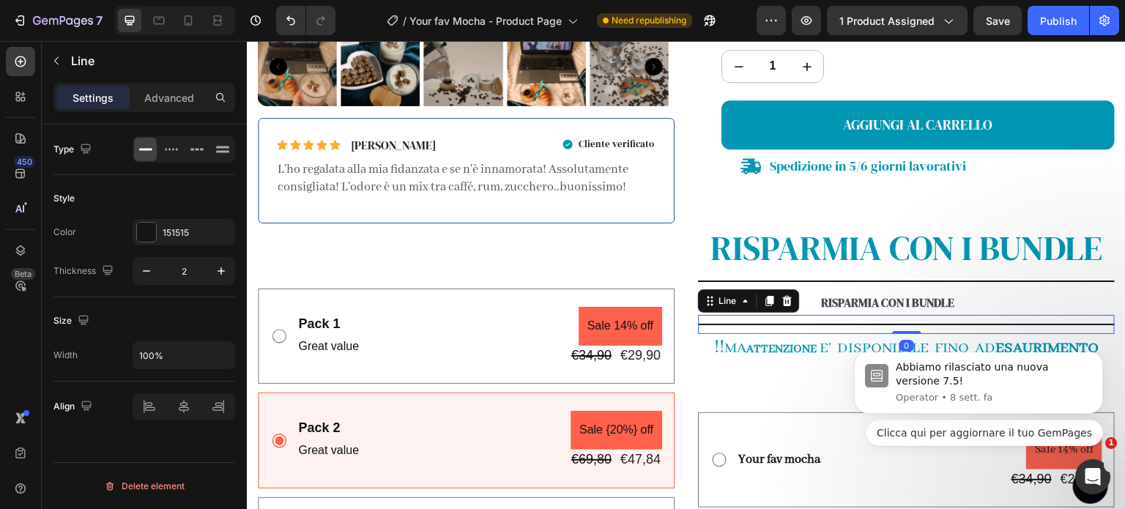
click at [828, 320] on div "Title Line 0" at bounding box center [906, 324] width 417 height 19
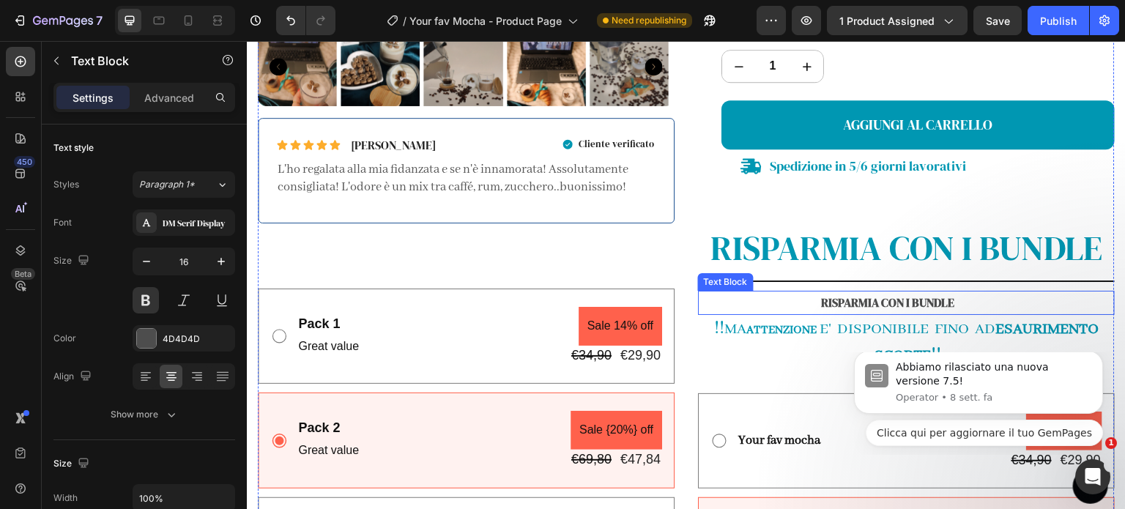
click at [892, 301] on p "RISPARMIA CON I BUNDLE" at bounding box center [887, 302] width 377 height 21
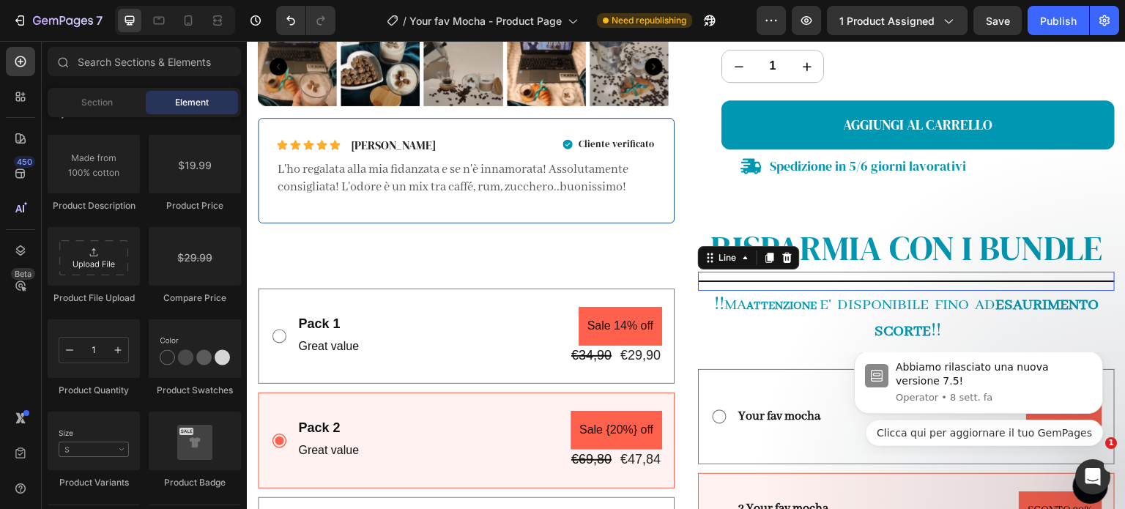
click at [928, 275] on div "Title Line 0" at bounding box center [906, 281] width 417 height 19
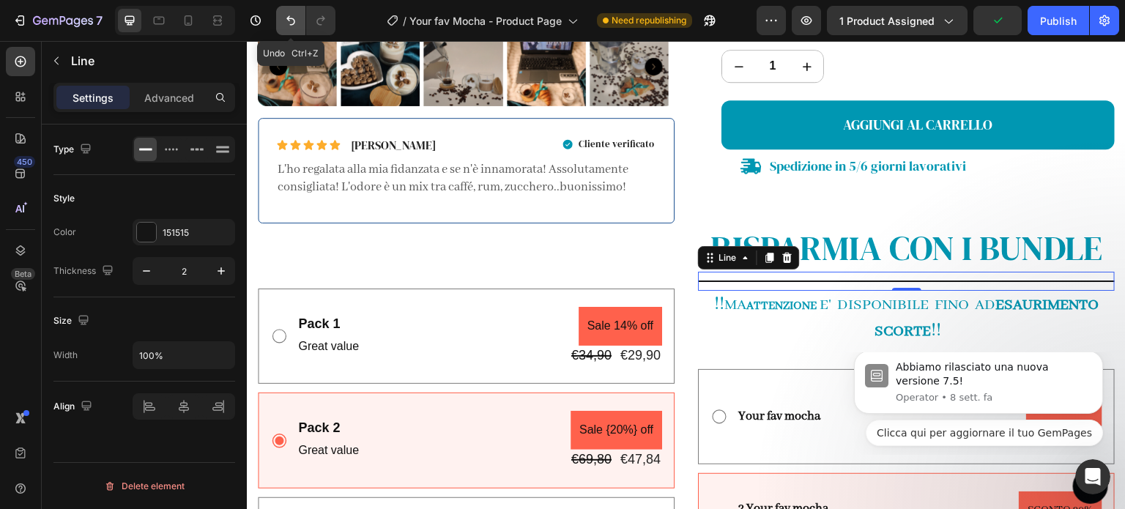
click at [282, 20] on button "Undo/Redo" at bounding box center [290, 20] width 29 height 29
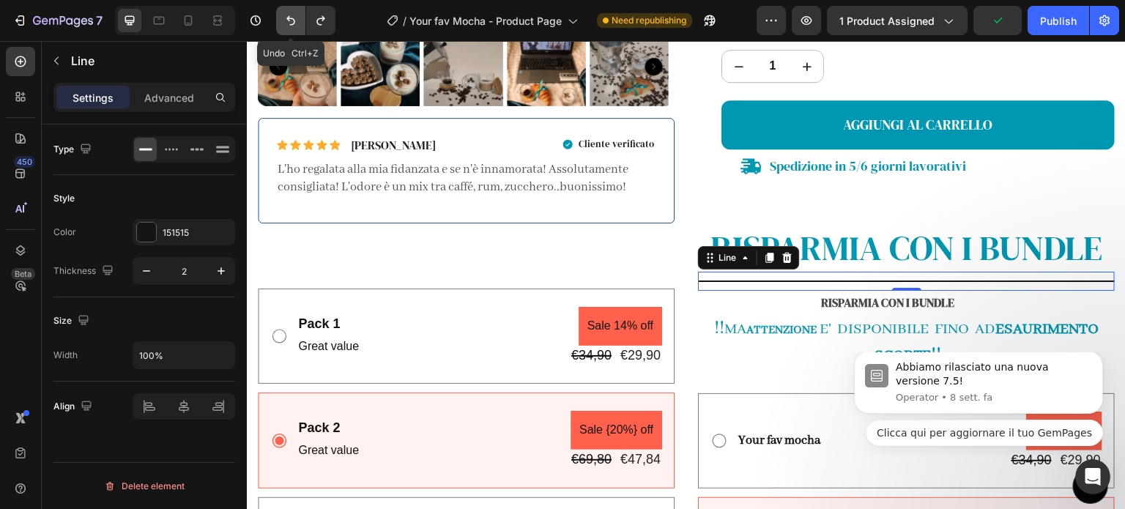
click at [284, 20] on icon "Undo/Redo" at bounding box center [290, 20] width 15 height 15
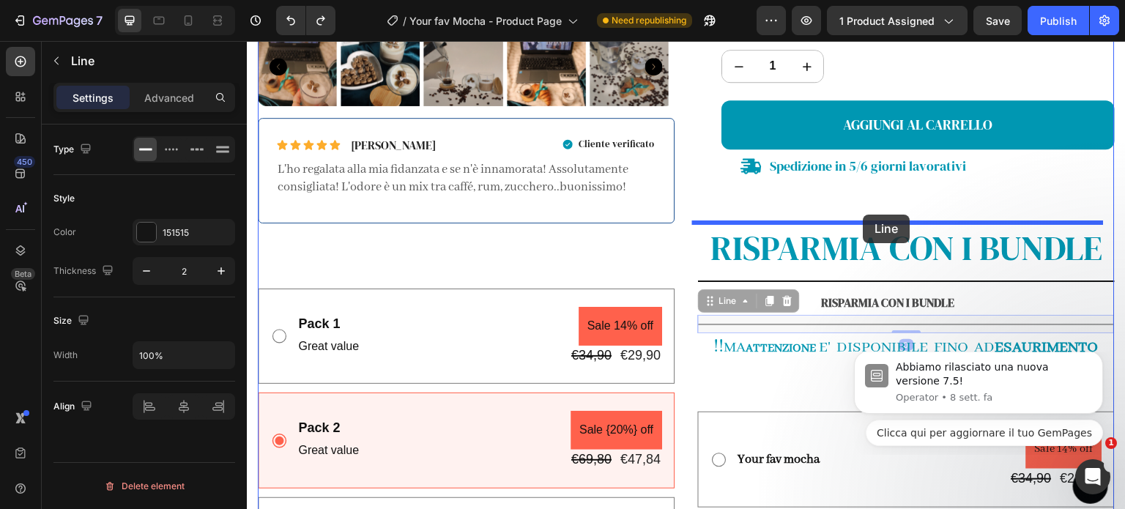
drag, startPoint x: 850, startPoint y: 321, endPoint x: 863, endPoint y: 215, distance: 107.0
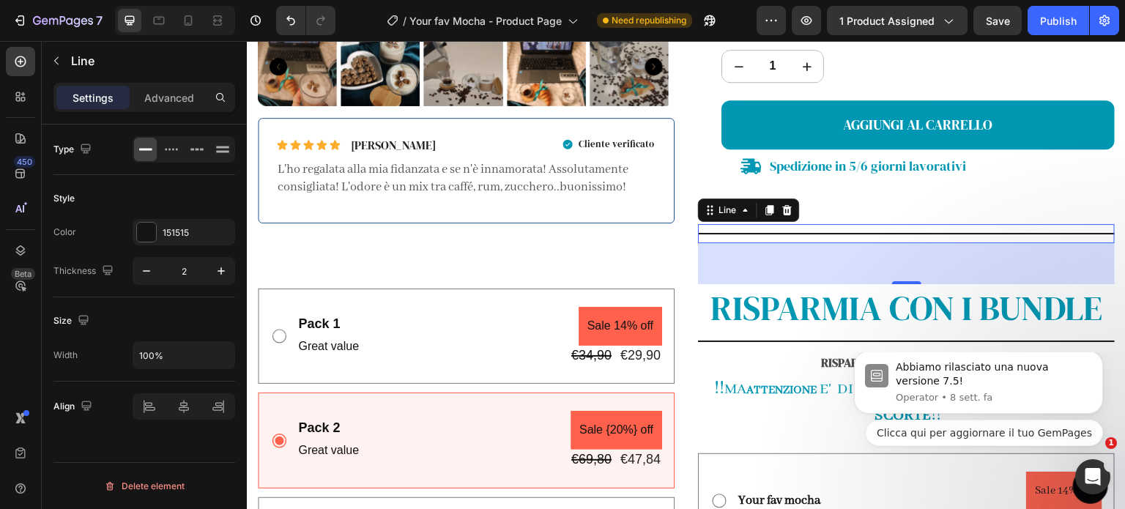
click at [921, 267] on div "0" at bounding box center [906, 263] width 417 height 41
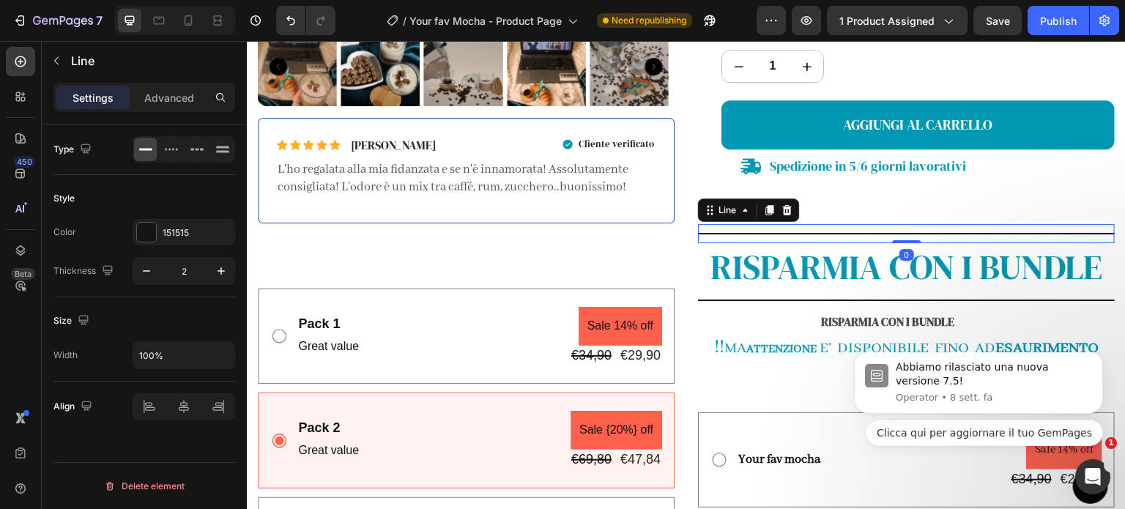
drag, startPoint x: 901, startPoint y: 280, endPoint x: 913, endPoint y: 231, distance: 50.4
click at [913, 231] on div "Title Line 0" at bounding box center [906, 233] width 417 height 19
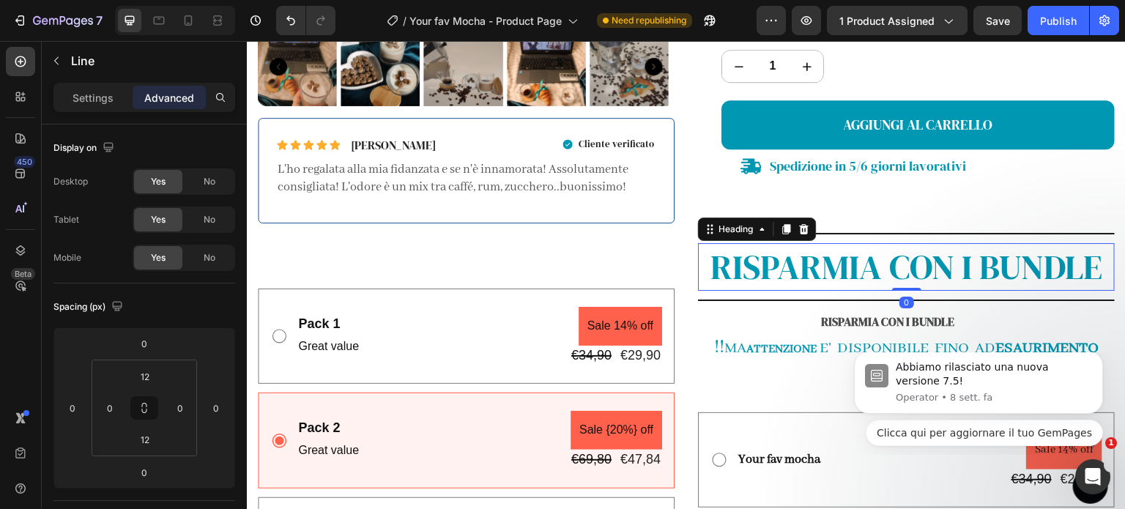
click at [906, 278] on p "RISPARMIA CON I BUNDLE" at bounding box center [906, 267] width 414 height 45
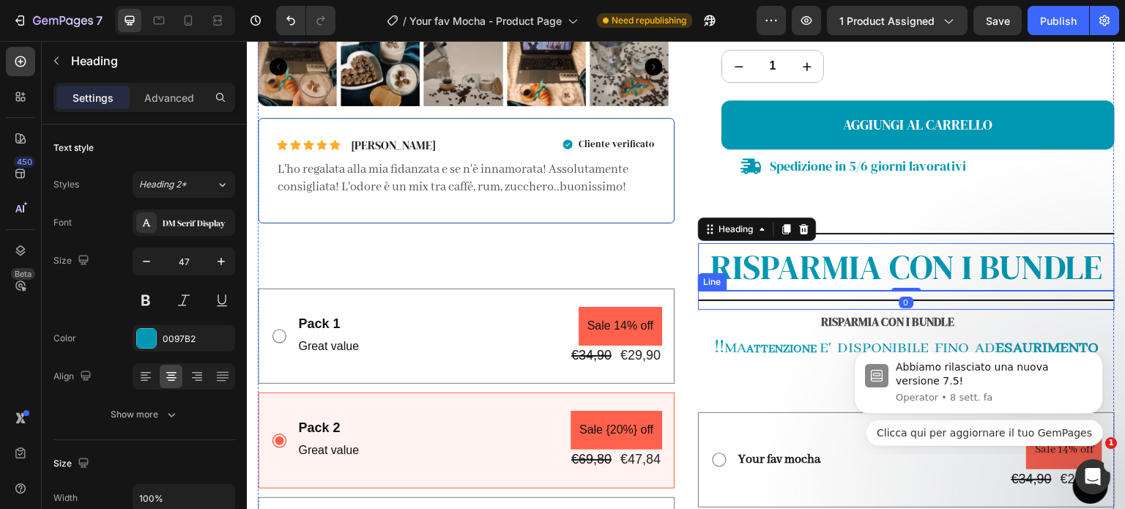
click at [938, 302] on div "Title Line" at bounding box center [906, 300] width 417 height 19
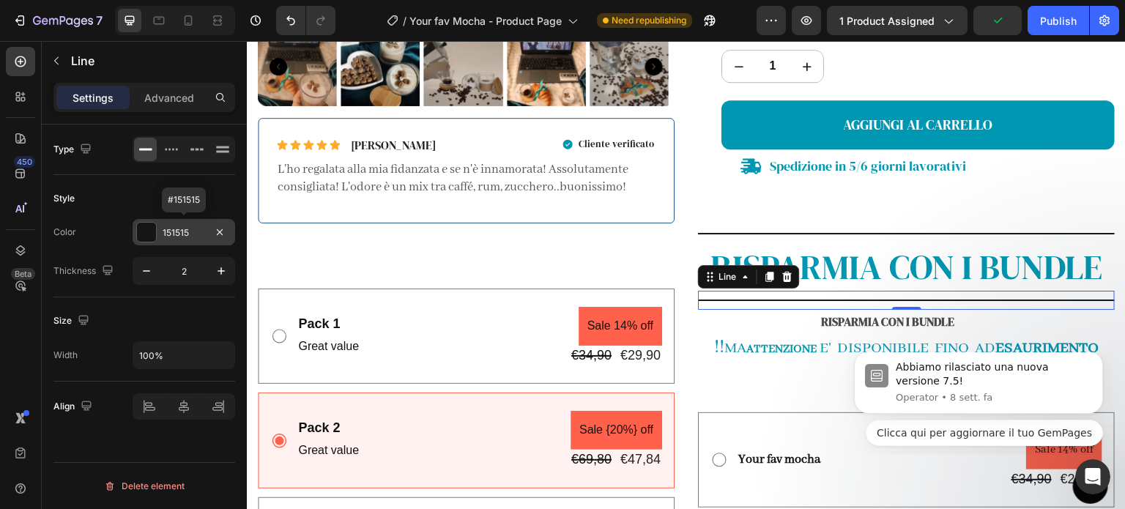
click at [168, 233] on div "151515" at bounding box center [184, 232] width 42 height 13
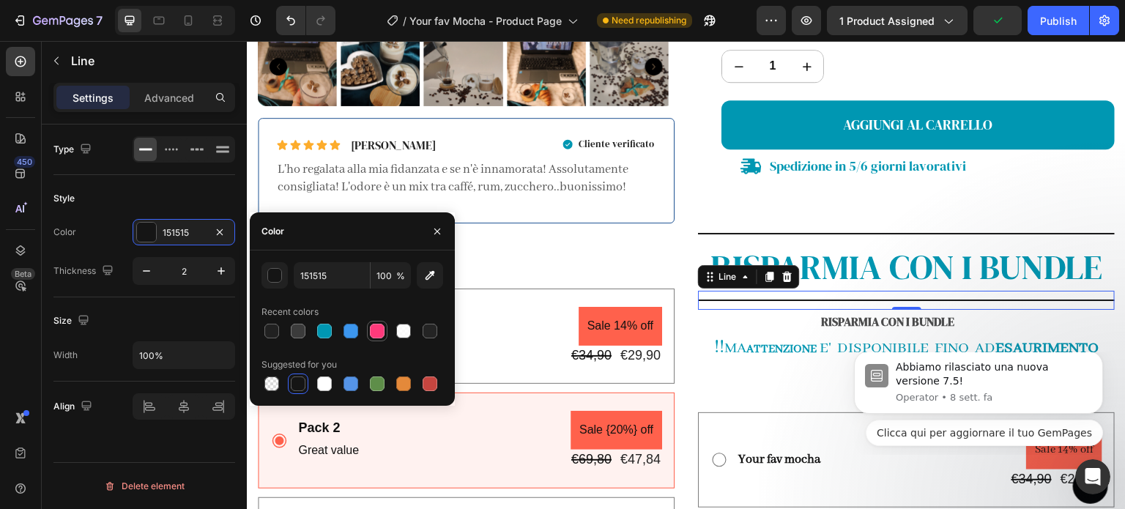
click at [378, 334] on div at bounding box center [377, 331] width 15 height 15
type input "FF3A7B"
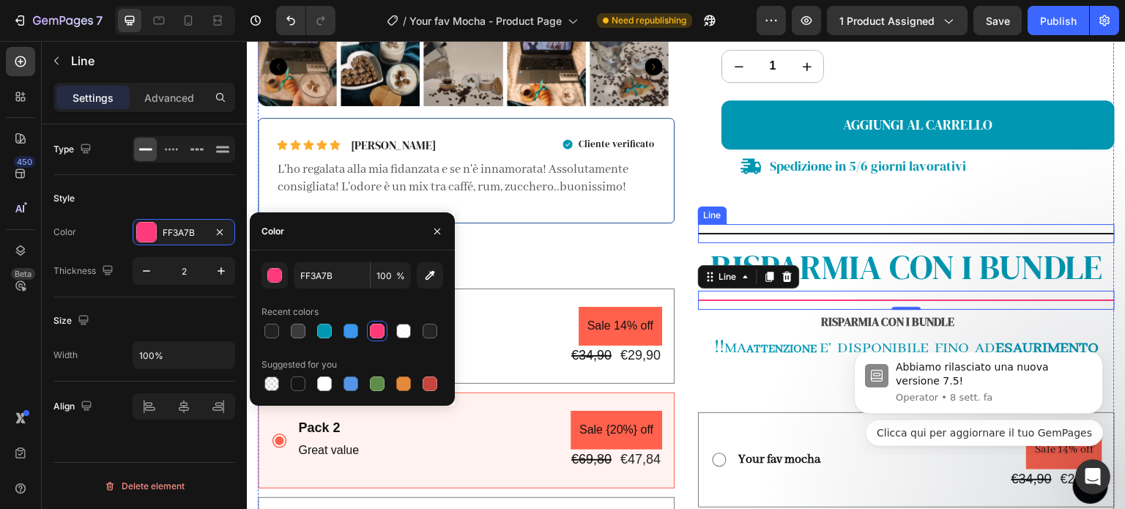
click at [707, 234] on div "Title Line" at bounding box center [906, 233] width 417 height 19
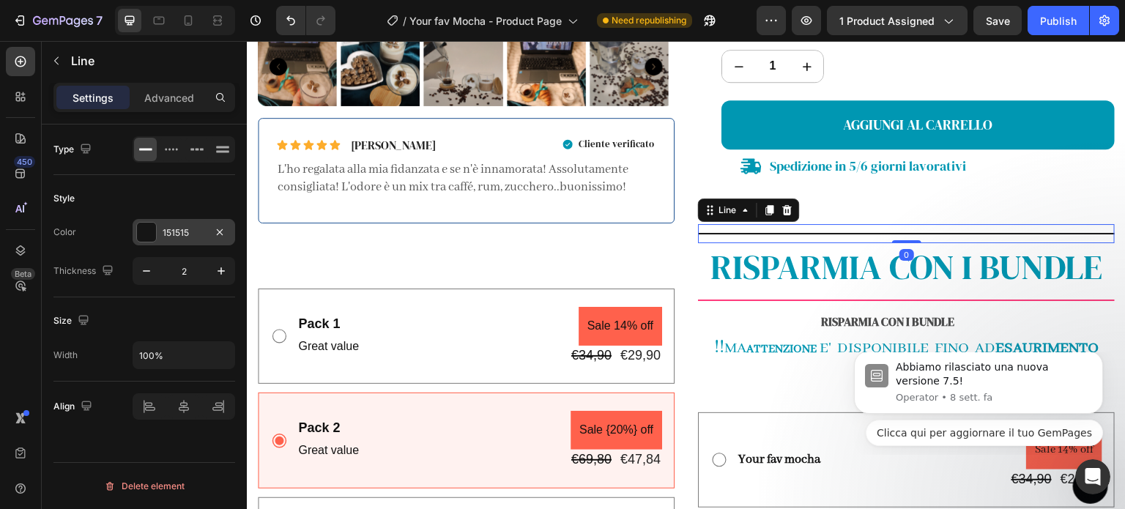
click at [163, 236] on div "151515" at bounding box center [184, 232] width 42 height 13
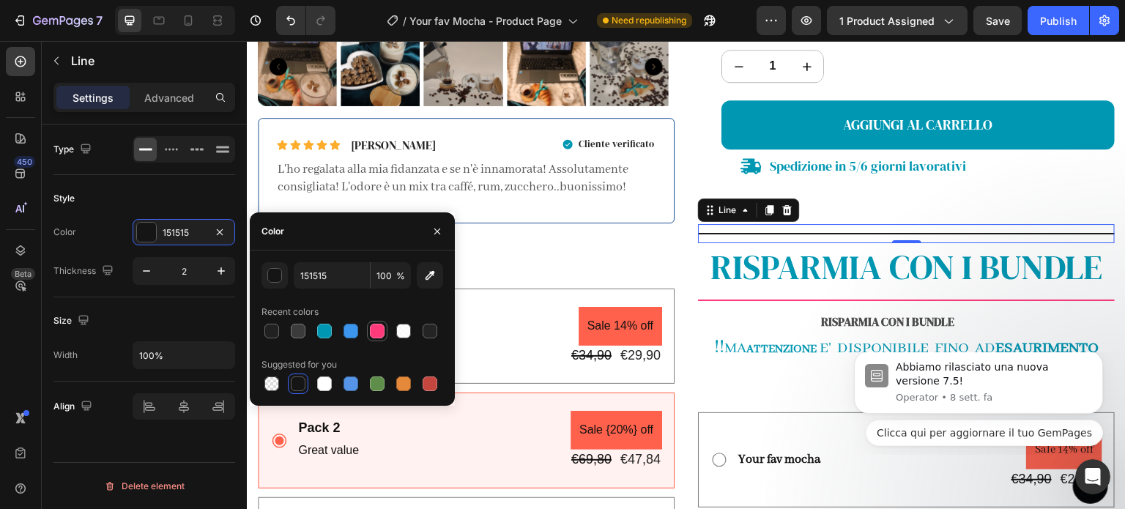
click at [371, 330] on div at bounding box center [377, 331] width 15 height 15
type input "FF3A7B"
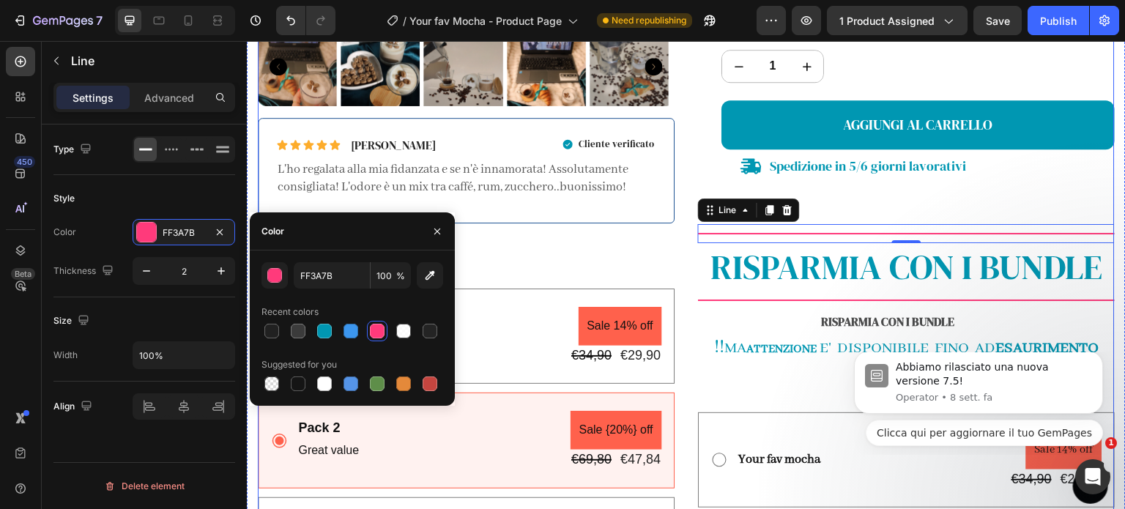
click at [832, 213] on div "Your fav Mocha Product Title Row Icon Icon Icon Icon Icon Icon List 4.9 clienti…" at bounding box center [906, 192] width 417 height 1177
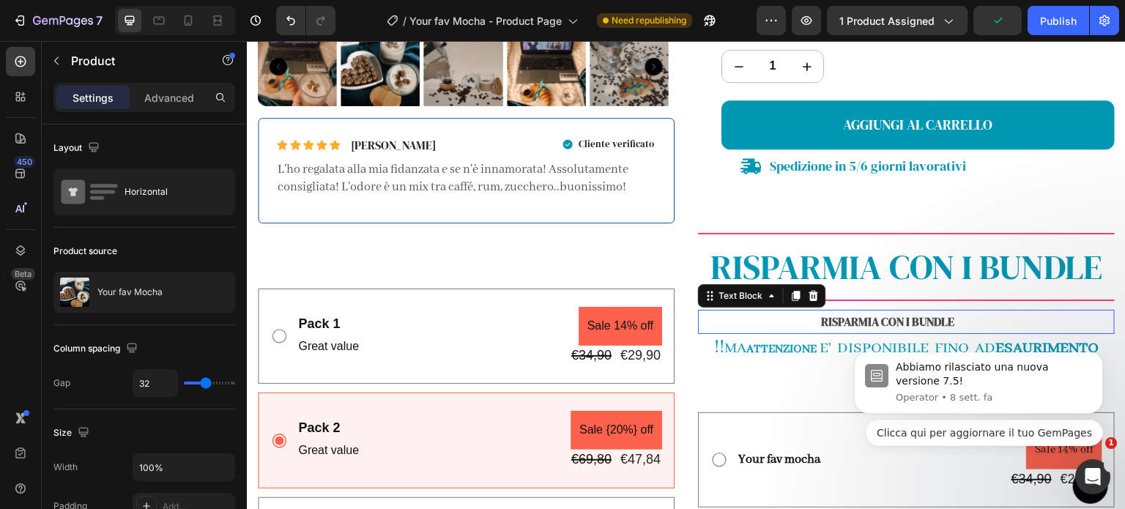
click at [989, 322] on p "RISPARMIA CON I BUNDLE" at bounding box center [887, 321] width 377 height 21
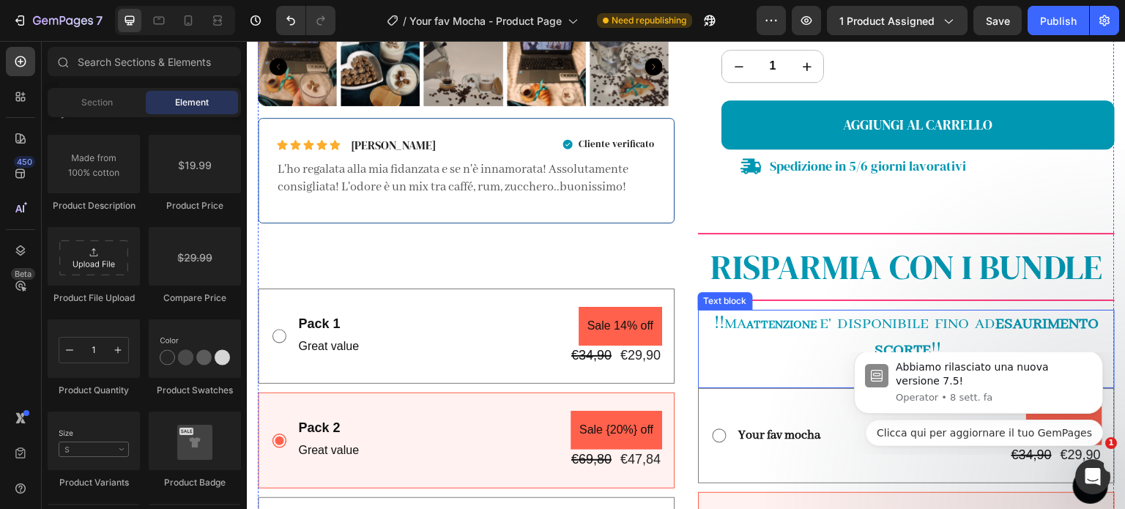
click at [941, 343] on p "!! MA ATTENZIONE E' DISPONIBILE FINO AD ESAURIMENTO SCORTE !!" at bounding box center [906, 336] width 414 height 51
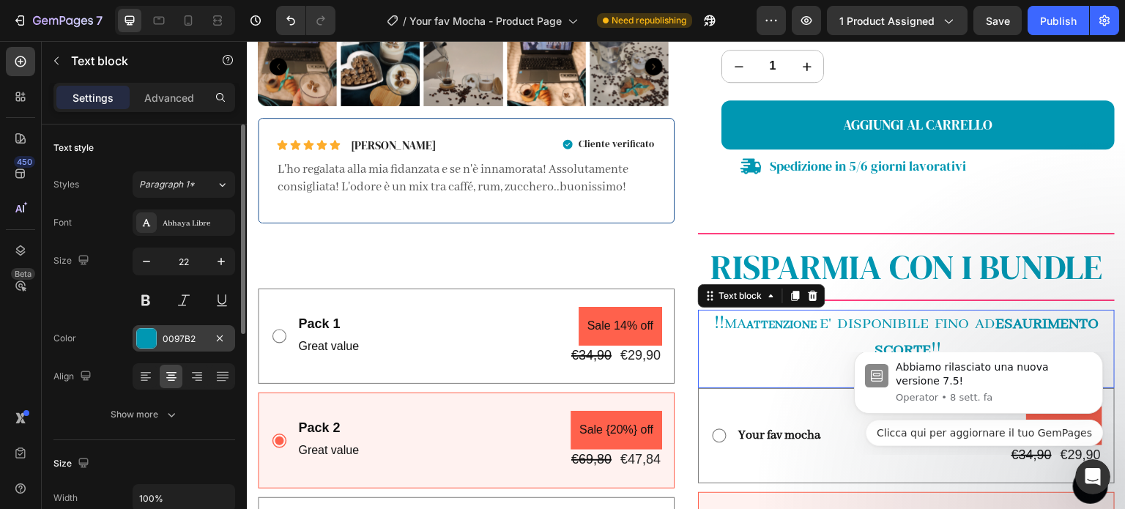
click at [161, 337] on div "0097B2" at bounding box center [184, 338] width 103 height 26
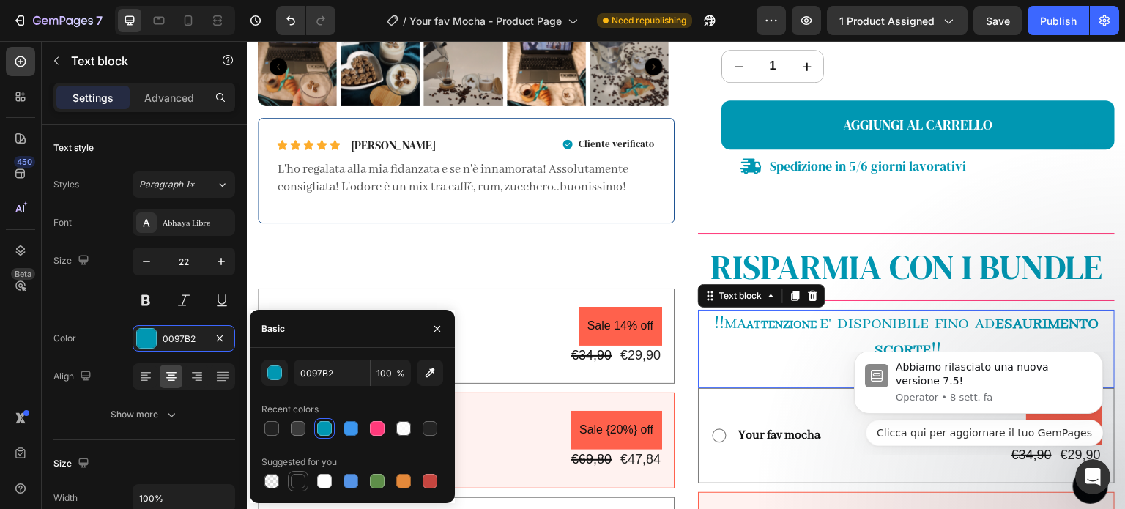
click at [299, 483] on div at bounding box center [298, 481] width 15 height 15
type input "151515"
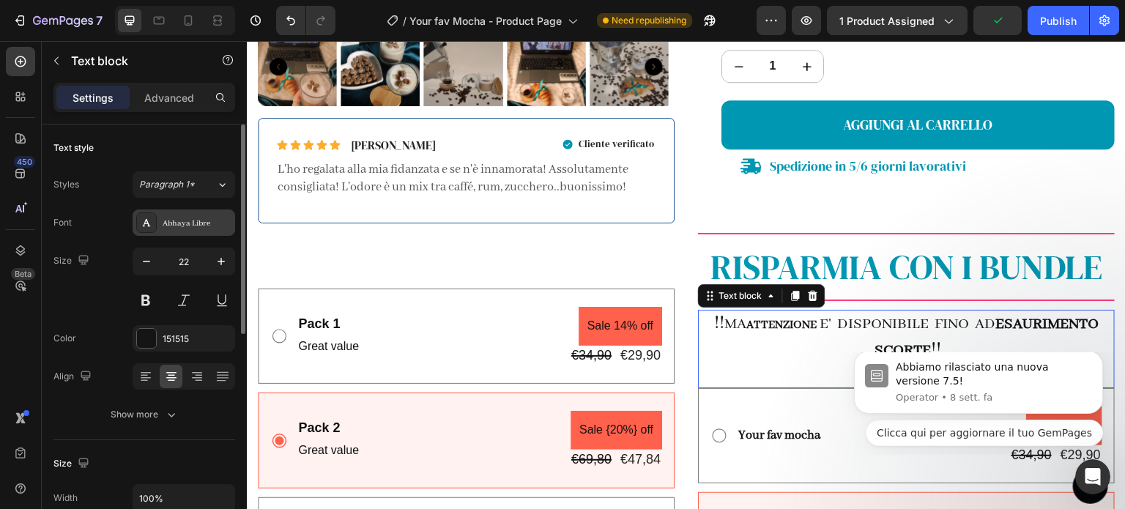
click at [179, 222] on div "Abhaya Libre" at bounding box center [197, 223] width 69 height 13
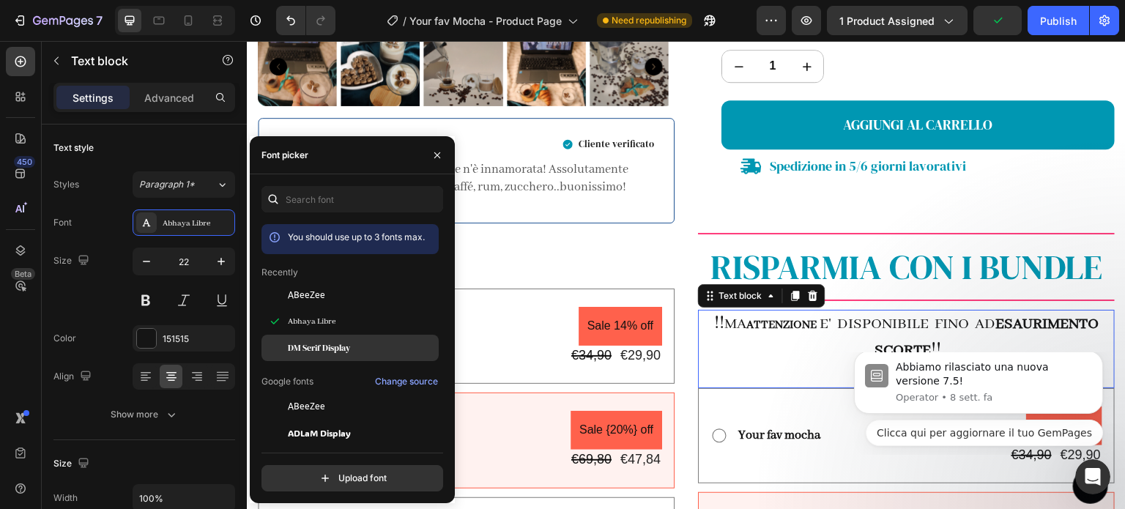
click at [335, 352] on span "DM Serif Display" at bounding box center [319, 347] width 62 height 13
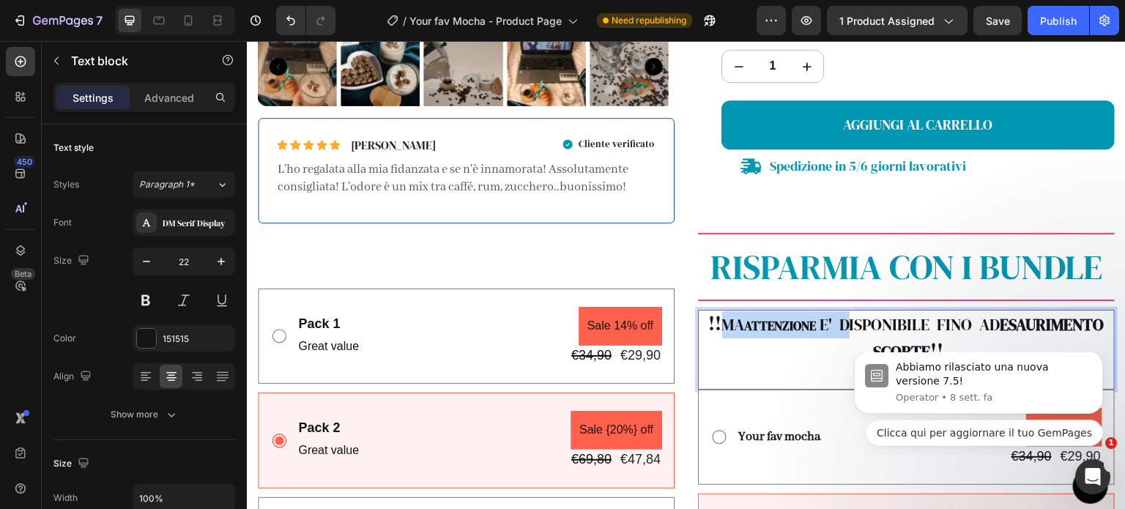
drag, startPoint x: 891, startPoint y: 324, endPoint x: 764, endPoint y: 318, distance: 127.5
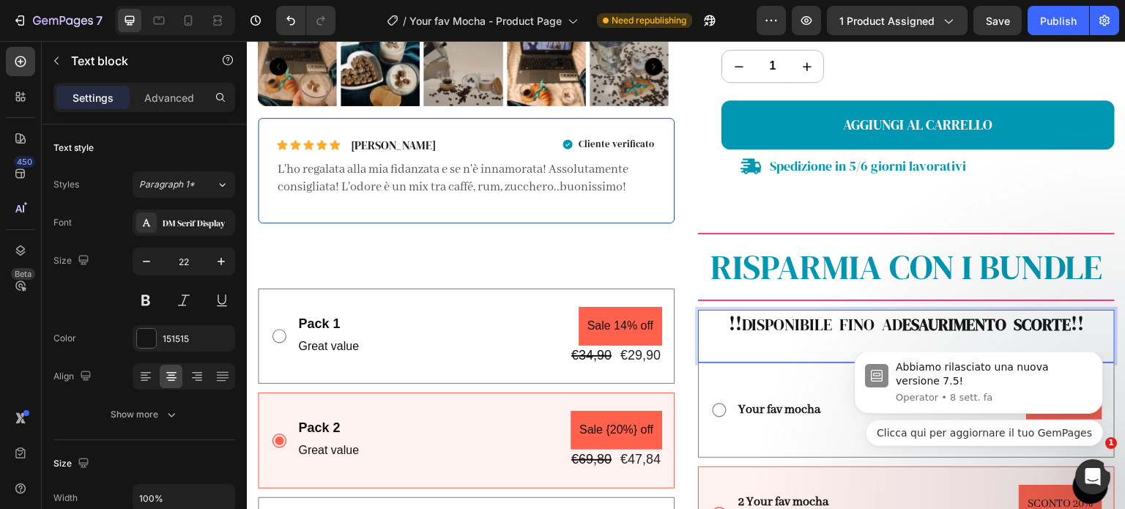
click at [797, 340] on p "Rich Text Editor. Editing area: main" at bounding box center [906, 349] width 414 height 24
click at [190, 25] on icon at bounding box center [189, 20] width 8 height 10
type input "14"
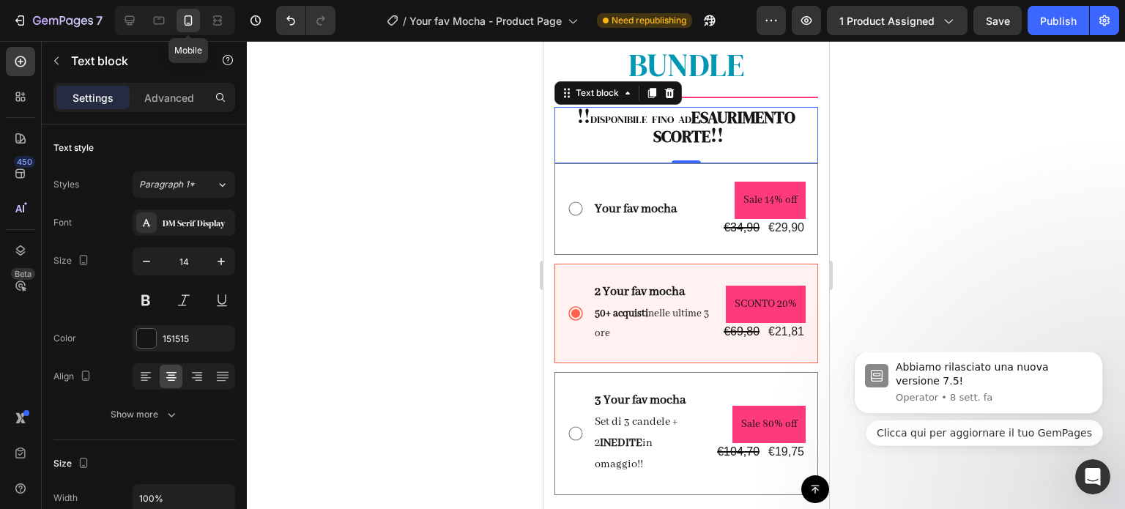
scroll to position [1198, 0]
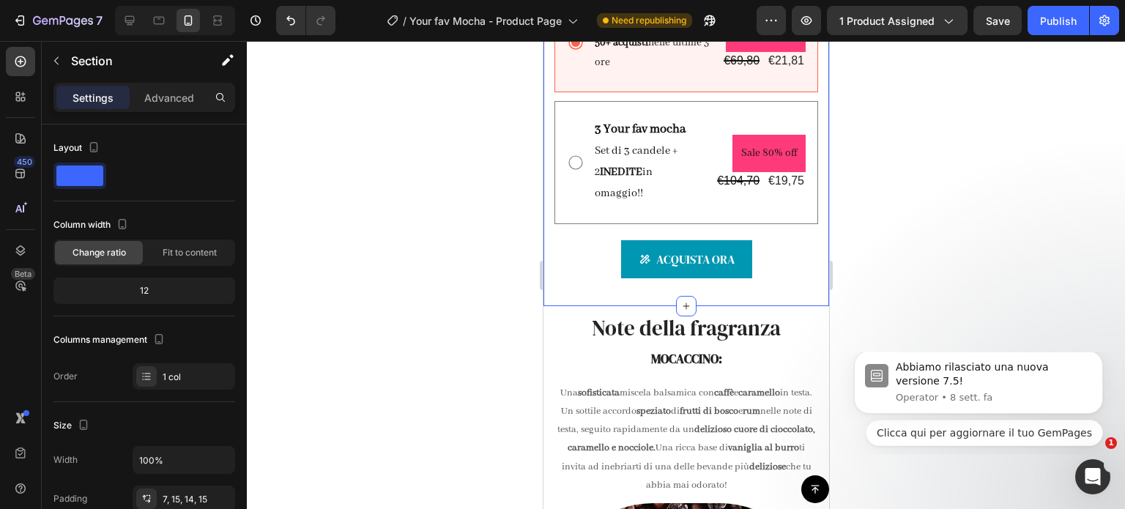
scroll to position [1468, 0]
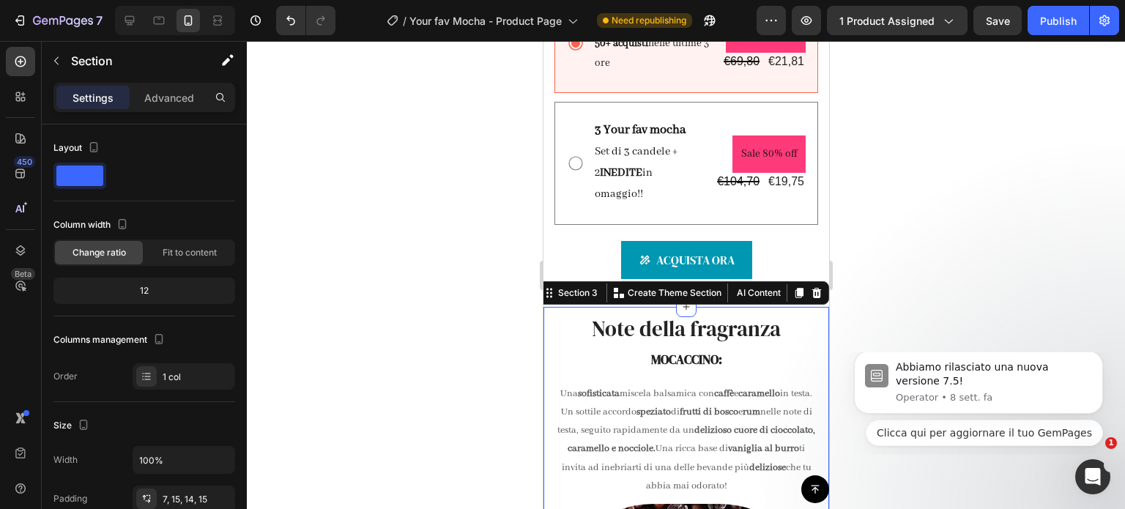
click at [794, 288] on icon at bounding box center [798, 293] width 8 height 10
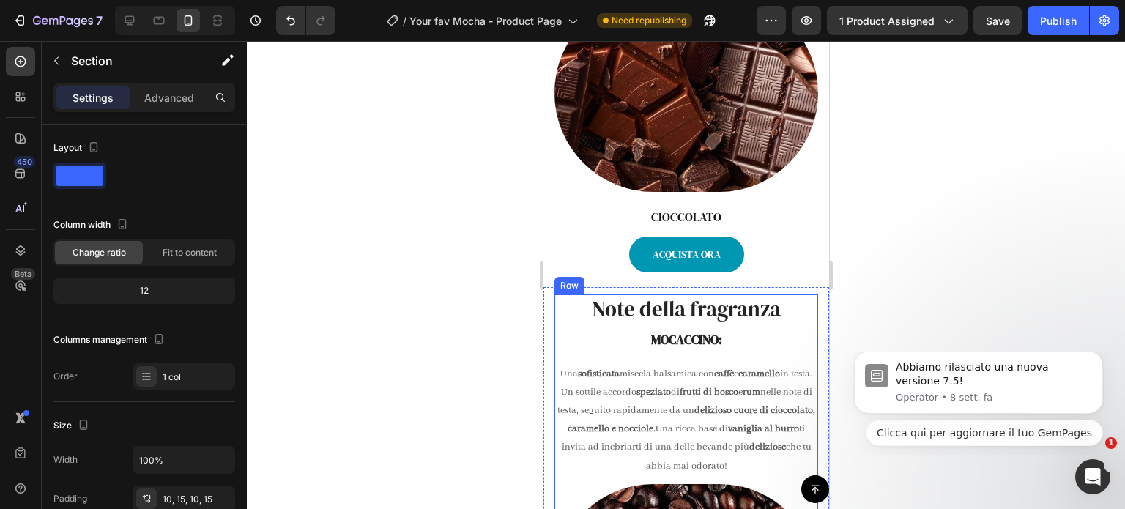
scroll to position [2399, 0]
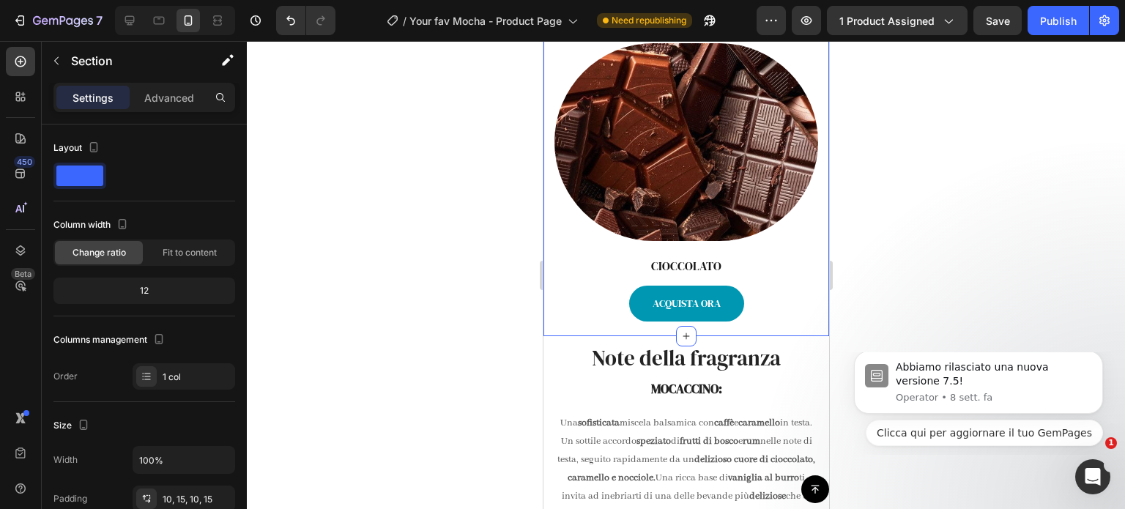
click at [183, 103] on p "Advanced" at bounding box center [169, 97] width 50 height 15
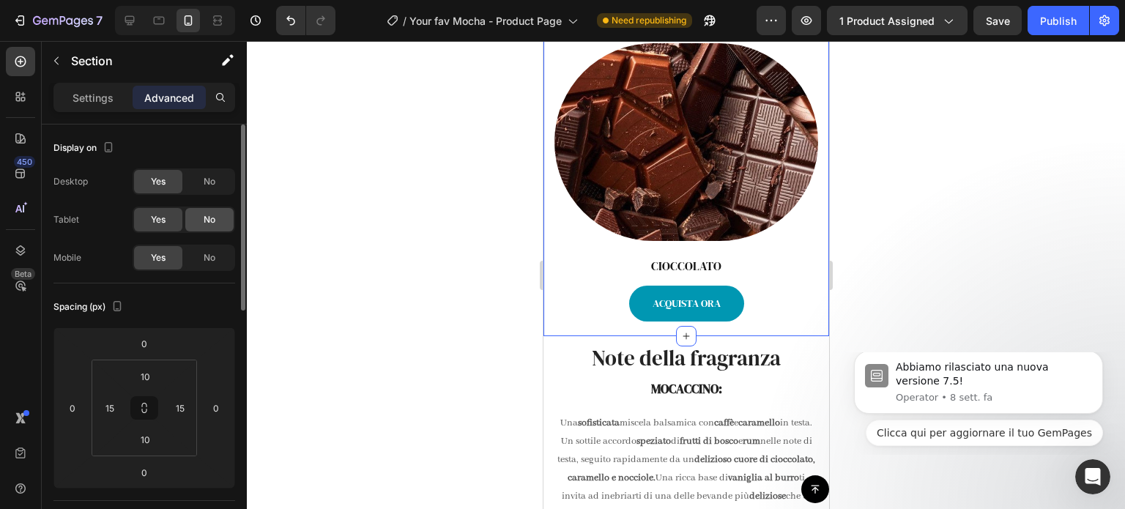
click at [201, 214] on div "No" at bounding box center [209, 219] width 48 height 23
click at [220, 269] on div "Yes No" at bounding box center [184, 258] width 103 height 26
click at [214, 252] on span "No" at bounding box center [210, 257] width 12 height 13
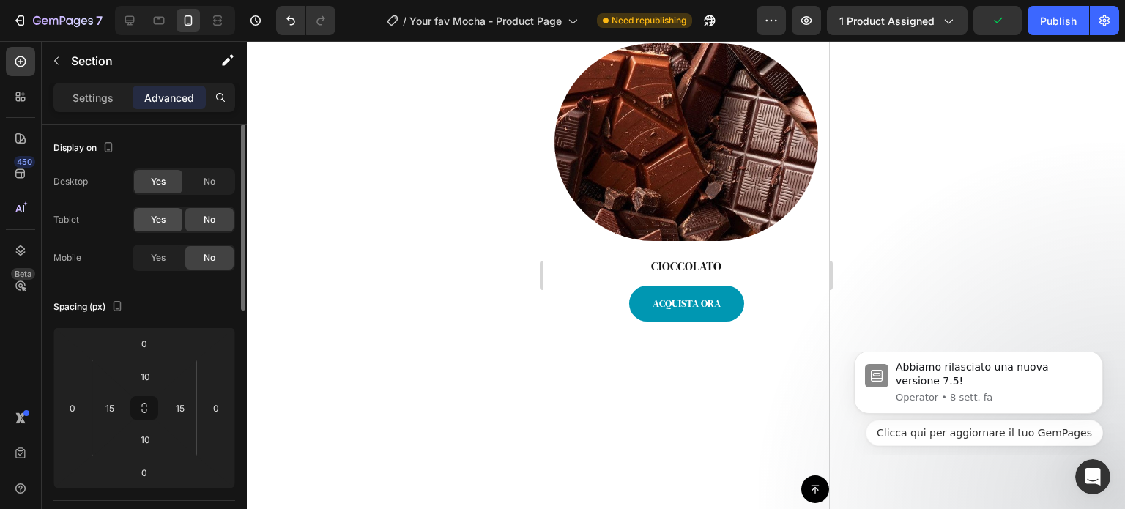
click at [174, 215] on div "Yes" at bounding box center [158, 219] width 48 height 23
click at [170, 263] on div "Yes" at bounding box center [158, 257] width 48 height 23
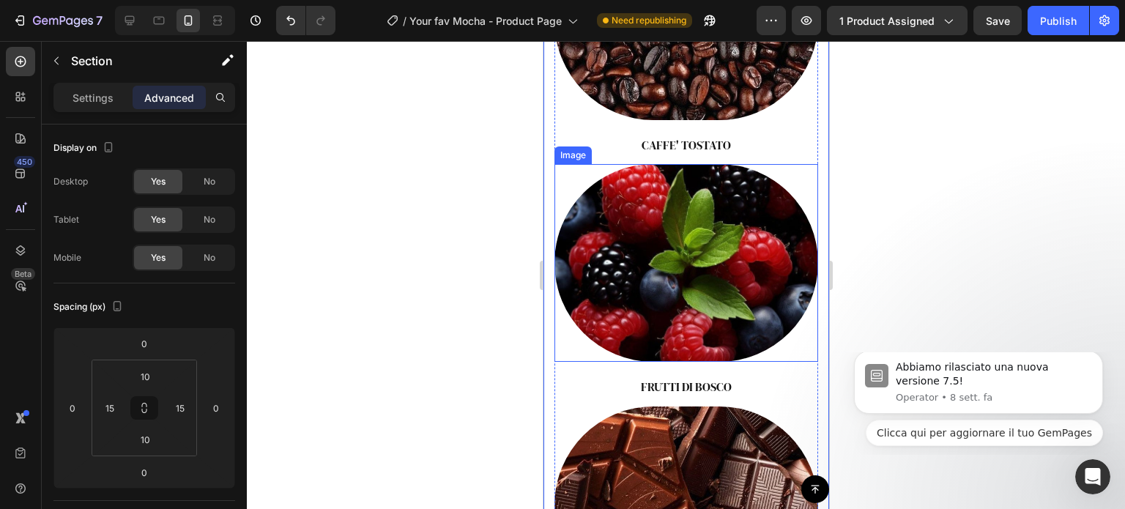
scroll to position [1959, 0]
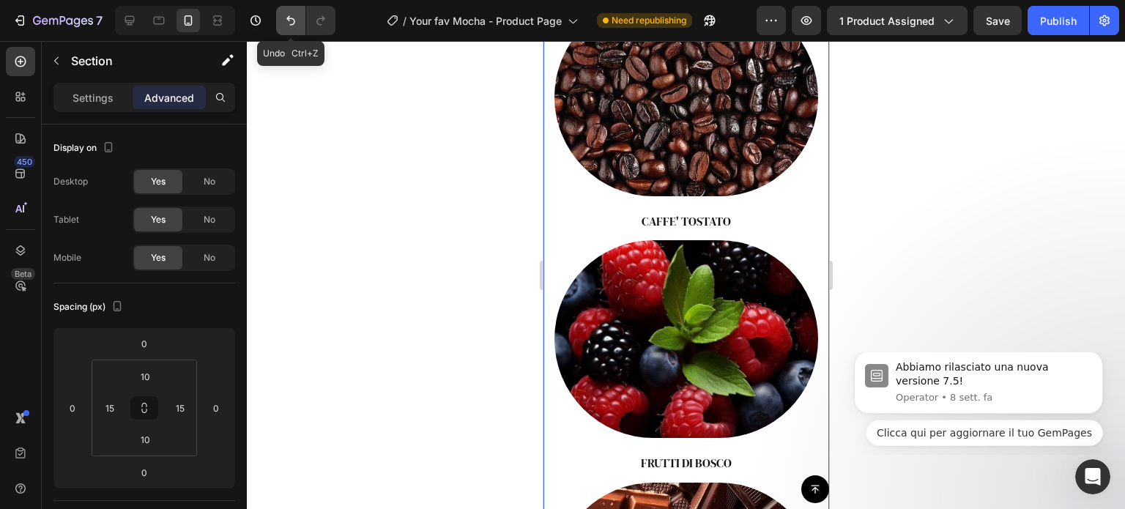
click at [292, 29] on button "Undo/Redo" at bounding box center [290, 20] width 29 height 29
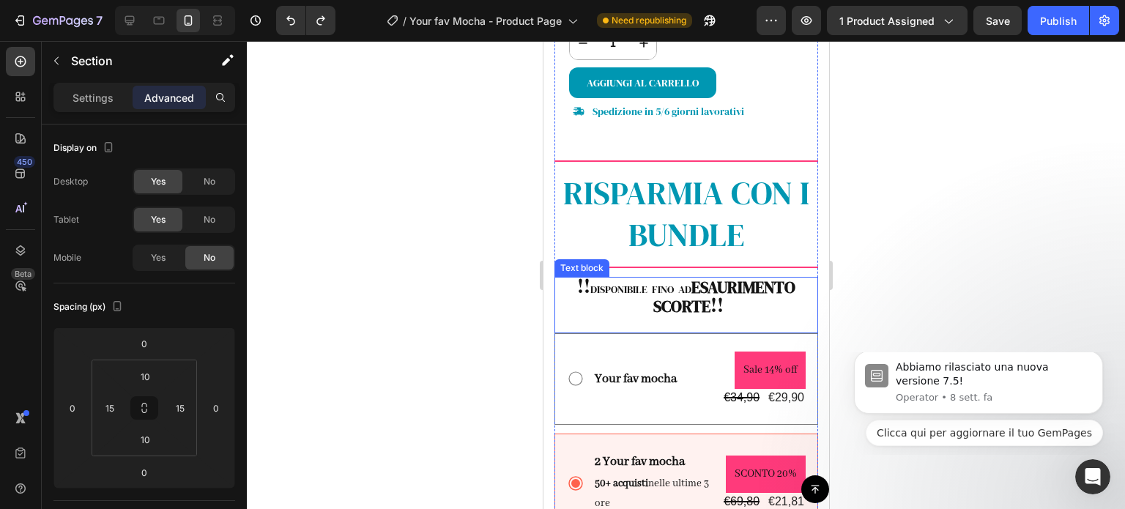
scroll to position [882, 0]
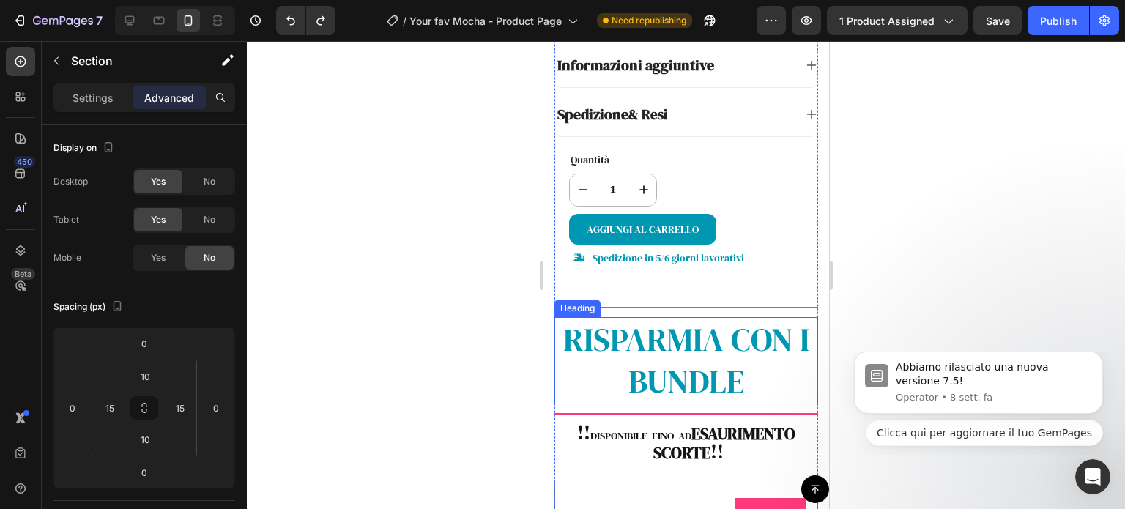
click at [783, 374] on h2 "RISPARMIA CON I BUNDLE" at bounding box center [686, 360] width 264 height 86
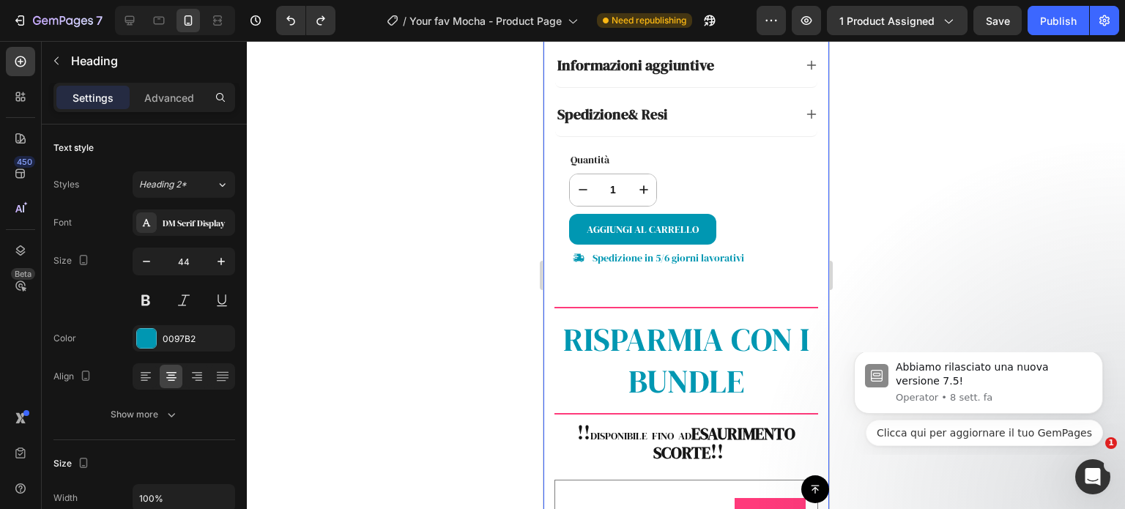
click at [815, 290] on div "Product Images Icon Icon Icon Icon Icon Icon List [PERSON_NAME] Text Block Row …" at bounding box center [686, 41] width 286 height 1704
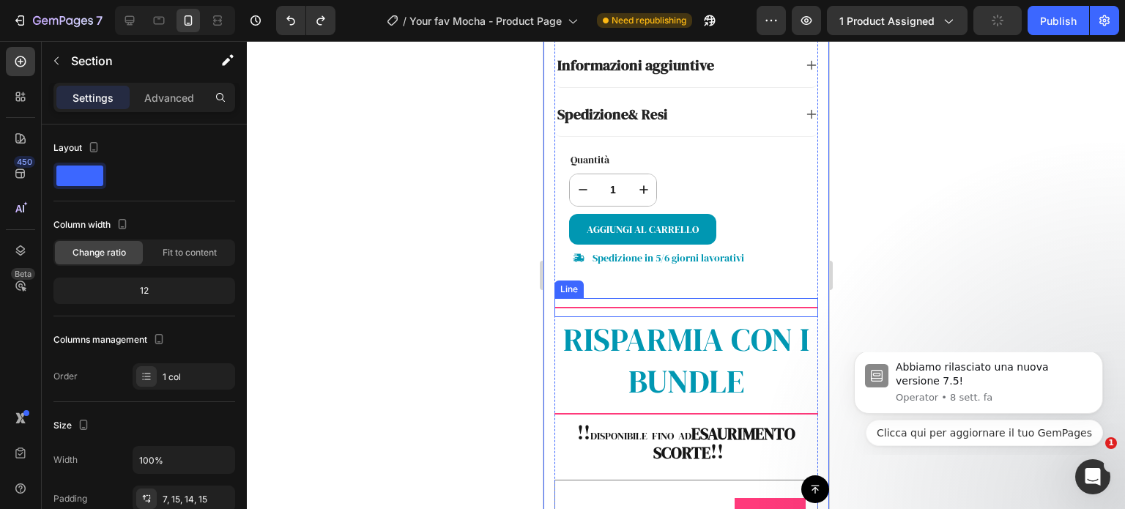
click at [641, 298] on div "Title Line" at bounding box center [686, 307] width 264 height 19
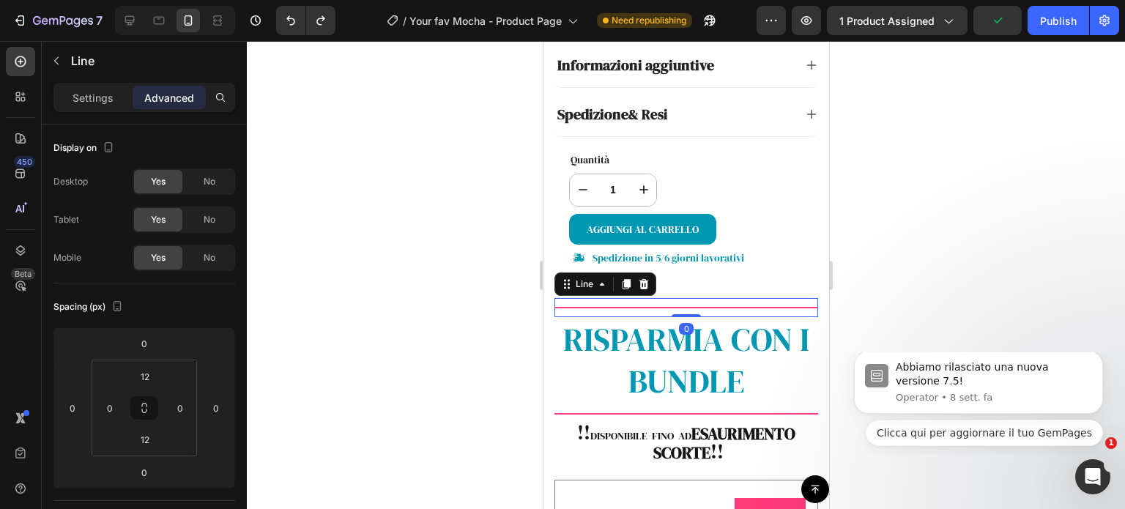
click at [554, 299] on div "Title Line 0" at bounding box center [686, 307] width 264 height 19
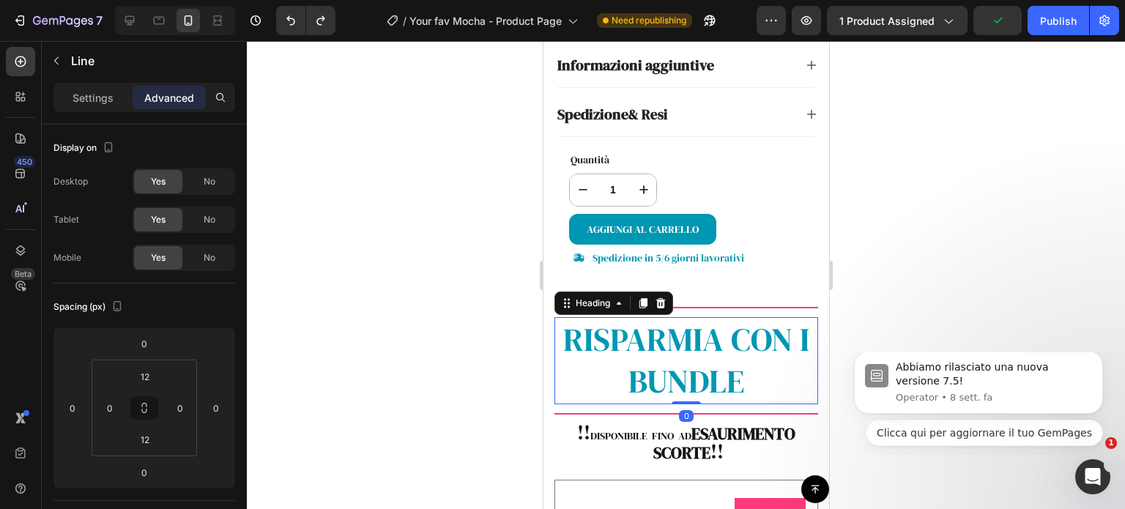
drag, startPoint x: 554, startPoint y: 320, endPoint x: 554, endPoint y: 339, distance: 19.0
click at [554, 321] on h2 "RISPARMIA CON I BUNDLE" at bounding box center [686, 360] width 264 height 86
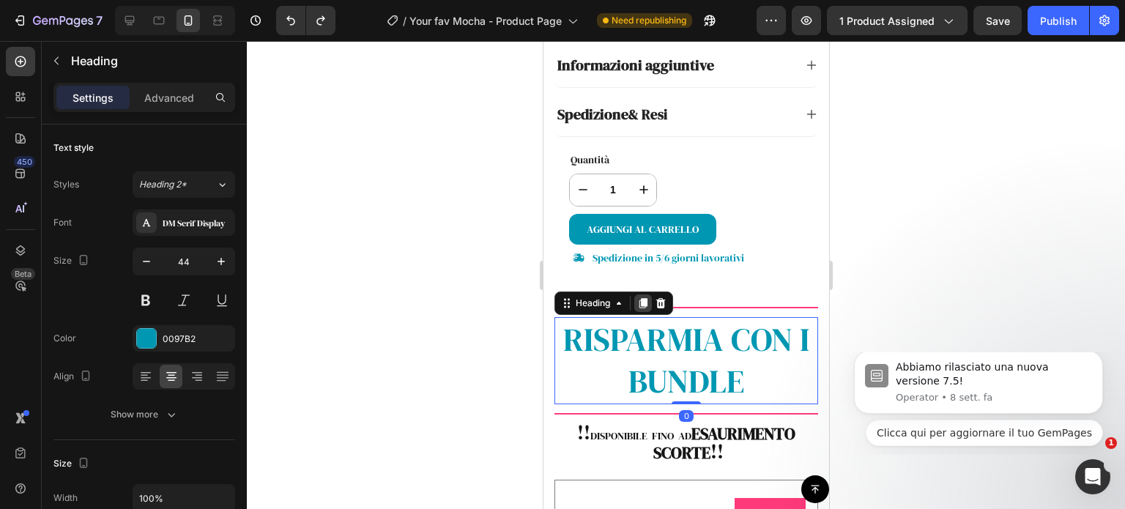
click at [646, 298] on icon at bounding box center [642, 303] width 8 height 10
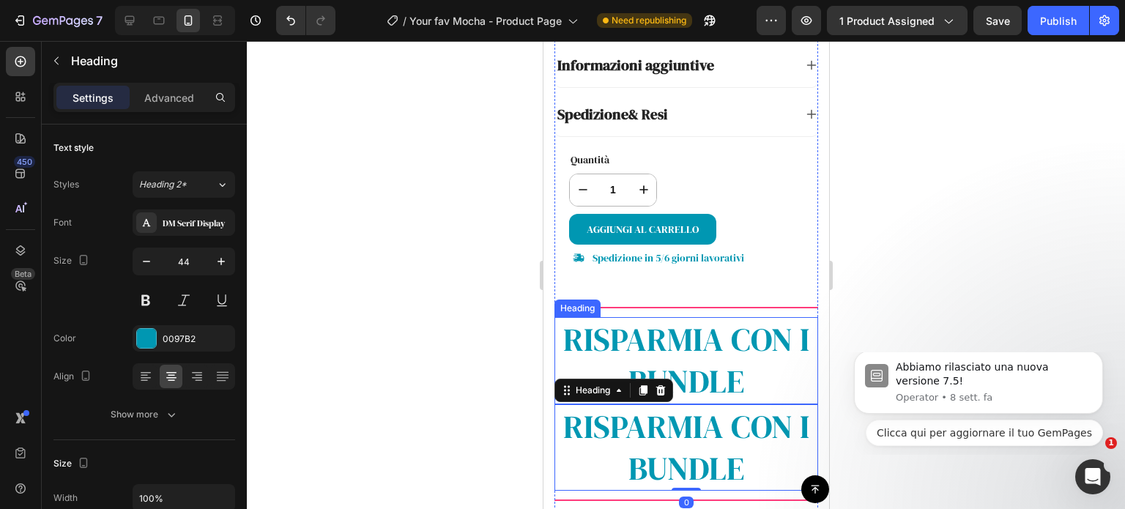
click at [682, 343] on h2 "RISPARMIA CON I BUNDLE" at bounding box center [686, 360] width 264 height 86
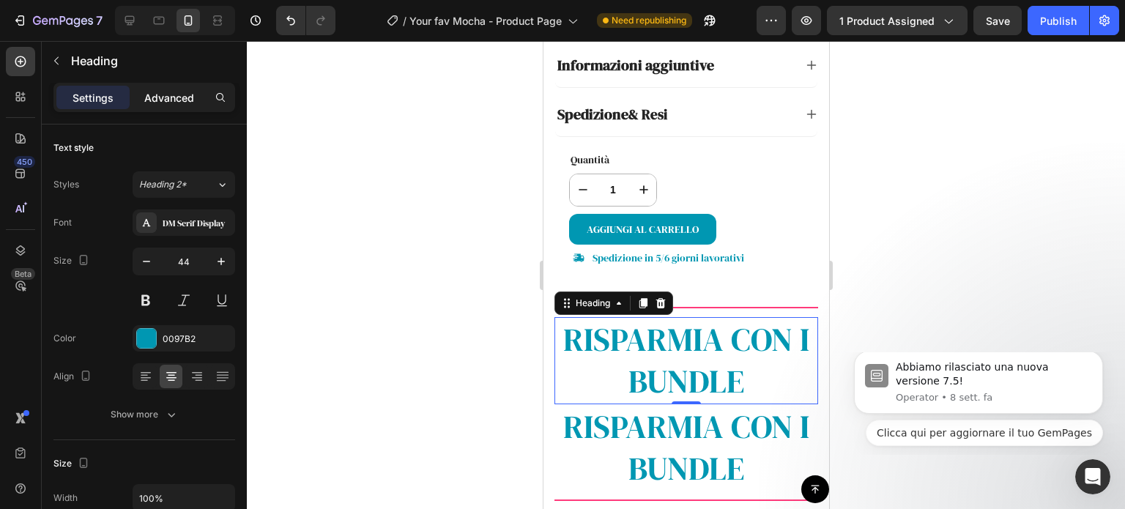
click at [193, 102] on p "Advanced" at bounding box center [169, 97] width 50 height 15
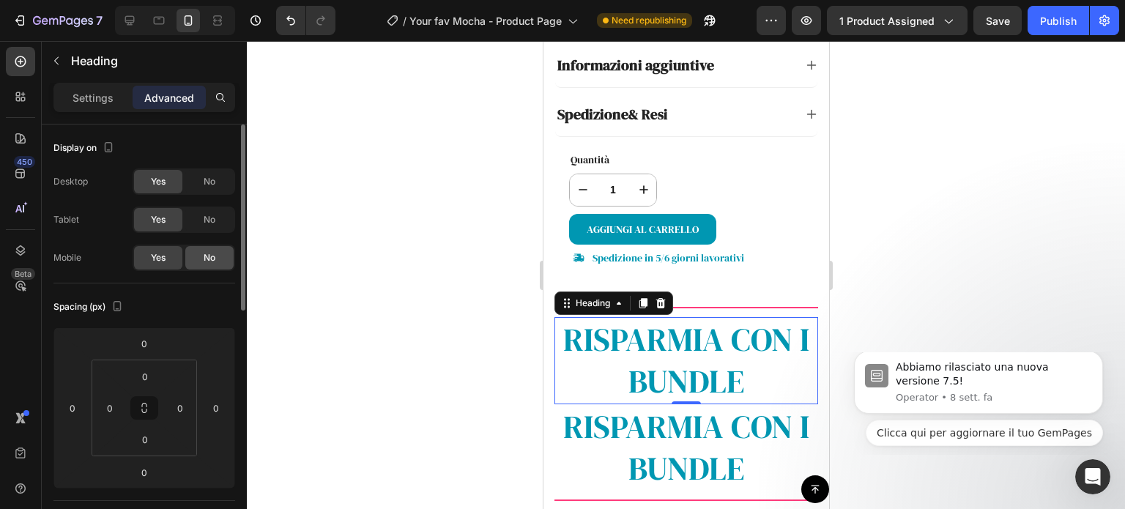
click at [217, 251] on div "No" at bounding box center [209, 257] width 48 height 23
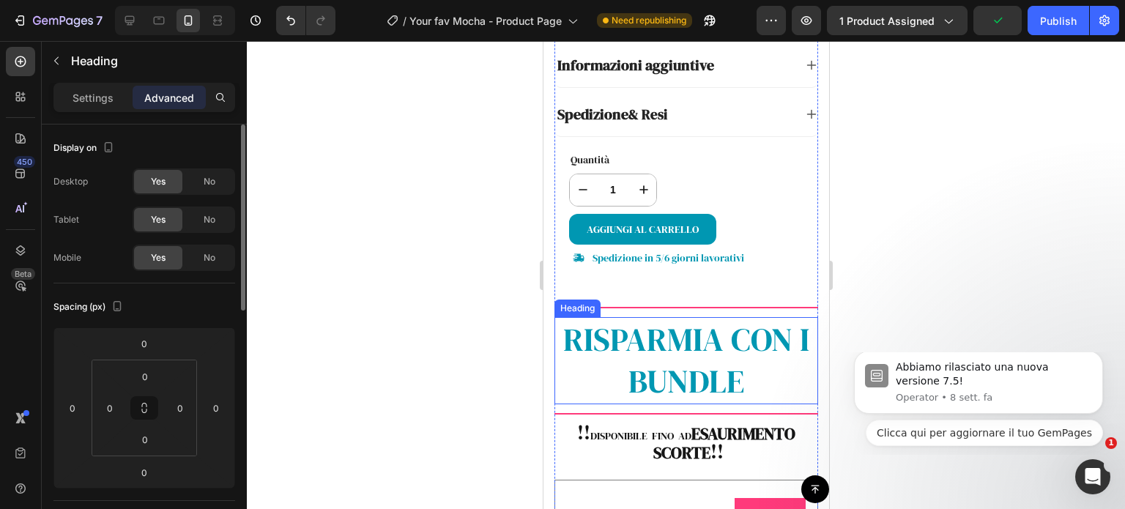
click at [603, 356] on h2 "RISPARMIA CON I BUNDLE" at bounding box center [686, 360] width 264 height 86
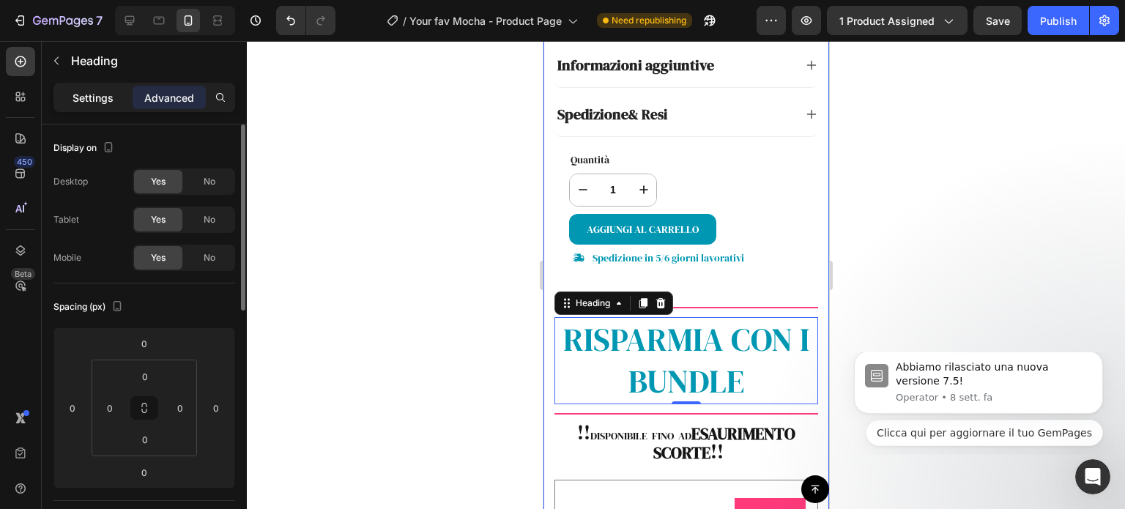
click at [94, 100] on p "Settings" at bounding box center [92, 97] width 41 height 15
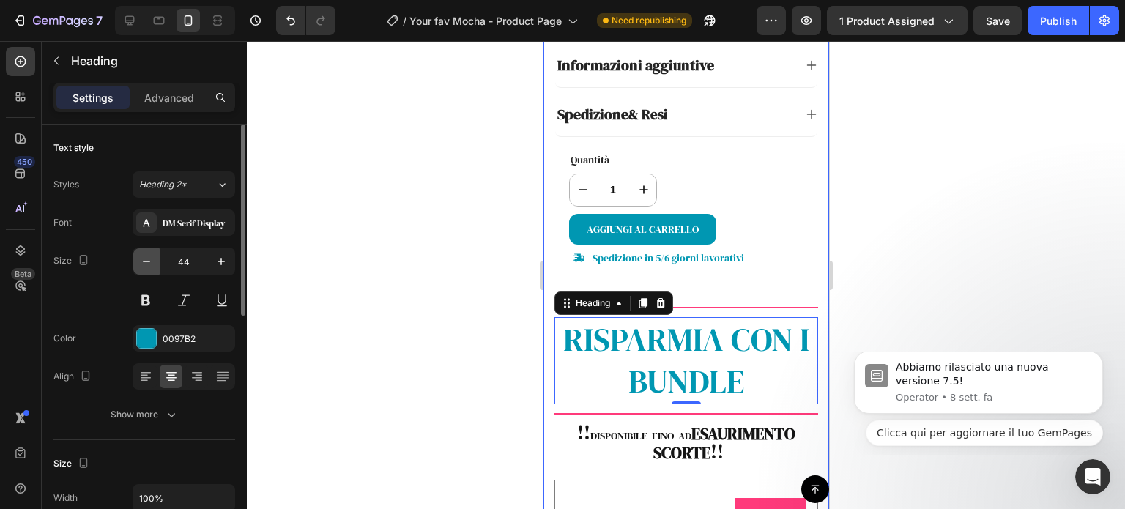
click at [151, 270] on button "button" at bounding box center [146, 261] width 26 height 26
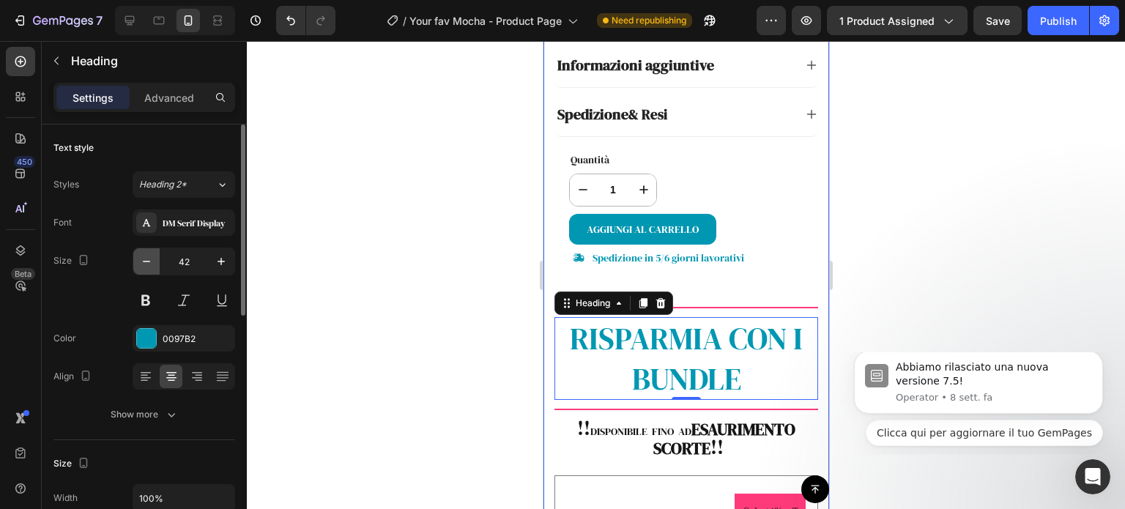
click at [150, 270] on button "button" at bounding box center [146, 261] width 26 height 26
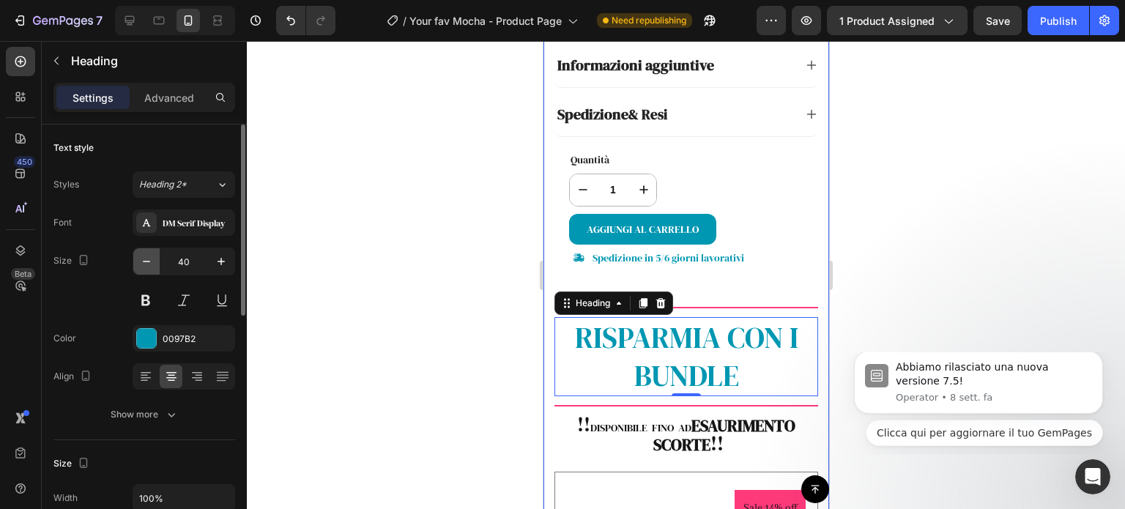
click at [150, 270] on button "button" at bounding box center [146, 261] width 26 height 26
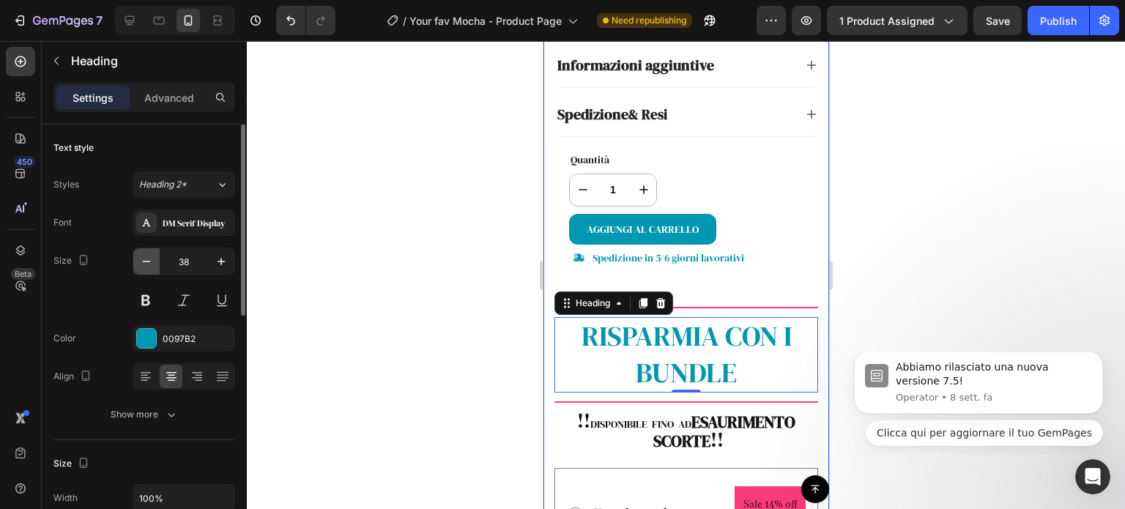
click at [150, 270] on button "button" at bounding box center [146, 261] width 26 height 26
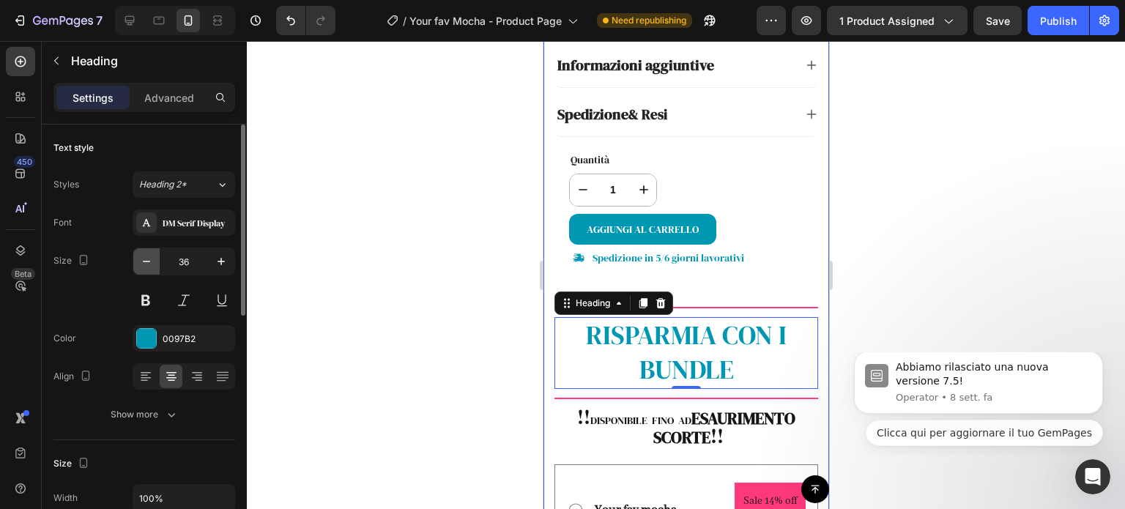
click at [150, 270] on button "button" at bounding box center [146, 261] width 26 height 26
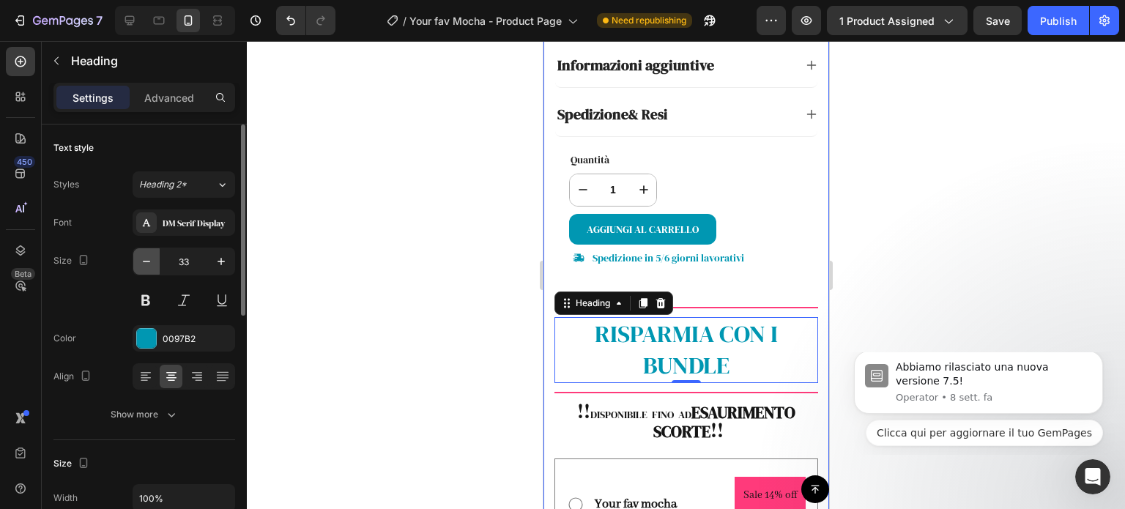
click at [150, 270] on button "button" at bounding box center [146, 261] width 26 height 26
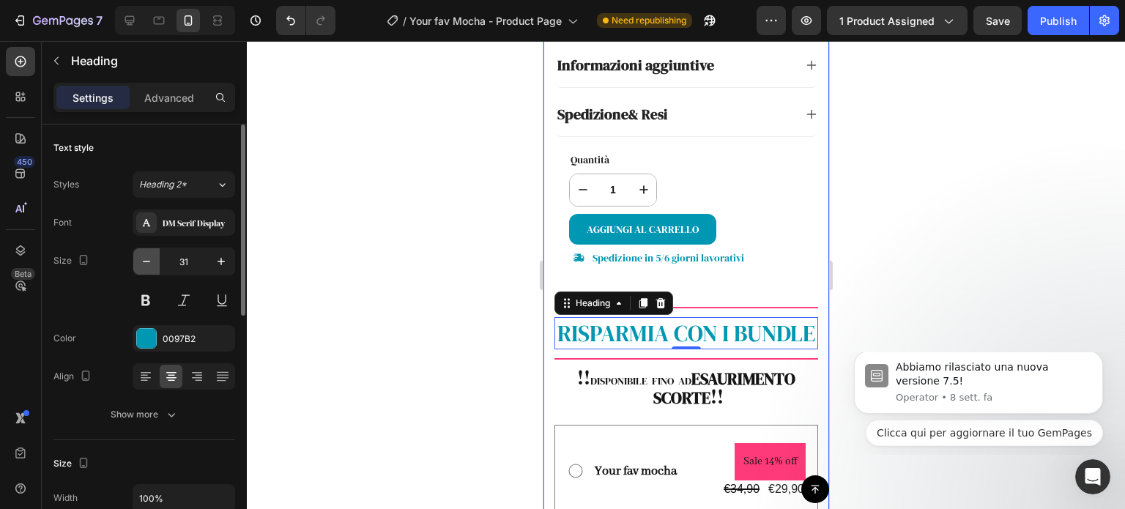
click at [150, 270] on button "button" at bounding box center [146, 261] width 26 height 26
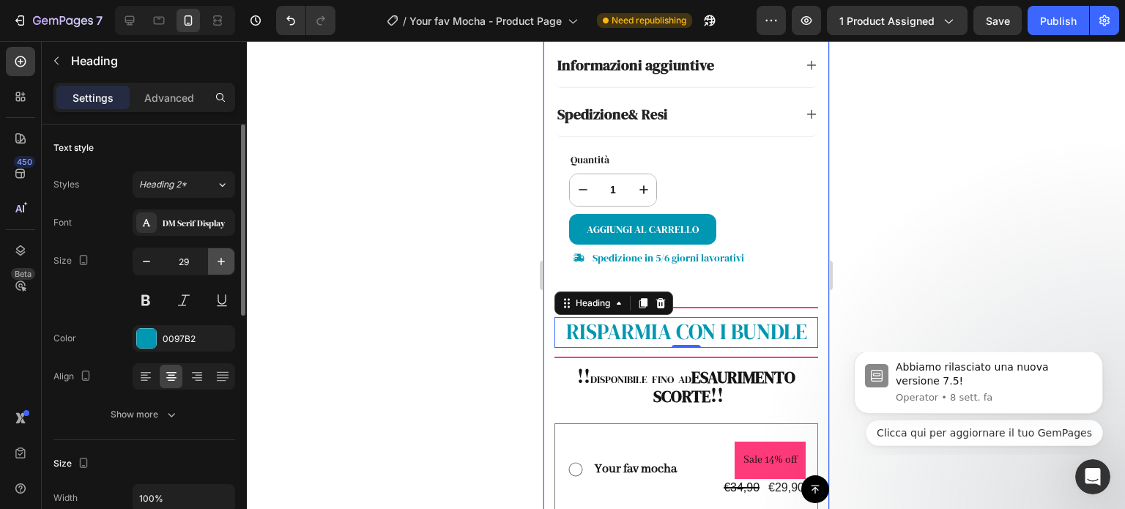
click at [217, 265] on icon "button" at bounding box center [221, 261] width 15 height 15
type input "30"
click at [360, 289] on div at bounding box center [686, 275] width 878 height 468
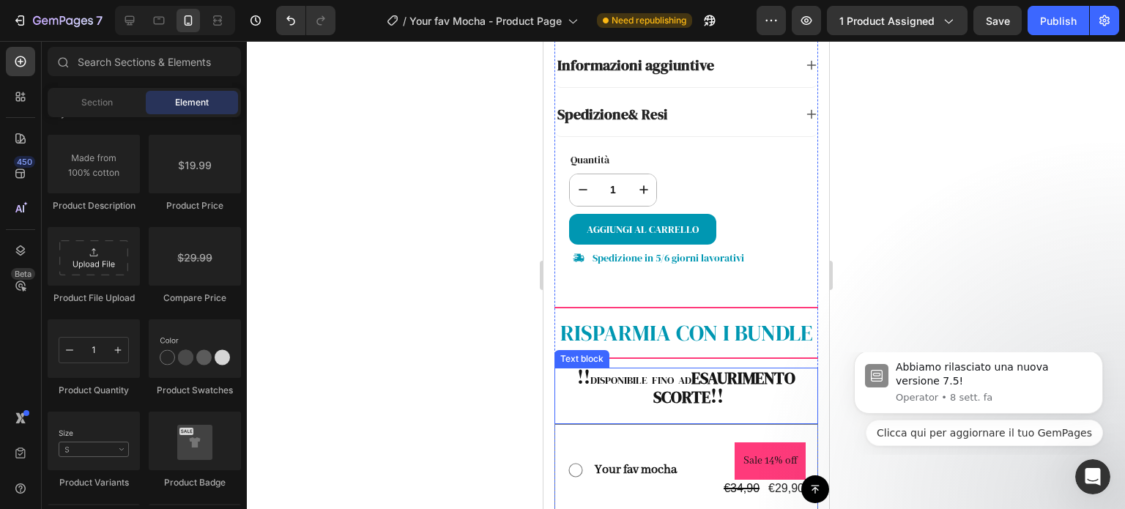
click at [670, 381] on strong "ESAURIMENTO SCORTE" at bounding box center [722, 387] width 146 height 41
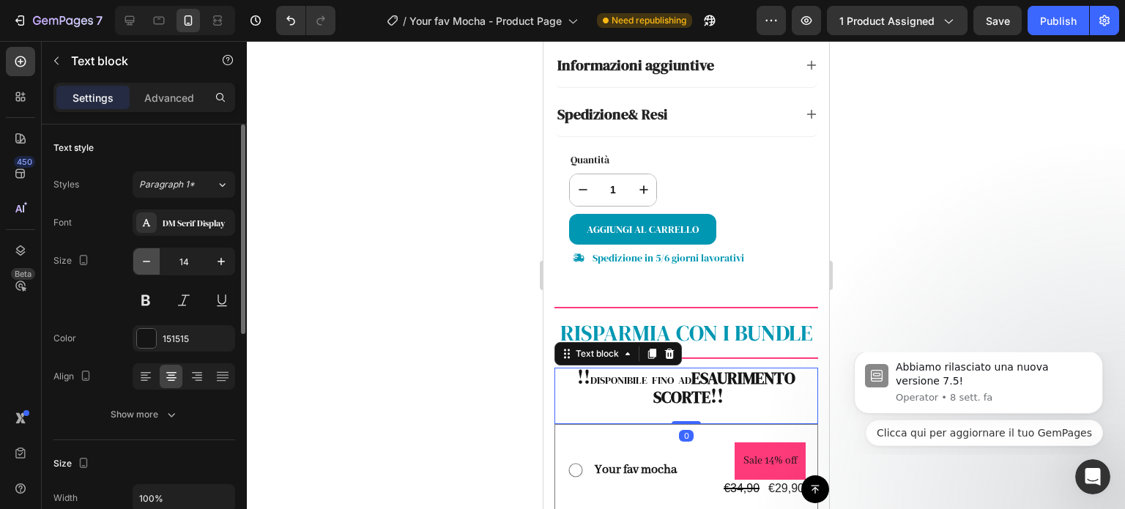
click at [144, 267] on icon "button" at bounding box center [146, 261] width 15 height 15
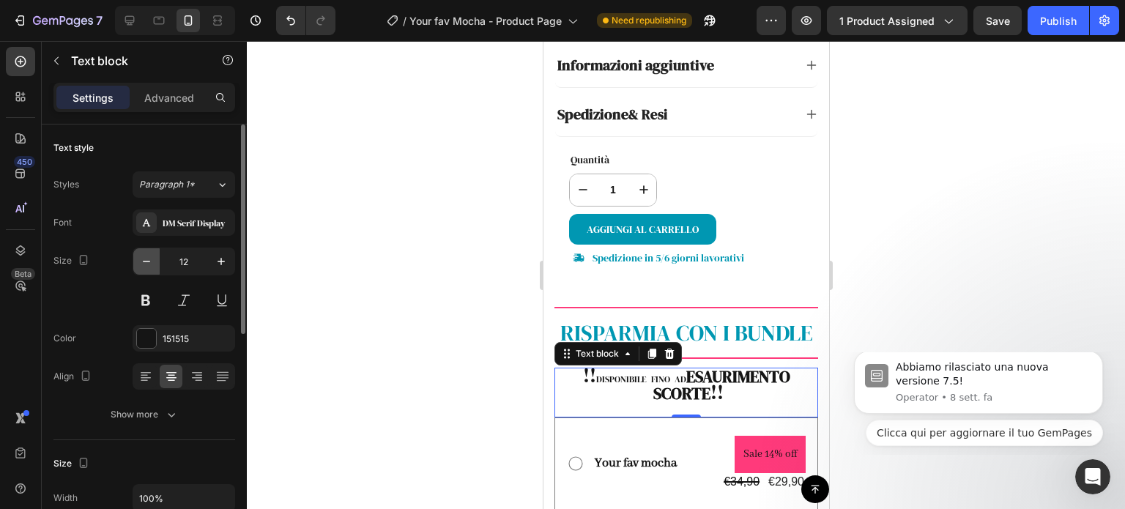
click at [144, 267] on icon "button" at bounding box center [146, 261] width 15 height 15
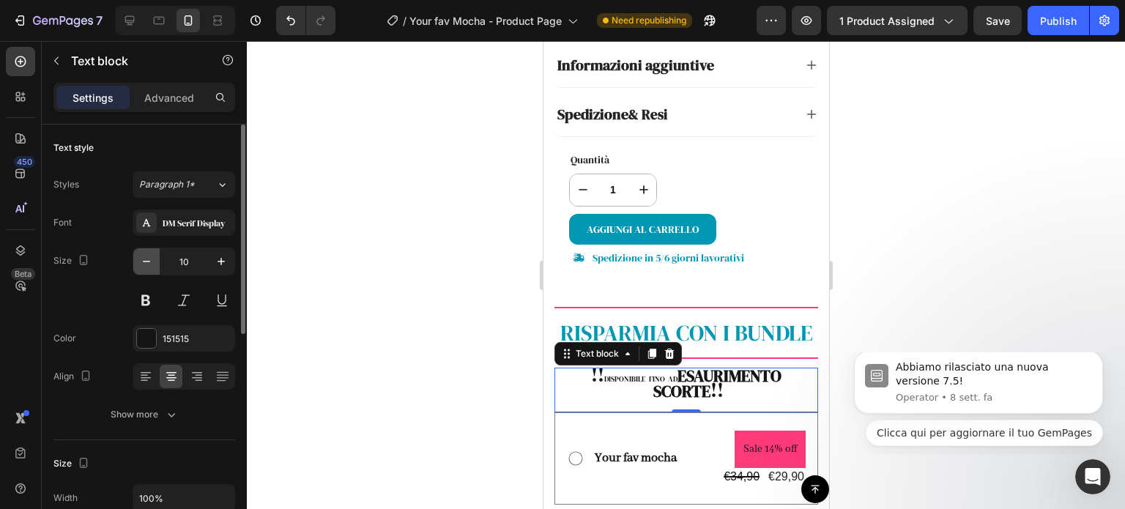
click at [144, 267] on icon "button" at bounding box center [146, 261] width 15 height 15
click at [232, 269] on button "button" at bounding box center [221, 261] width 26 height 26
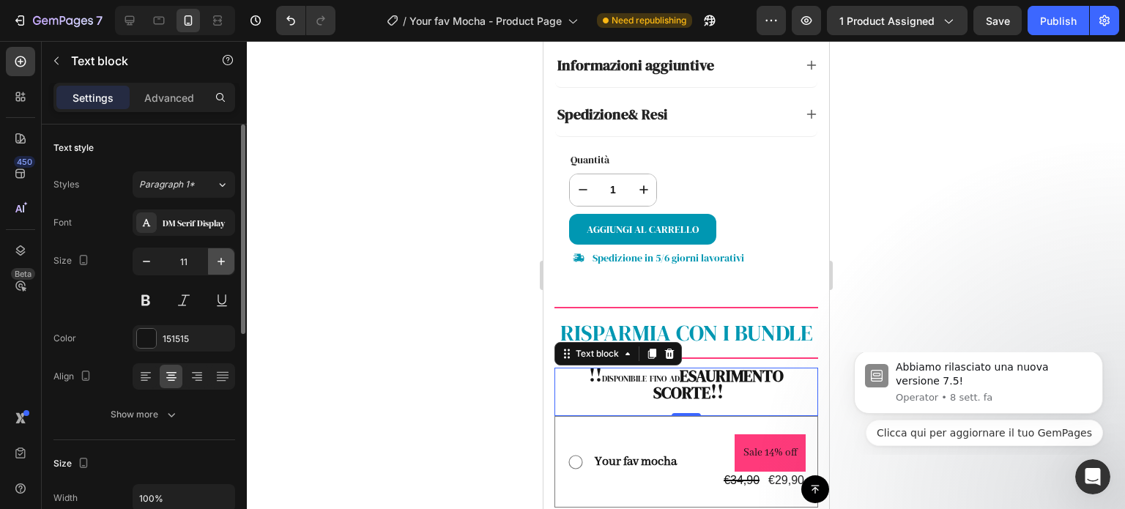
click at [232, 269] on button "button" at bounding box center [221, 261] width 26 height 26
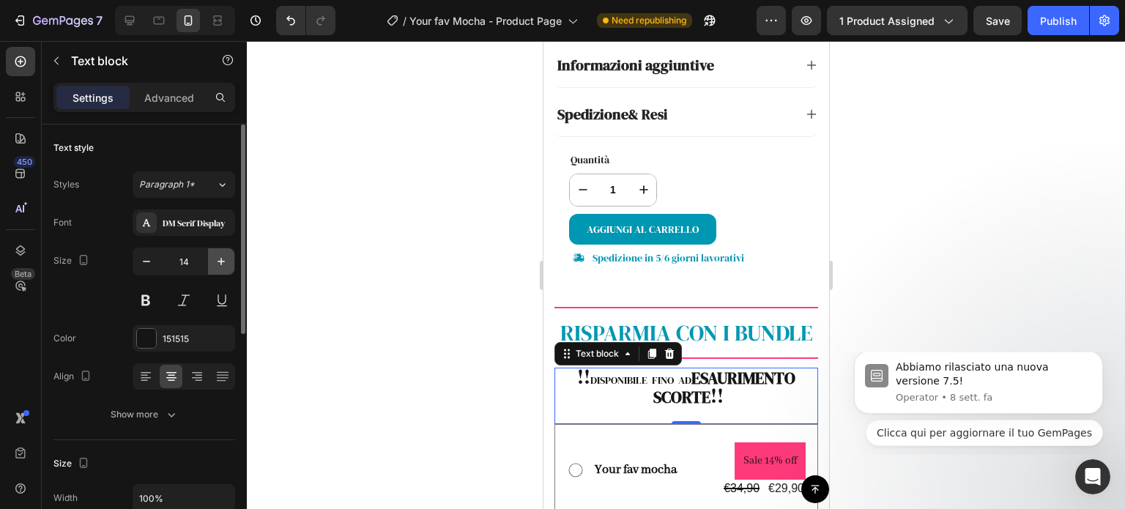
click at [232, 269] on button "button" at bounding box center [221, 261] width 26 height 26
drag, startPoint x: 742, startPoint y: 390, endPoint x: 718, endPoint y: 381, distance: 24.8
click at [742, 389] on p "!! DISPONIBILE FINO AD ESAURIMENTO SCORTE !!" at bounding box center [685, 388] width 261 height 39
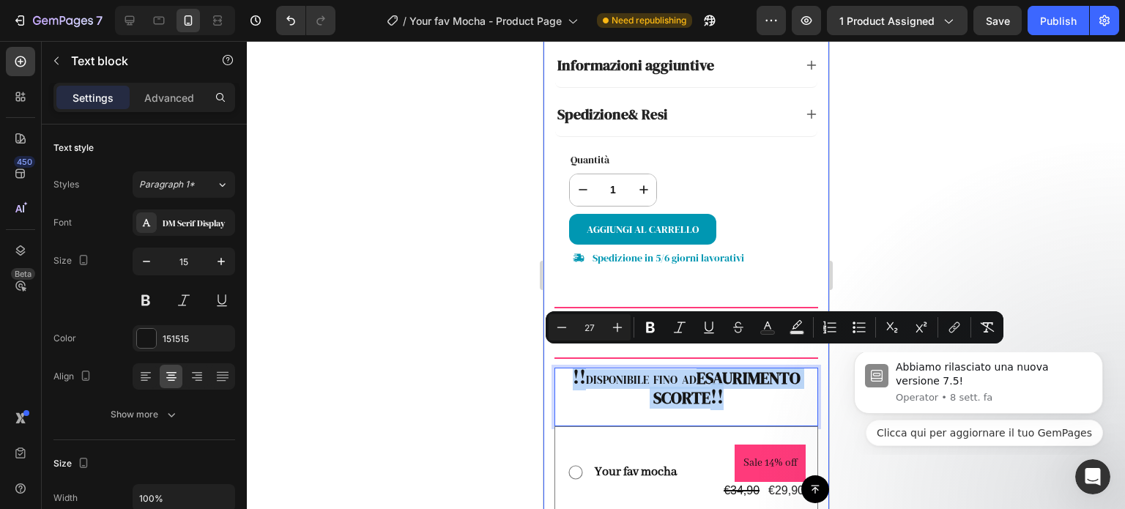
drag, startPoint x: 720, startPoint y: 383, endPoint x: 551, endPoint y: 336, distance: 174.8
click at [551, 336] on div "Product Images Icon Icon Icon Icon Icon Icon List [PERSON_NAME] Text Block Row …" at bounding box center [686, 14] width 286 height 1650
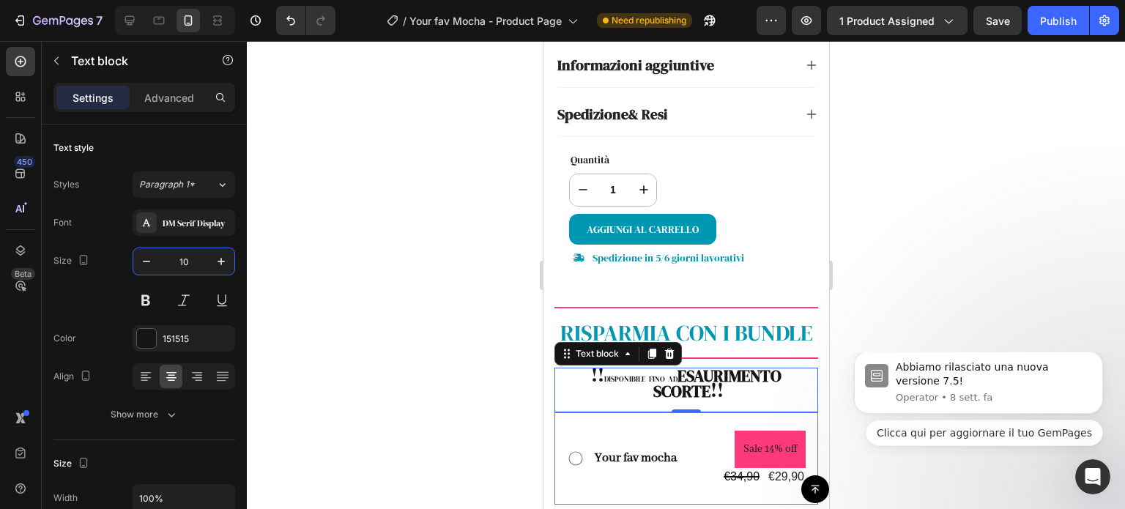
type input "10"
click at [709, 376] on span "!!" at bounding box center [715, 389] width 13 height 27
click at [716, 376] on span "!!" at bounding box center [715, 389] width 13 height 27
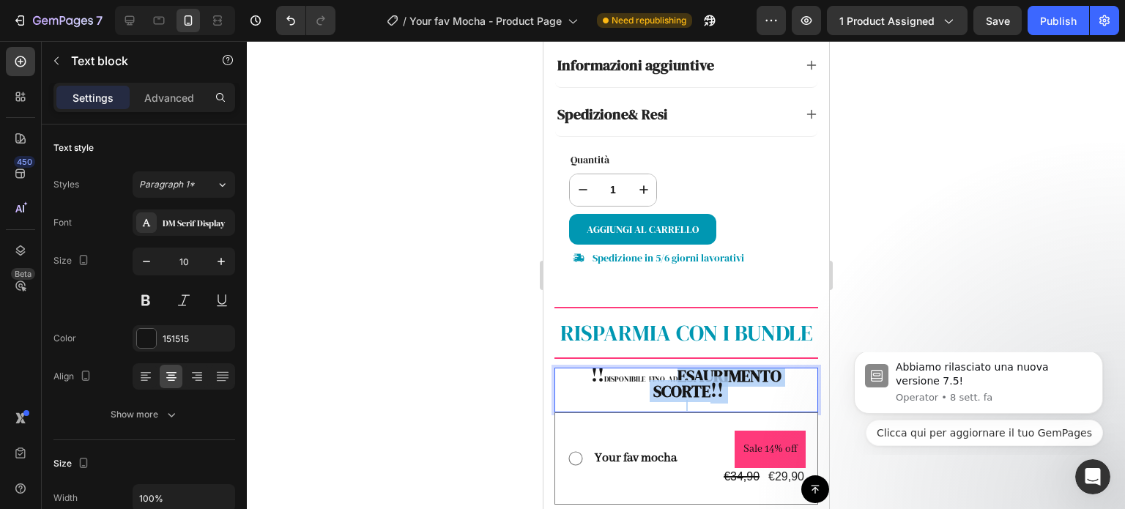
drag, startPoint x: 716, startPoint y: 375, endPoint x: 685, endPoint y: 364, distance: 33.3
click at [685, 369] on p "!! DISPONIBILE FINO AD ESAURIMENTO SCORTE !!" at bounding box center [685, 384] width 261 height 31
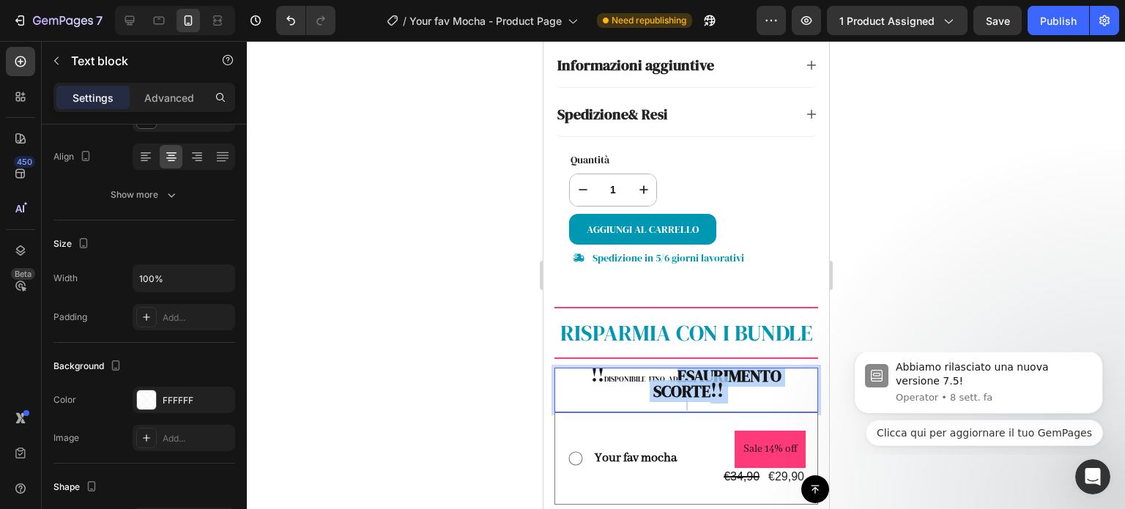
drag, startPoint x: 707, startPoint y: 375, endPoint x: 689, endPoint y: 374, distance: 17.6
click at [689, 374] on strong "ESAURIMENTO SCORTE" at bounding box center [715, 383] width 133 height 37
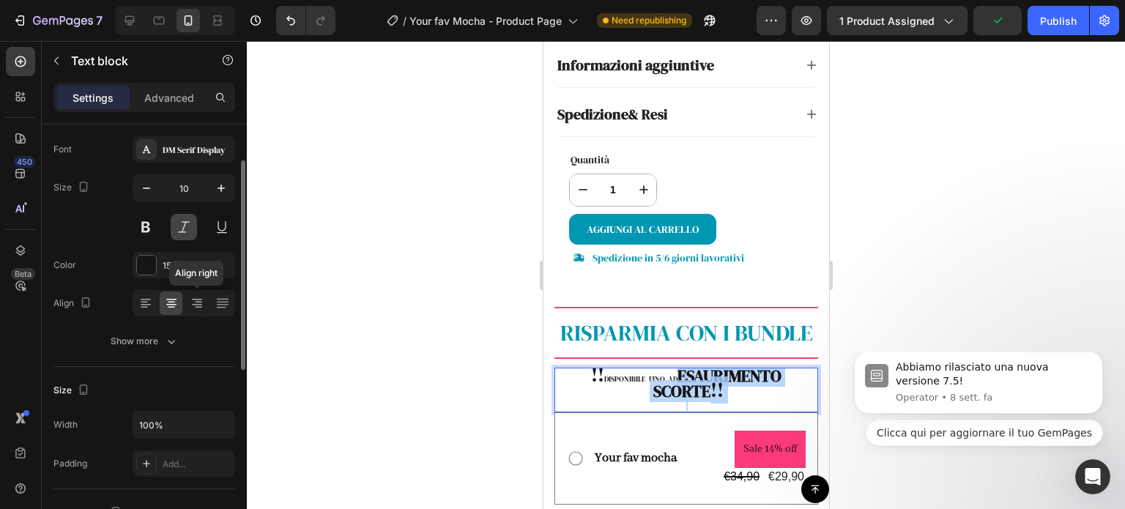
scroll to position [0, 0]
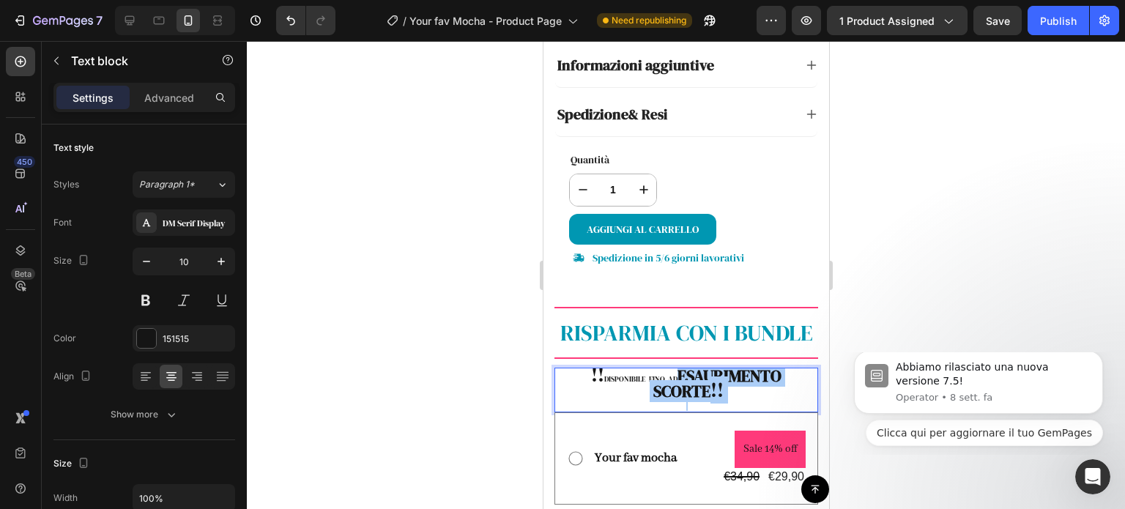
drag, startPoint x: 870, startPoint y: 324, endPoint x: 836, endPoint y: 328, distance: 33.9
click at [868, 324] on div at bounding box center [686, 275] width 878 height 468
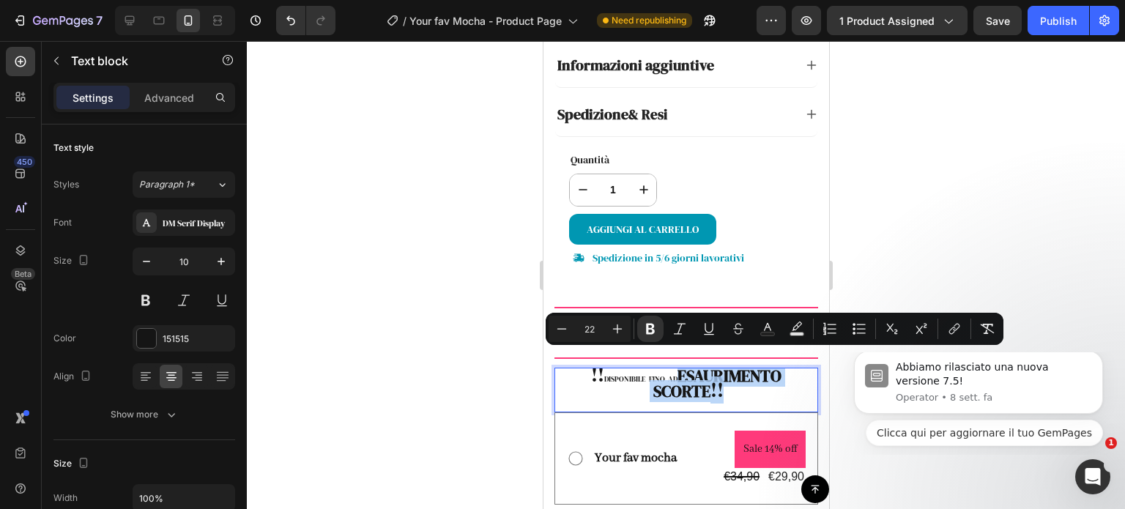
drag, startPoint x: 719, startPoint y: 373, endPoint x: 674, endPoint y: 359, distance: 47.5
click at [674, 369] on p "!! DISPONIBILE FINO AD ESAURIMENTO SCORTE !!" at bounding box center [685, 384] width 261 height 31
click at [650, 326] on icon "Editor contextual toolbar" at bounding box center [650, 328] width 15 height 15
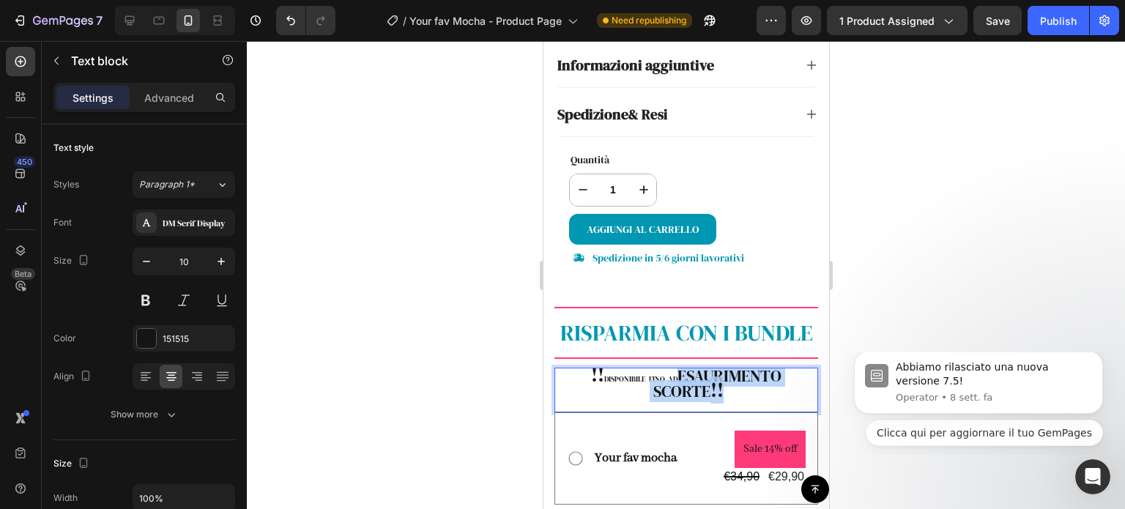
drag, startPoint x: 723, startPoint y: 376, endPoint x: 673, endPoint y: 362, distance: 51.5
click at [673, 369] on p "!! DISPONIBILE FINO AD ESAURIMENTO SCORTE !!" at bounding box center [685, 384] width 261 height 31
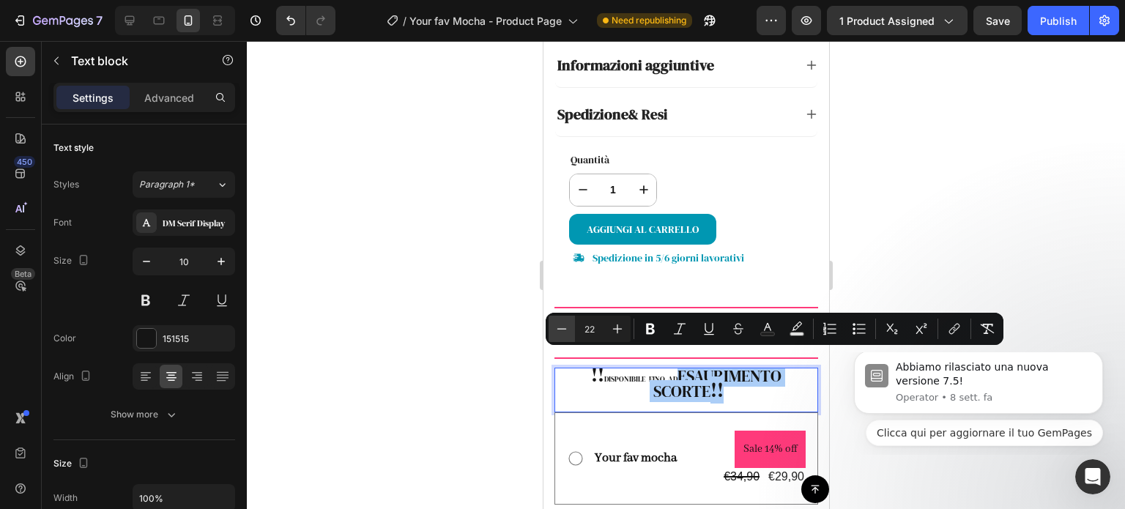
click at [562, 332] on icon "Editor contextual toolbar" at bounding box center [561, 328] width 15 height 15
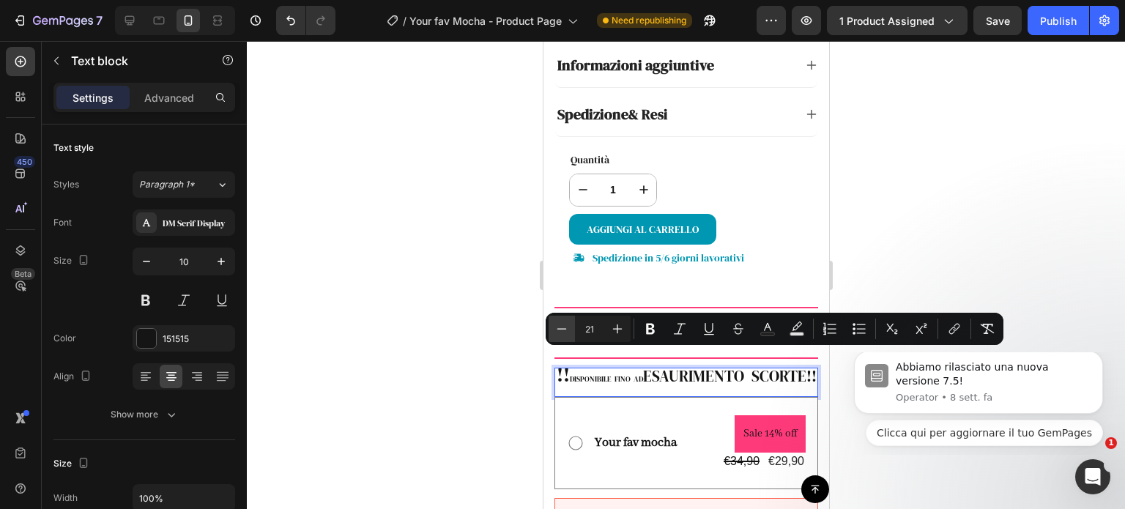
click at [562, 332] on icon "Editor contextual toolbar" at bounding box center [561, 328] width 15 height 15
click at [592, 329] on input "17" at bounding box center [589, 329] width 29 height 18
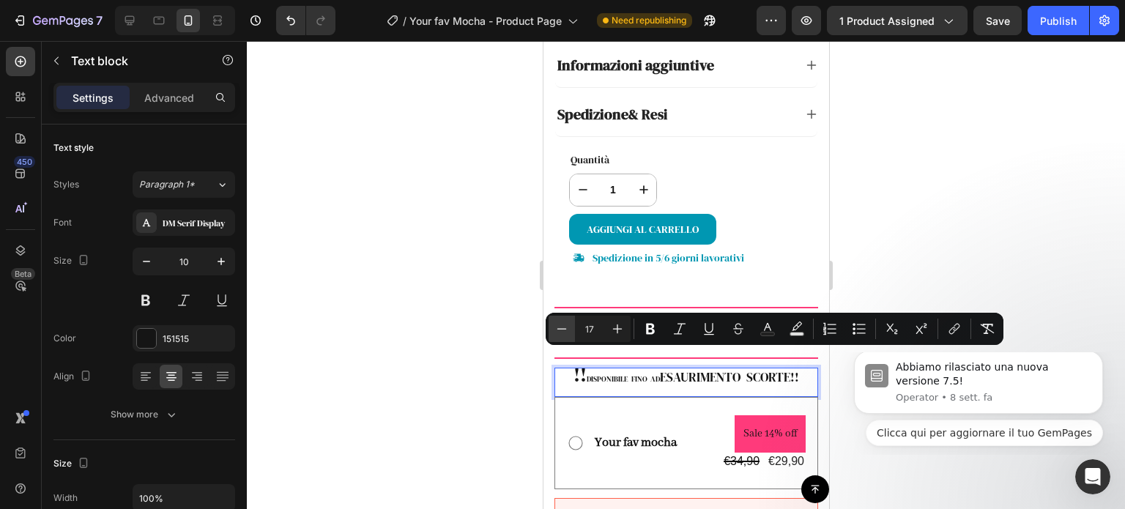
drag, startPoint x: 592, startPoint y: 329, endPoint x: 568, endPoint y: 327, distance: 23.5
click at [568, 327] on div "Minus 17 Plus" at bounding box center [589, 329] width 82 height 26
type input "10"
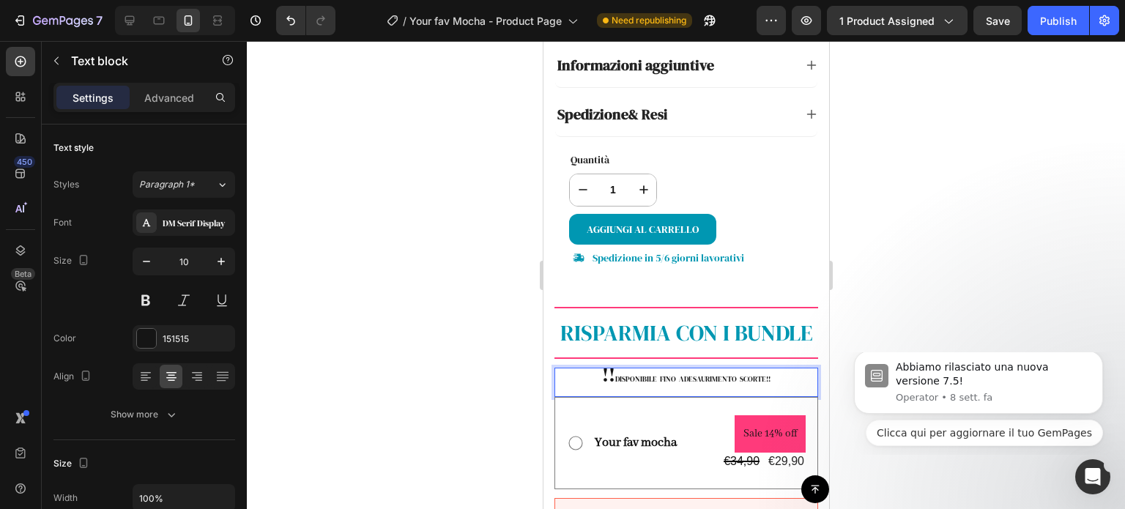
click at [763, 374] on span "ESAURIMENTO SCORTE!!" at bounding box center [729, 379] width 82 height 10
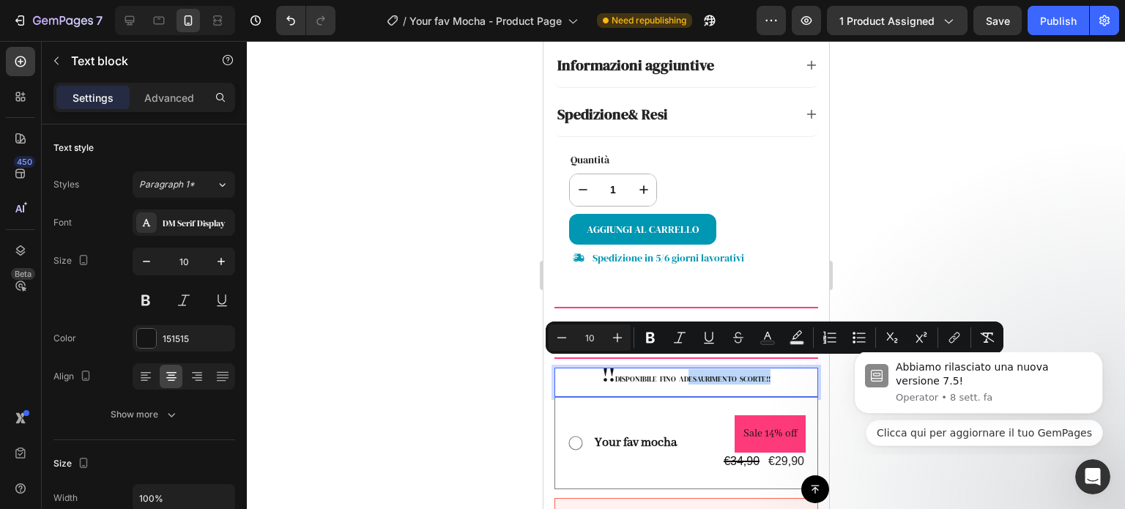
drag, startPoint x: 770, startPoint y: 364, endPoint x: 685, endPoint y: 365, distance: 84.9
click at [685, 369] on p "!! DISPONIBILE FINO AD ESAURIMENTO SCORTE!!" at bounding box center [685, 376] width 261 height 15
click at [650, 342] on icon "Editor contextual toolbar" at bounding box center [650, 337] width 9 height 11
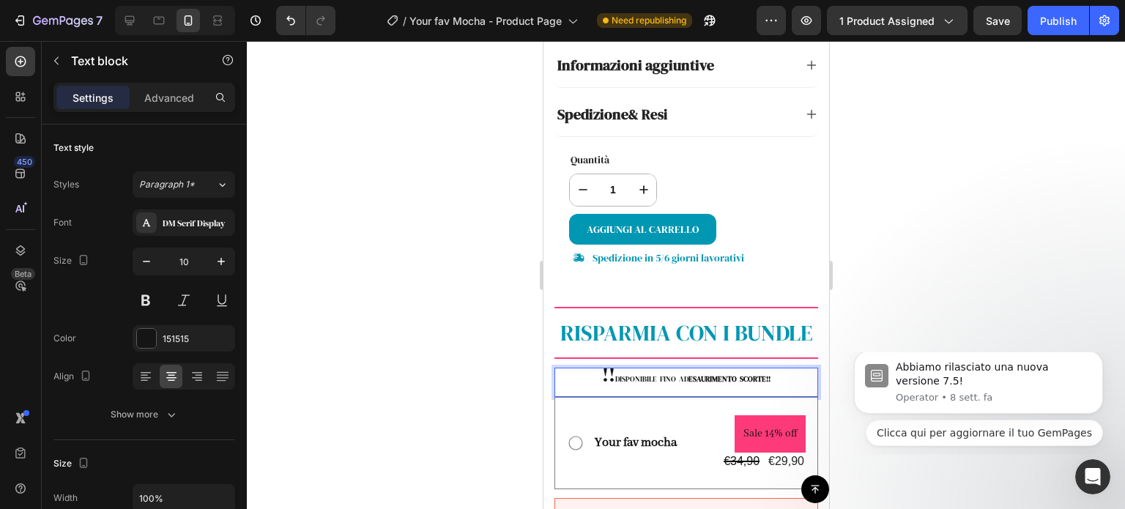
click at [609, 369] on p "!! DISPONIBILE FINO AD ESAURIMENTO SCORTE!!" at bounding box center [685, 376] width 261 height 15
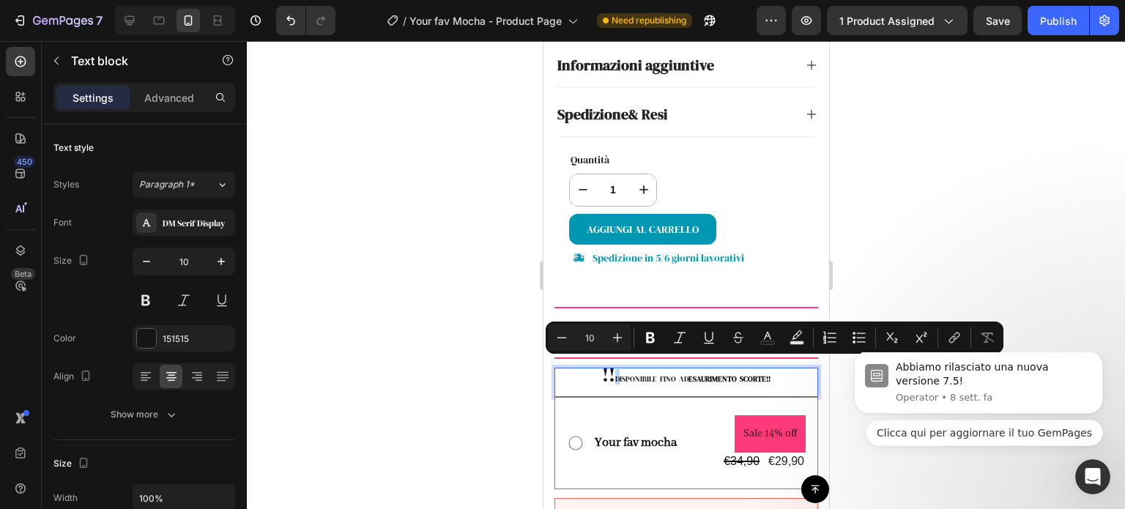
click at [606, 369] on p "!! DISPONIBILE FINO AD ESAURIMENTO SCORTE!!" at bounding box center [685, 376] width 261 height 15
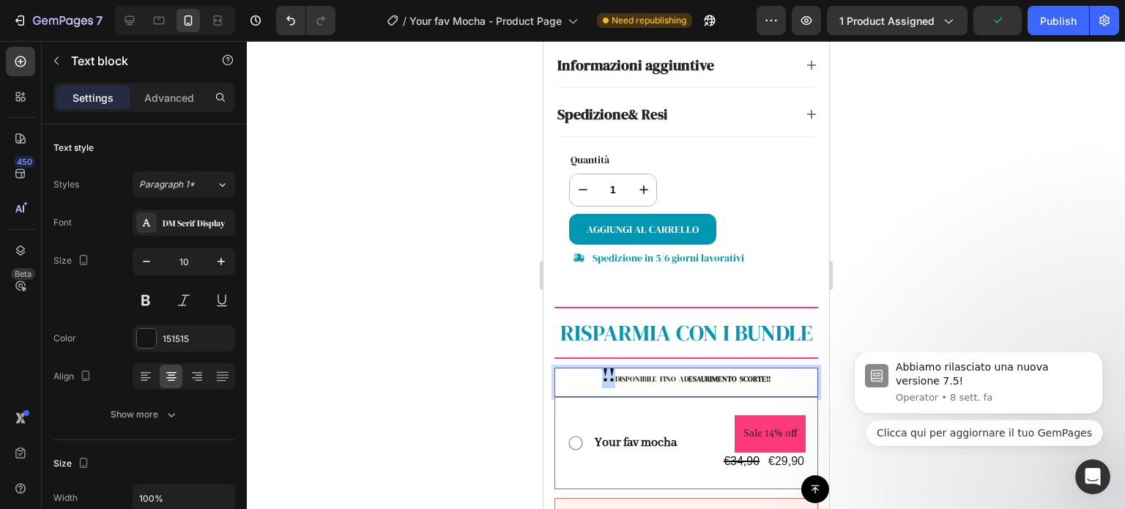
drag, startPoint x: 606, startPoint y: 362, endPoint x: 595, endPoint y: 366, distance: 12.3
click at [595, 369] on p "!! DISPONIBILE FINO AD ESAURIMENTO SCORTE!!" at bounding box center [685, 376] width 261 height 15
click at [604, 361] on span "!!" at bounding box center [607, 374] width 13 height 27
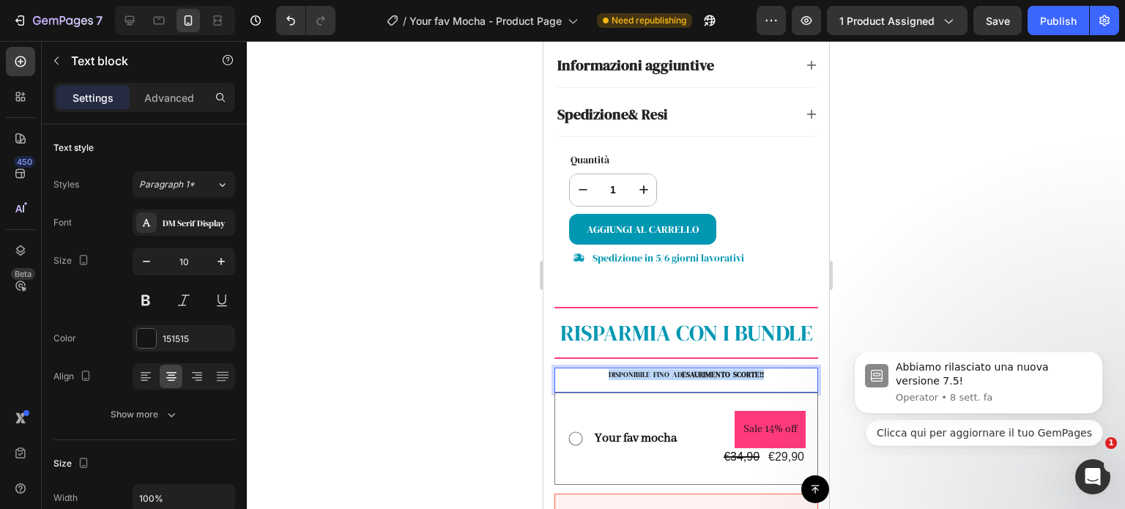
drag, startPoint x: 767, startPoint y: 357, endPoint x: 581, endPoint y: 357, distance: 186.0
click at [581, 369] on p "DISPONIBILE FINO AD ESAURIMENTO SCORTE!!" at bounding box center [685, 374] width 261 height 11
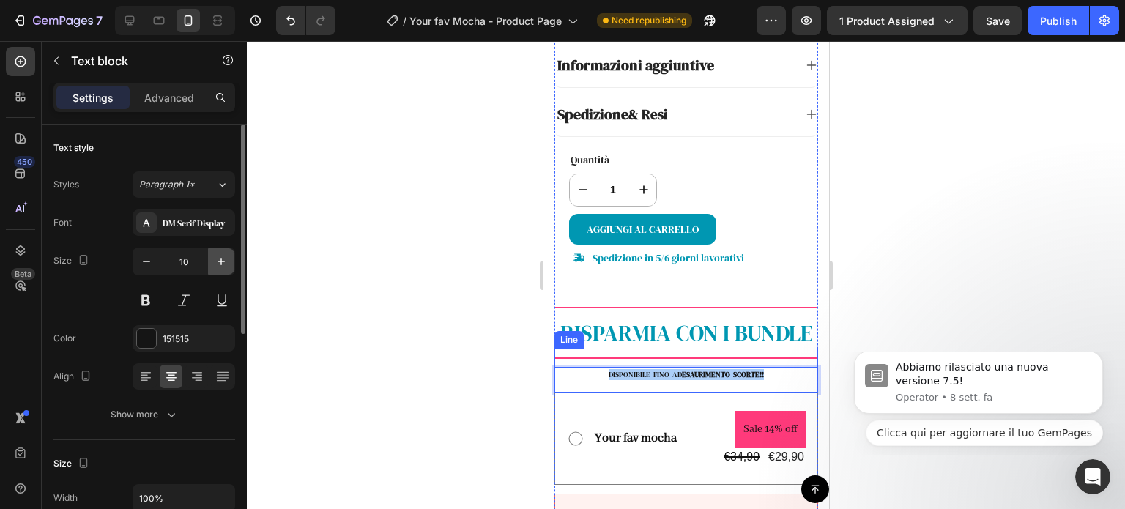
click at [223, 266] on icon "button" at bounding box center [221, 261] width 15 height 15
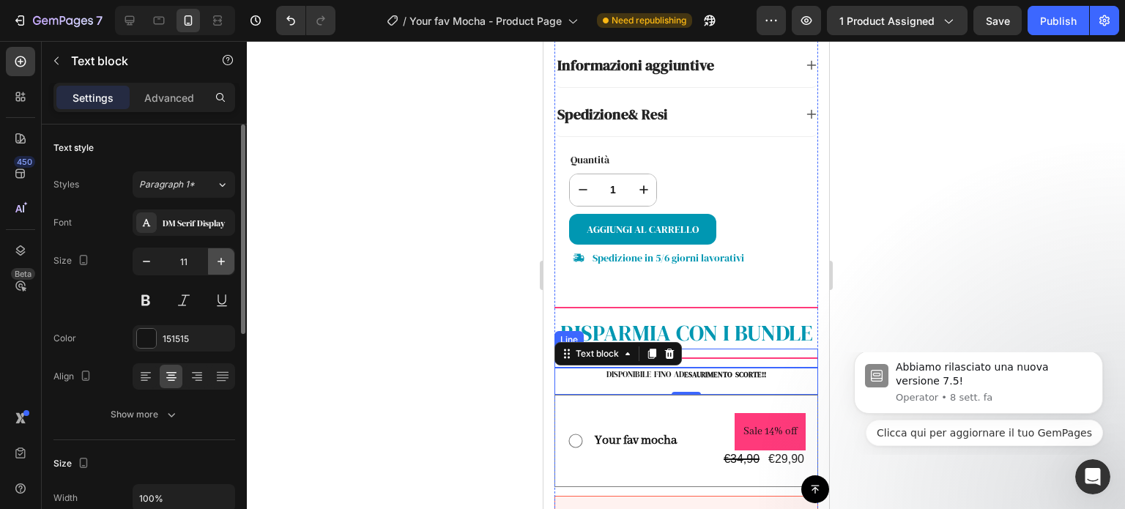
click at [223, 266] on icon "button" at bounding box center [221, 261] width 15 height 15
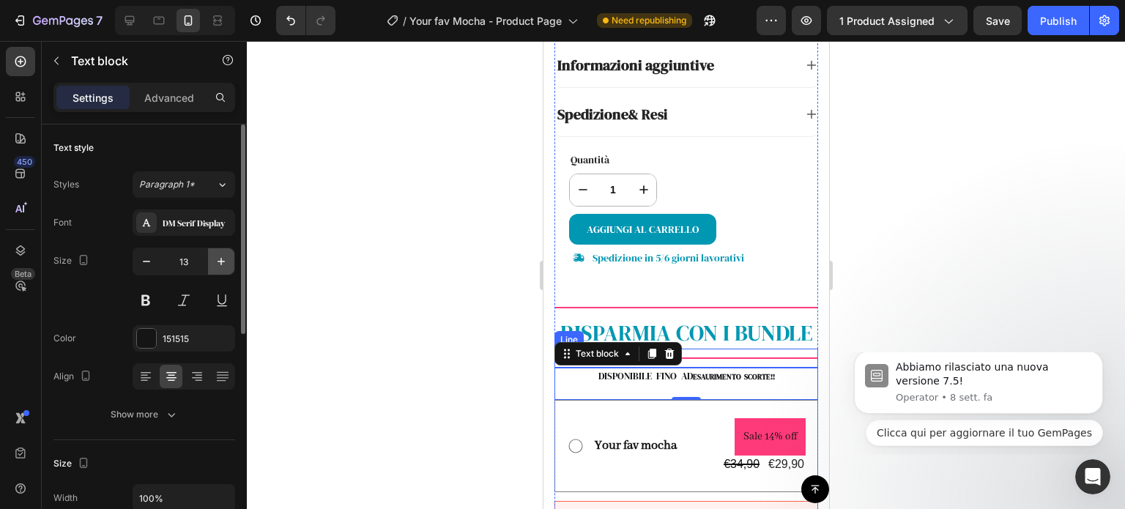
click at [223, 266] on icon "button" at bounding box center [221, 261] width 15 height 15
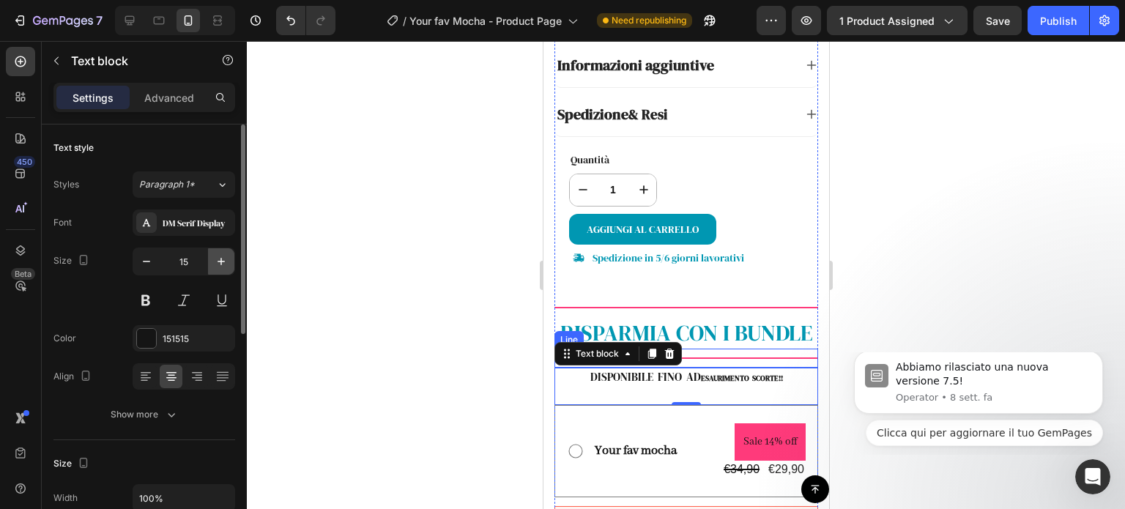
type input "16"
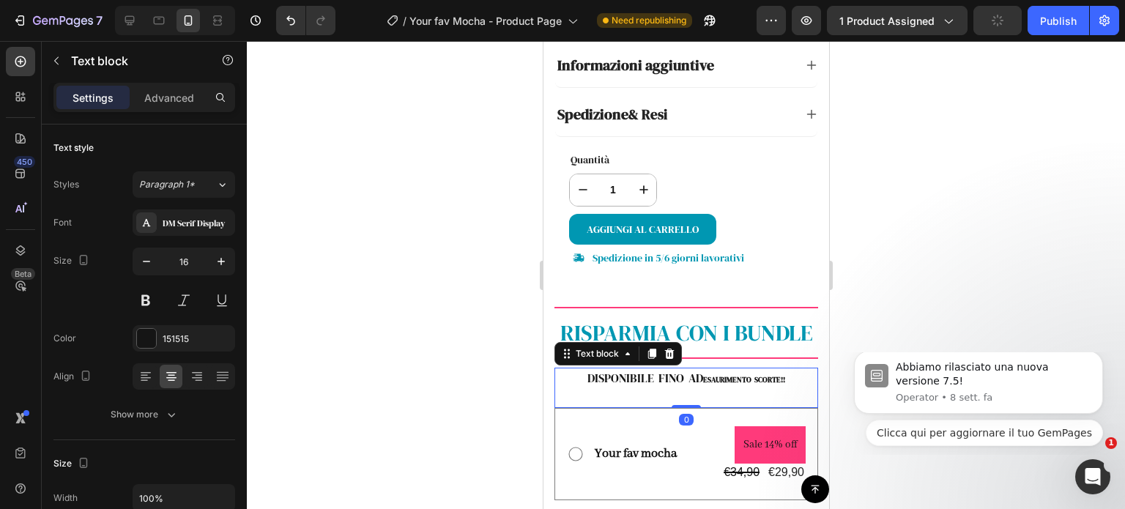
drag, startPoint x: 682, startPoint y: 389, endPoint x: 674, endPoint y: 387, distance: 8.3
click at [686, 368] on div "DISPONIBILE FINO AD ESAURIMENTO SCORTE!! Text block 0" at bounding box center [686, 388] width 264 height 40
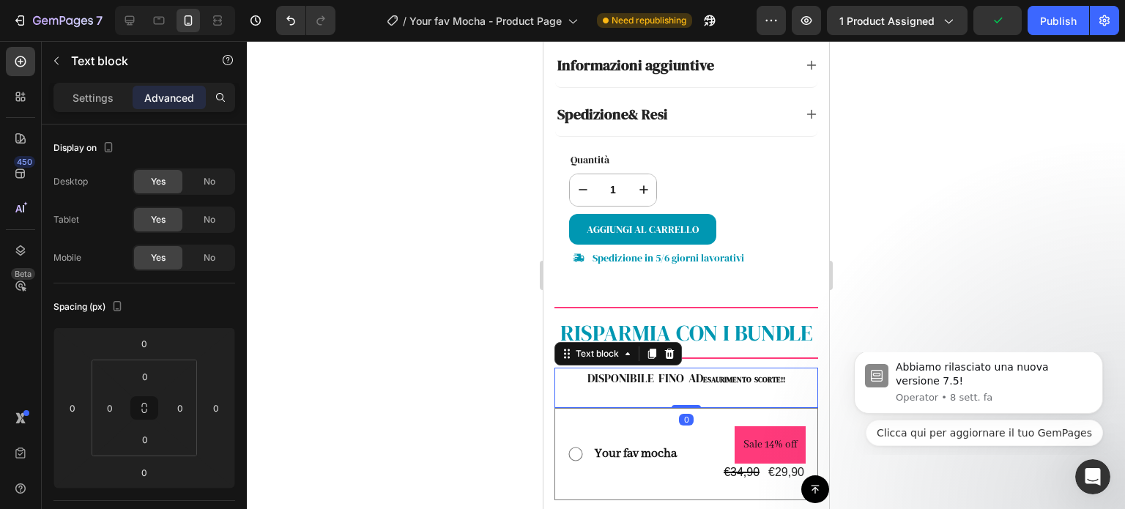
click at [619, 369] on p "DISPONIBILE FINO AD ESAURIMENTO SCORTE!!" at bounding box center [685, 379] width 261 height 20
drag, startPoint x: 928, startPoint y: 296, endPoint x: 856, endPoint y: 322, distance: 77.1
click at [925, 295] on div at bounding box center [686, 275] width 878 height 468
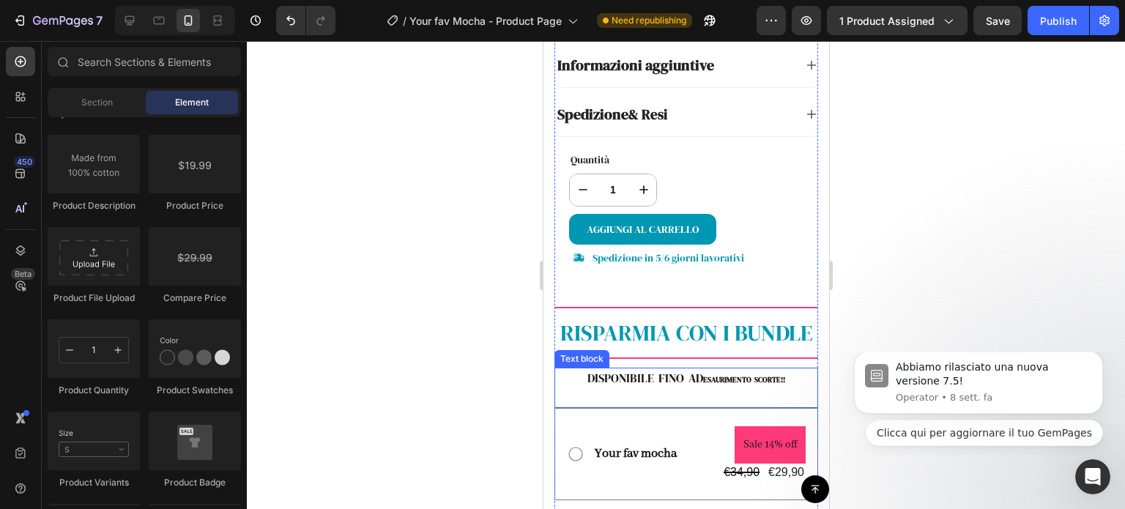
click at [750, 375] on strong "ESAURIMENTO SCORTE!!" at bounding box center [743, 380] width 82 height 10
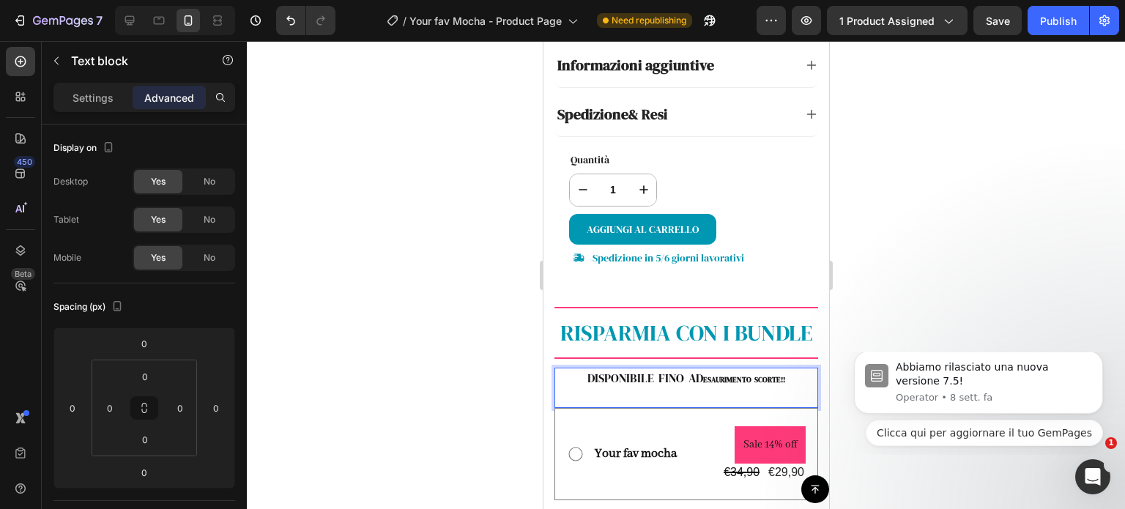
click at [792, 369] on p "DISPONIBILE FINO AD ESAURIMENTO SCORTE!!" at bounding box center [685, 379] width 261 height 20
drag, startPoint x: 786, startPoint y: 364, endPoint x: 698, endPoint y: 370, distance: 88.8
click at [698, 370] on p "DISPONIBILE FINO AD ESAURIMENTO SCORTE!!" at bounding box center [685, 379] width 261 height 20
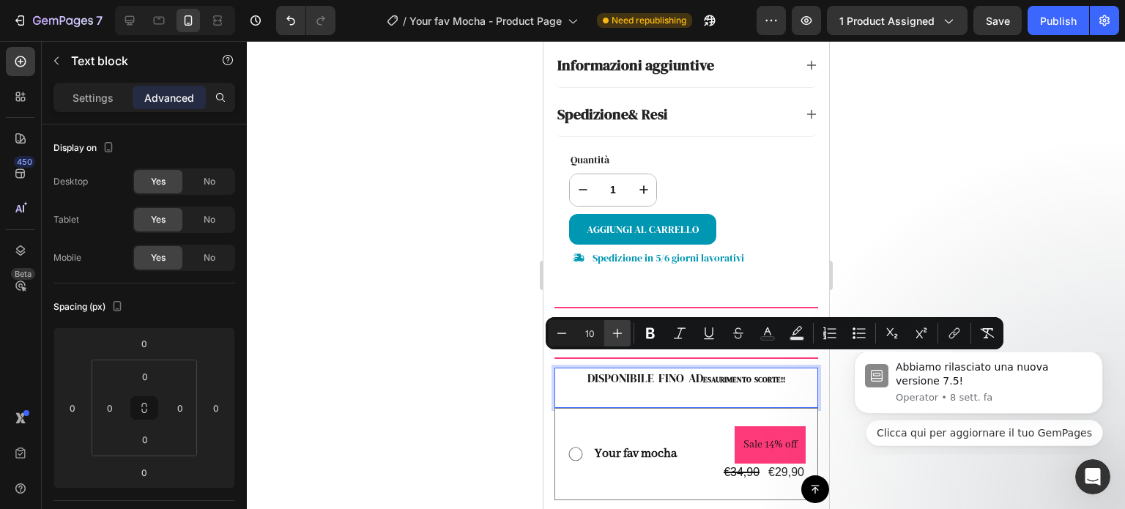
click at [622, 331] on icon "Editor contextual toolbar" at bounding box center [617, 333] width 15 height 15
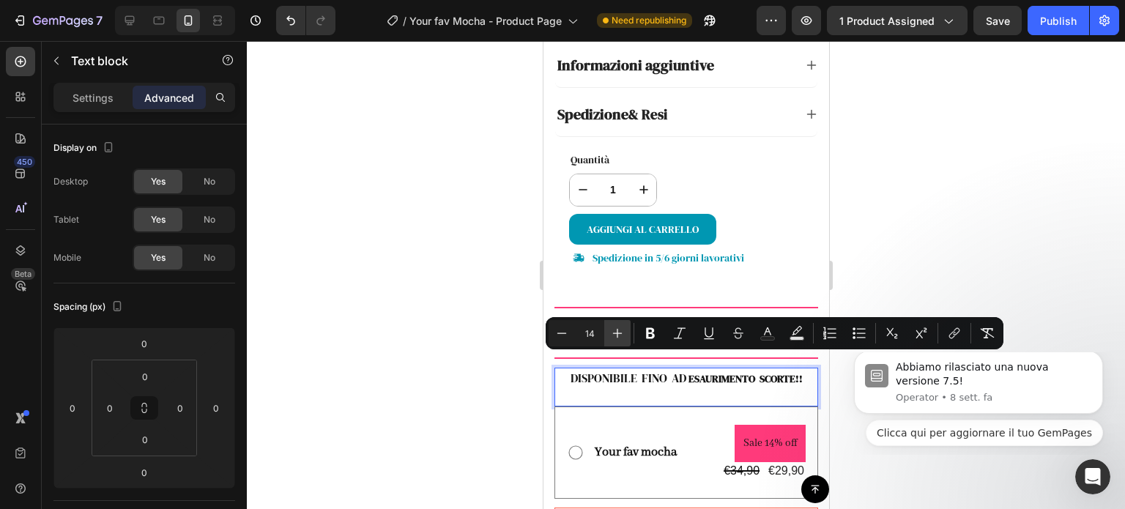
type input "15"
click at [911, 270] on div at bounding box center [686, 275] width 878 height 468
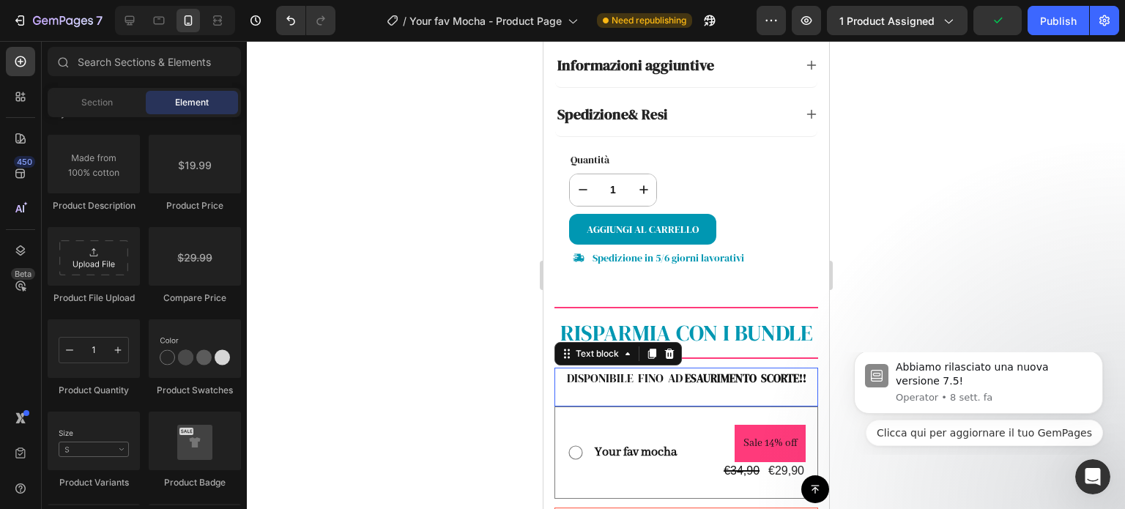
click at [734, 370] on strong "ESAURIMENTO SCORTE!!" at bounding box center [745, 377] width 122 height 15
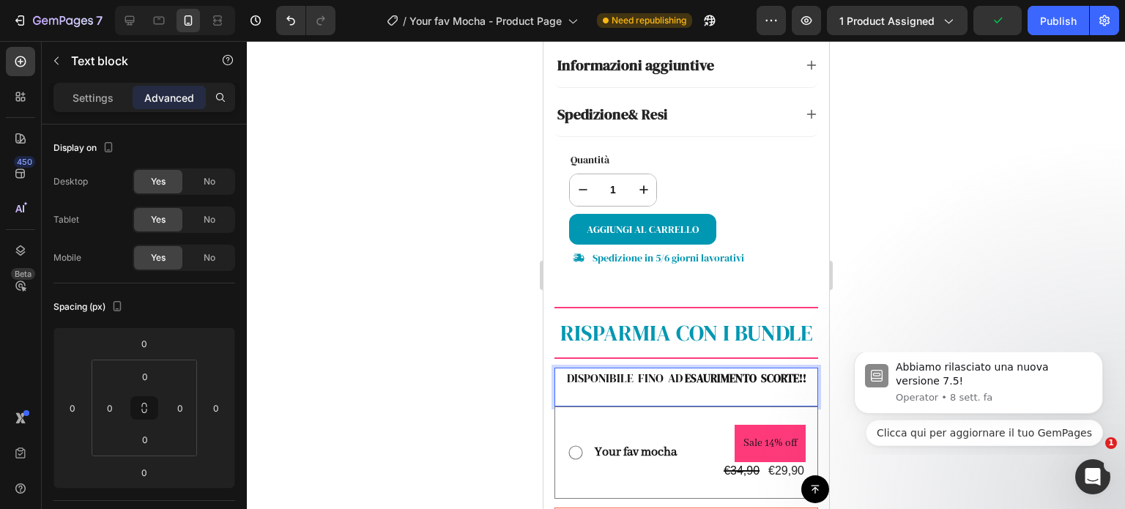
click at [682, 370] on span "ESAURIMENTO SCORTE!!" at bounding box center [744, 377] width 124 height 15
drag, startPoint x: 685, startPoint y: 365, endPoint x: 692, endPoint y: 368, distance: 7.6
click at [696, 370] on strong "ESAURIMENTO SCORTE!!" at bounding box center [745, 377] width 122 height 15
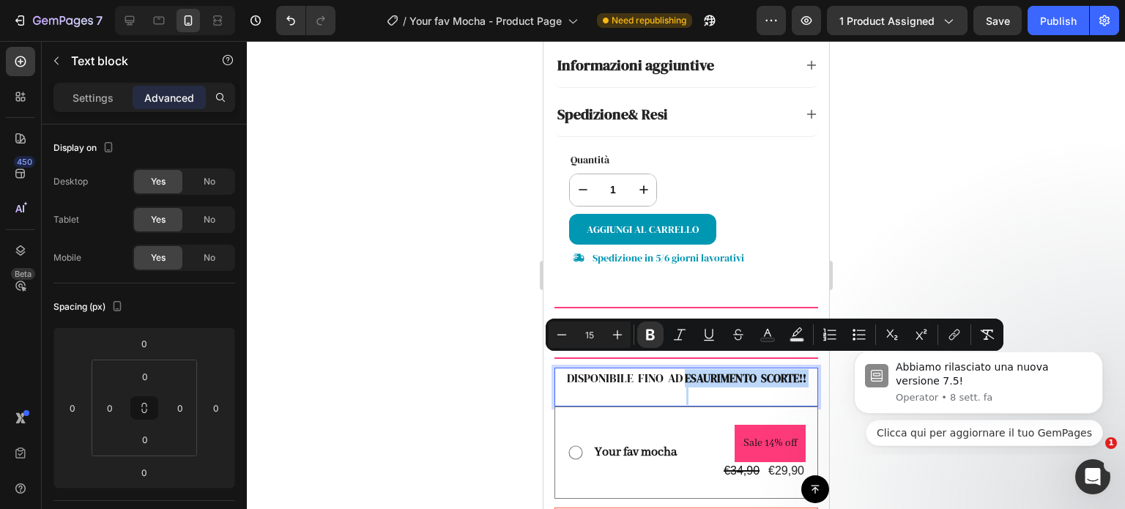
drag, startPoint x: 681, startPoint y: 365, endPoint x: 756, endPoint y: 385, distance: 78.2
click at [756, 385] on div "DISPONIBILE FINO AD ESAURIMENTO SCORTE!!" at bounding box center [686, 387] width 264 height 39
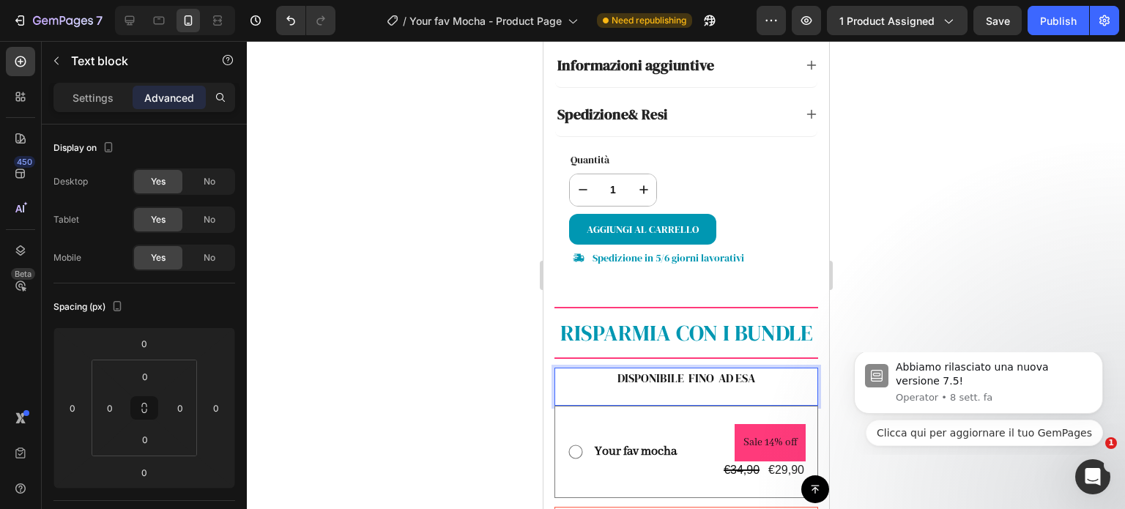
click at [716, 369] on p "DISPONIBILE FINO AD ESA" at bounding box center [685, 378] width 261 height 18
click at [762, 369] on p "DISPONIBILE FINO AD ESA" at bounding box center [685, 378] width 261 height 18
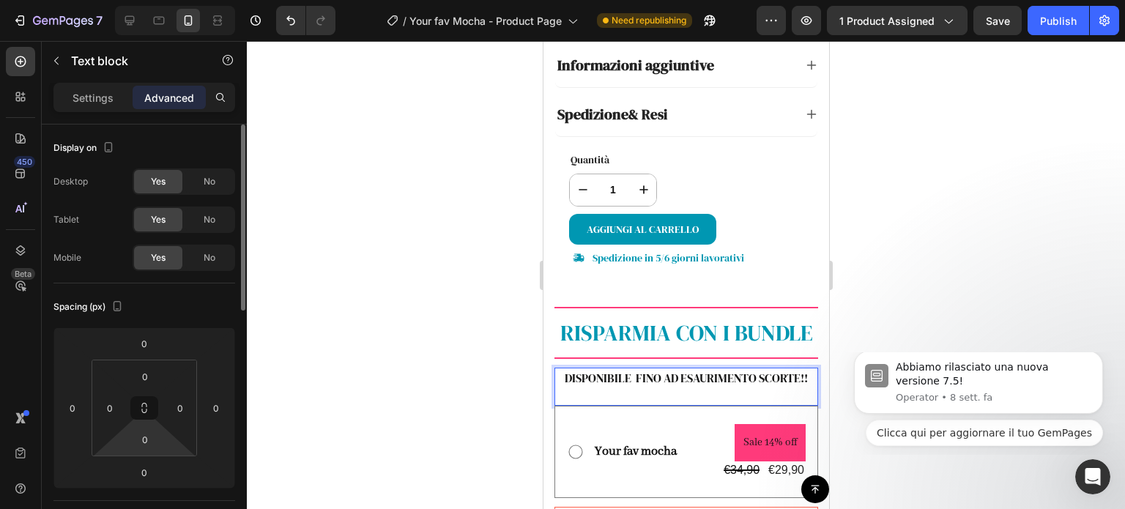
scroll to position [220, 0]
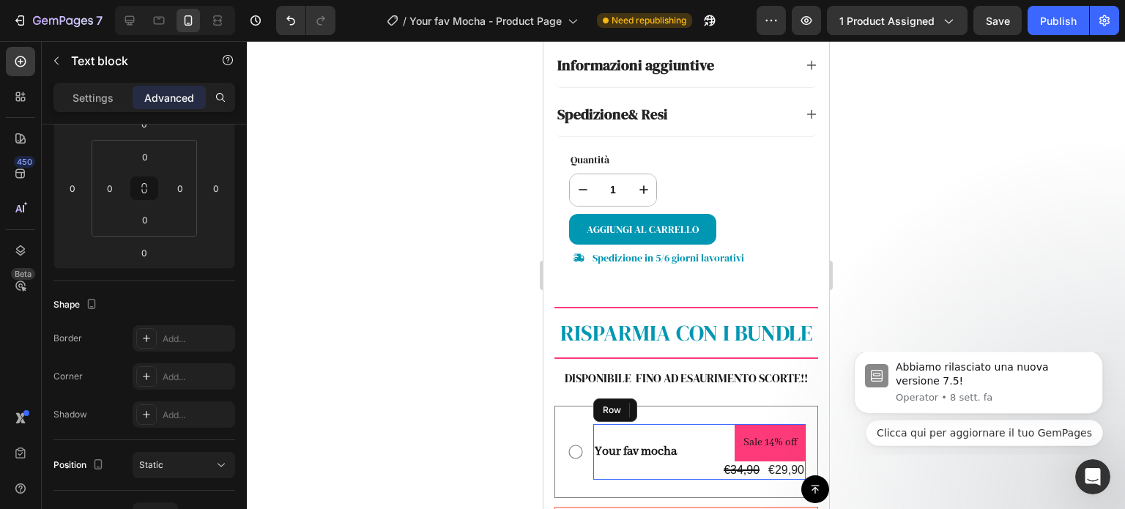
click at [682, 424] on div "Your fav mocha Text Block Sale 14% off Product Badge €34,90 Product Price Produ…" at bounding box center [698, 452] width 212 height 56
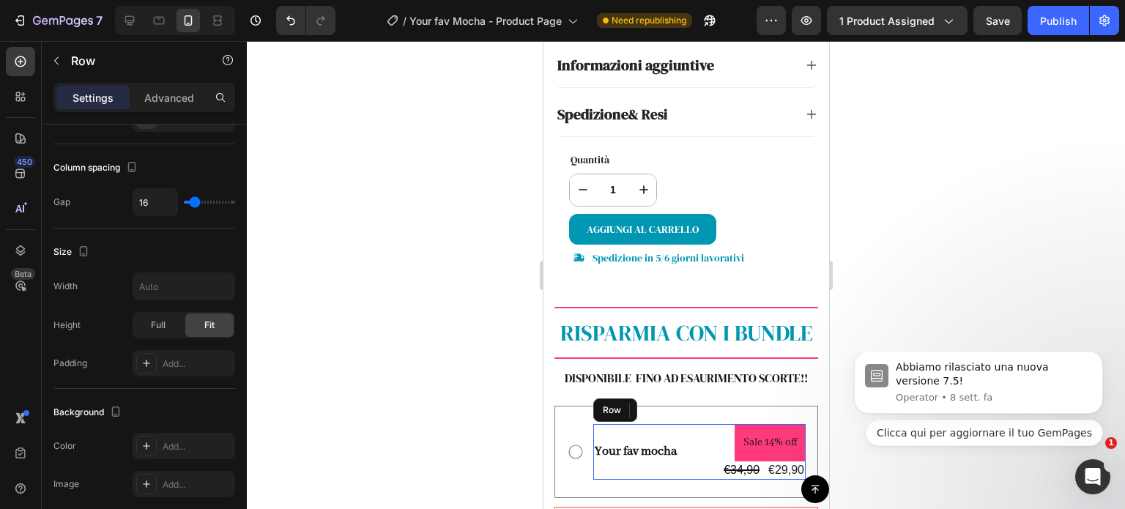
scroll to position [0, 0]
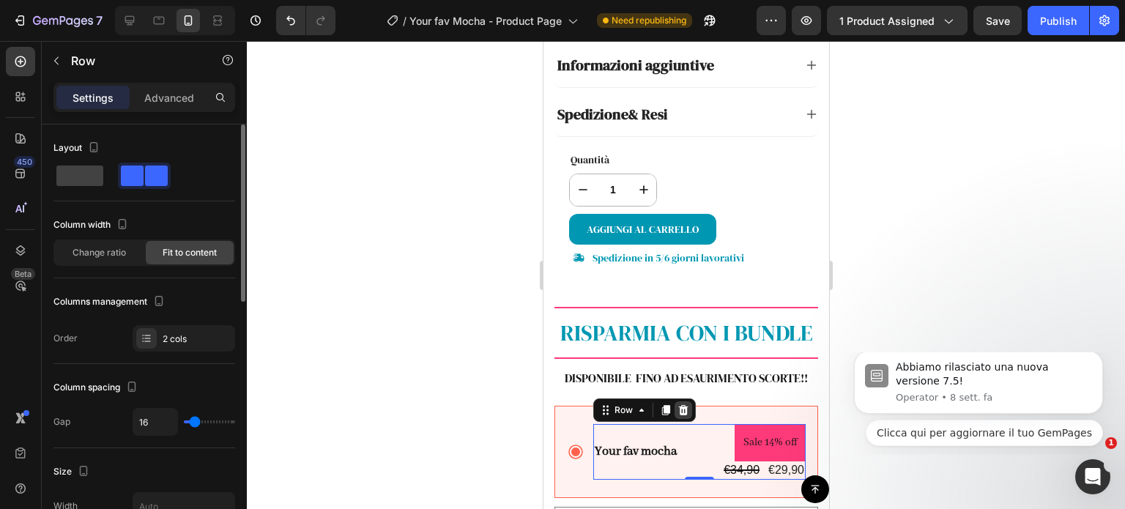
click at [685, 405] on icon at bounding box center [683, 410] width 10 height 10
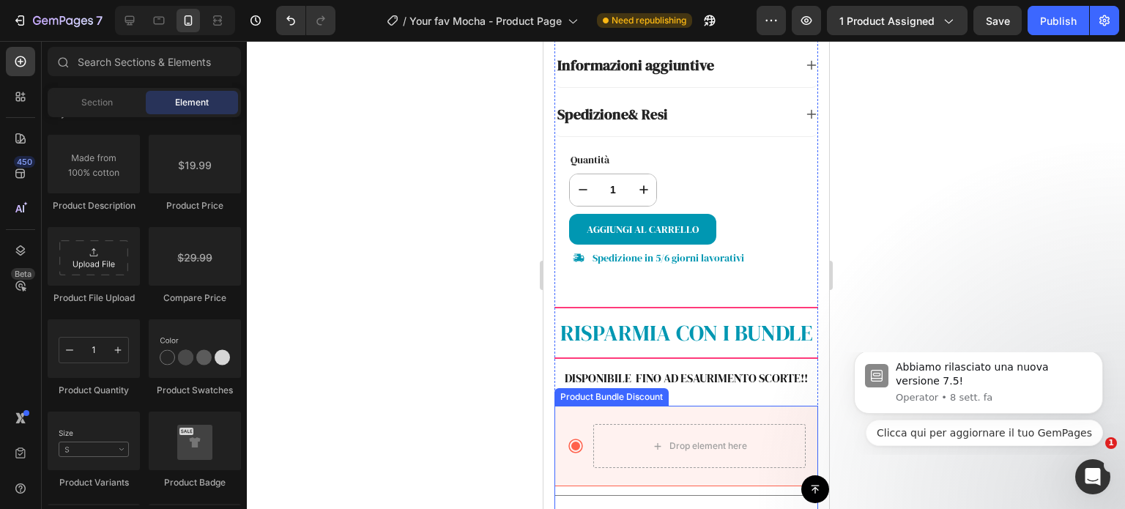
click at [739, 406] on div "Drop element here" at bounding box center [686, 446] width 264 height 81
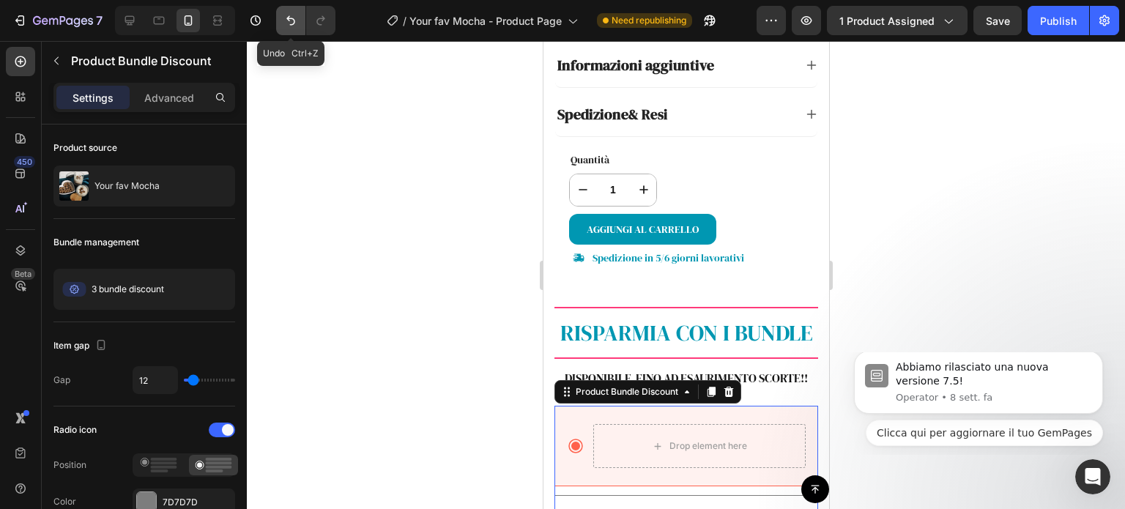
click at [291, 15] on icon "Undo/Redo" at bounding box center [290, 20] width 15 height 15
click at [291, 16] on icon "Undo/Redo" at bounding box center [290, 20] width 15 height 15
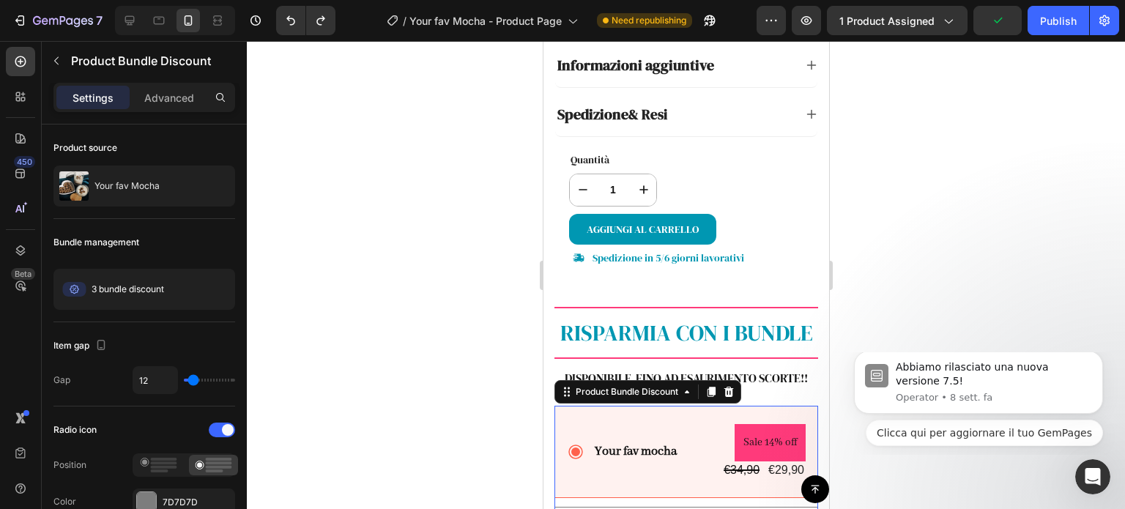
click at [369, 299] on div at bounding box center [686, 275] width 878 height 468
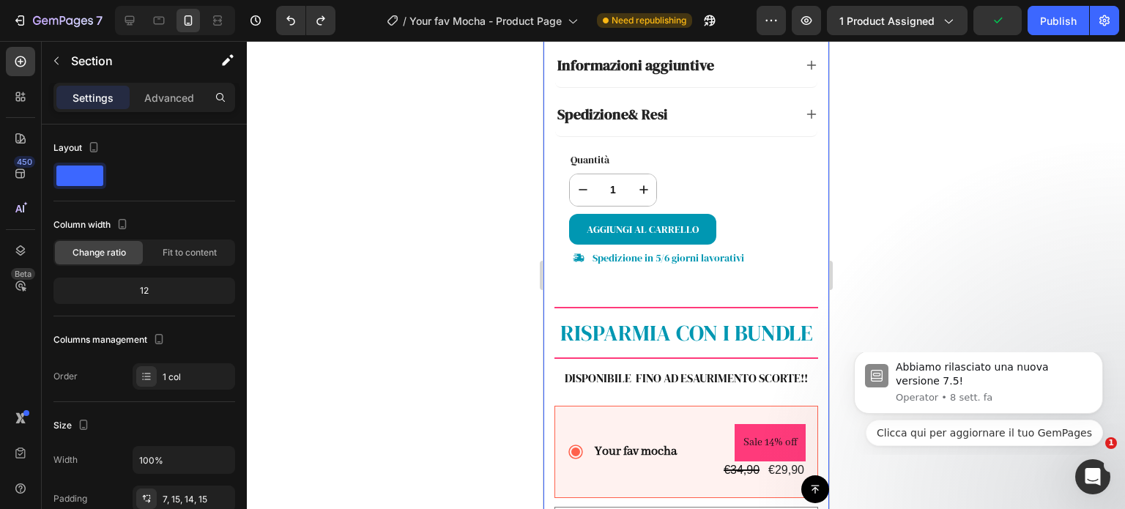
click at [551, 399] on div "Product Images Icon Icon Icon Icon Icon Icon List [PERSON_NAME] Text Block Row …" at bounding box center [686, 4] width 286 height 1631
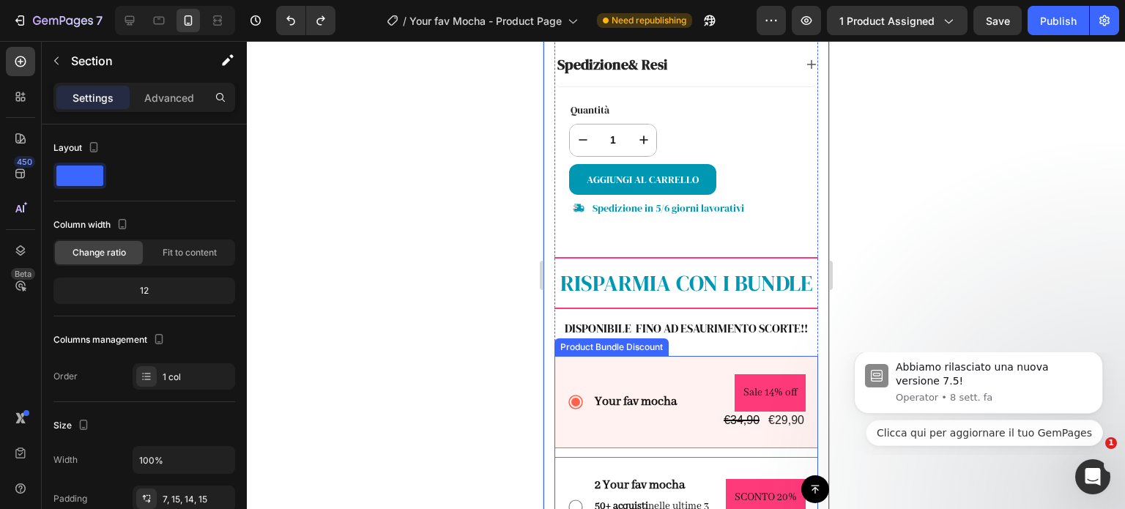
scroll to position [955, 0]
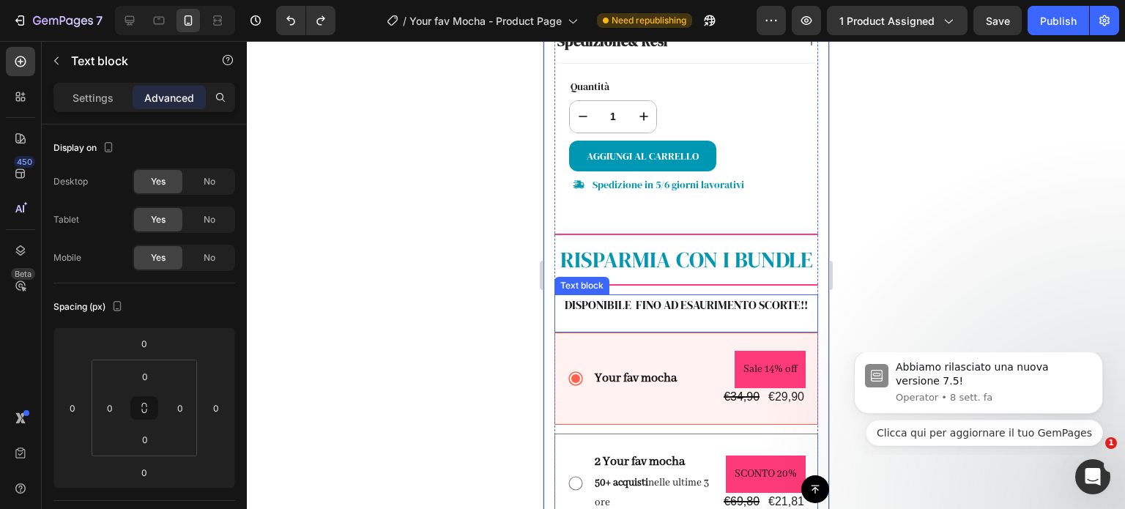
click at [791, 313] on p "Rich Text Editor. Editing area: main" at bounding box center [685, 322] width 261 height 18
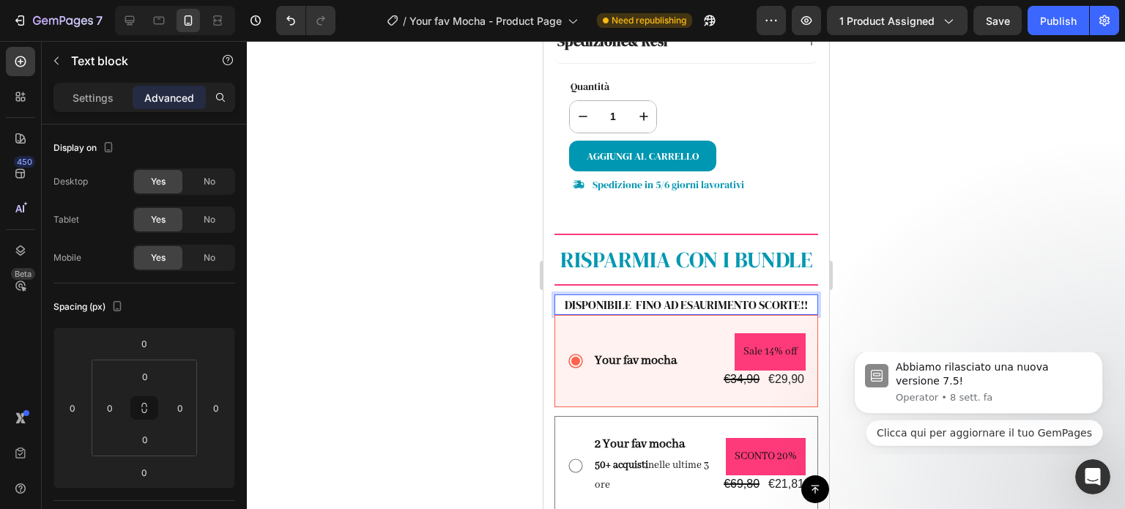
click at [879, 296] on div at bounding box center [686, 275] width 878 height 468
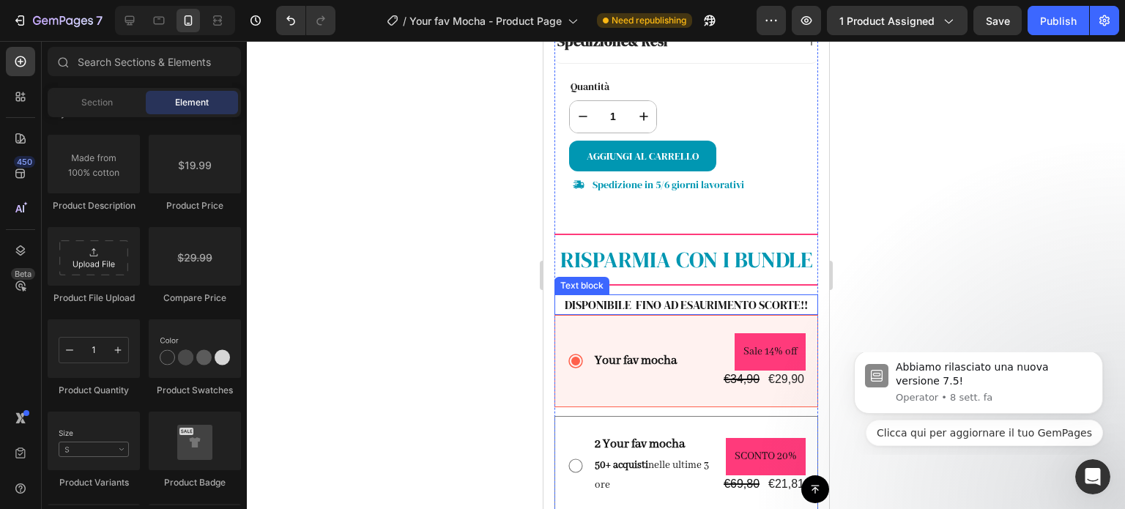
click at [731, 296] on p "DISPONIBILE FINO AD ESAURIMENTO SCORTE!!" at bounding box center [685, 305] width 261 height 18
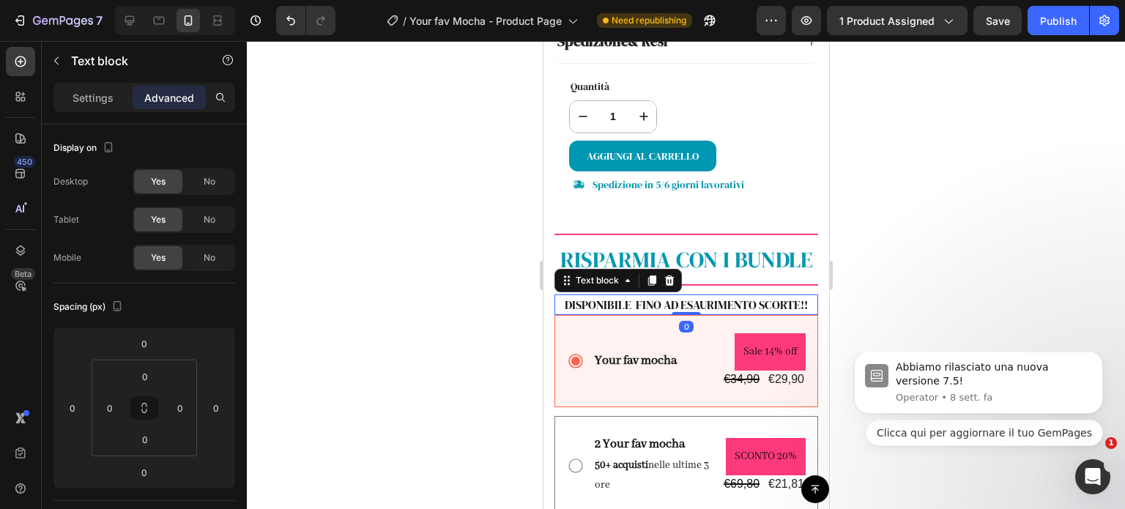
click at [672, 296] on p "DISPONIBILE FINO AD ESAURIMENTO SCORTE!!" at bounding box center [685, 305] width 261 height 18
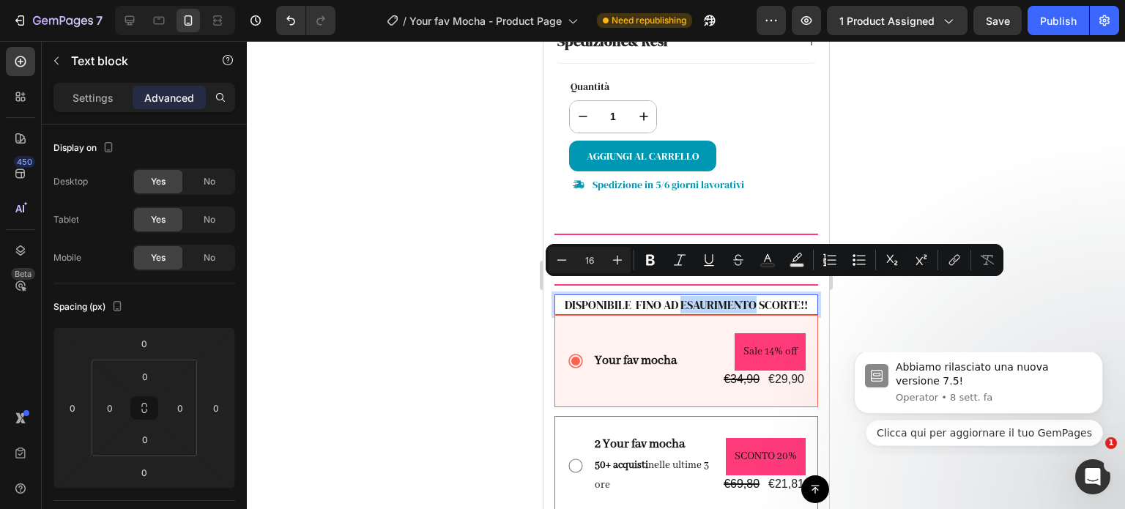
drag, startPoint x: 672, startPoint y: 289, endPoint x: 677, endPoint y: 298, distance: 9.8
click at [677, 298] on p "DISPONIBILE FINO AD ESAURIMENTO SCORTE!!" at bounding box center [685, 305] width 261 height 18
click at [651, 263] on icon "Editor contextual toolbar" at bounding box center [650, 260] width 15 height 15
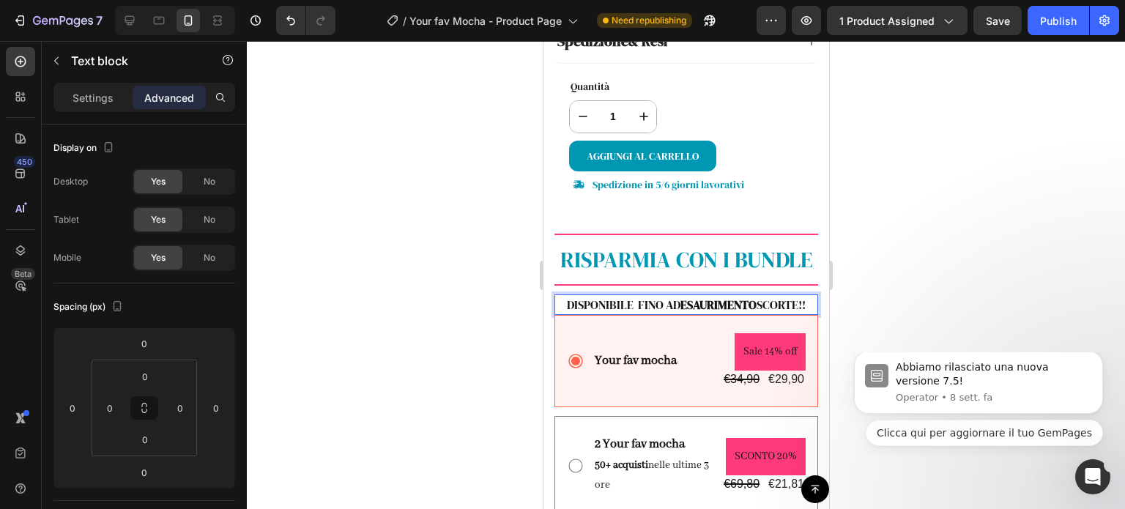
click at [777, 296] on p "DISPONIBILE FINO AD ESAURIMENTO SCORTE!!" at bounding box center [685, 305] width 261 height 18
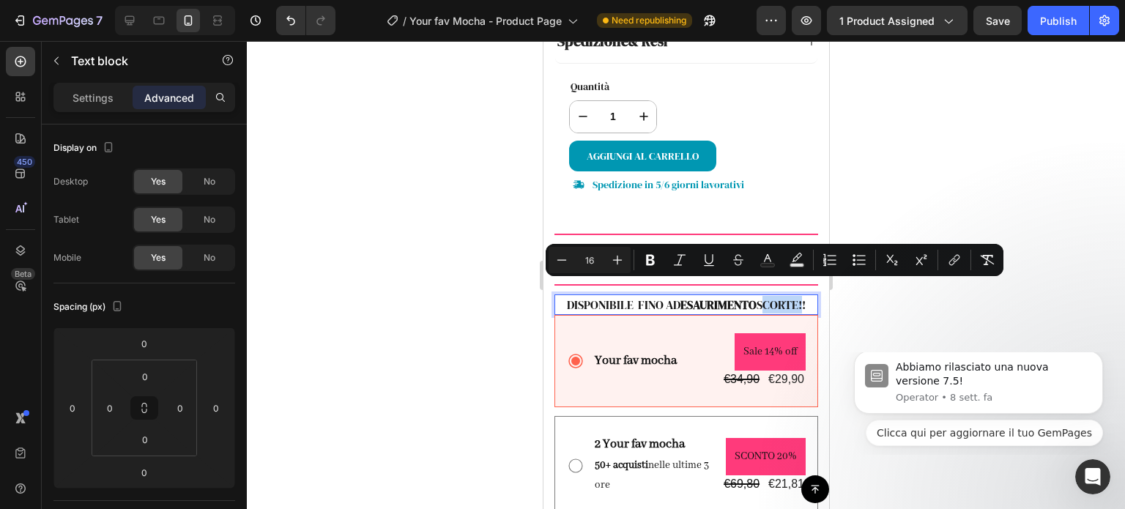
click at [787, 296] on p "DISPONIBILE FINO AD ESAURIMENTO SCORTE!!" at bounding box center [685, 305] width 261 height 18
drag, startPoint x: 803, startPoint y: 294, endPoint x: 747, endPoint y: 294, distance: 56.4
click at [747, 296] on p "DISPONIBILE FINO AD ESAURIMENTO SCORTE!!" at bounding box center [685, 305] width 261 height 18
click at [654, 256] on icon "Editor contextual toolbar" at bounding box center [650, 260] width 15 height 15
click at [906, 193] on div at bounding box center [686, 275] width 878 height 468
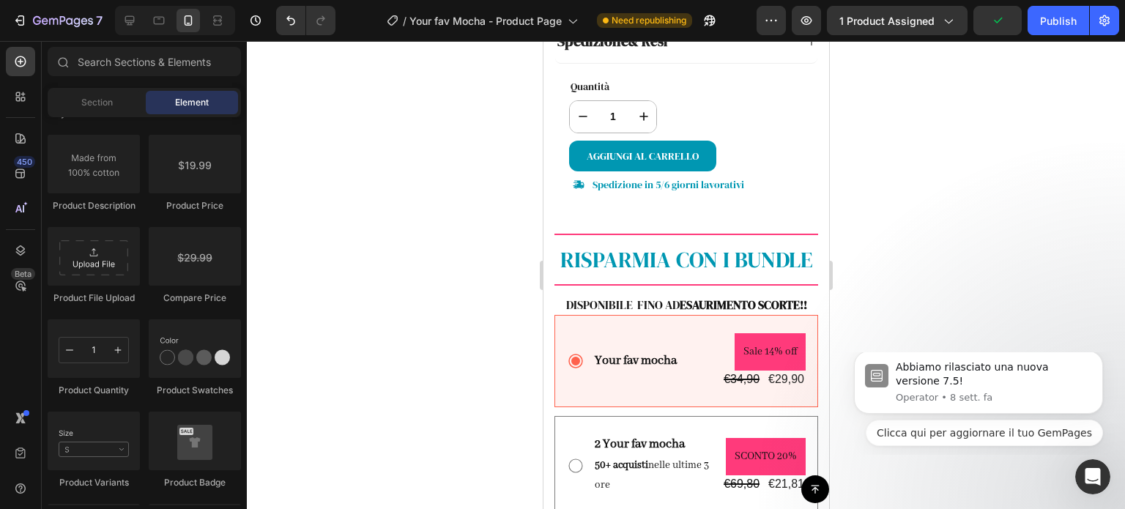
click at [860, 280] on div at bounding box center [686, 275] width 878 height 468
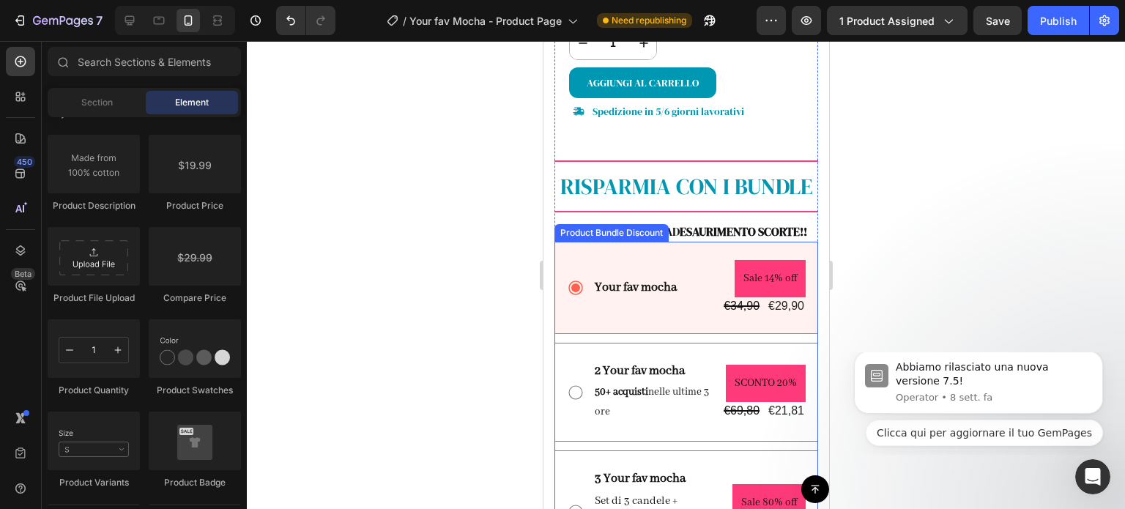
scroll to position [1101, 0]
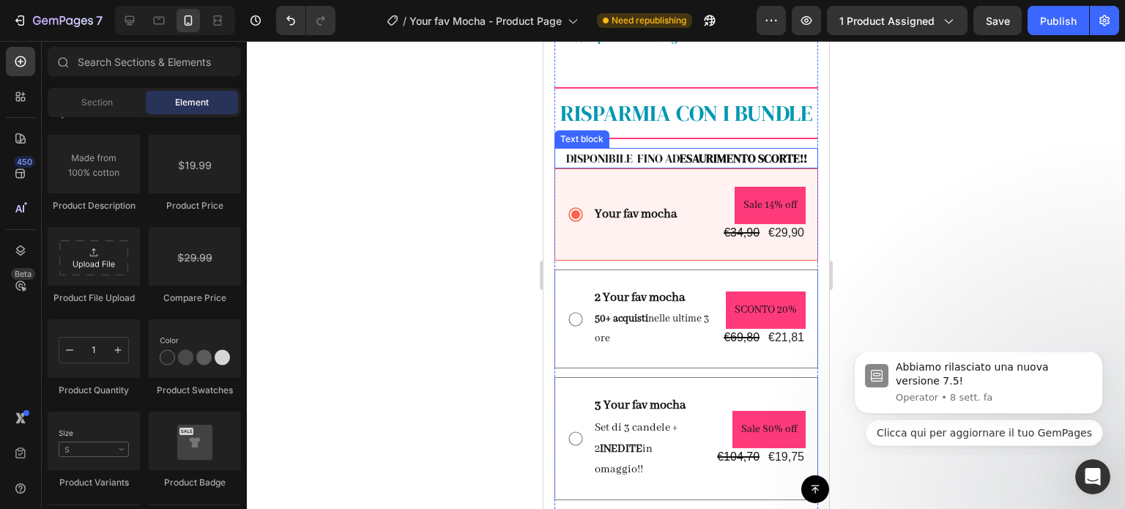
click at [757, 168] on div "Your fav mocha Text Block Sale 14% off Product Badge €34,90 Product Price Produ…" at bounding box center [686, 214] width 264 height 92
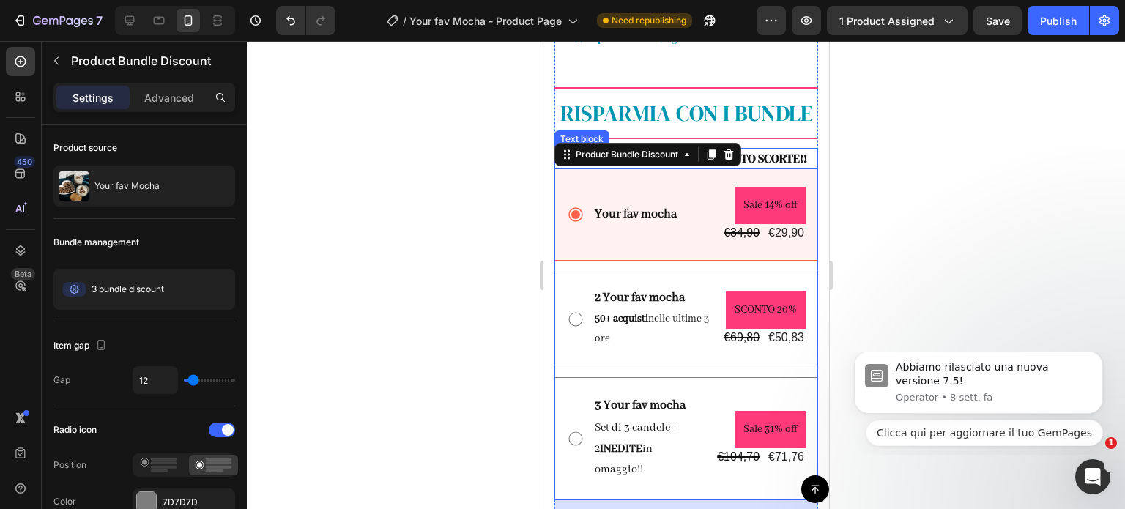
click at [765, 150] on strong "ESAURIMENTO SCORTE!!" at bounding box center [742, 158] width 127 height 16
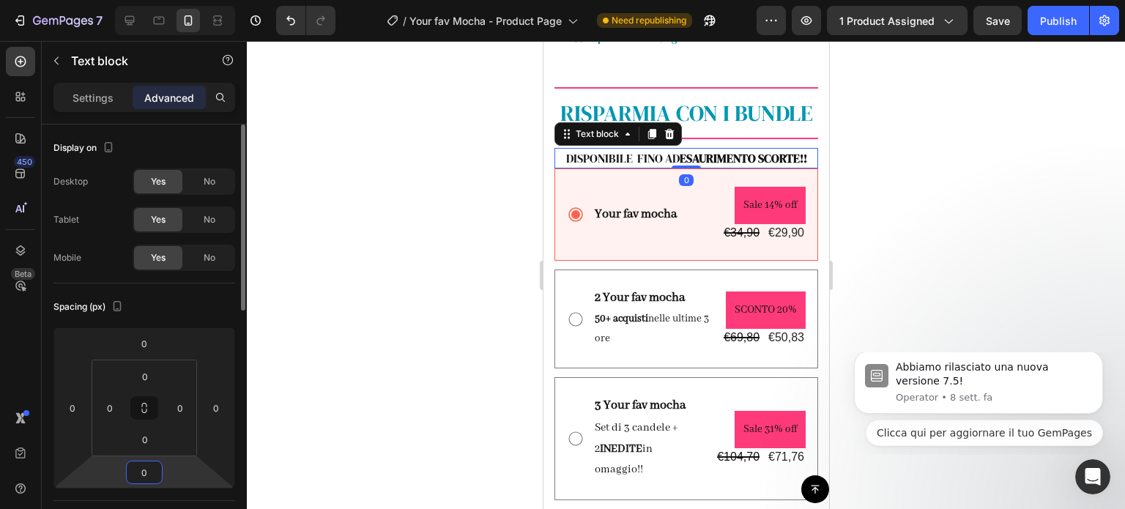
click at [149, 474] on input "0" at bounding box center [144, 472] width 29 height 22
type input "15"
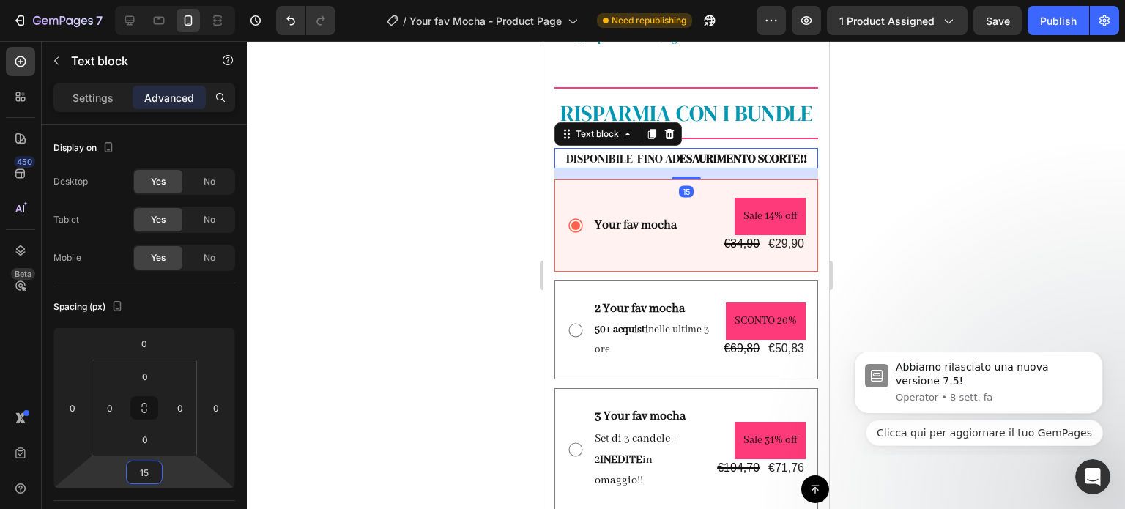
click at [1019, 152] on div at bounding box center [686, 275] width 878 height 468
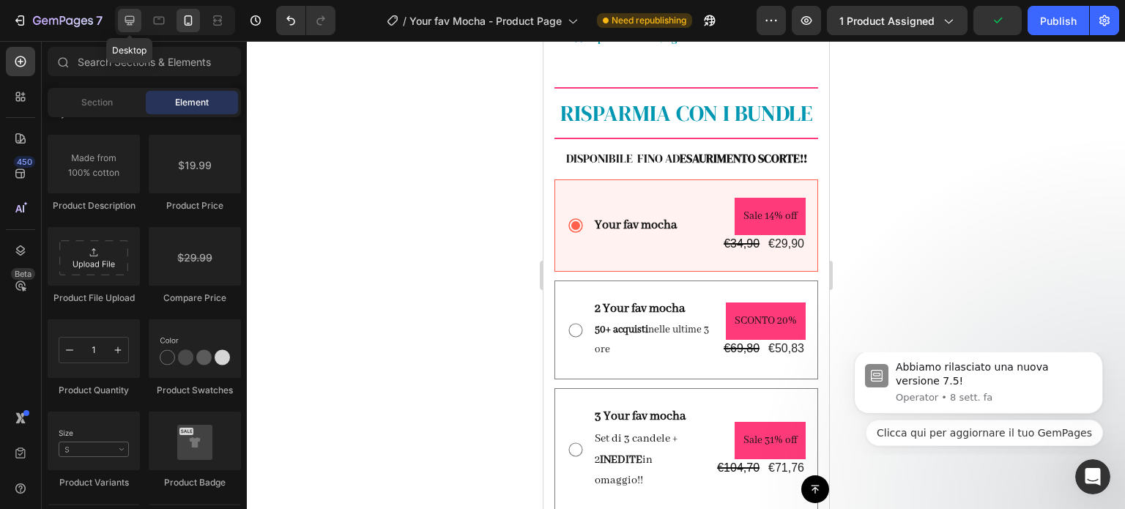
click at [128, 26] on icon at bounding box center [129, 20] width 15 height 15
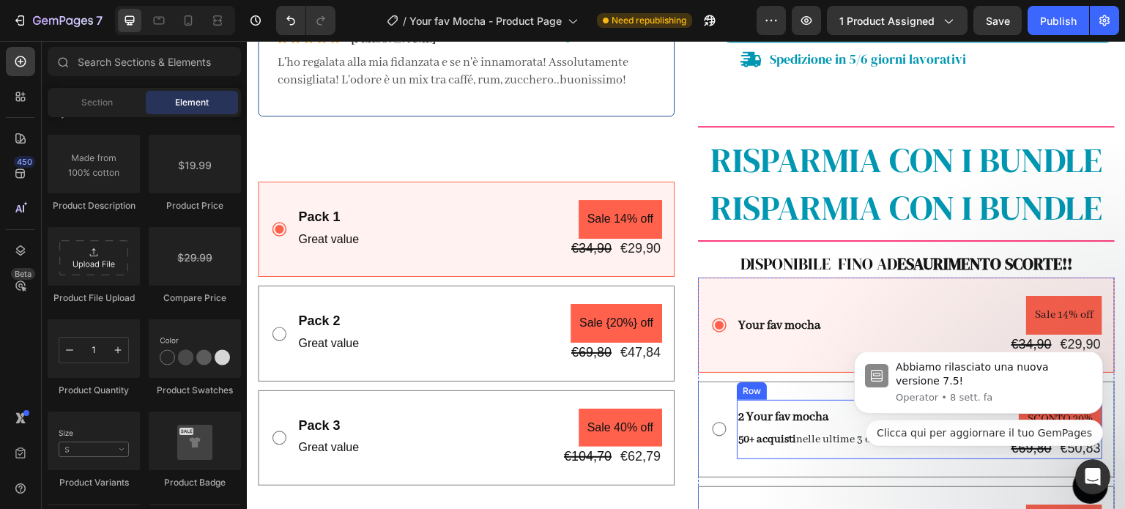
scroll to position [740, 0]
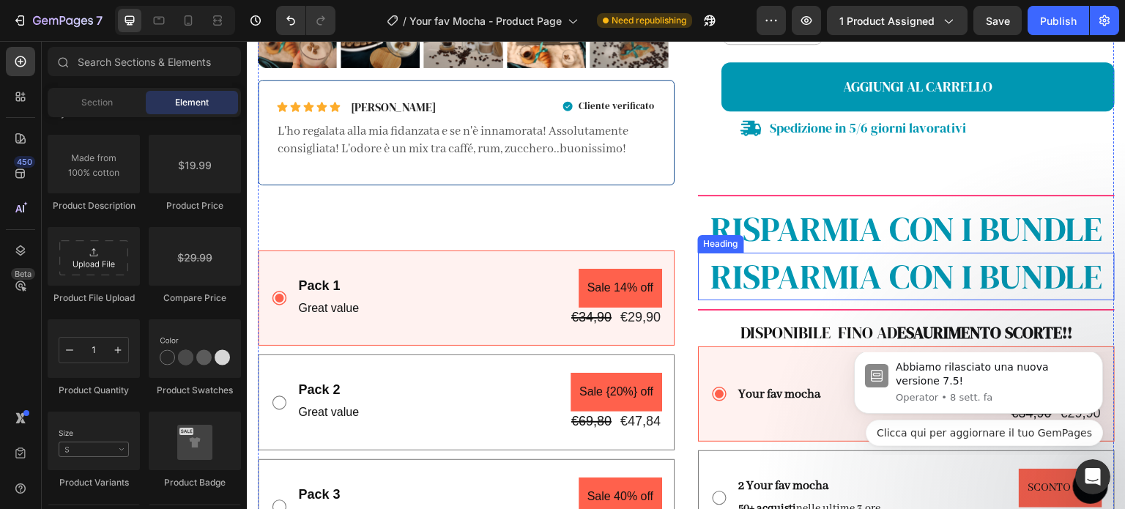
click at [913, 266] on h2 "RISPARMIA CON I BUNDLE" at bounding box center [906, 277] width 417 height 48
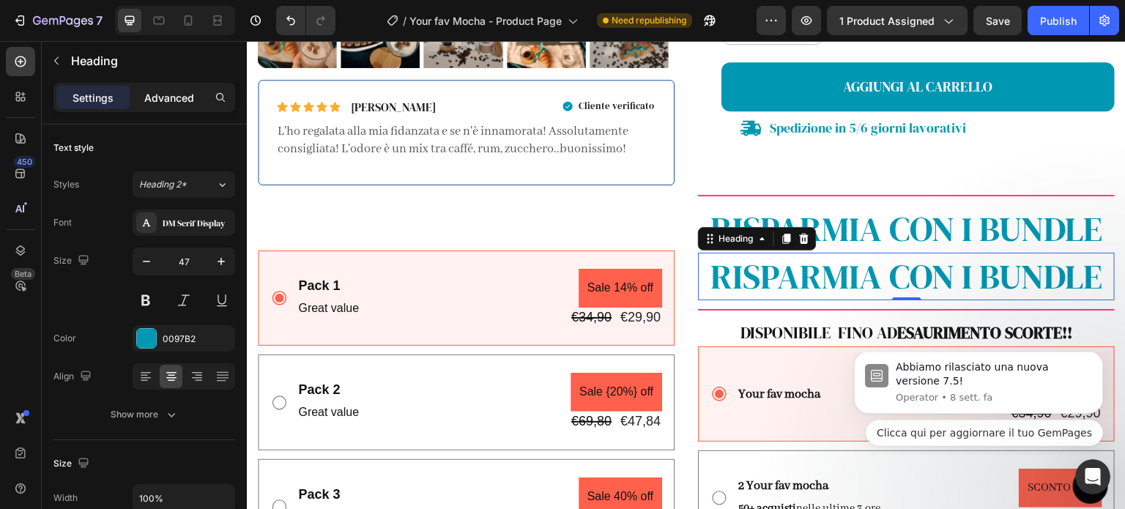
click at [181, 92] on p "Advanced" at bounding box center [169, 97] width 50 height 15
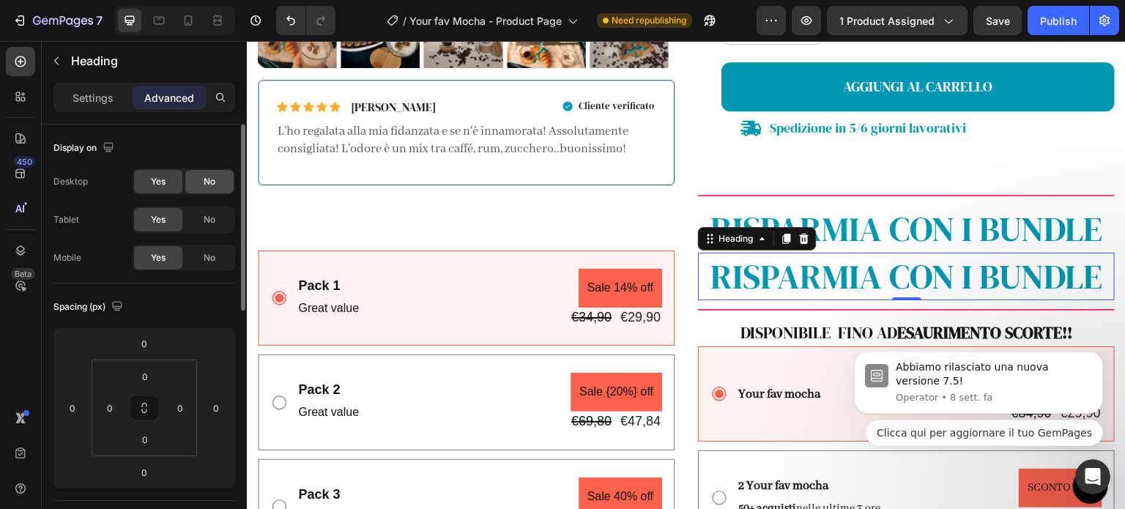
click at [189, 187] on div "No" at bounding box center [209, 181] width 48 height 23
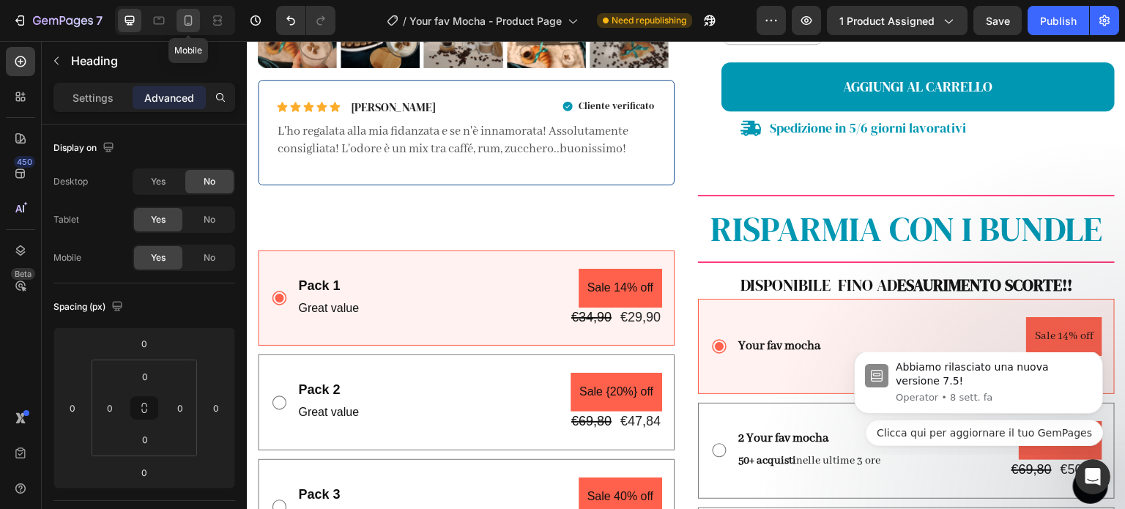
click at [197, 29] on div at bounding box center [187, 20] width 23 height 23
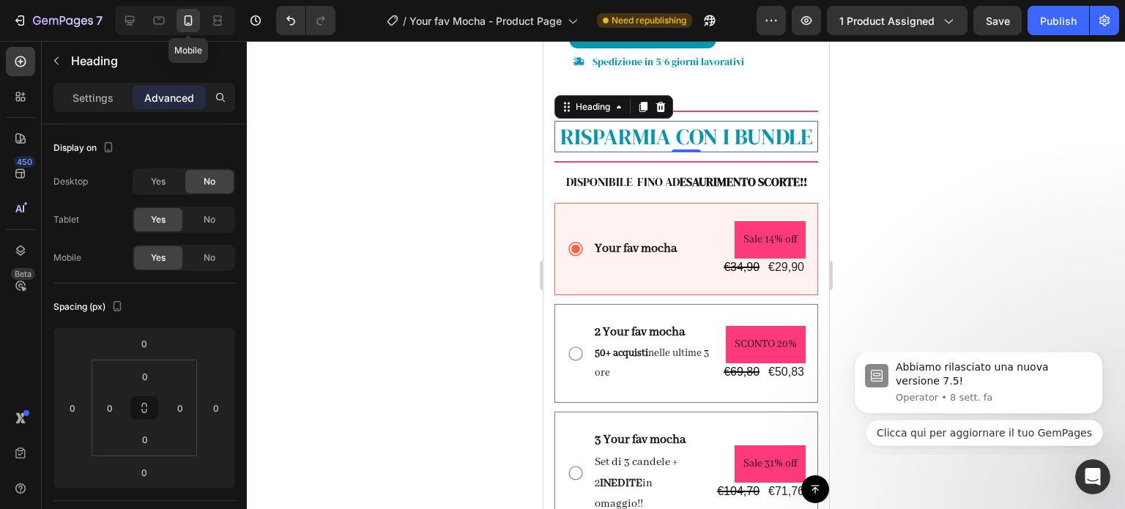
scroll to position [1092, 0]
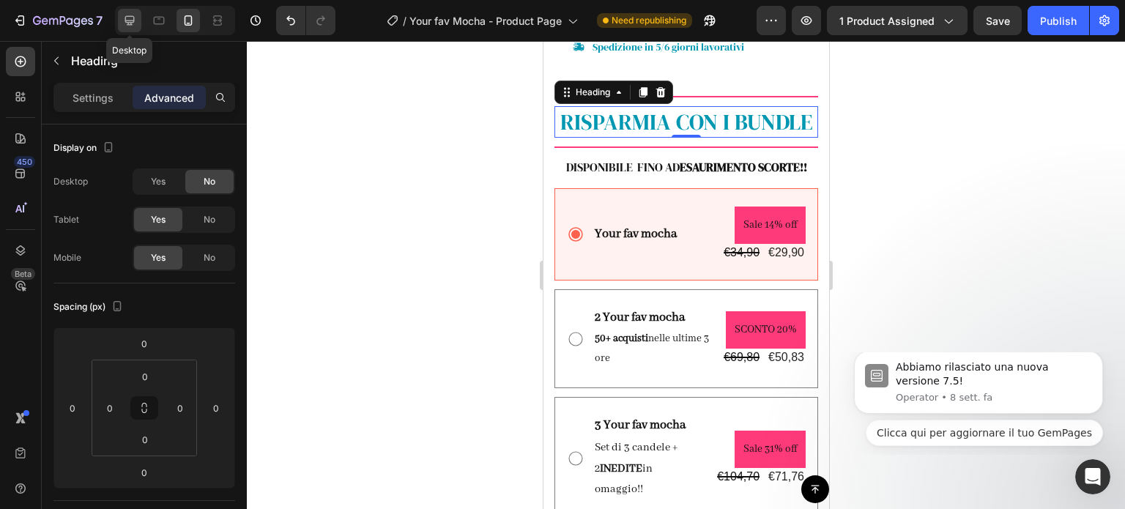
click at [121, 19] on div at bounding box center [129, 20] width 23 height 23
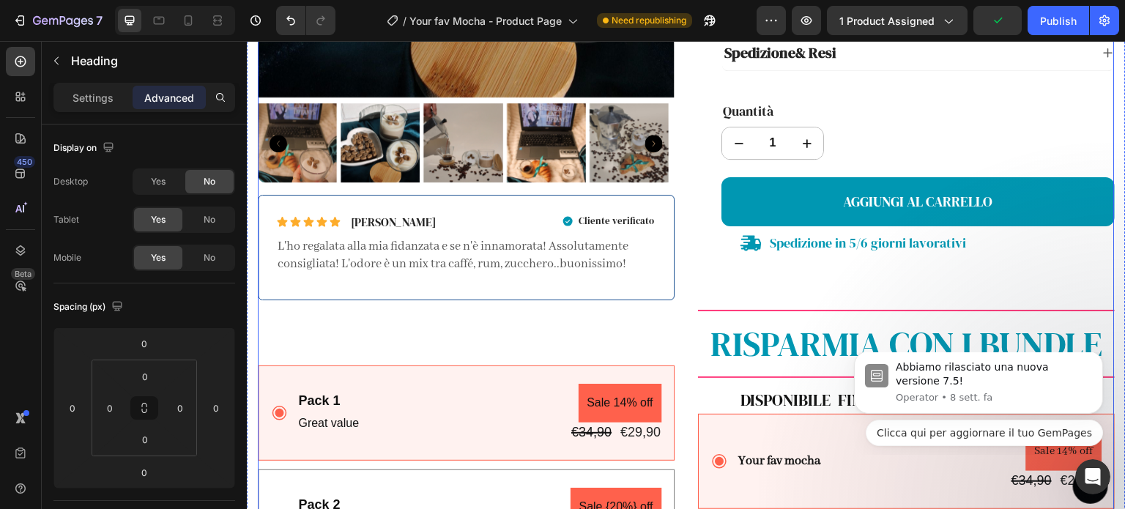
scroll to position [756, 0]
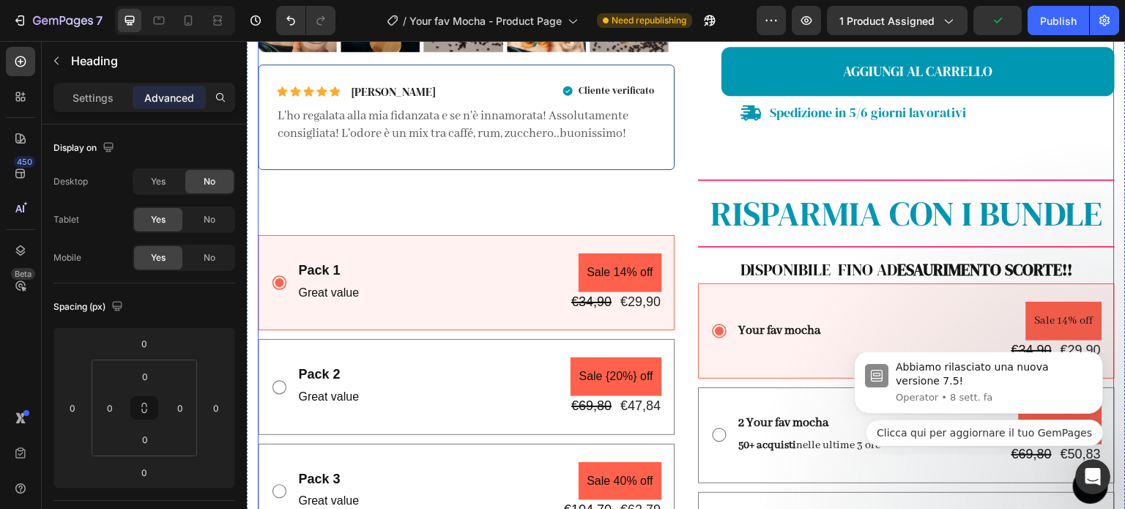
click at [643, 190] on div "Product Images Icon Icon Icon Icon Icon Icon List [PERSON_NAME] Text Block Row …" at bounding box center [466, 100] width 417 height 1101
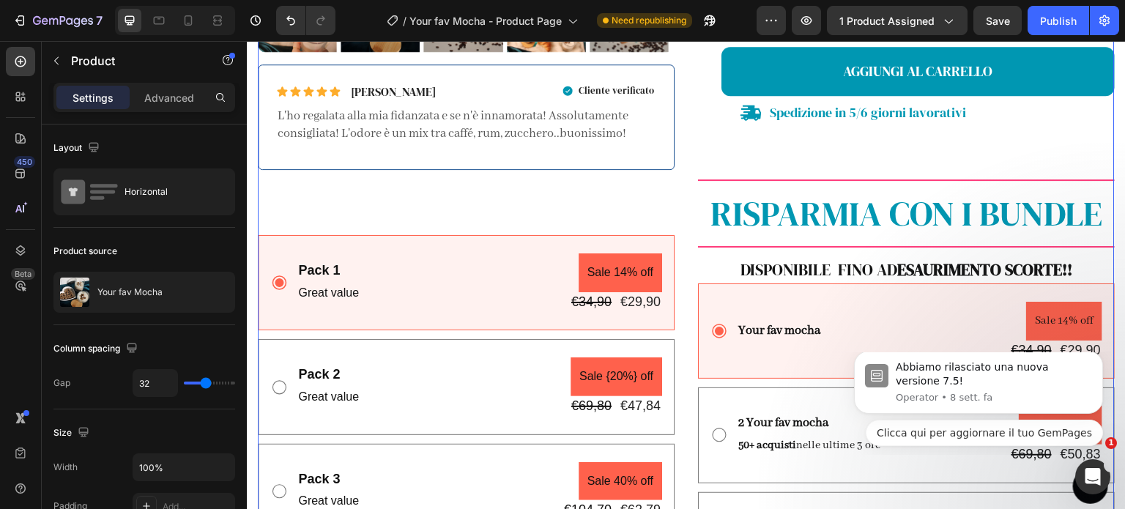
click at [658, 193] on div "Product Images Icon Icon Icon Icon Icon Icon List [PERSON_NAME] Text Block Row …" at bounding box center [466, 100] width 417 height 1101
click at [658, 219] on div "Product Images Icon Icon Icon Icon Icon Icon List [PERSON_NAME] Text Block Row …" at bounding box center [466, 100] width 417 height 1101
drag, startPoint x: 581, startPoint y: 186, endPoint x: 603, endPoint y: 185, distance: 22.0
click at [584, 185] on div "Product Images Icon Icon Icon Icon Icon Icon List [PERSON_NAME] Text Block Row …" at bounding box center [466, 100] width 417 height 1101
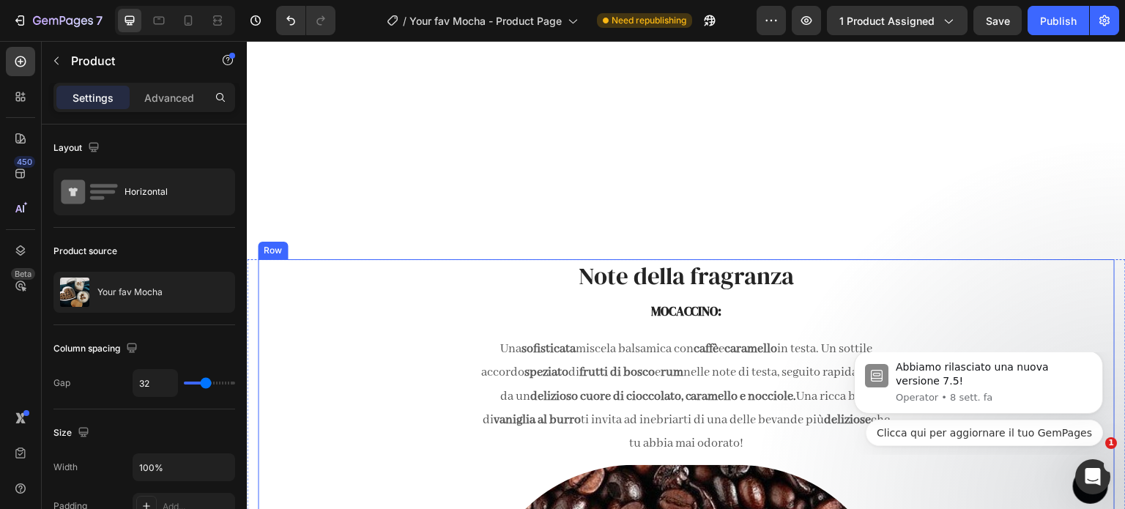
scroll to position [2440, 0]
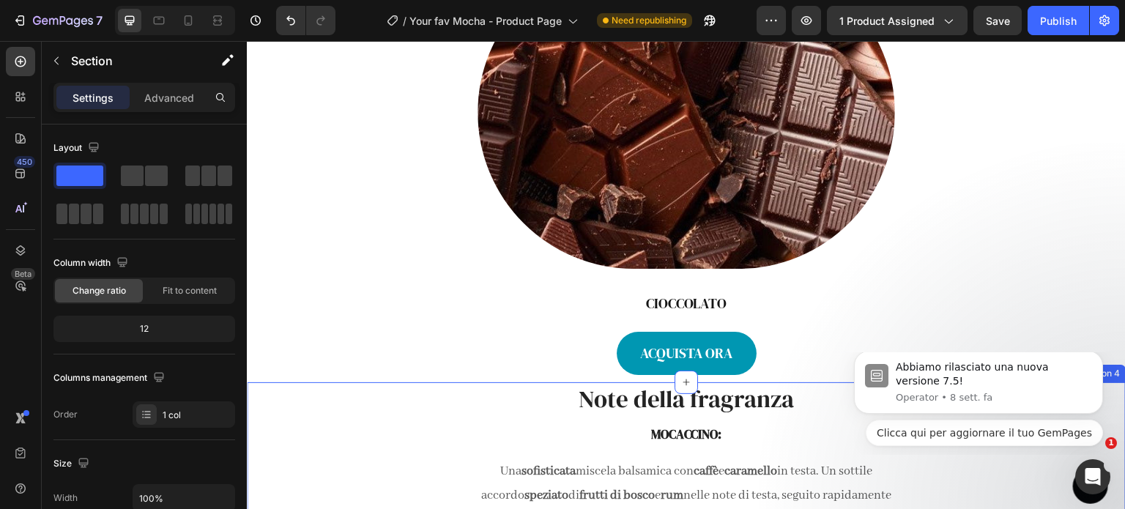
click at [1107, 362] on icon at bounding box center [1113, 368] width 12 height 12
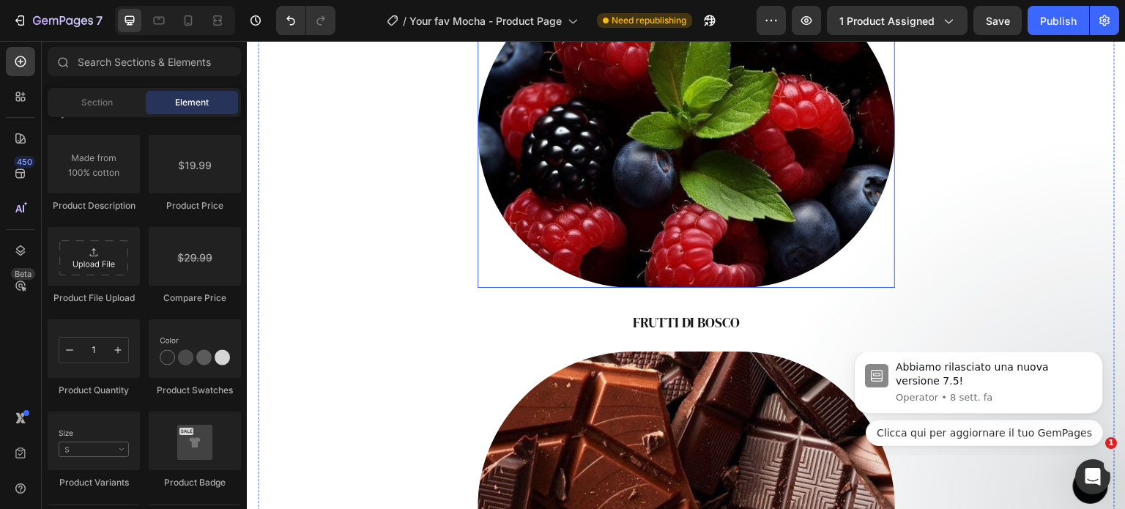
scroll to position [2047, 0]
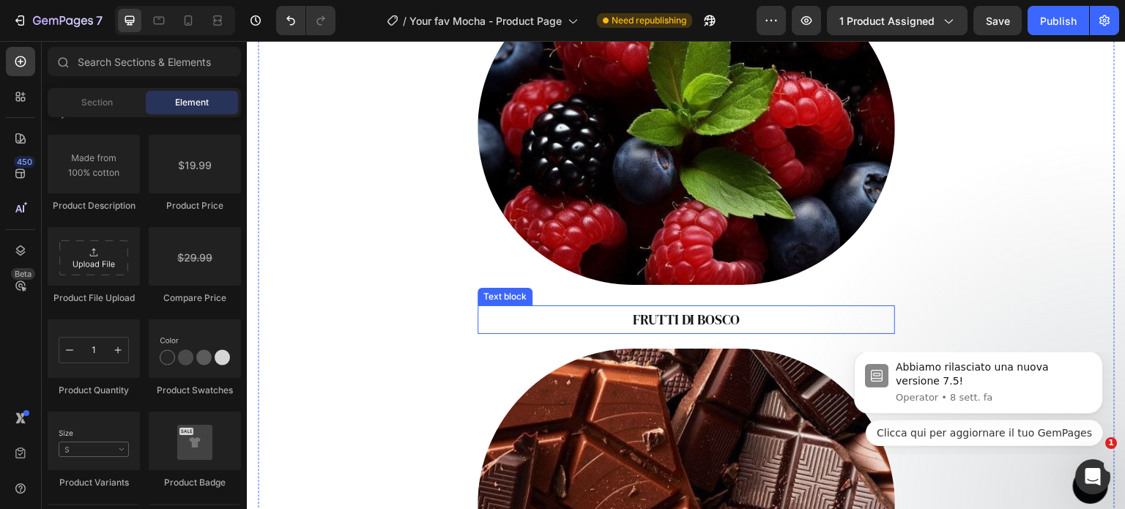
click at [696, 310] on p "FRUTTI DI BOSCO" at bounding box center [686, 319] width 414 height 25
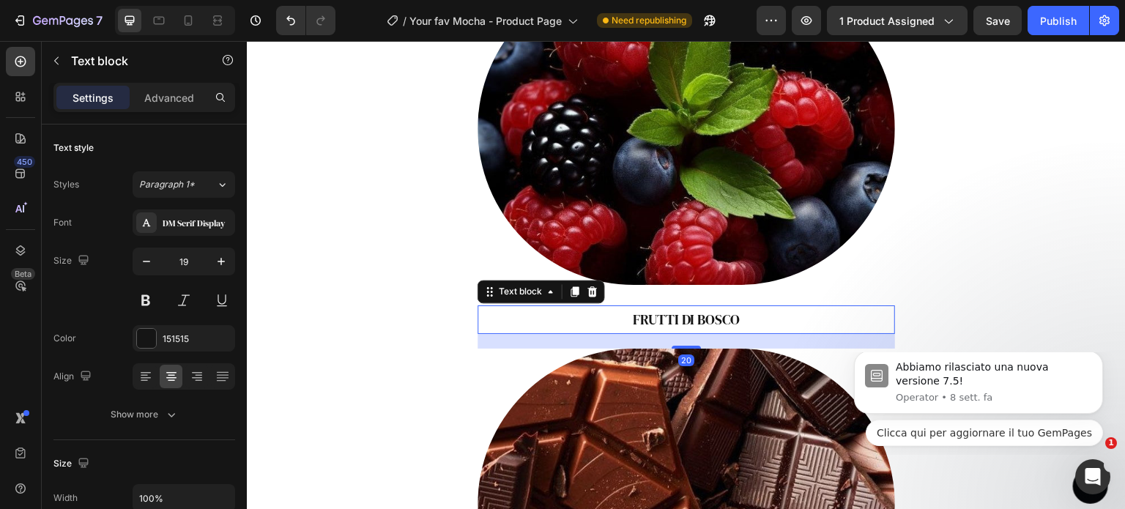
click at [696, 310] on p "FRUTTI DI BOSCO" at bounding box center [686, 319] width 414 height 25
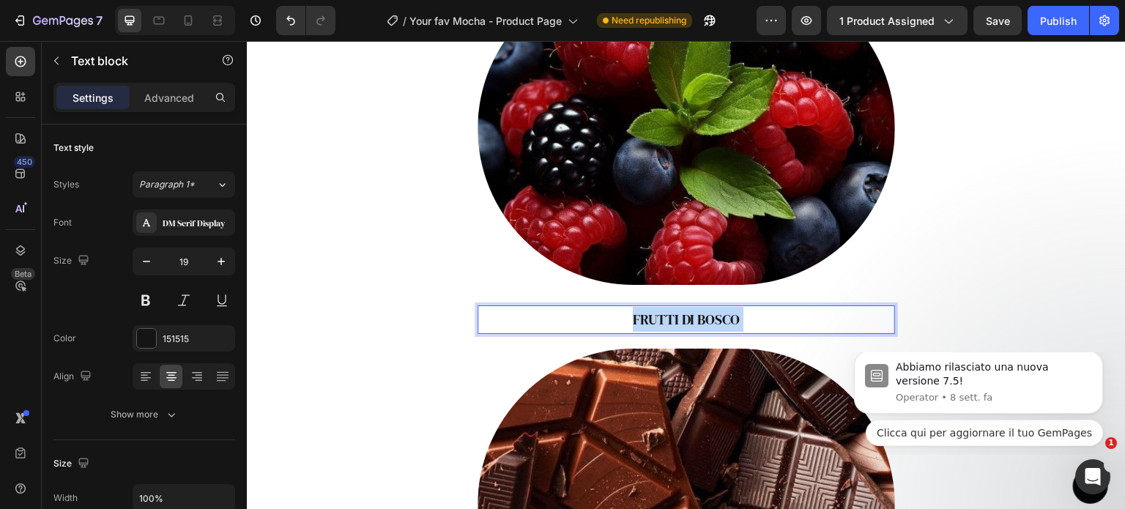
drag, startPoint x: 744, startPoint y: 297, endPoint x: 708, endPoint y: 296, distance: 35.9
click at [708, 307] on p "FRUTTI DI BOSCO" at bounding box center [686, 319] width 414 height 25
drag, startPoint x: 744, startPoint y: 302, endPoint x: 628, endPoint y: 299, distance: 115.7
click at [628, 307] on p "FRUTTI DI BOSCO" at bounding box center [686, 319] width 414 height 25
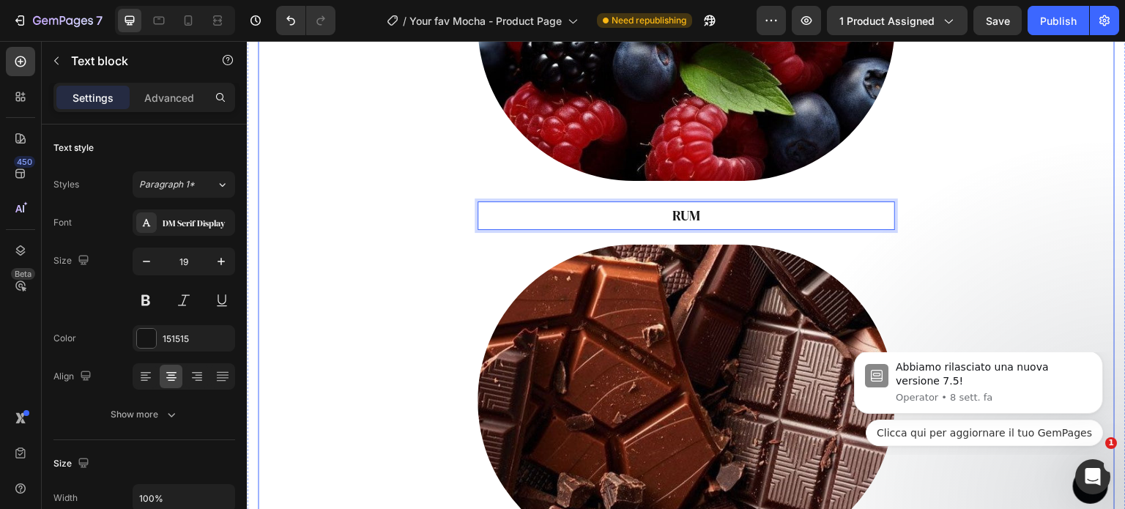
scroll to position [2131, 0]
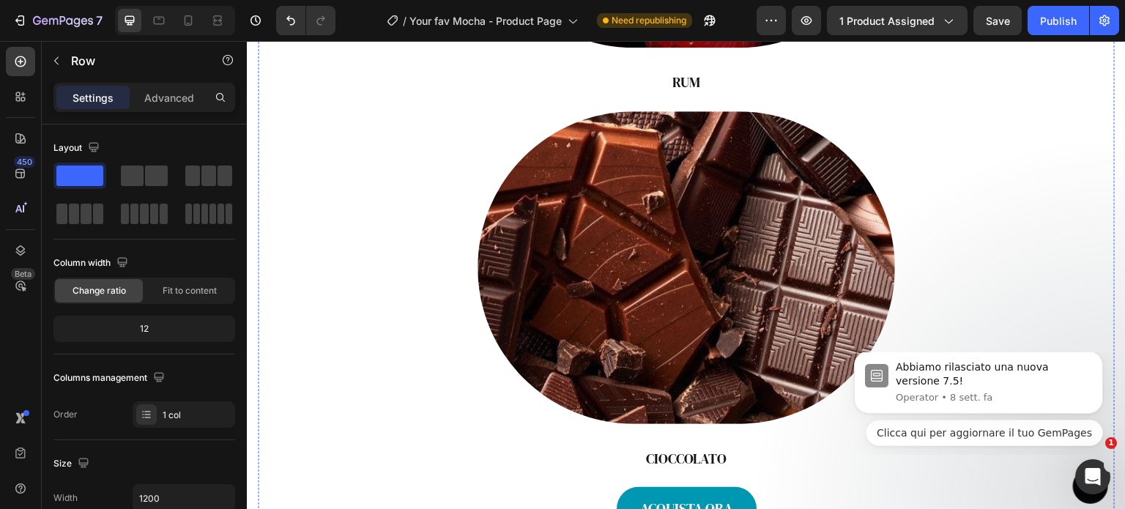
scroll to position [2284, 0]
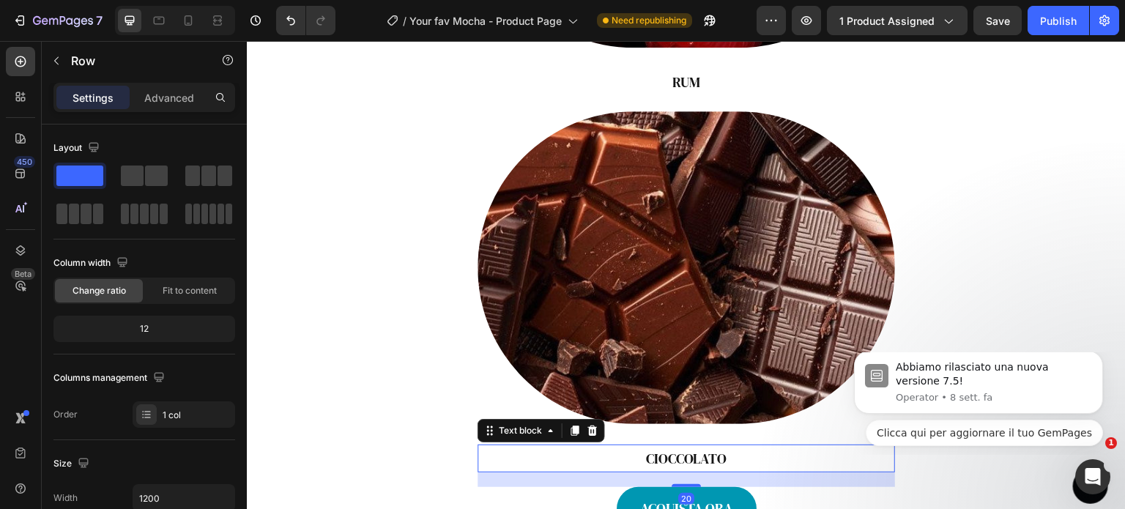
click at [694, 446] on p "CIOCCOLATO" at bounding box center [686, 458] width 414 height 25
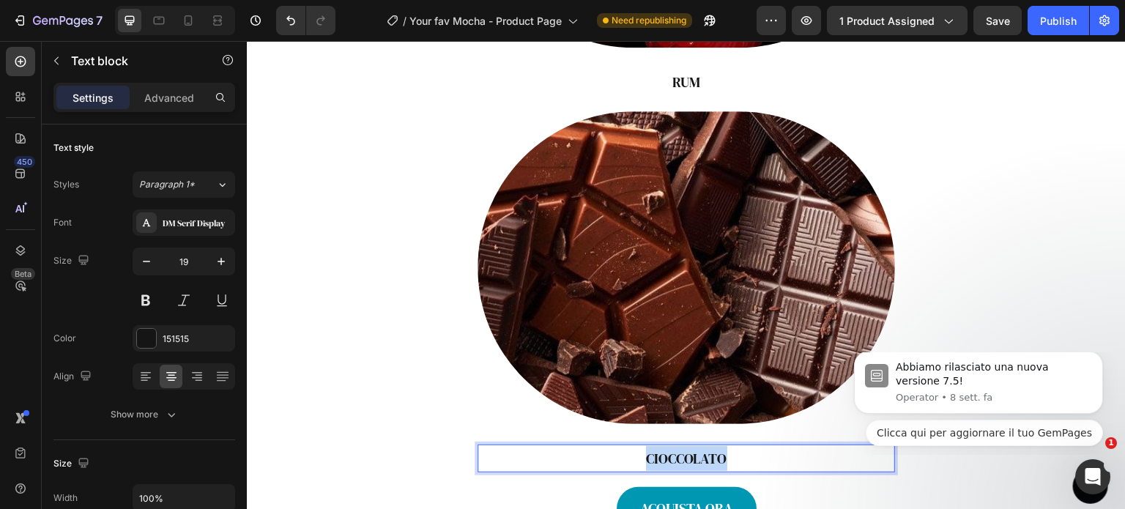
click at [694, 446] on p "CIOCCOLATO" at bounding box center [686, 458] width 414 height 25
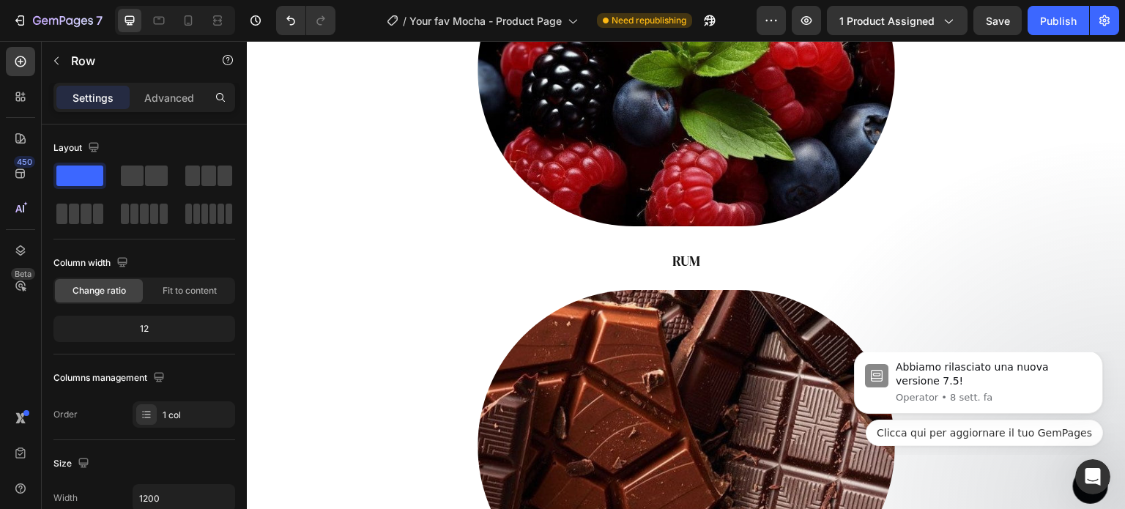
scroll to position [1813, 0]
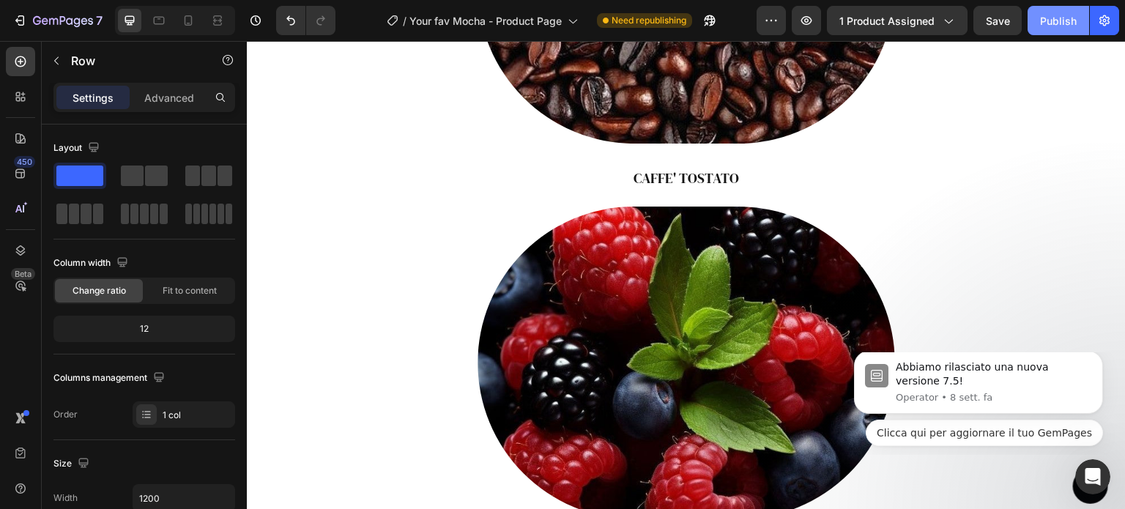
click at [1067, 10] on button "Publish" at bounding box center [1058, 20] width 62 height 29
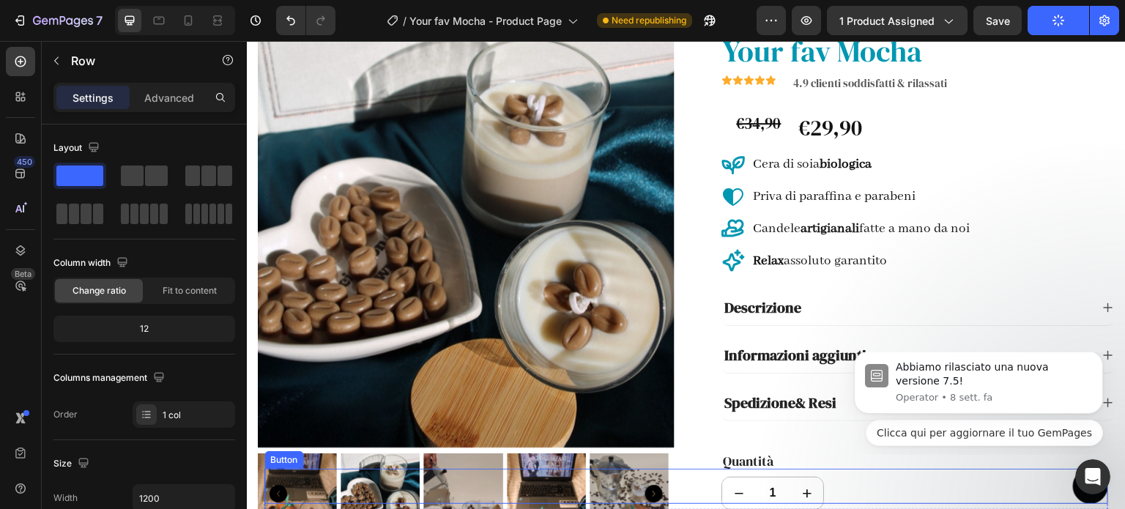
scroll to position [0, 0]
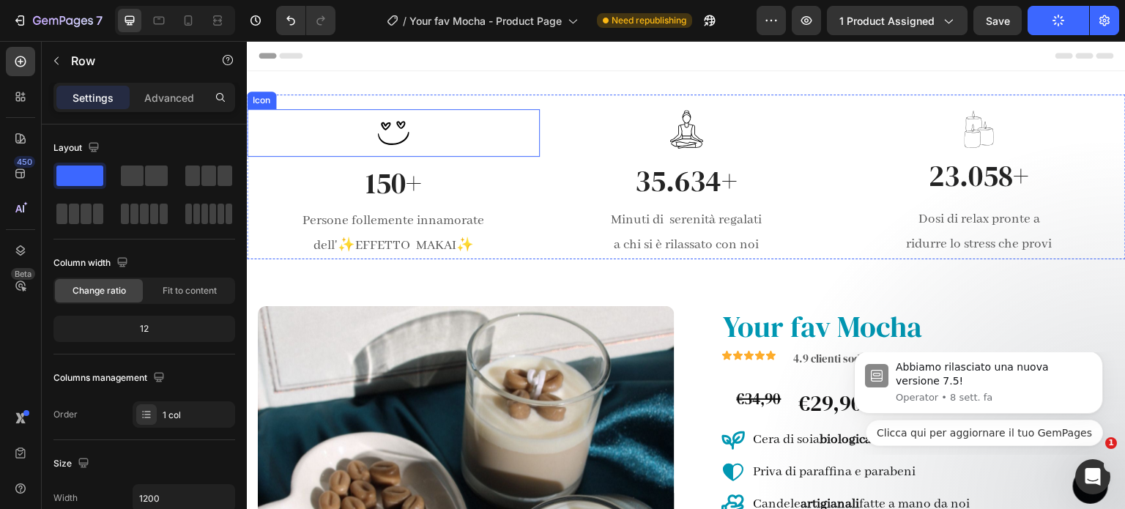
click at [357, 113] on div "Icon" at bounding box center [393, 133] width 293 height 48
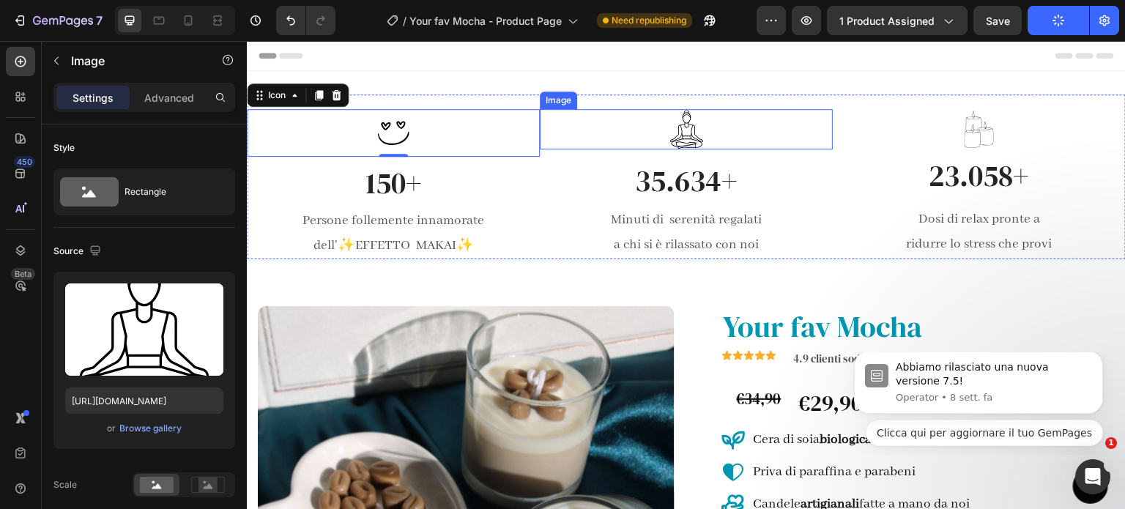
click at [559, 119] on div at bounding box center [686, 129] width 293 height 40
click at [516, 109] on div "Icon 0" at bounding box center [393, 133] width 293 height 48
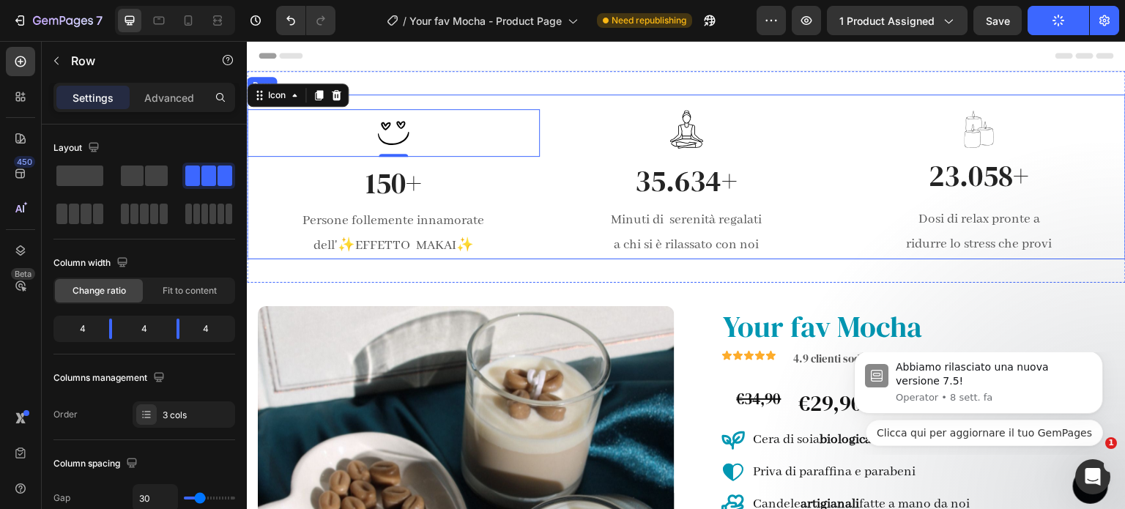
click at [520, 102] on div "Icon 0 150+ Heading Persone follemente innamorate dell' ✨ EFFETTO MAKAI ✨ Text …" at bounding box center [686, 176] width 879 height 165
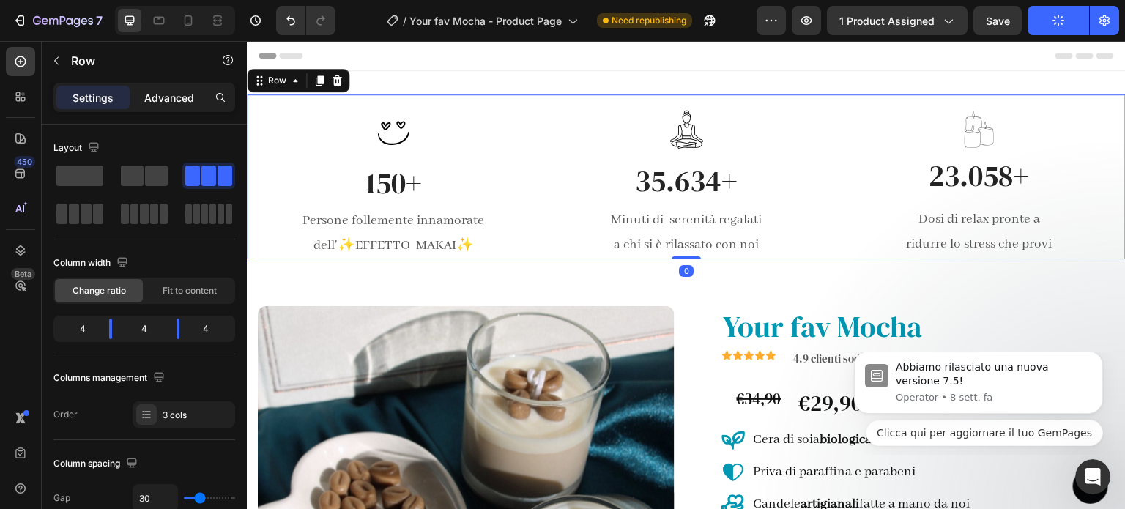
click at [174, 102] on p "Advanced" at bounding box center [169, 97] width 50 height 15
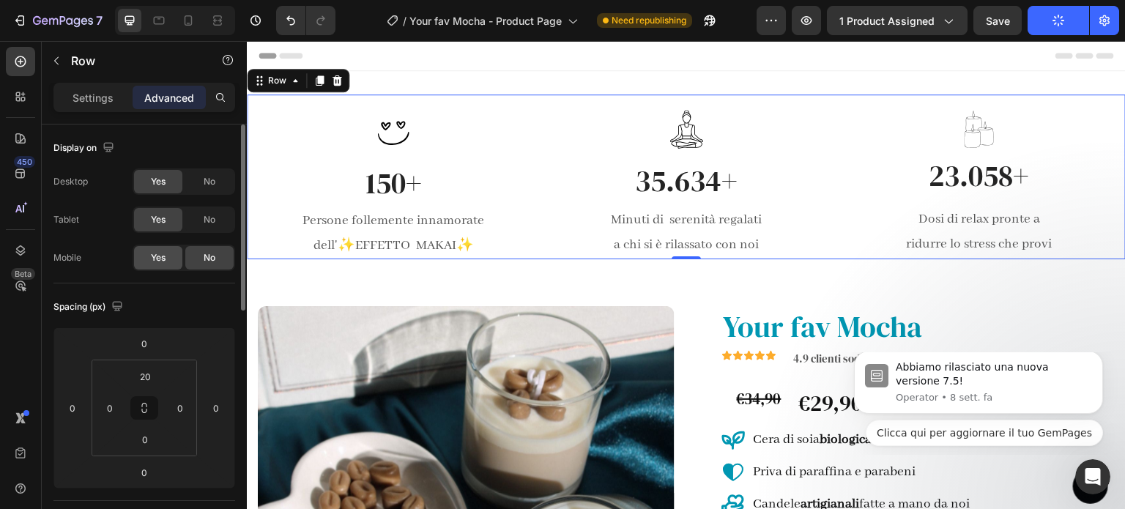
click at [159, 254] on span "Yes" at bounding box center [158, 257] width 15 height 13
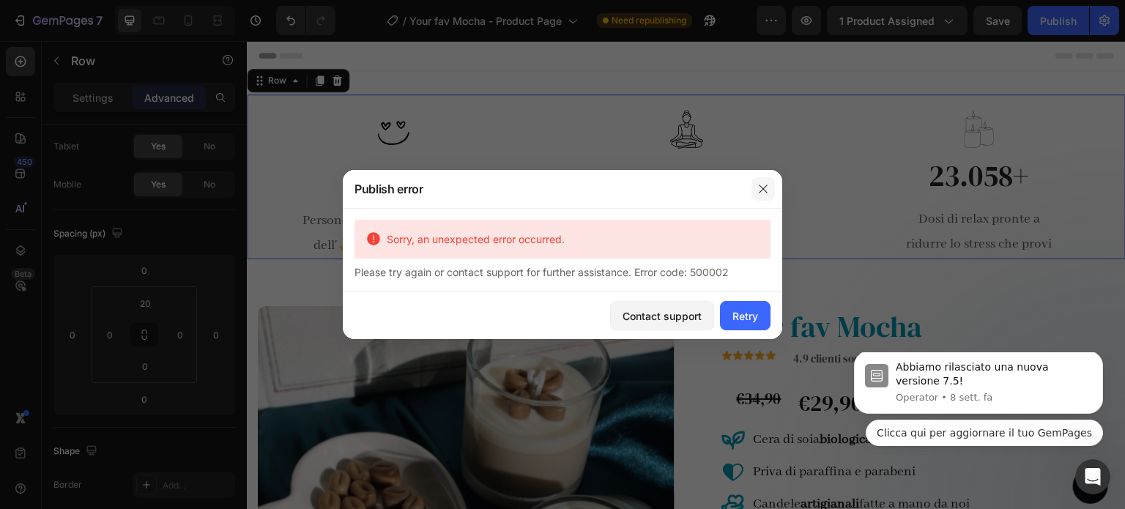
click at [763, 187] on icon "button" at bounding box center [763, 189] width 12 height 12
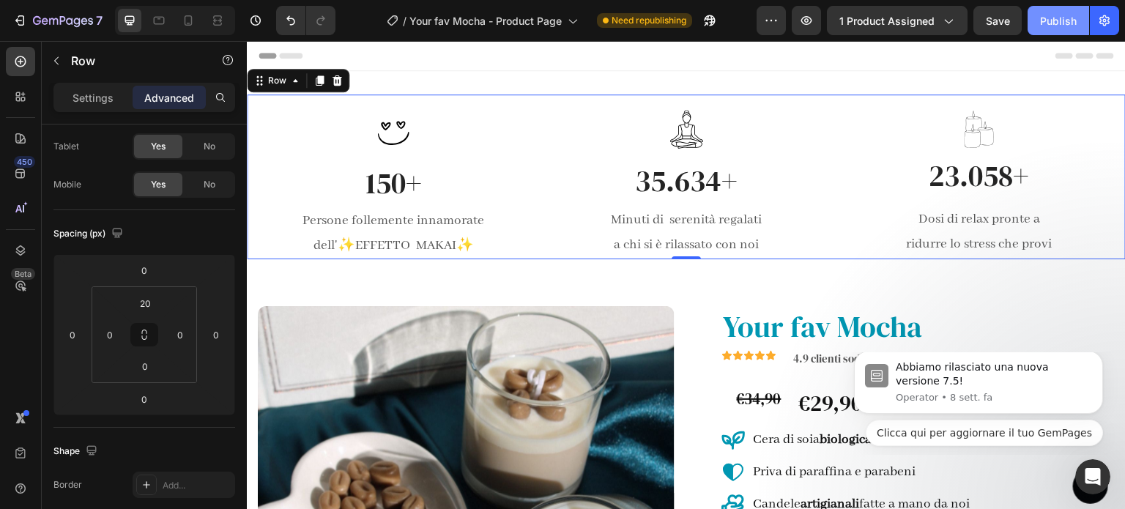
click at [1056, 20] on div "Publish" at bounding box center [1058, 20] width 37 height 15
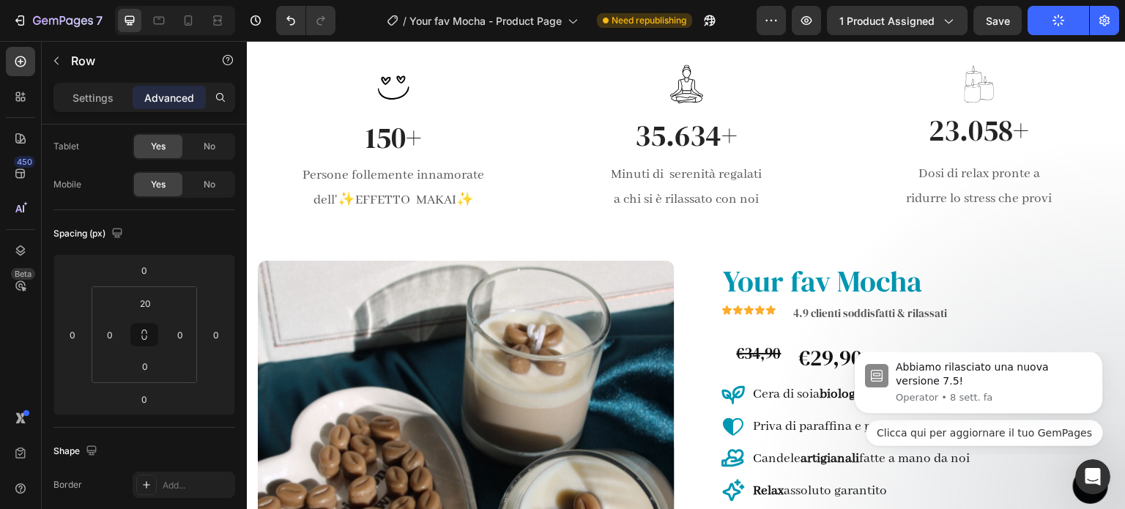
scroll to position [0, 0]
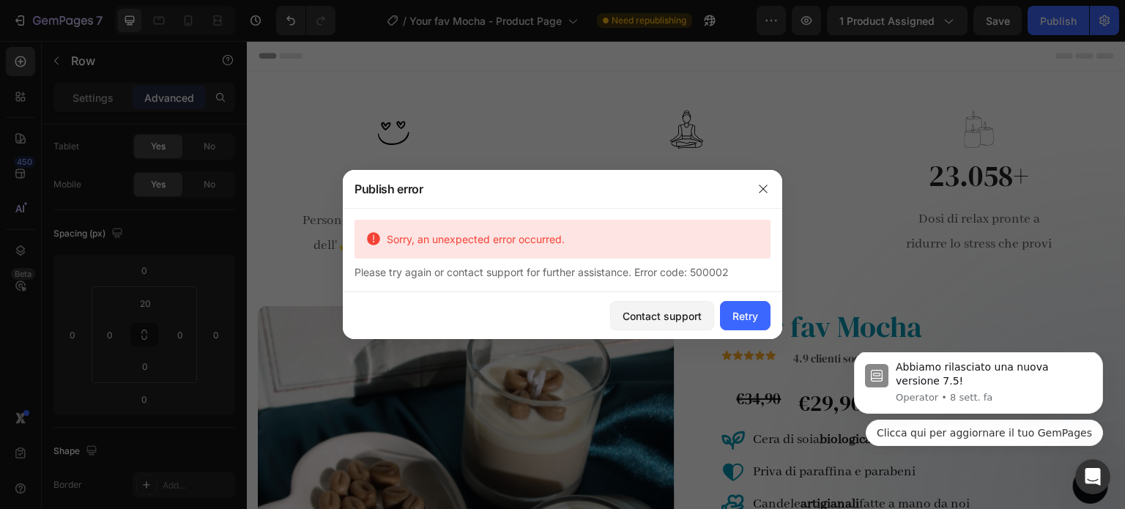
click at [801, 320] on div at bounding box center [562, 254] width 1125 height 509
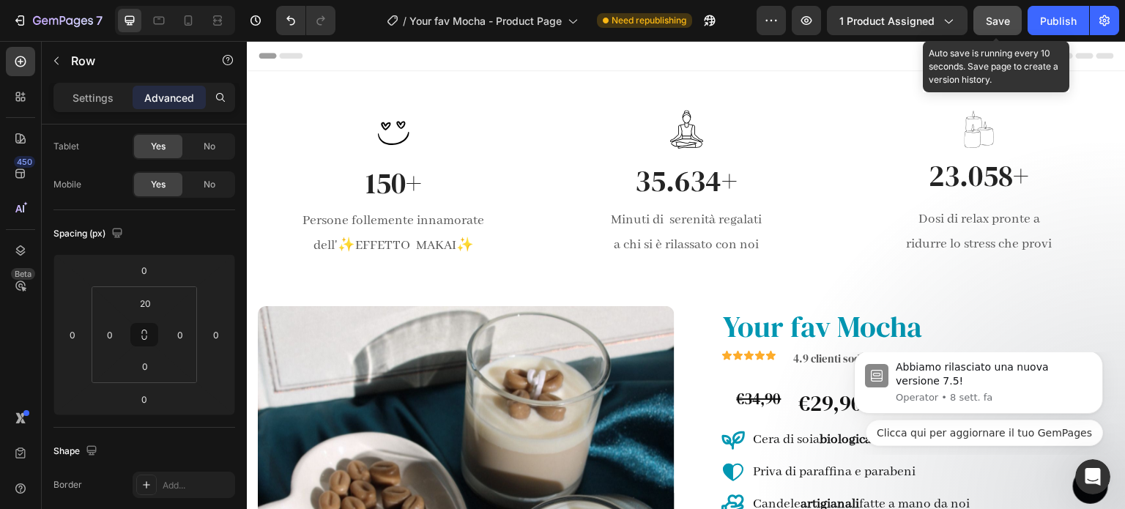
click at [1008, 30] on button "Save" at bounding box center [997, 20] width 48 height 29
